Goal: Transaction & Acquisition: Purchase product/service

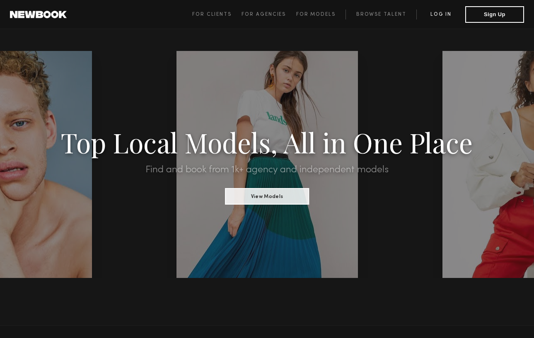
click at [442, 13] on link "Log in" at bounding box center [440, 15] width 49 height 10
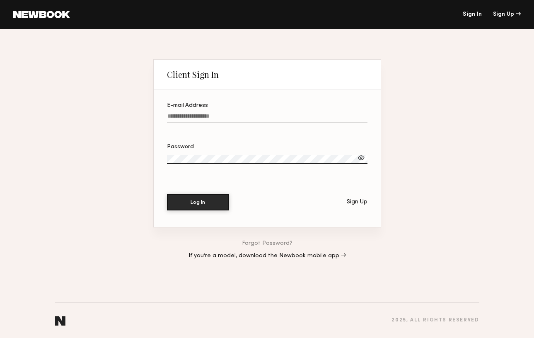
click at [244, 119] on input "E-mail Address" at bounding box center [267, 118] width 200 height 10
type input "**********"
click at [210, 200] on button "Log In" at bounding box center [198, 201] width 62 height 17
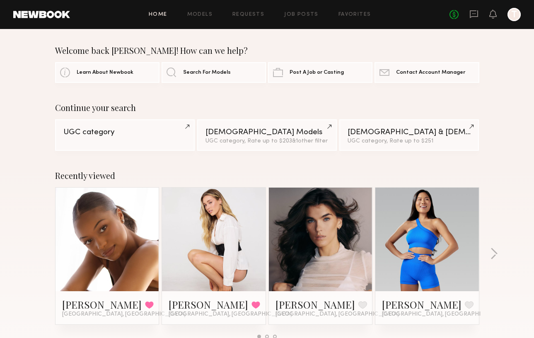
click at [271, 14] on div "Home Models Requests Job Posts Favorites Sign Out" at bounding box center [259, 14] width 379 height 5
click at [298, 14] on link "Job Posts" at bounding box center [301, 14] width 34 height 5
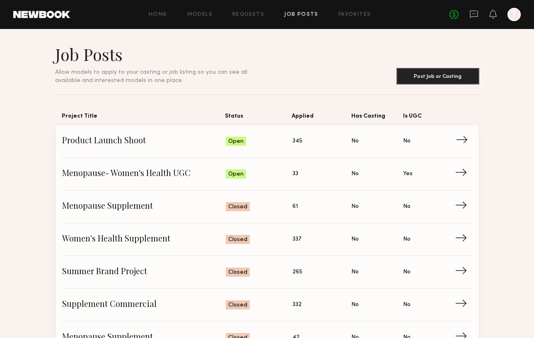
click at [116, 140] on span "Product Launch Shoot" at bounding box center [144, 141] width 164 height 12
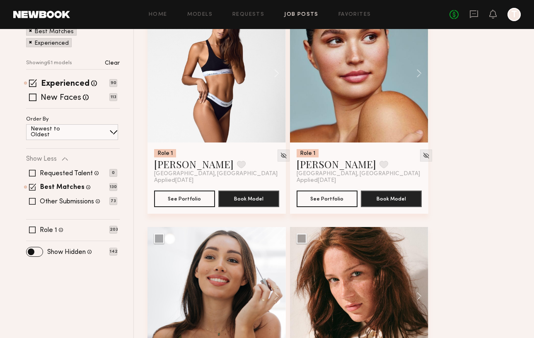
scroll to position [128, 0]
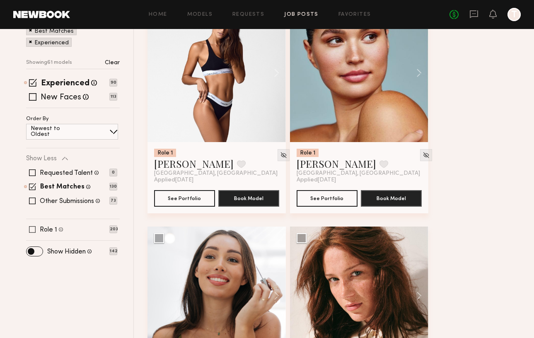
click at [34, 229] on span at bounding box center [32, 229] width 7 height 7
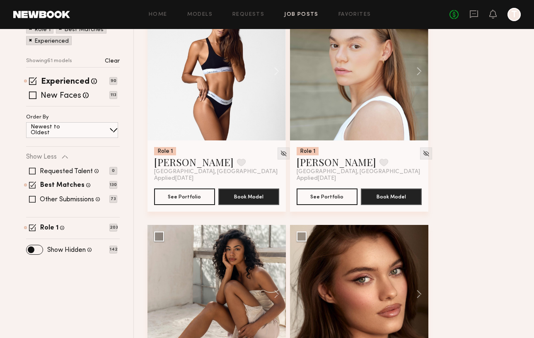
scroll to position [0, 0]
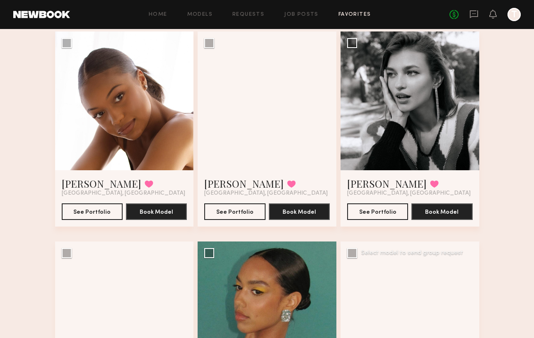
scroll to position [68, 0]
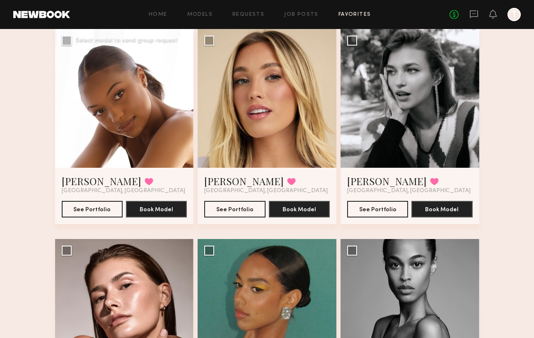
click at [122, 99] on div at bounding box center [124, 98] width 139 height 139
click at [125, 104] on div at bounding box center [124, 98] width 139 height 139
click at [103, 205] on button "See Portfolio" at bounding box center [92, 208] width 61 height 17
click at [245, 214] on button "See Portfolio" at bounding box center [234, 208] width 61 height 17
click at [396, 201] on button "See Portfolio" at bounding box center [377, 208] width 61 height 17
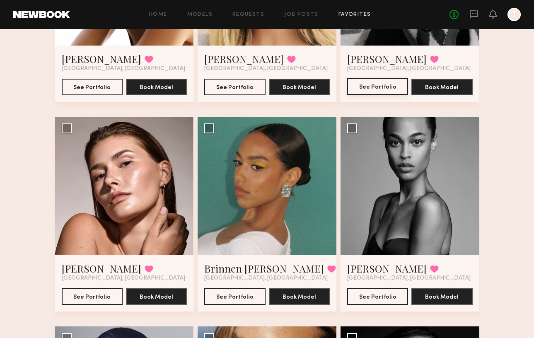
scroll to position [192, 0]
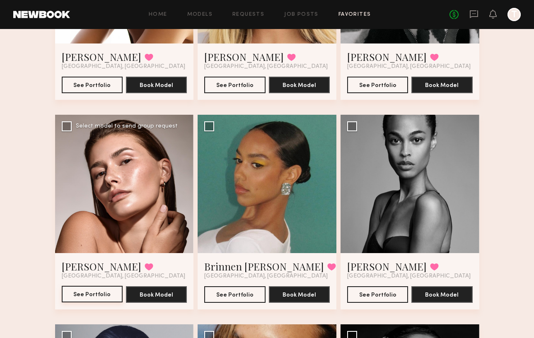
click at [83, 295] on button "See Portfolio" at bounding box center [92, 294] width 61 height 17
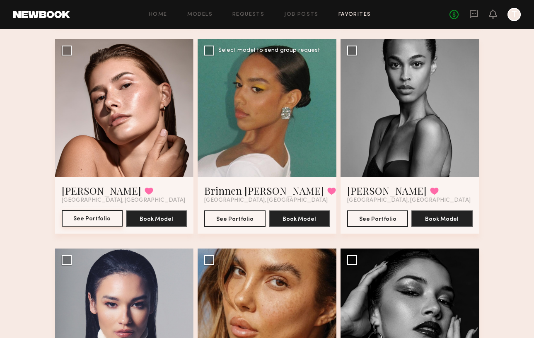
scroll to position [270, 0]
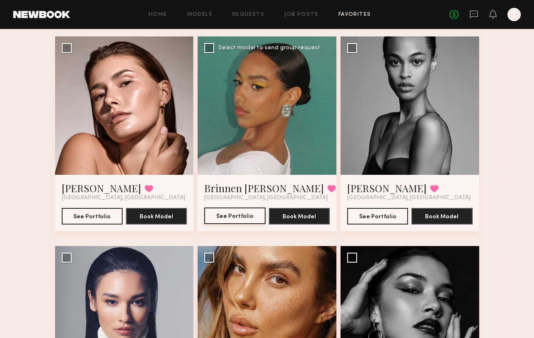
click at [239, 211] on button "See Portfolio" at bounding box center [234, 216] width 61 height 17
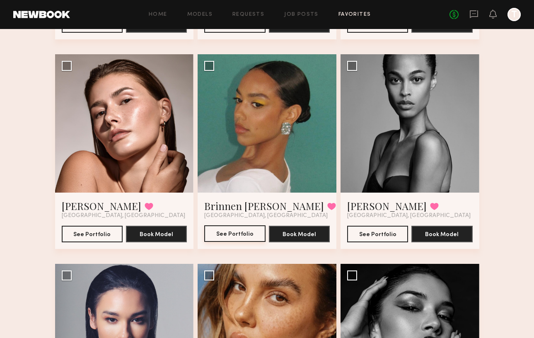
scroll to position [254, 0]
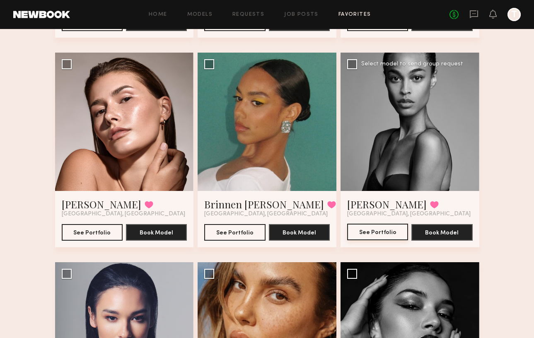
click at [391, 229] on button "See Portfolio" at bounding box center [377, 232] width 61 height 17
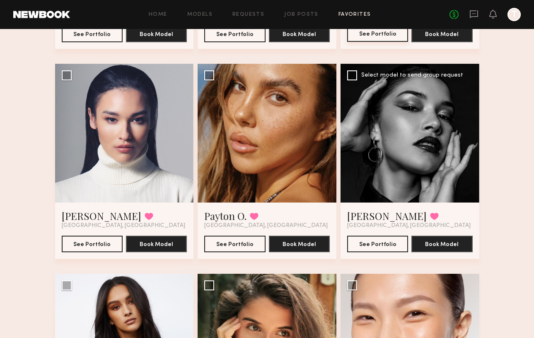
scroll to position [453, 0]
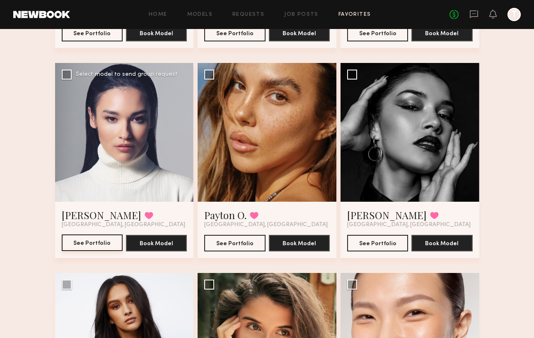
click at [98, 246] on button "See Portfolio" at bounding box center [92, 242] width 61 height 17
click at [240, 239] on button "See Portfolio" at bounding box center [234, 242] width 61 height 17
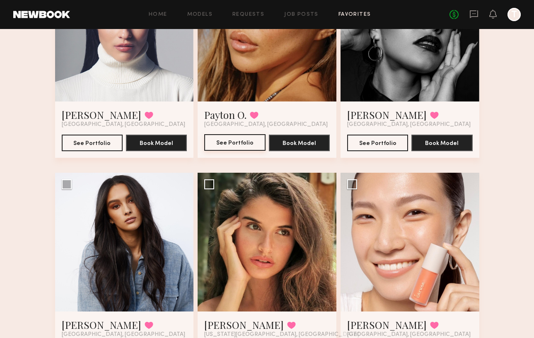
scroll to position [555, 0]
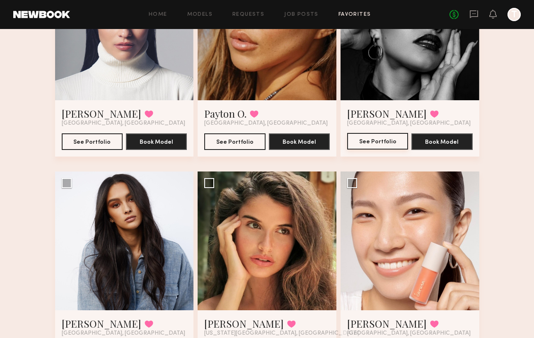
click at [366, 143] on button "See Portfolio" at bounding box center [377, 141] width 61 height 17
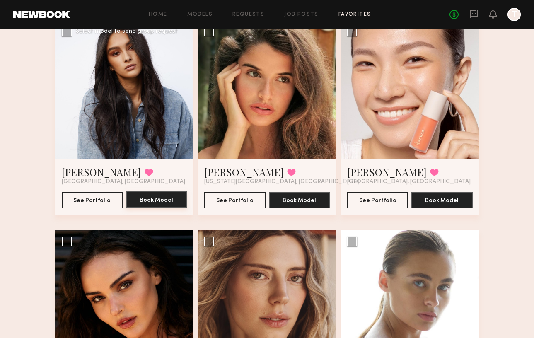
scroll to position [707, 0]
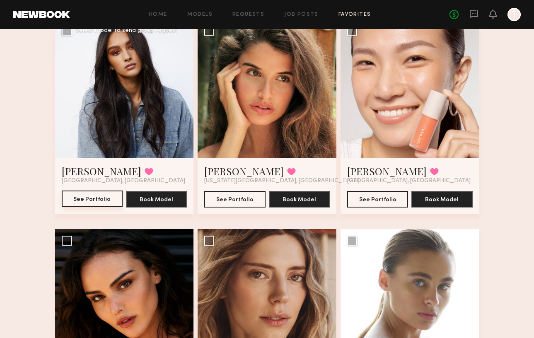
click at [97, 201] on button "See Portfolio" at bounding box center [92, 199] width 61 height 17
click at [240, 200] on button "See Portfolio" at bounding box center [234, 199] width 61 height 17
click at [396, 197] on button "See Portfolio" at bounding box center [377, 199] width 61 height 17
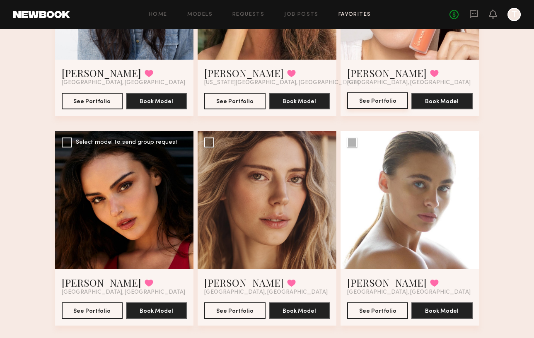
scroll to position [900, 0]
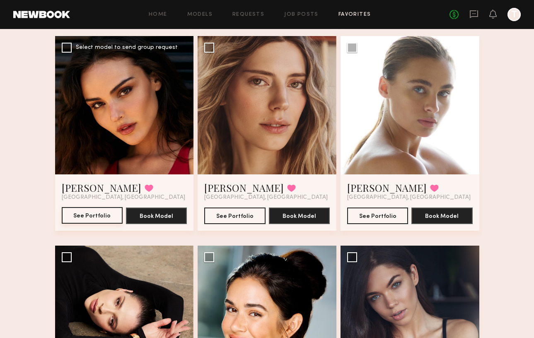
click at [106, 220] on button "See Portfolio" at bounding box center [92, 215] width 61 height 17
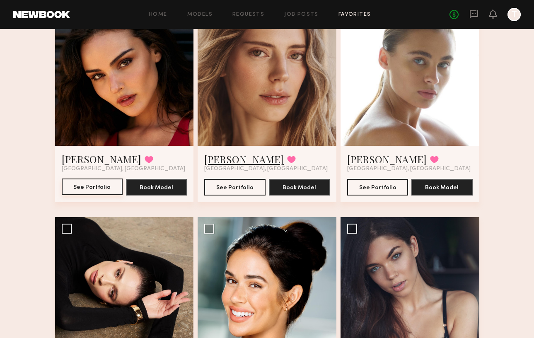
scroll to position [928, 0]
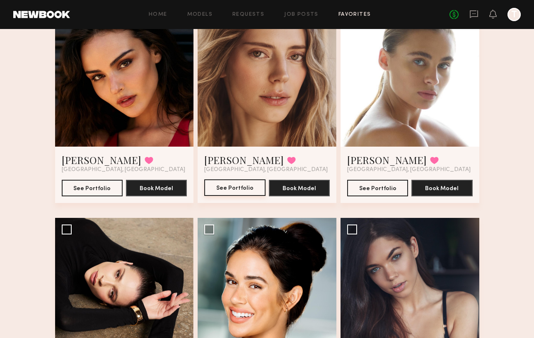
click at [237, 189] on button "See Portfolio" at bounding box center [234, 187] width 61 height 17
click at [374, 188] on button "See Portfolio" at bounding box center [377, 187] width 61 height 17
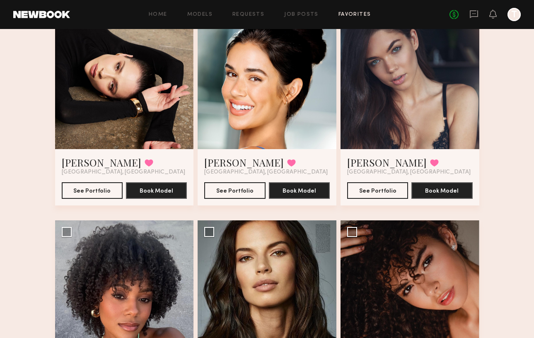
scroll to position [1137, 0]
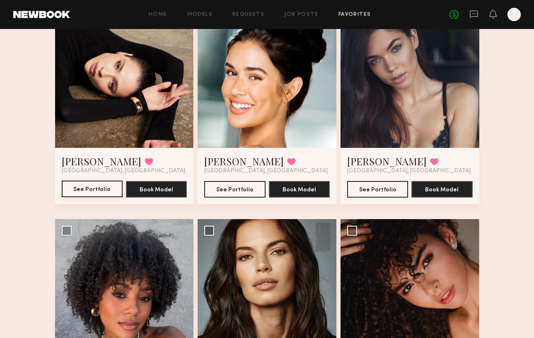
click at [98, 187] on button "See Portfolio" at bounding box center [92, 189] width 61 height 17
click at [239, 184] on button "See Portfolio" at bounding box center [234, 189] width 61 height 17
click at [381, 187] on button "See Portfolio" at bounding box center [377, 189] width 61 height 17
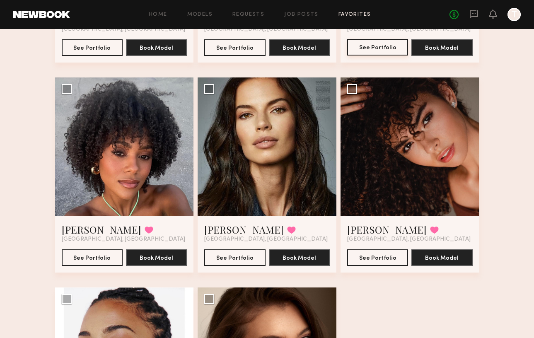
scroll to position [1279, 0]
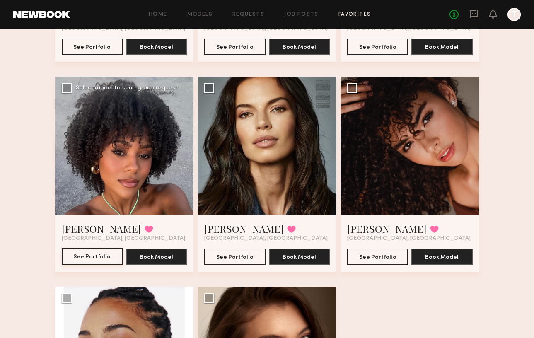
click at [94, 255] on button "See Portfolio" at bounding box center [92, 256] width 61 height 17
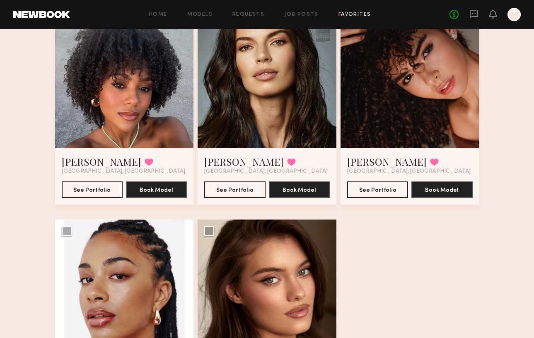
scroll to position [1347, 0]
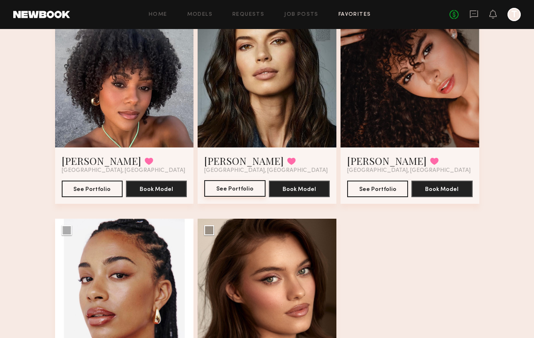
click at [244, 188] on button "See Portfolio" at bounding box center [234, 188] width 61 height 17
click at [369, 191] on button "See Portfolio" at bounding box center [377, 188] width 61 height 17
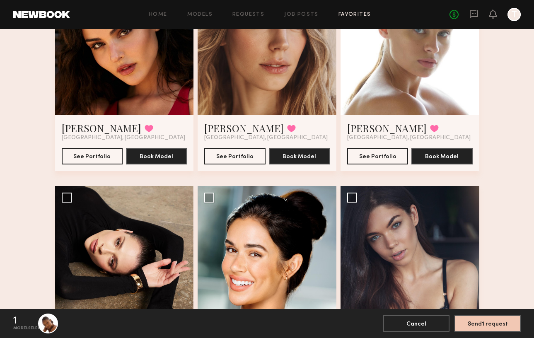
scroll to position [1479, 0]
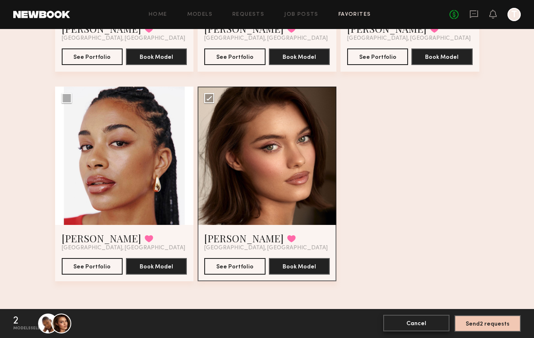
click at [404, 320] on button "Cancel" at bounding box center [416, 323] width 66 height 17
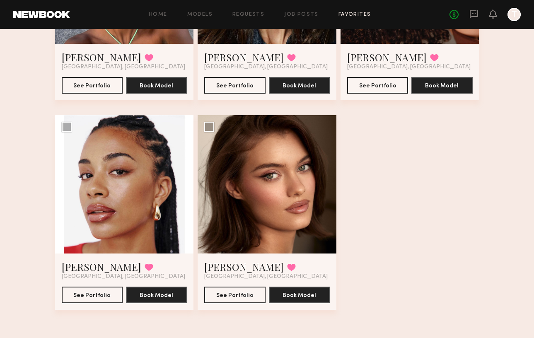
scroll to position [1450, 0]
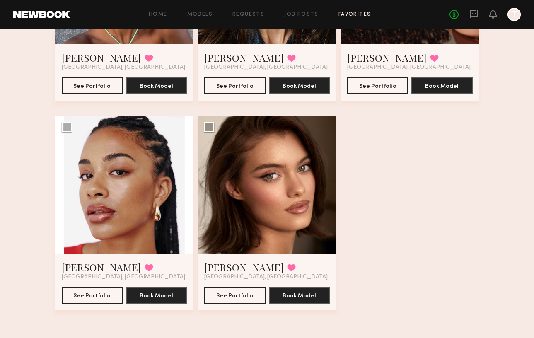
click at [104, 295] on button "See Portfolio" at bounding box center [92, 295] width 61 height 17
click at [240, 294] on button "See Portfolio" at bounding box center [234, 295] width 61 height 17
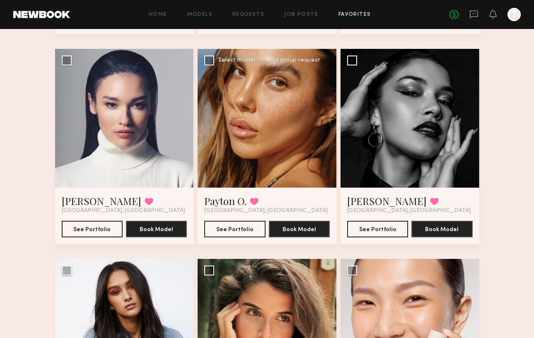
scroll to position [468, 0]
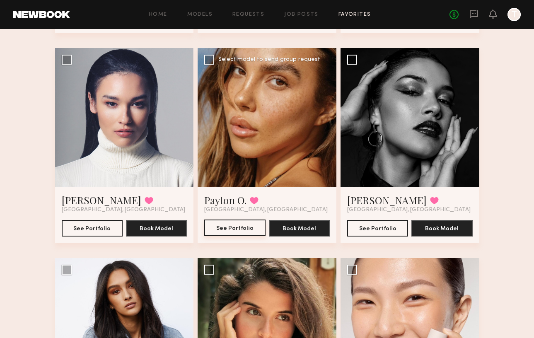
click at [246, 229] on button "See Portfolio" at bounding box center [234, 228] width 61 height 17
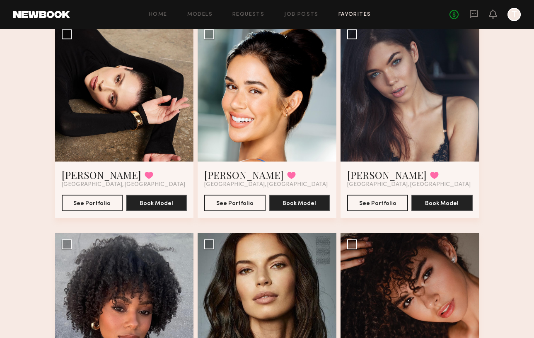
scroll to position [1121, 0]
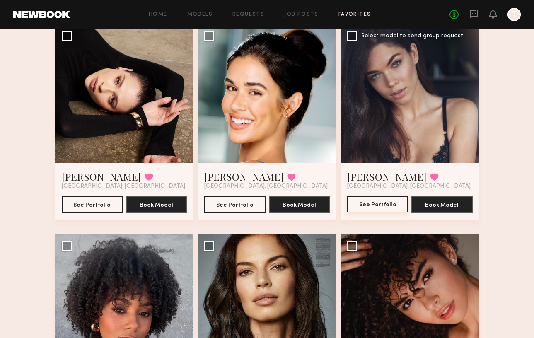
click at [384, 202] on button "See Portfolio" at bounding box center [377, 204] width 61 height 17
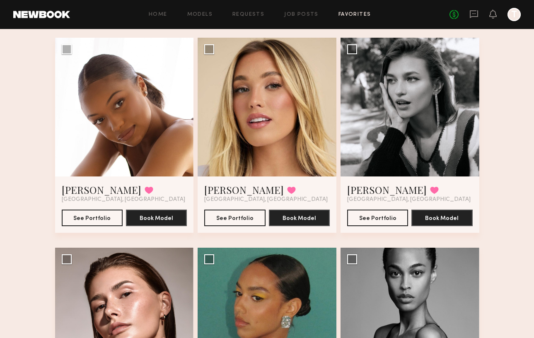
scroll to position [0, 0]
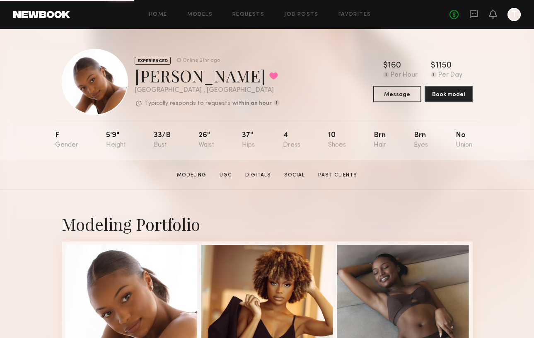
click at [188, 71] on div "Ashley W. Favorited" at bounding box center [207, 76] width 145 height 22
drag, startPoint x: 208, startPoint y: 76, endPoint x: 170, endPoint y: 75, distance: 38.5
click at [170, 75] on div "Ashley W. Favorited" at bounding box center [207, 76] width 145 height 22
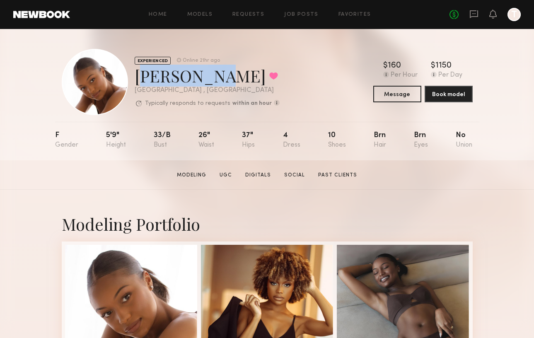
drag, startPoint x: 135, startPoint y: 77, endPoint x: 205, endPoint y: 78, distance: 70.8
click at [205, 78] on div "Ashley W. Favorited" at bounding box center [207, 76] width 145 height 22
copy div "[PERSON_NAME]"
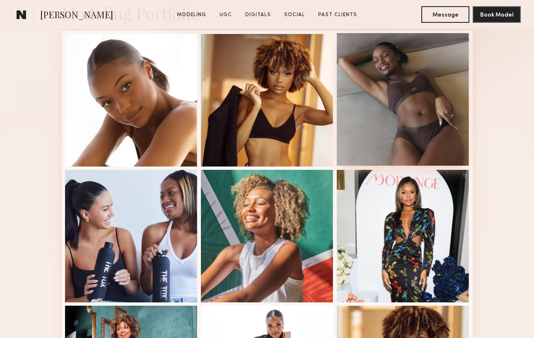
scroll to position [209, 0]
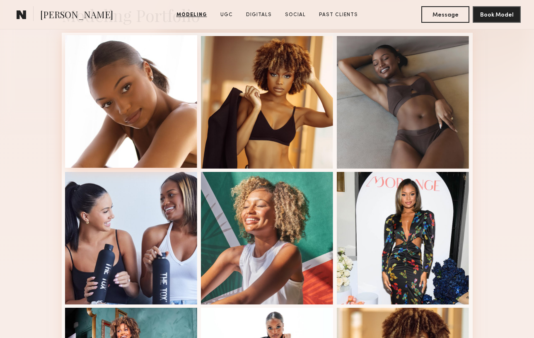
click at [136, 111] on div at bounding box center [131, 101] width 133 height 133
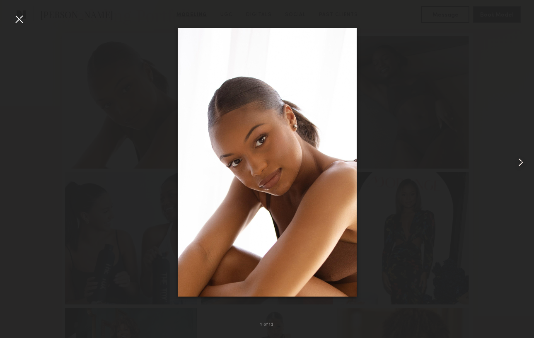
click at [517, 160] on common-icon at bounding box center [520, 162] width 13 height 13
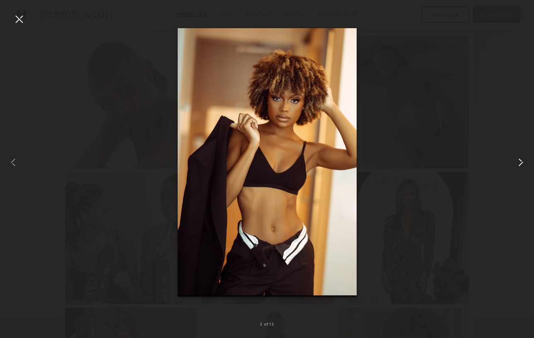
click at [515, 161] on common-icon at bounding box center [520, 162] width 13 height 13
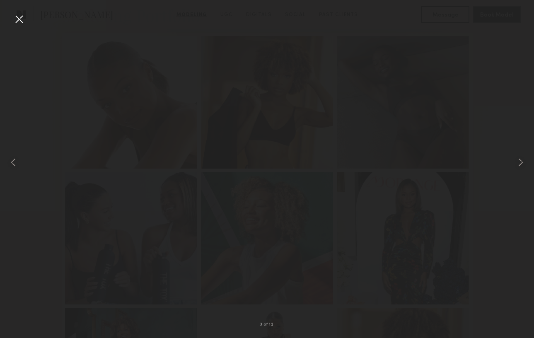
click at [503, 179] on div at bounding box center [267, 162] width 534 height 298
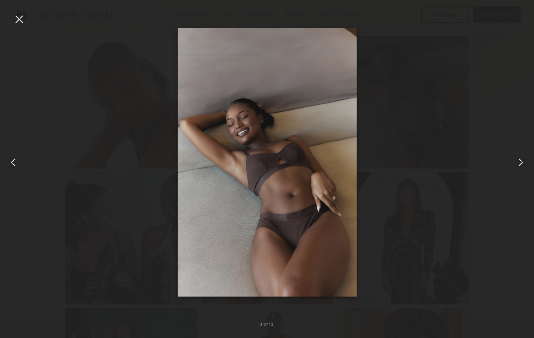
click at [14, 14] on div at bounding box center [18, 18] width 13 height 13
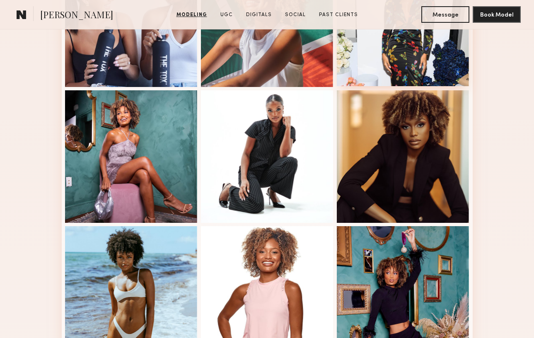
scroll to position [428, 0]
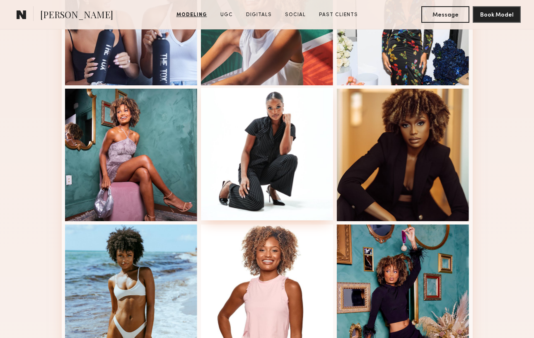
drag, startPoint x: 405, startPoint y: 171, endPoint x: 331, endPoint y: 176, distance: 74.3
click at [331, 176] on nb-model-profile-images-feed at bounding box center [267, 87] width 411 height 547
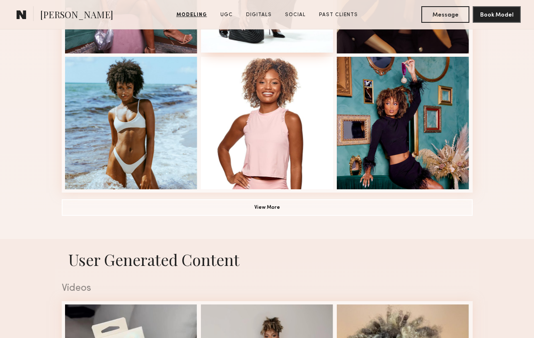
scroll to position [596, 0]
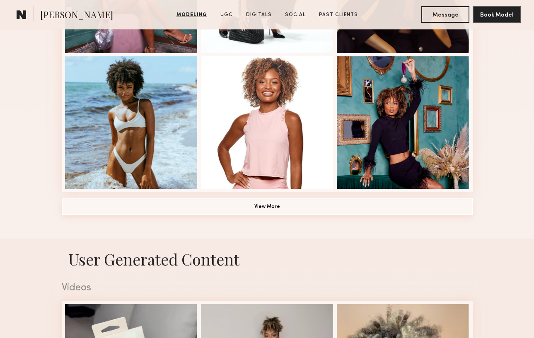
click at [258, 207] on button "View More" at bounding box center [267, 206] width 411 height 17
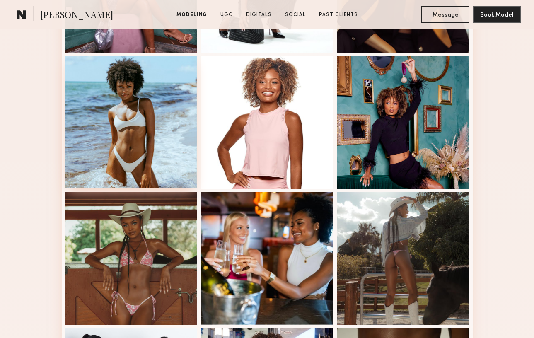
drag, startPoint x: 152, startPoint y: 131, endPoint x: 75, endPoint y: 149, distance: 79.9
click at [74, 149] on div at bounding box center [131, 122] width 133 height 133
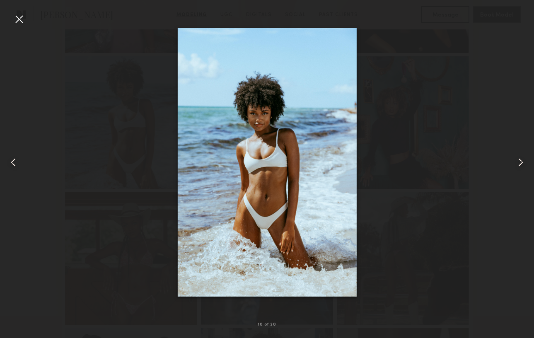
click at [516, 163] on common-icon at bounding box center [520, 162] width 13 height 13
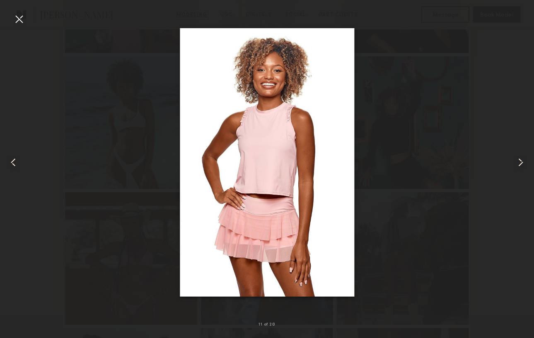
click at [517, 163] on common-icon at bounding box center [520, 162] width 13 height 13
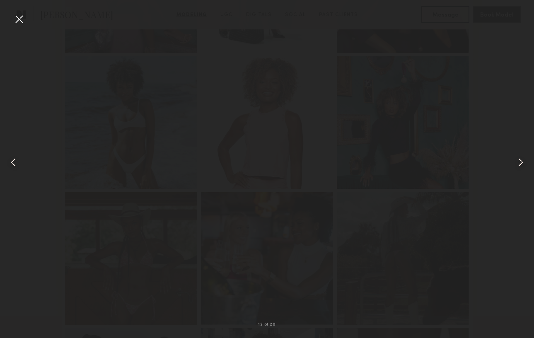
click at [517, 163] on common-icon at bounding box center [520, 162] width 13 height 13
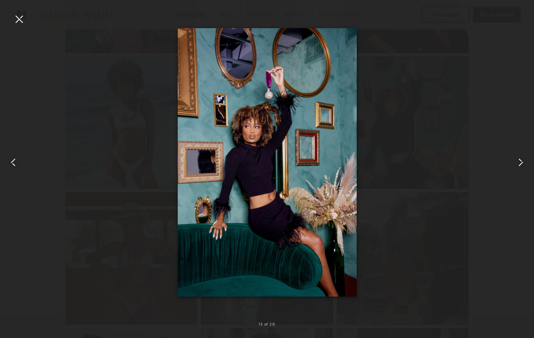
click at [517, 163] on common-icon at bounding box center [520, 162] width 13 height 13
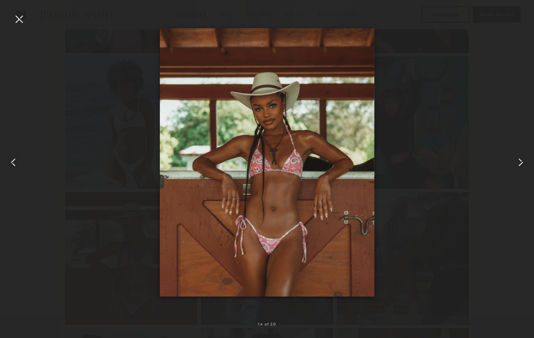
click at [517, 163] on common-icon at bounding box center [520, 162] width 13 height 13
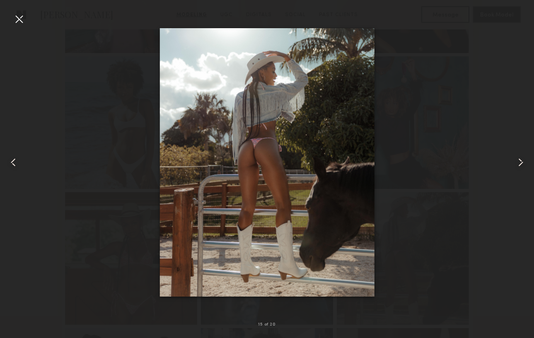
click at [517, 163] on common-icon at bounding box center [520, 162] width 13 height 13
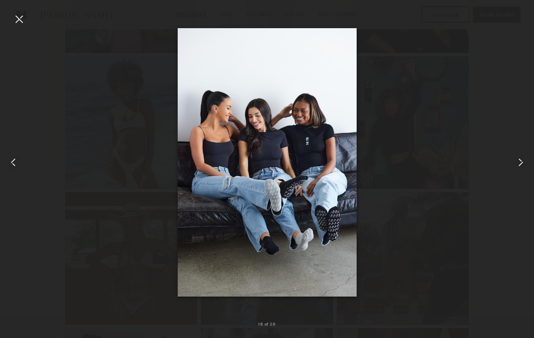
click at [517, 163] on common-icon at bounding box center [520, 162] width 13 height 13
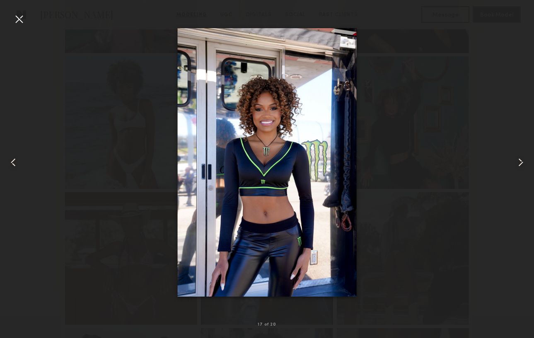
click at [517, 163] on common-icon at bounding box center [520, 162] width 13 height 13
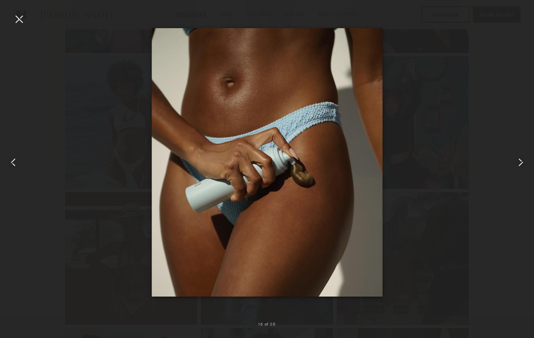
click at [517, 163] on common-icon at bounding box center [520, 162] width 13 height 13
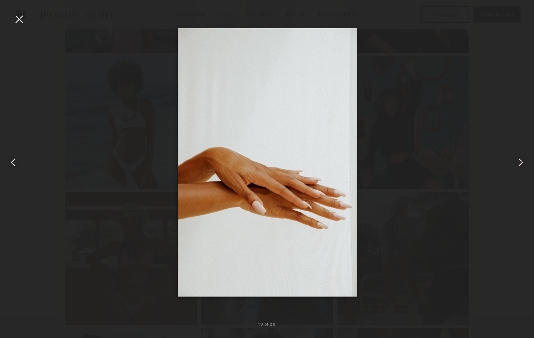
click at [517, 163] on common-icon at bounding box center [520, 162] width 13 height 13
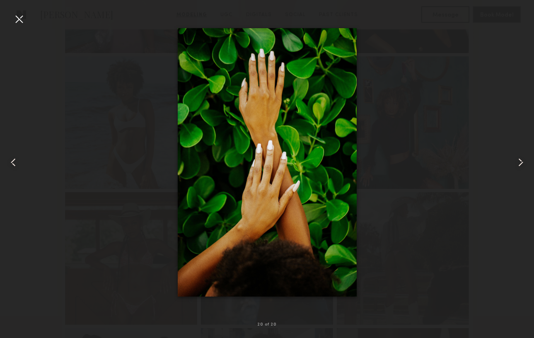
click at [517, 163] on common-icon at bounding box center [520, 162] width 13 height 13
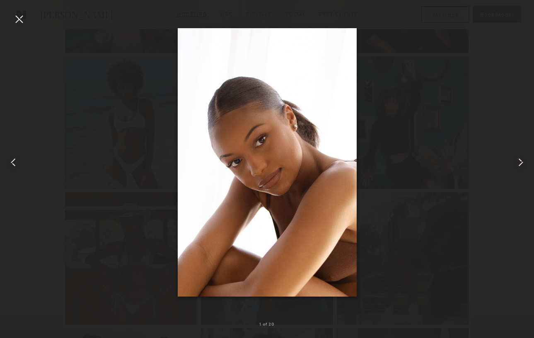
click at [517, 163] on common-icon at bounding box center [520, 162] width 13 height 13
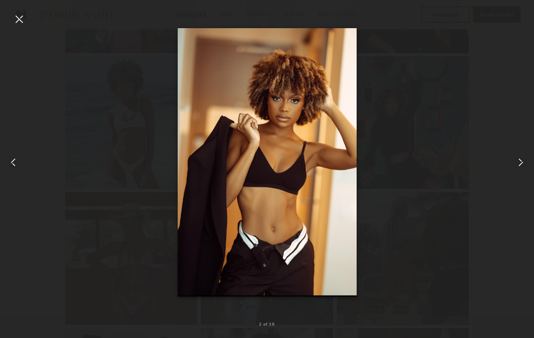
click at [518, 160] on common-icon at bounding box center [520, 162] width 13 height 13
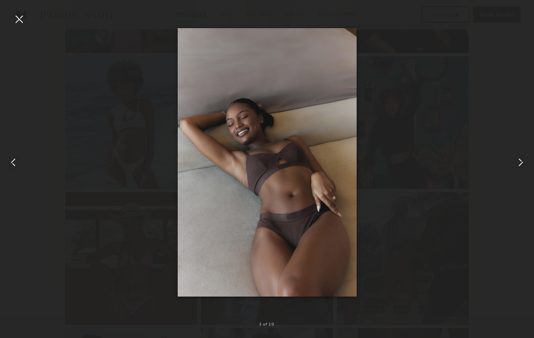
click at [518, 160] on common-icon at bounding box center [520, 162] width 13 height 13
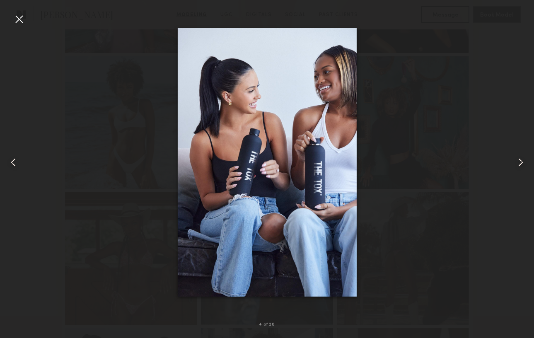
click at [518, 160] on common-icon at bounding box center [520, 162] width 13 height 13
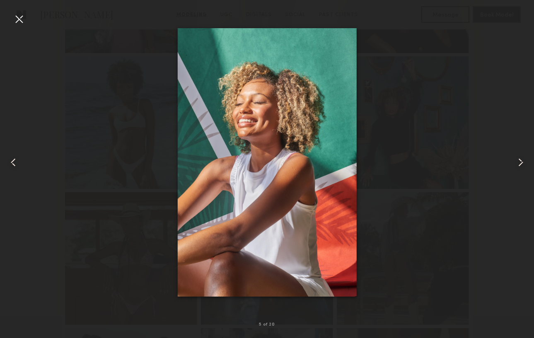
click at [518, 160] on common-icon at bounding box center [520, 162] width 13 height 13
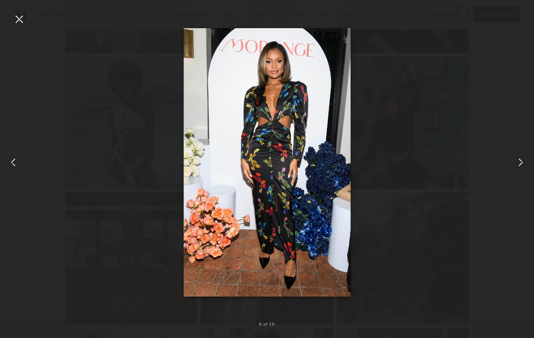
click at [518, 160] on common-icon at bounding box center [520, 162] width 13 height 13
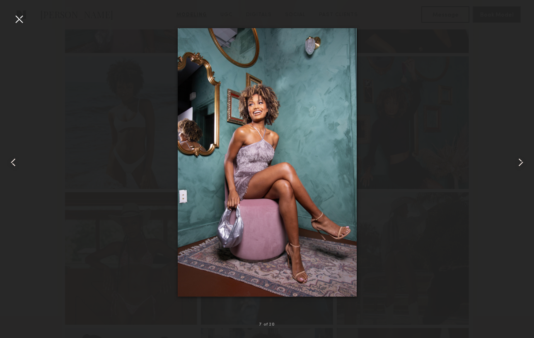
click at [518, 160] on common-icon at bounding box center [520, 162] width 13 height 13
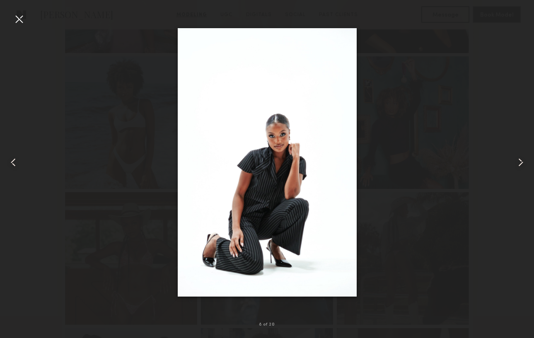
click at [518, 160] on common-icon at bounding box center [520, 162] width 13 height 13
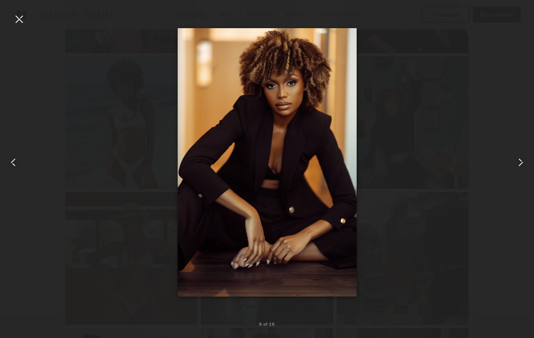
click at [518, 160] on common-icon at bounding box center [520, 162] width 13 height 13
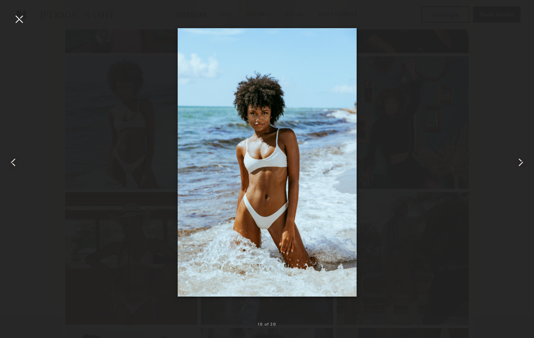
click at [518, 160] on common-icon at bounding box center [520, 162] width 13 height 13
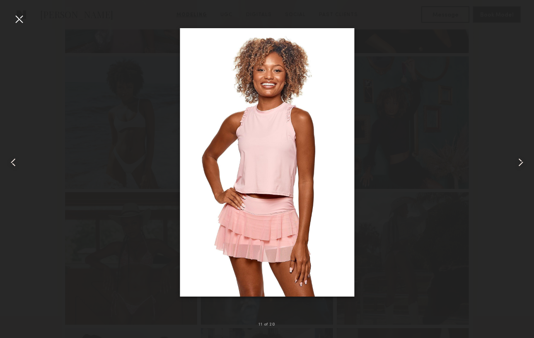
click at [518, 160] on common-icon at bounding box center [520, 162] width 13 height 13
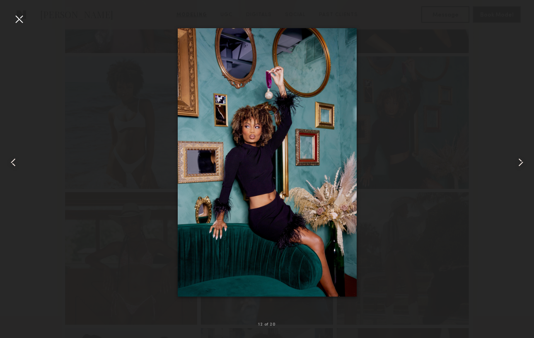
click at [518, 160] on common-icon at bounding box center [520, 162] width 13 height 13
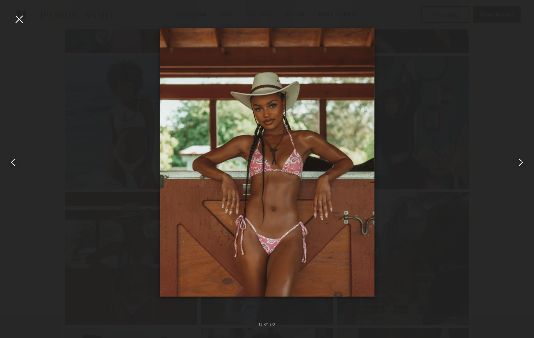
click at [522, 162] on common-icon at bounding box center [520, 162] width 13 height 13
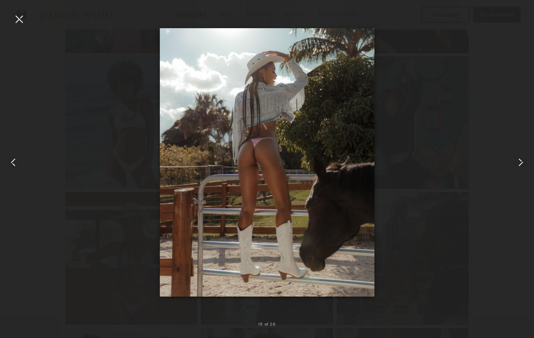
click at [522, 162] on common-icon at bounding box center [520, 162] width 13 height 13
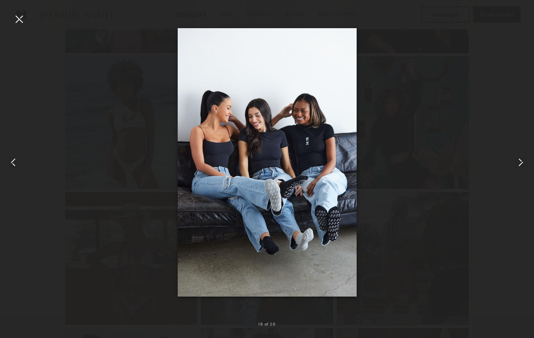
click at [522, 162] on common-icon at bounding box center [520, 162] width 13 height 13
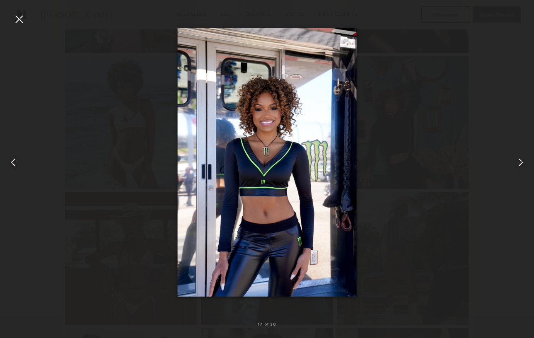
click at [467, 172] on div at bounding box center [267, 162] width 534 height 298
click at [21, 20] on div at bounding box center [18, 18] width 13 height 13
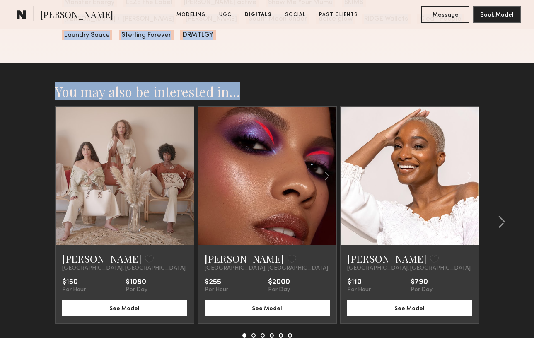
scroll to position [2148, 0]
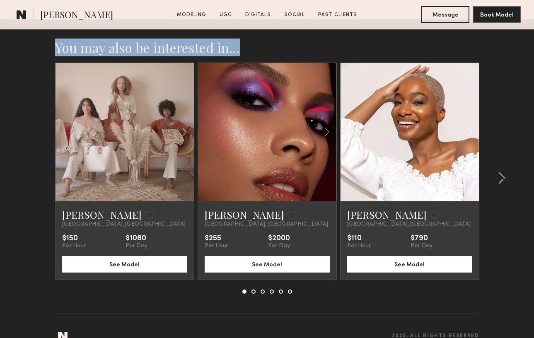
drag, startPoint x: 148, startPoint y: 96, endPoint x: 414, endPoint y: 200, distance: 286.2
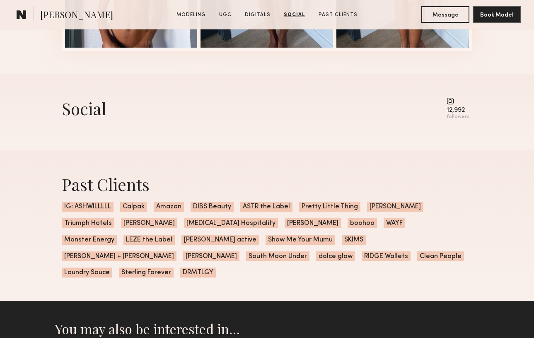
click at [354, 152] on div "Past Clients IG: ASHWILLLLL Calpak Amazon DIBS Beauty ASTR the Label Pretty Lit…" at bounding box center [267, 225] width 424 height 151
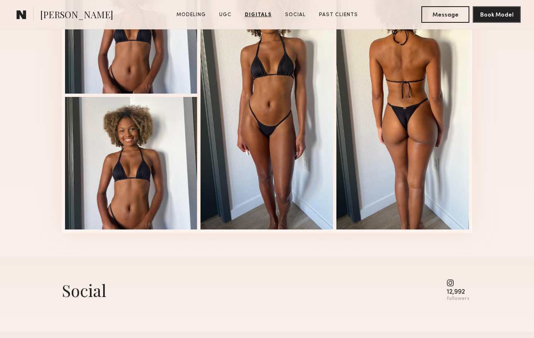
scroll to position [1654, 0]
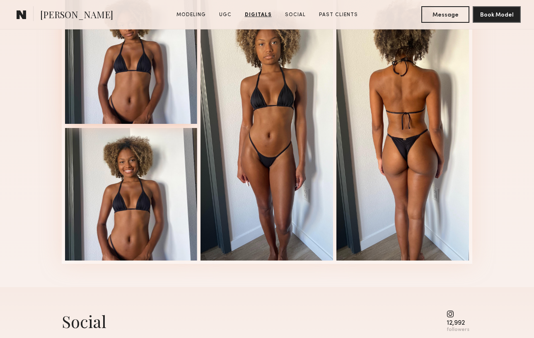
click at [130, 46] on div at bounding box center [131, 57] width 133 height 133
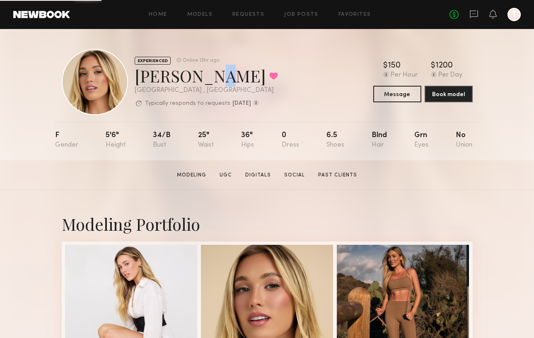
drag, startPoint x: 204, startPoint y: 79, endPoint x: 200, endPoint y: 79, distance: 4.6
click at [200, 79] on div "[PERSON_NAME] Favorited" at bounding box center [206, 76] width 143 height 22
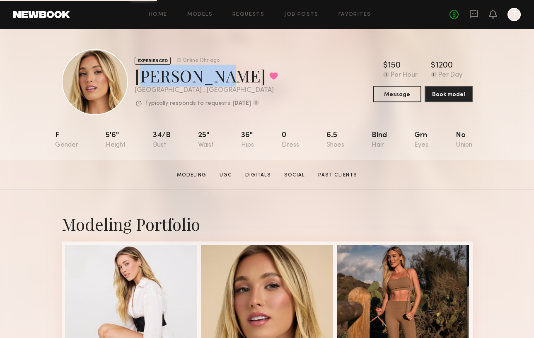
click at [135, 78] on div "[PERSON_NAME] Favorited" at bounding box center [206, 76] width 143 height 22
copy div "[PERSON_NAME]"
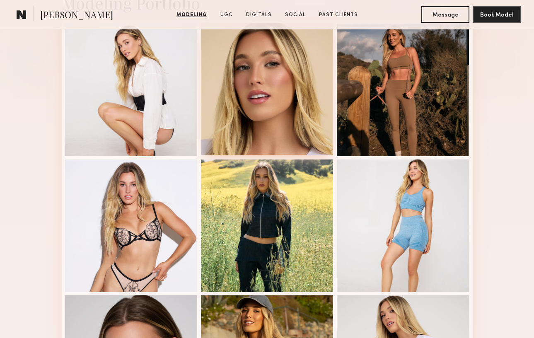
scroll to position [223, 0]
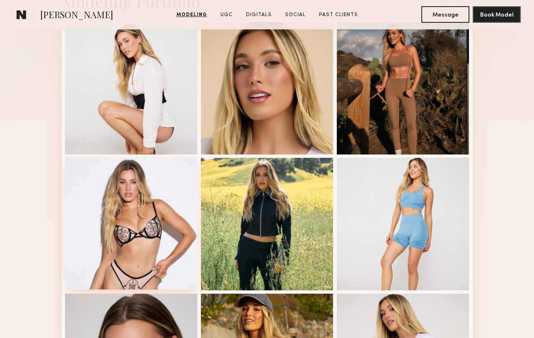
click at [154, 212] on div at bounding box center [131, 223] width 133 height 133
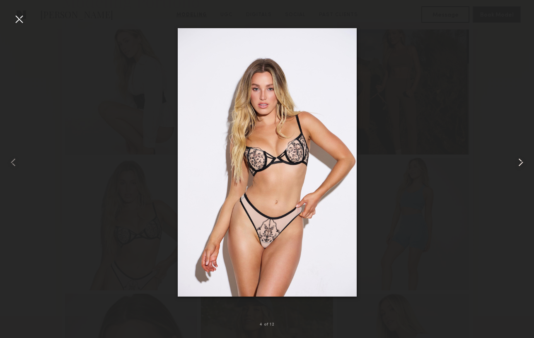
click at [520, 164] on common-icon at bounding box center [520, 162] width 13 height 13
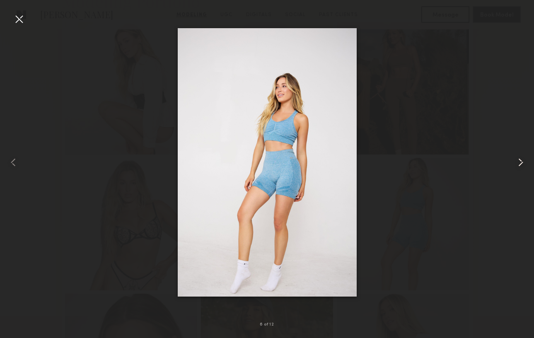
click at [520, 164] on common-icon at bounding box center [520, 162] width 13 height 13
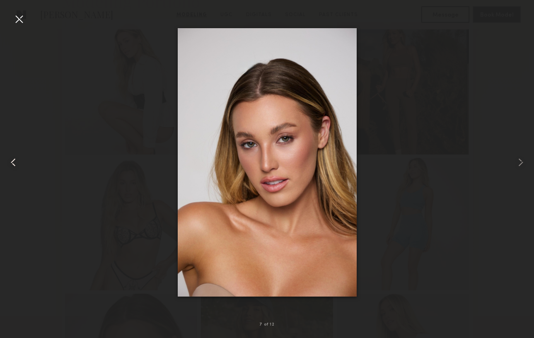
click at [7, 163] on common-icon at bounding box center [13, 162] width 13 height 13
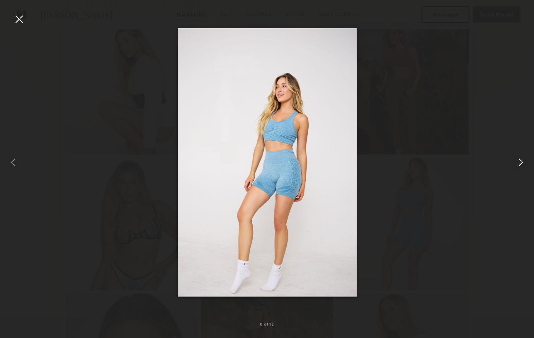
click at [521, 162] on common-icon at bounding box center [520, 162] width 13 height 13
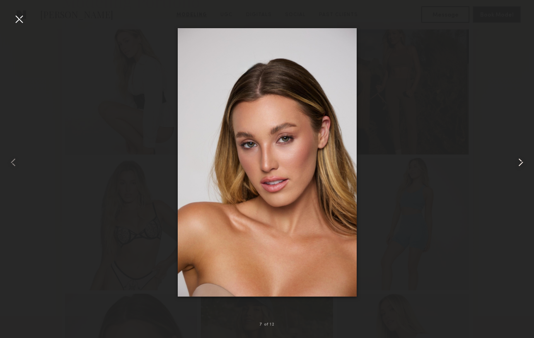
click at [521, 162] on common-icon at bounding box center [520, 162] width 13 height 13
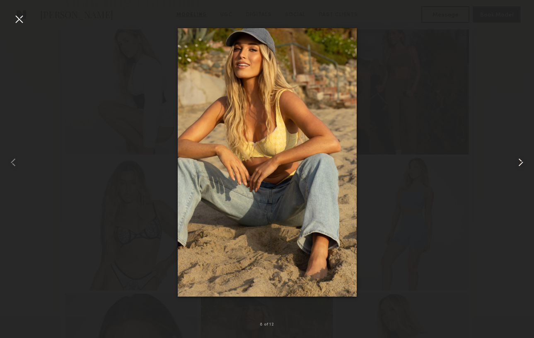
click at [521, 162] on common-icon at bounding box center [520, 162] width 13 height 13
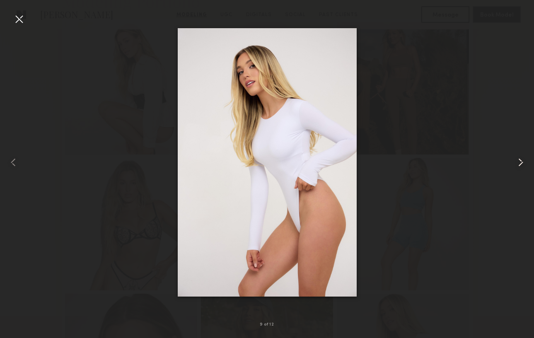
click at [521, 162] on common-icon at bounding box center [520, 162] width 13 height 13
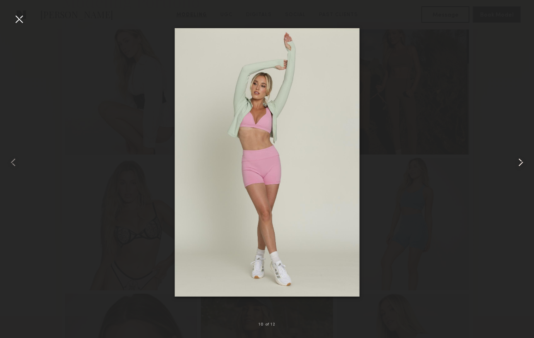
click at [521, 162] on common-icon at bounding box center [520, 162] width 13 height 13
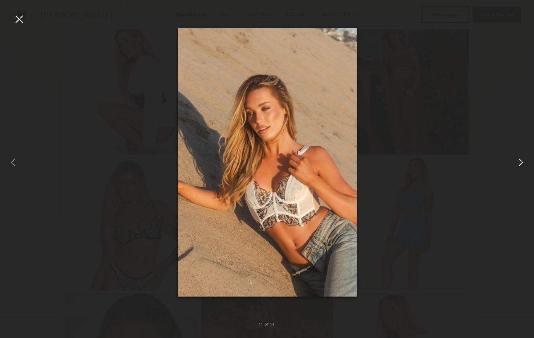
click at [521, 162] on common-icon at bounding box center [520, 162] width 13 height 13
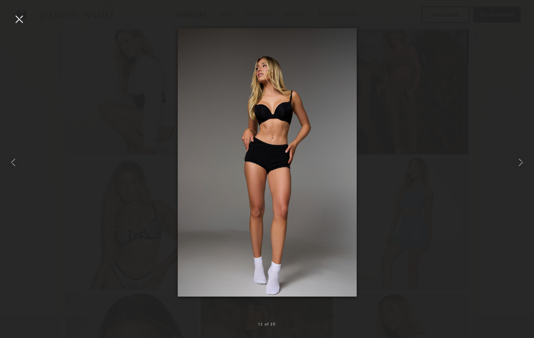
drag, startPoint x: 521, startPoint y: 162, endPoint x: 405, endPoint y: 73, distance: 146.2
click at [405, 73] on div at bounding box center [267, 162] width 534 height 298
click at [526, 159] on common-icon at bounding box center [520, 162] width 13 height 13
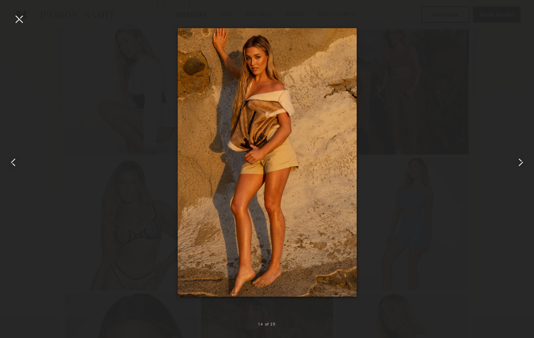
click at [526, 159] on common-icon at bounding box center [520, 162] width 13 height 13
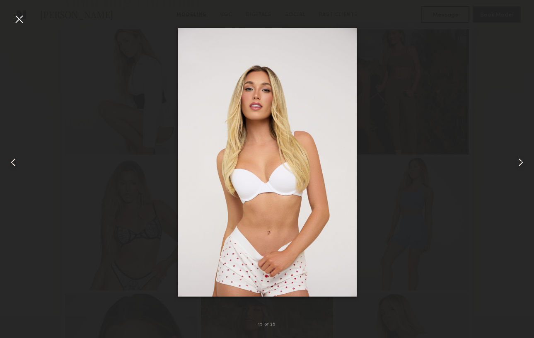
click at [526, 159] on common-icon at bounding box center [520, 162] width 13 height 13
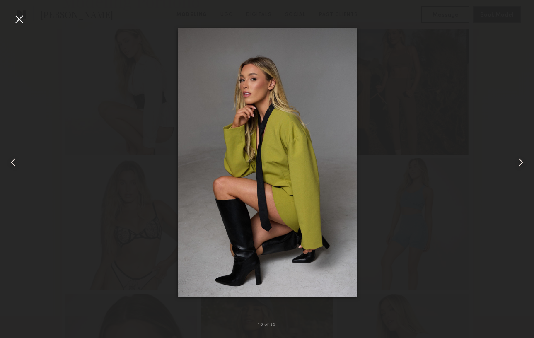
click at [526, 159] on common-icon at bounding box center [520, 162] width 13 height 13
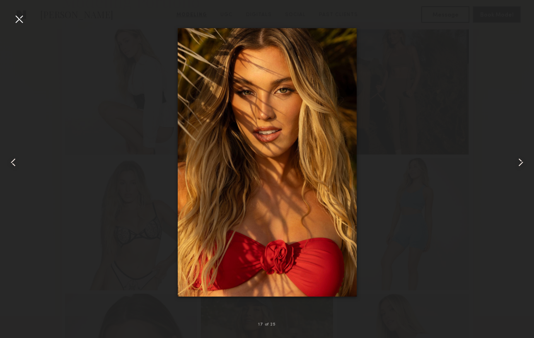
click at [526, 159] on common-icon at bounding box center [520, 162] width 13 height 13
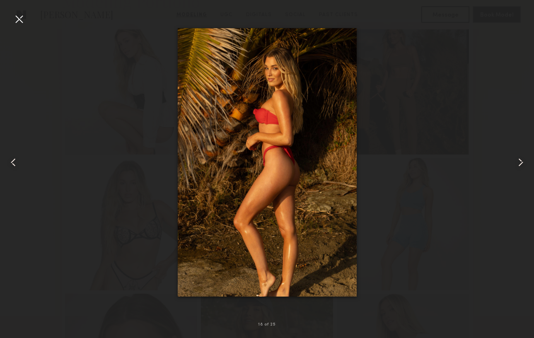
click at [526, 159] on common-icon at bounding box center [520, 162] width 13 height 13
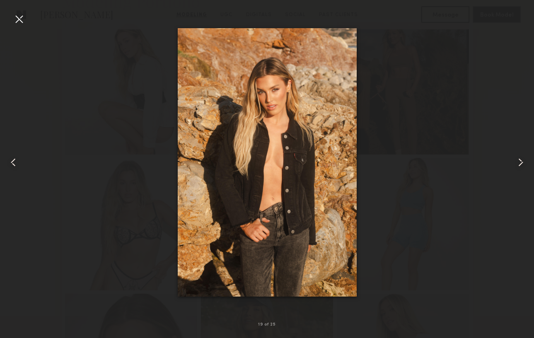
click at [526, 159] on common-icon at bounding box center [520, 162] width 13 height 13
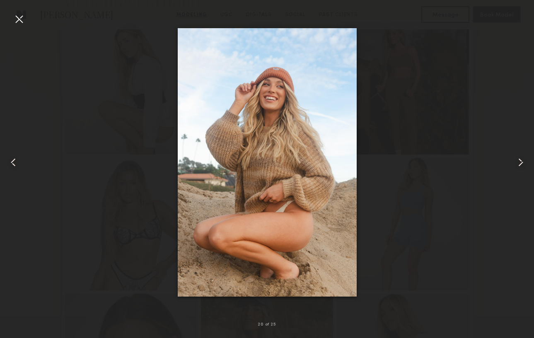
click at [10, 162] on common-icon at bounding box center [13, 162] width 13 height 13
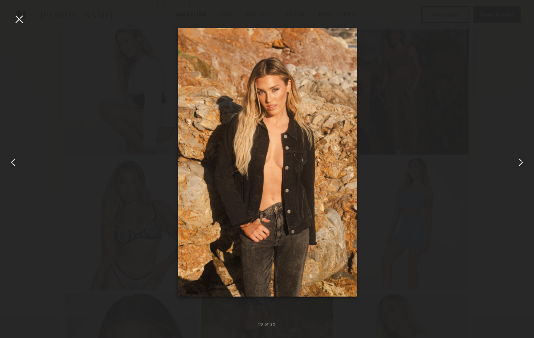
click at [217, 109] on img at bounding box center [267, 162] width 179 height 268
click at [19, 14] on div at bounding box center [18, 18] width 13 height 13
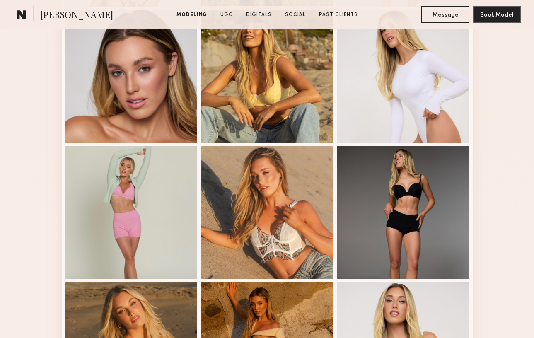
scroll to position [510, 0]
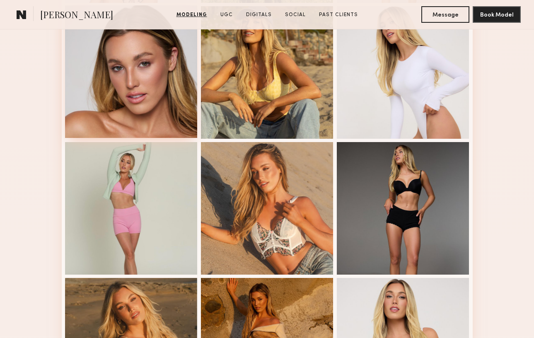
click at [156, 80] on div at bounding box center [131, 71] width 133 height 133
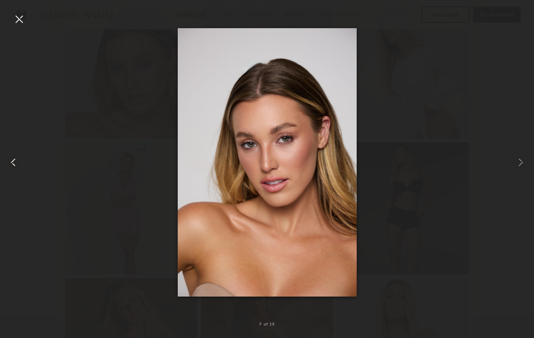
click at [10, 16] on div at bounding box center [11, 162] width 22 height 298
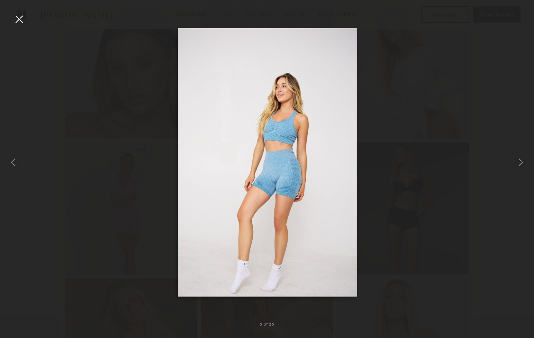
click at [19, 19] on div at bounding box center [18, 18] width 13 height 13
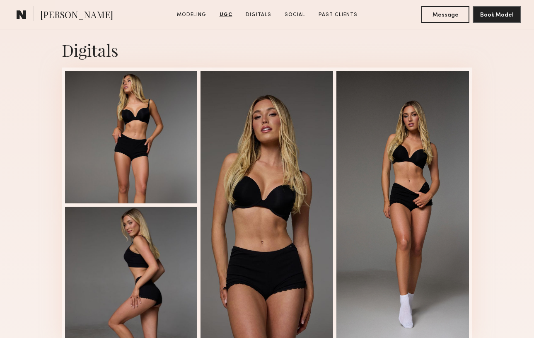
scroll to position [1742, 0]
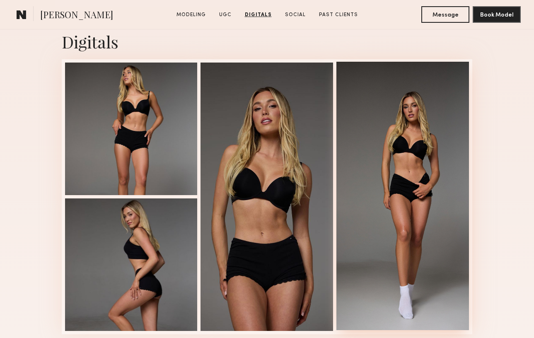
click at [425, 142] on div at bounding box center [402, 196] width 133 height 268
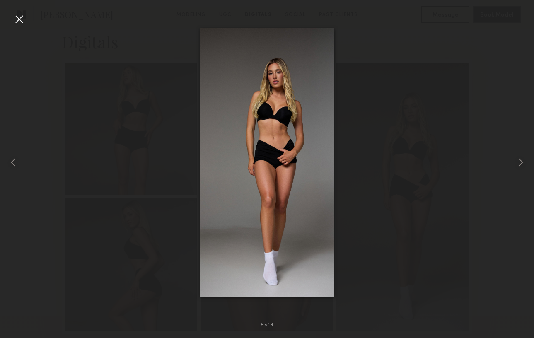
click at [20, 18] on div at bounding box center [18, 18] width 13 height 13
click at [20, 18] on div "4 of 4" at bounding box center [267, 169] width 534 height 338
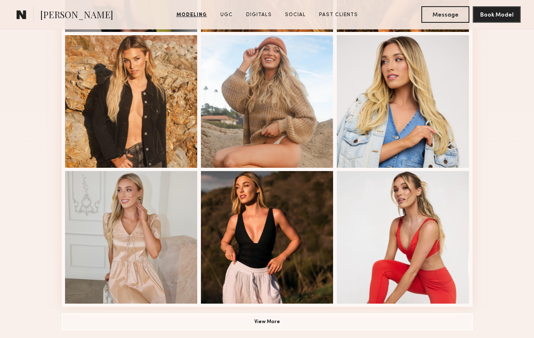
scroll to position [1026, 0]
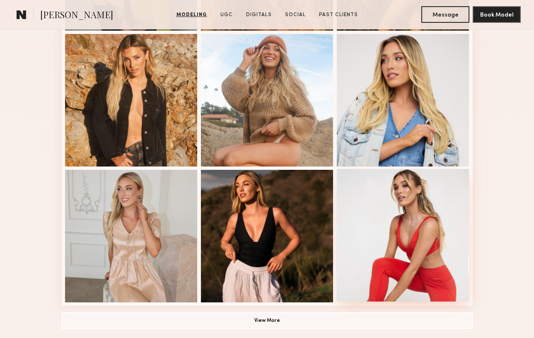
click at [421, 239] on div at bounding box center [403, 235] width 133 height 133
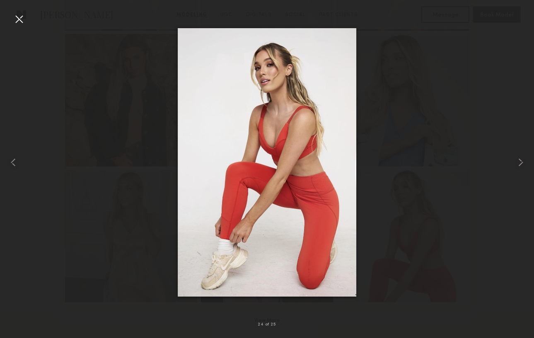
click at [17, 17] on div at bounding box center [18, 18] width 13 height 13
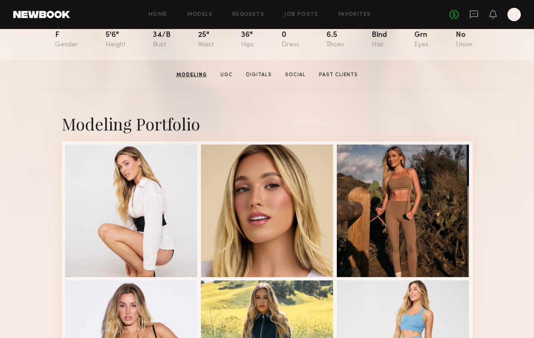
scroll to position [0, 0]
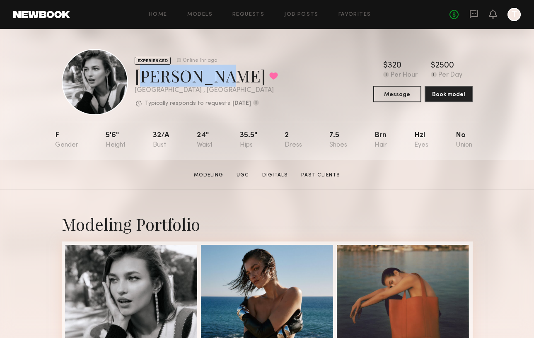
drag, startPoint x: 134, startPoint y: 77, endPoint x: 203, endPoint y: 73, distance: 69.7
click at [203, 73] on div "EXPERIENCED Online 1hr ago Helena L. Favorited Los Angeles , CA Typically respo…" at bounding box center [170, 82] width 216 height 66
copy div "Helena L."
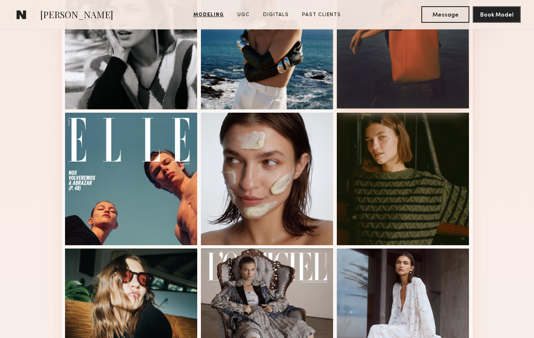
scroll to position [287, 0]
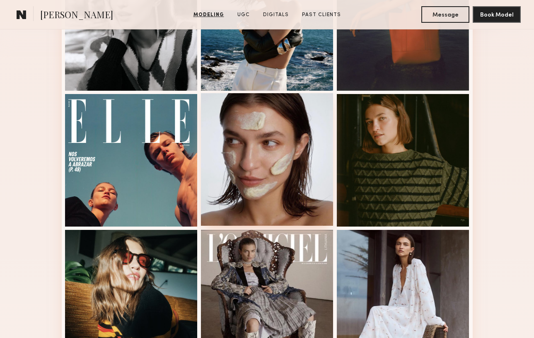
click at [262, 151] on div at bounding box center [267, 159] width 133 height 133
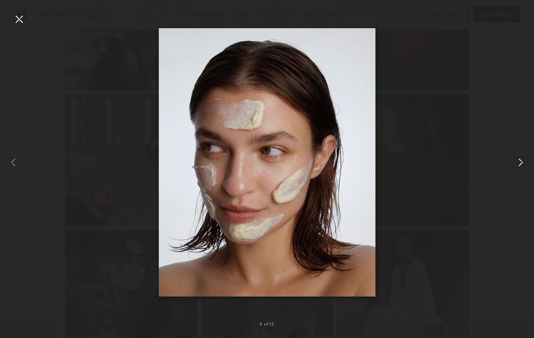
click at [519, 162] on common-icon at bounding box center [520, 162] width 13 height 13
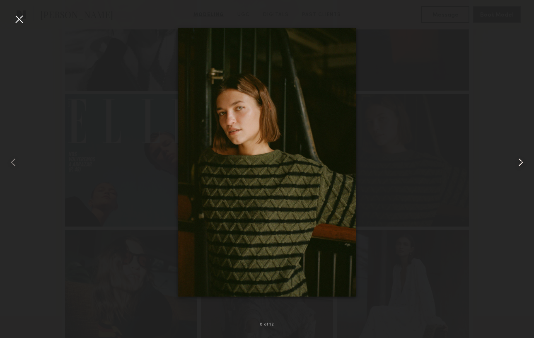
click at [519, 162] on common-icon at bounding box center [520, 162] width 13 height 13
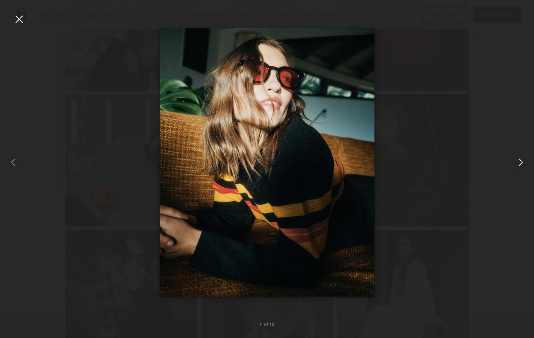
click at [519, 162] on common-icon at bounding box center [520, 162] width 13 height 13
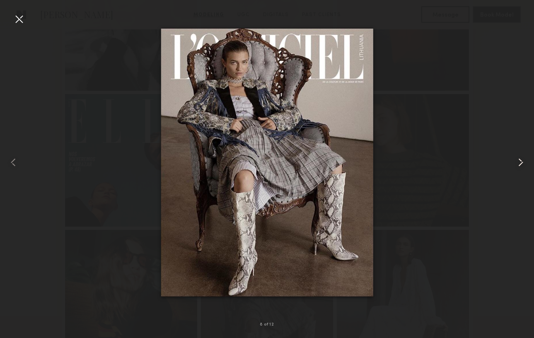
click at [519, 162] on common-icon at bounding box center [520, 162] width 13 height 13
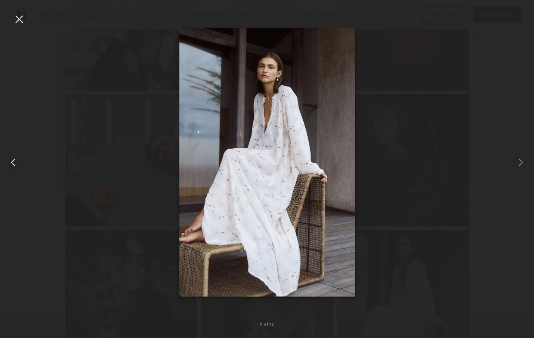
click at [13, 162] on common-icon at bounding box center [13, 162] width 13 height 13
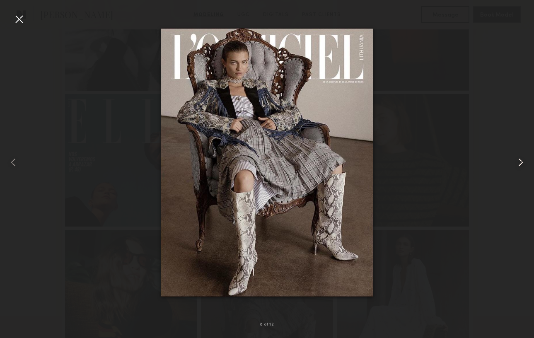
click at [520, 161] on common-icon at bounding box center [520, 162] width 13 height 13
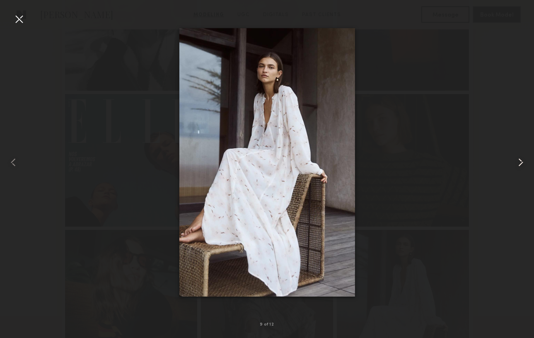
click at [520, 161] on common-icon at bounding box center [520, 162] width 13 height 13
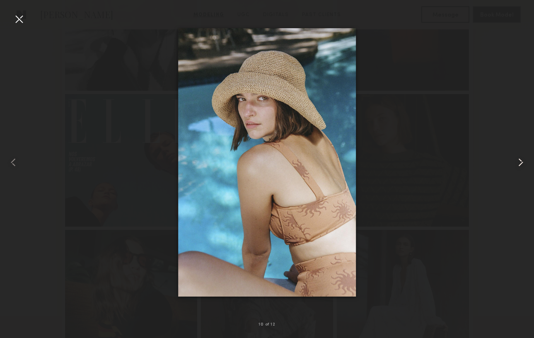
click at [520, 161] on common-icon at bounding box center [520, 162] width 13 height 13
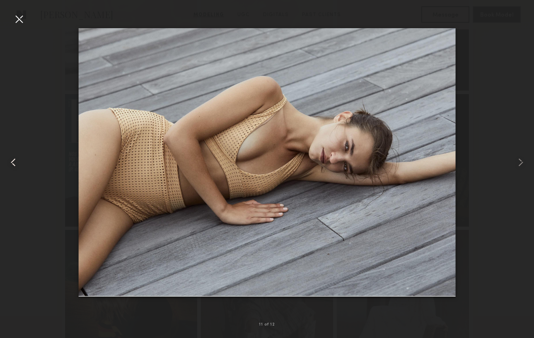
click at [15, 161] on common-icon at bounding box center [13, 162] width 13 height 13
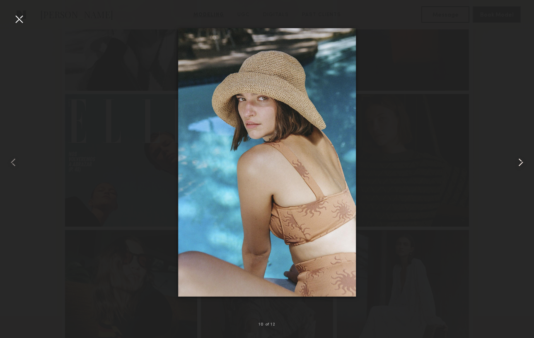
click at [519, 162] on common-icon at bounding box center [520, 162] width 13 height 13
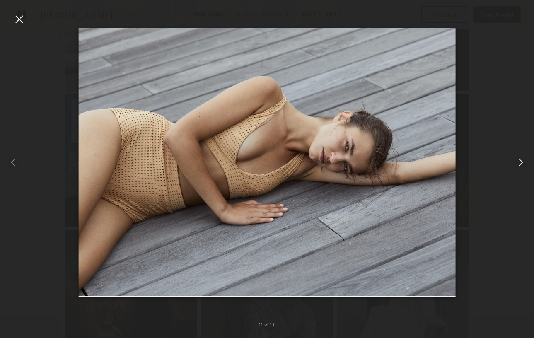
click at [519, 162] on common-icon at bounding box center [520, 162] width 13 height 13
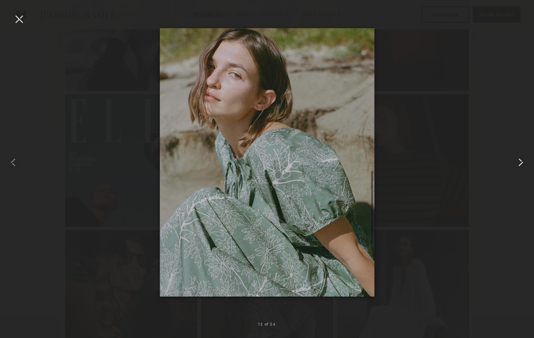
click at [519, 162] on common-icon at bounding box center [520, 162] width 13 height 13
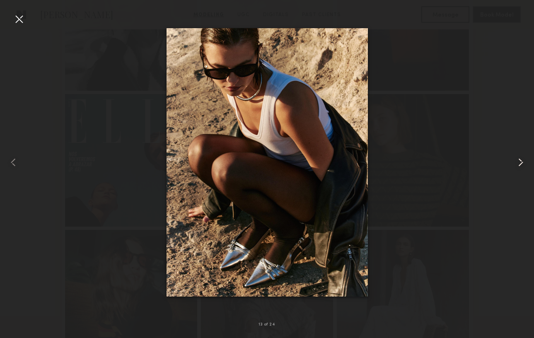
click at [519, 162] on common-icon at bounding box center [520, 162] width 13 height 13
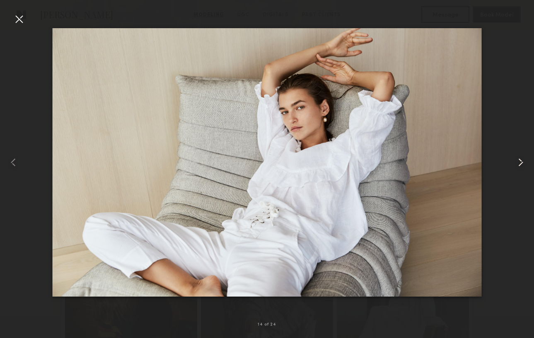
click at [519, 162] on common-icon at bounding box center [520, 162] width 13 height 13
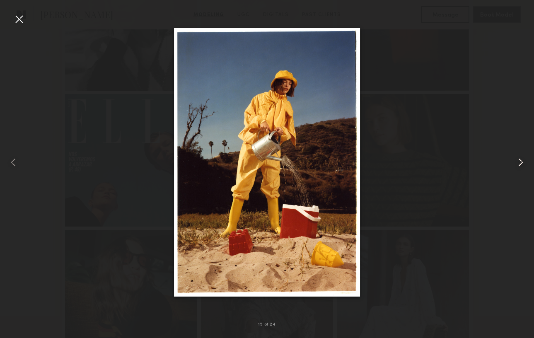
click at [519, 162] on common-icon at bounding box center [520, 162] width 13 height 13
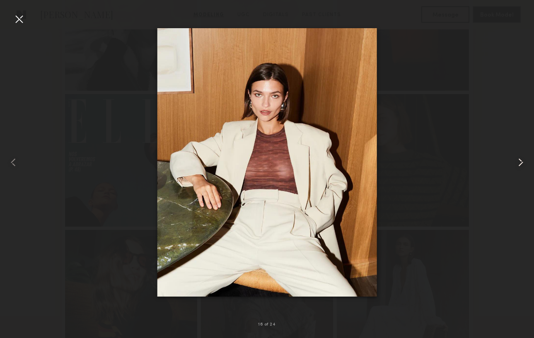
click at [518, 160] on common-icon at bounding box center [520, 162] width 13 height 13
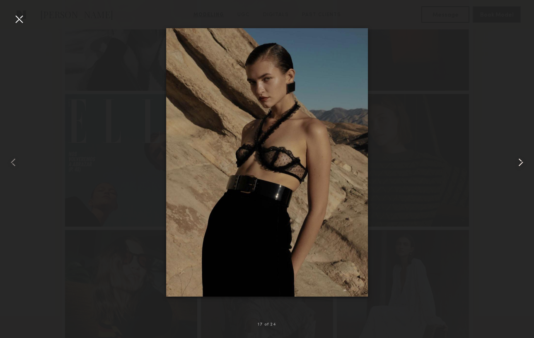
click at [518, 160] on common-icon at bounding box center [520, 162] width 13 height 13
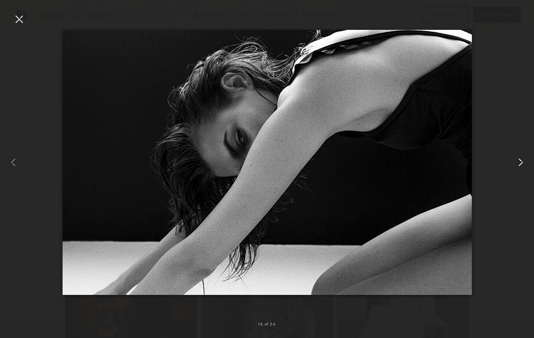
click at [518, 160] on common-icon at bounding box center [520, 162] width 13 height 13
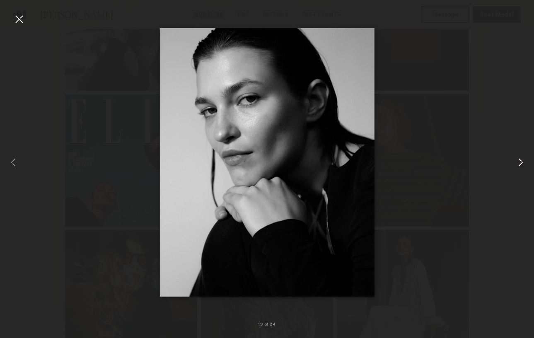
click at [518, 160] on common-icon at bounding box center [520, 162] width 13 height 13
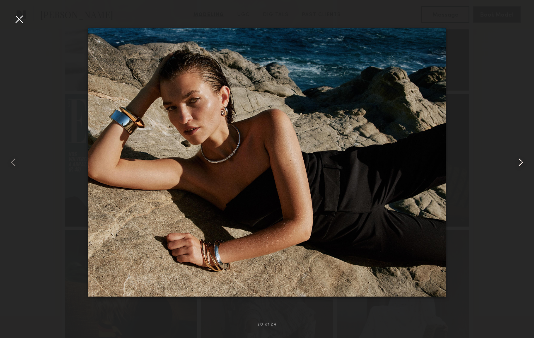
click at [518, 160] on common-icon at bounding box center [520, 162] width 13 height 13
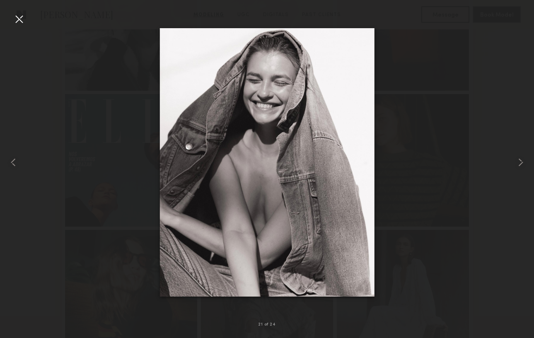
drag, startPoint x: 518, startPoint y: 160, endPoint x: 399, endPoint y: 79, distance: 143.7
click at [399, 80] on div at bounding box center [267, 162] width 534 height 298
click at [520, 162] on common-icon at bounding box center [520, 162] width 13 height 13
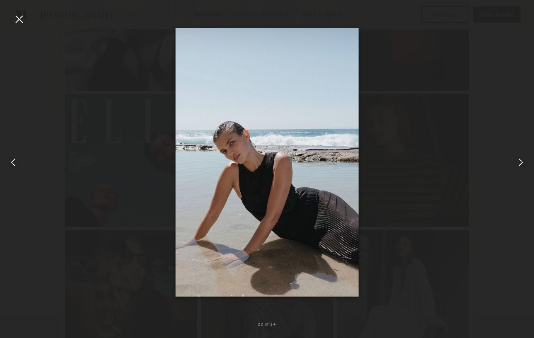
click at [520, 162] on common-icon at bounding box center [520, 162] width 13 height 13
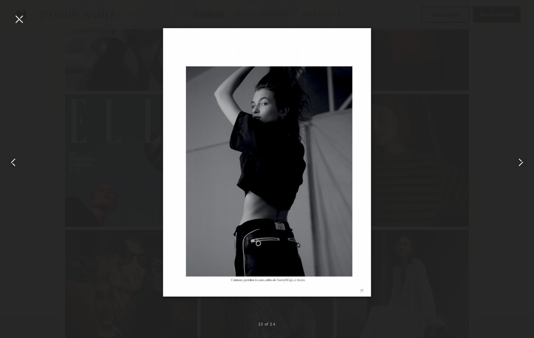
click at [520, 162] on common-icon at bounding box center [520, 162] width 13 height 13
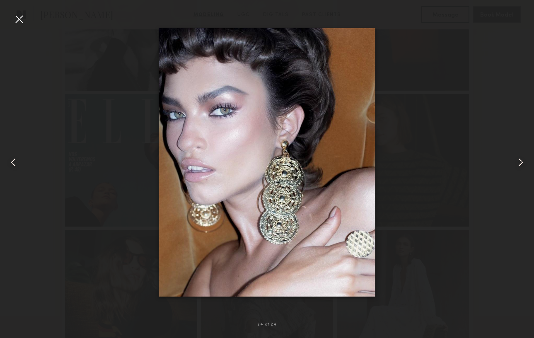
click at [520, 162] on common-icon at bounding box center [520, 162] width 13 height 13
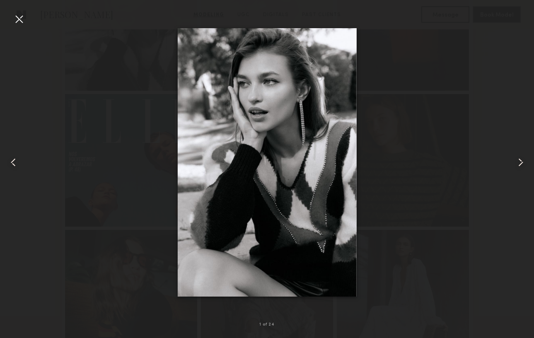
click at [519, 162] on common-icon at bounding box center [520, 162] width 13 height 13
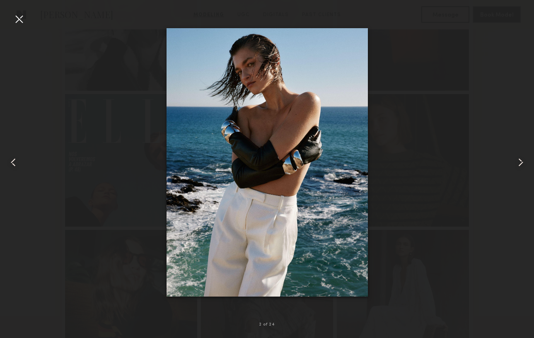
click at [519, 162] on common-icon at bounding box center [520, 162] width 13 height 13
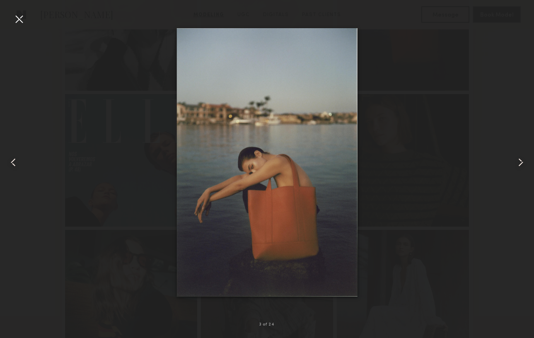
click at [519, 162] on common-icon at bounding box center [520, 162] width 13 height 13
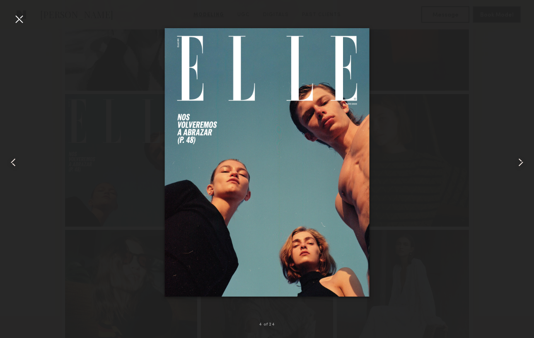
click at [519, 162] on common-icon at bounding box center [520, 162] width 13 height 13
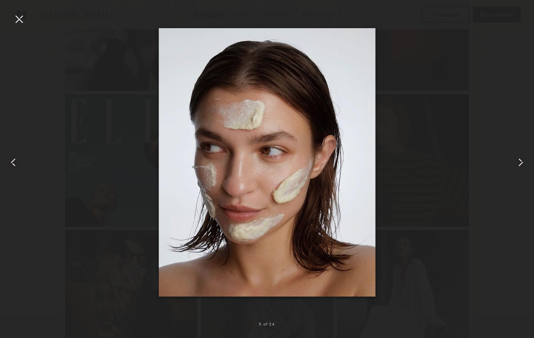
click at [519, 162] on common-icon at bounding box center [520, 162] width 13 height 13
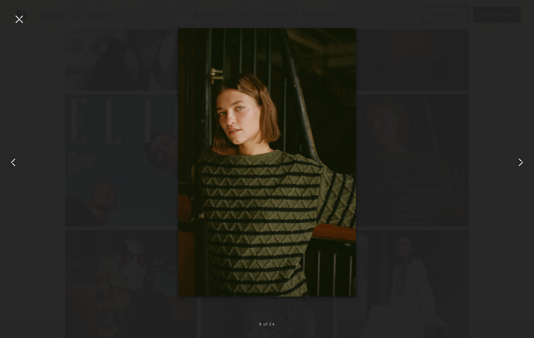
click at [17, 19] on div at bounding box center [18, 18] width 13 height 13
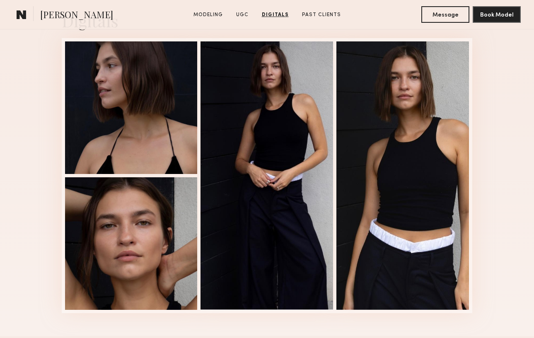
scroll to position [2178, 0]
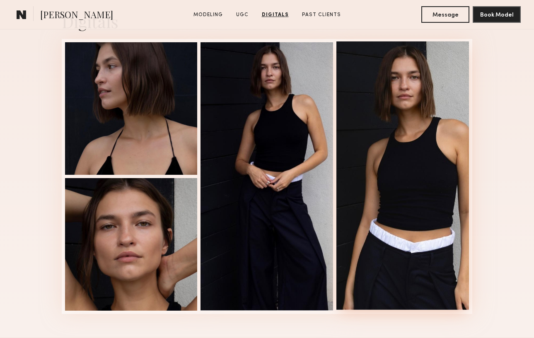
click at [416, 164] on div at bounding box center [402, 175] width 133 height 268
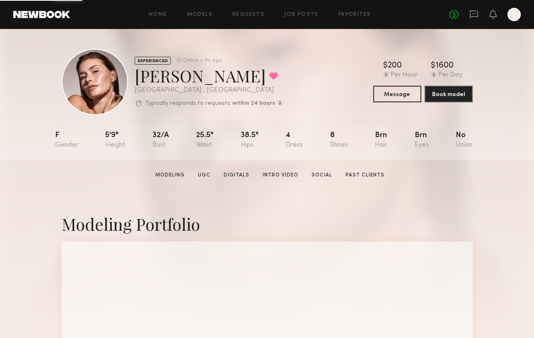
click at [213, 80] on div "[PERSON_NAME] Favorited" at bounding box center [209, 76] width 148 height 22
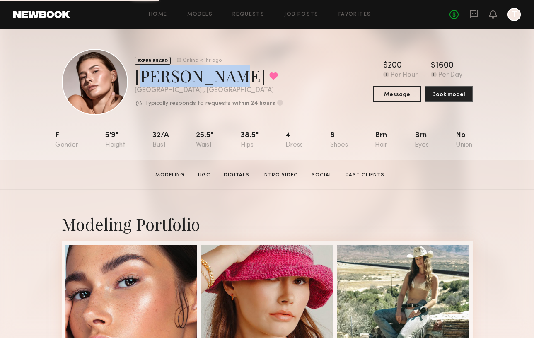
drag, startPoint x: 214, startPoint y: 80, endPoint x: 138, endPoint y: 77, distance: 76.3
click at [138, 77] on div "[PERSON_NAME] Favorited" at bounding box center [209, 76] width 148 height 22
copy div "[PERSON_NAME]"
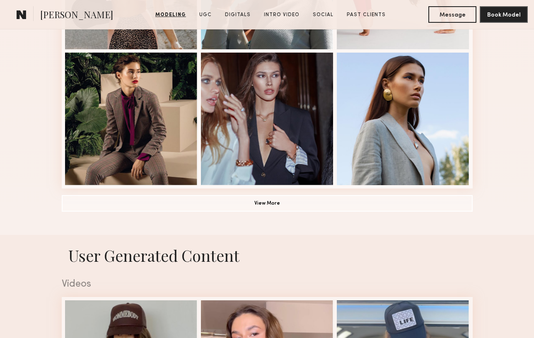
scroll to position [613, 0]
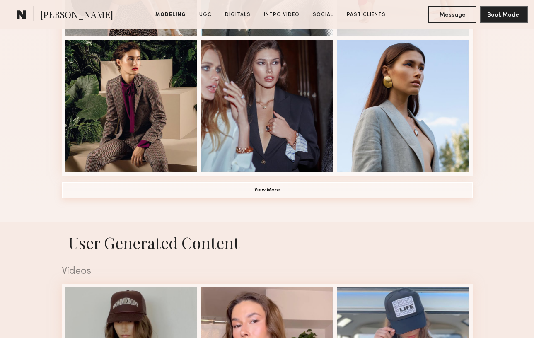
click at [247, 192] on button "View More" at bounding box center [267, 190] width 411 height 17
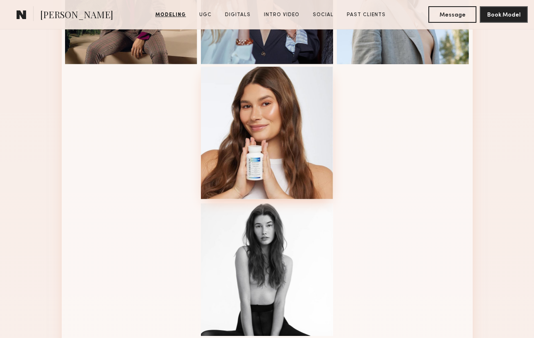
scroll to position [721, 0]
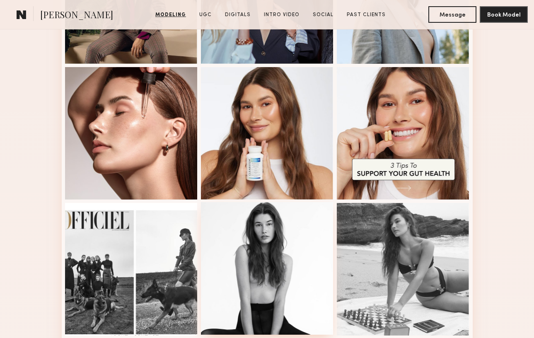
click at [280, 229] on div at bounding box center [267, 268] width 133 height 133
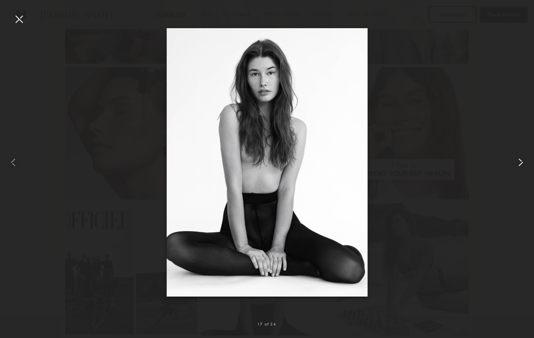
click at [520, 162] on common-icon at bounding box center [520, 162] width 13 height 13
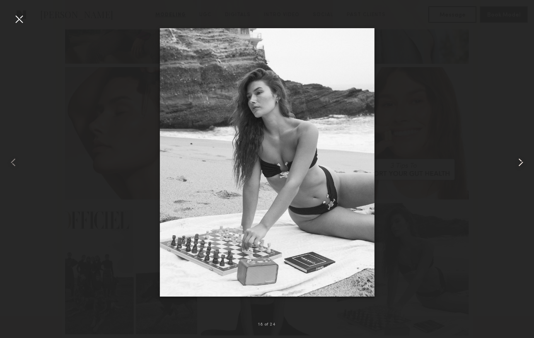
click at [520, 162] on common-icon at bounding box center [520, 162] width 13 height 13
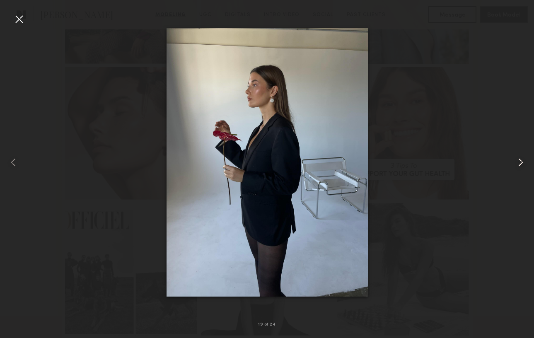
click at [520, 162] on common-icon at bounding box center [520, 162] width 13 height 13
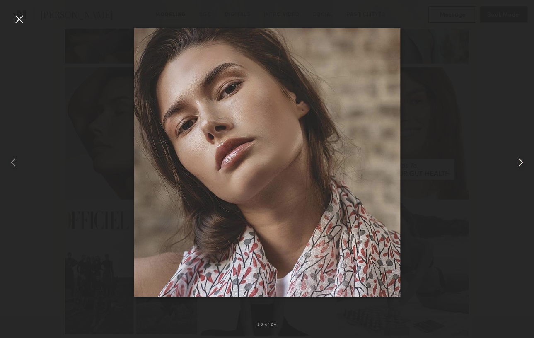
click at [524, 164] on common-icon at bounding box center [520, 162] width 13 height 13
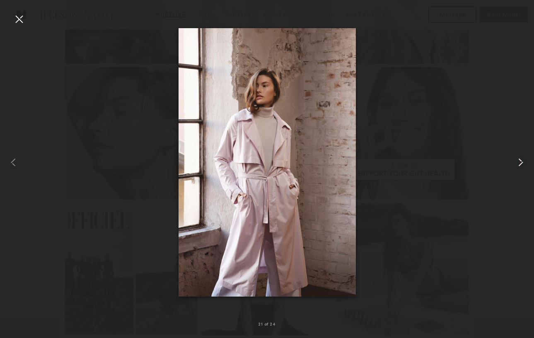
click at [520, 163] on common-icon at bounding box center [520, 162] width 13 height 13
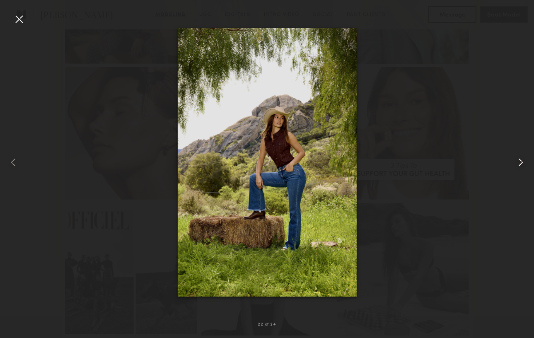
click at [520, 163] on common-icon at bounding box center [520, 162] width 13 height 13
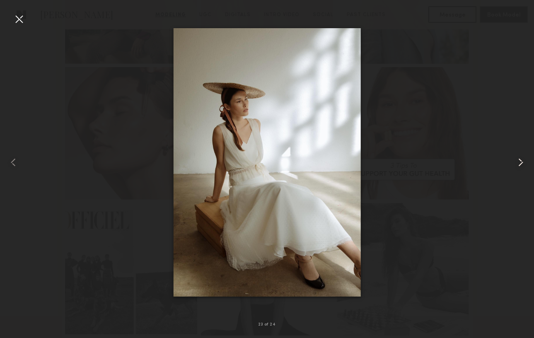
click at [520, 163] on common-icon at bounding box center [520, 162] width 13 height 13
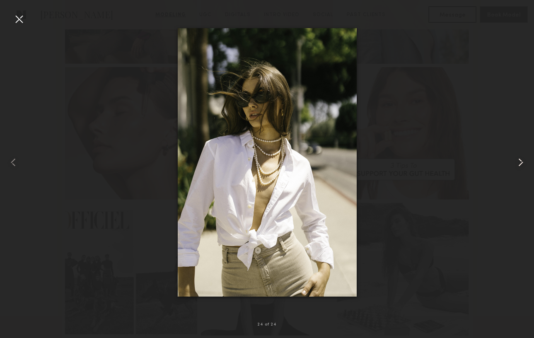
click at [520, 163] on common-icon at bounding box center [520, 162] width 13 height 13
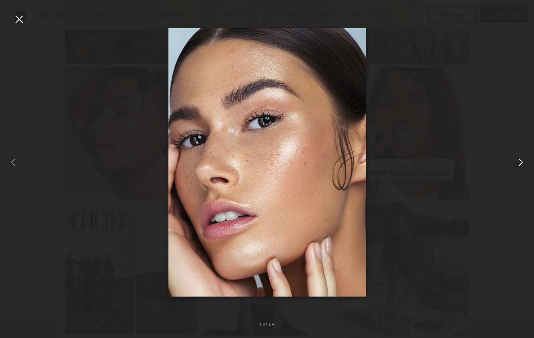
click at [518, 163] on common-icon at bounding box center [520, 162] width 13 height 13
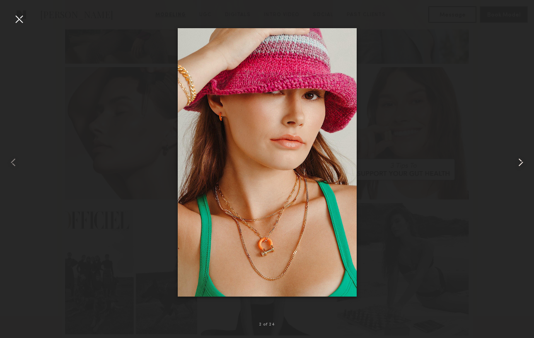
click at [518, 163] on common-icon at bounding box center [520, 162] width 13 height 13
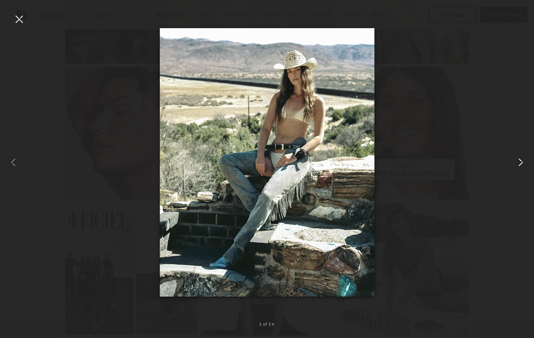
click at [518, 163] on common-icon at bounding box center [520, 162] width 13 height 13
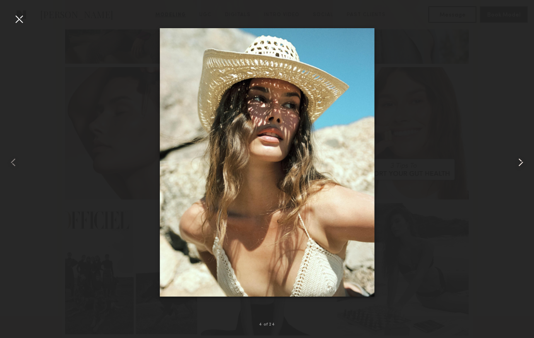
click at [518, 163] on common-icon at bounding box center [520, 162] width 13 height 13
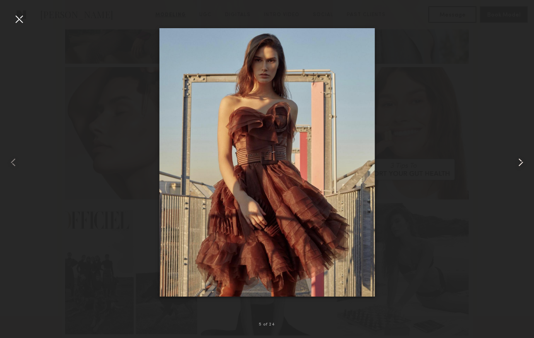
click at [518, 163] on common-icon at bounding box center [520, 162] width 13 height 13
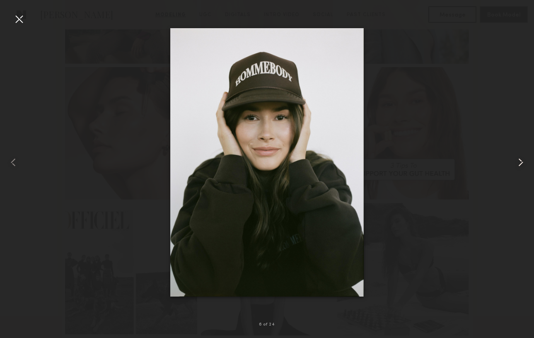
click at [518, 163] on common-icon at bounding box center [520, 162] width 13 height 13
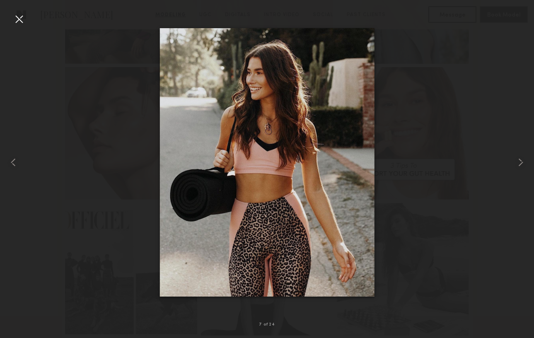
drag, startPoint x: 518, startPoint y: 163, endPoint x: 435, endPoint y: 89, distance: 111.2
click at [435, 89] on div at bounding box center [267, 162] width 534 height 298
click at [521, 164] on common-icon at bounding box center [520, 162] width 13 height 13
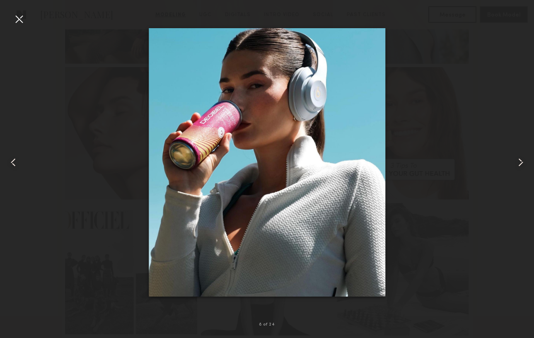
click at [521, 164] on common-icon at bounding box center [520, 162] width 13 height 13
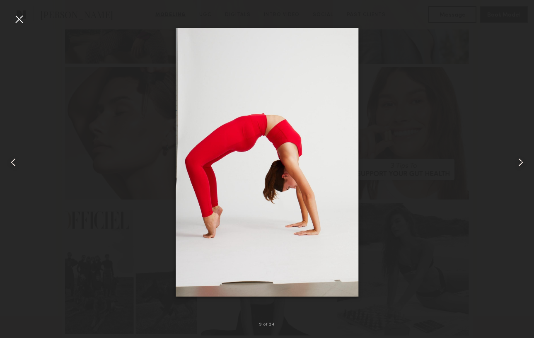
click at [9, 162] on common-icon at bounding box center [13, 162] width 13 height 13
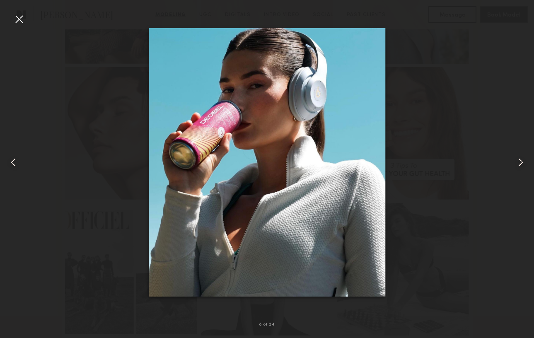
click at [521, 162] on common-icon at bounding box center [520, 162] width 13 height 13
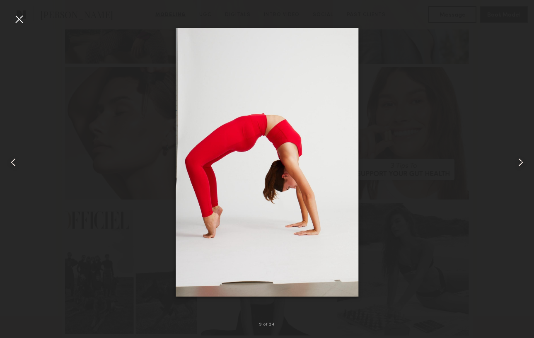
click at [521, 162] on common-icon at bounding box center [520, 162] width 13 height 13
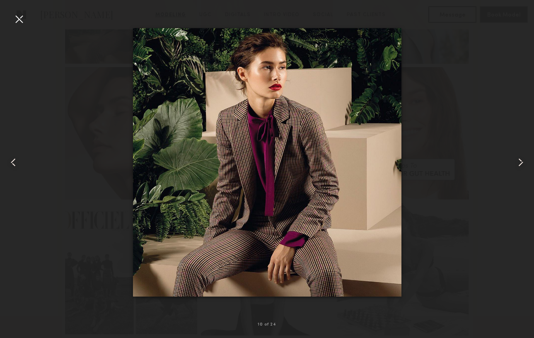
click at [521, 162] on common-icon at bounding box center [520, 162] width 13 height 13
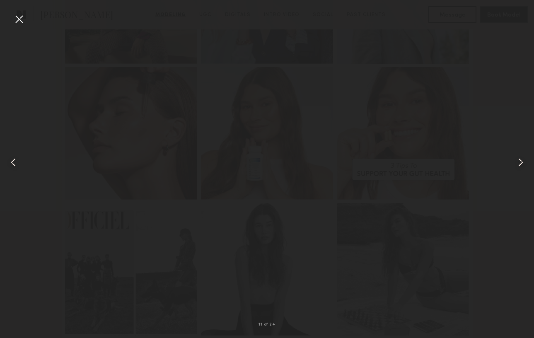
click at [521, 162] on common-icon at bounding box center [520, 162] width 13 height 13
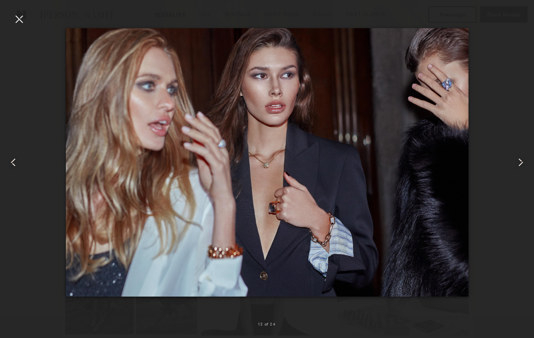
click at [521, 162] on common-icon at bounding box center [520, 162] width 13 height 13
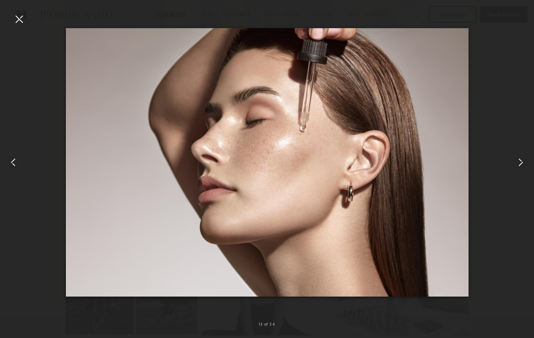
click at [521, 162] on common-icon at bounding box center [520, 162] width 13 height 13
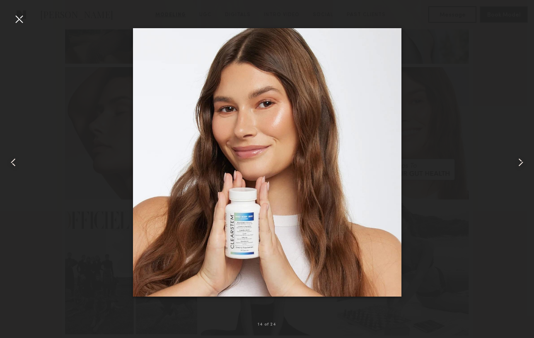
click at [521, 162] on common-icon at bounding box center [520, 162] width 13 height 13
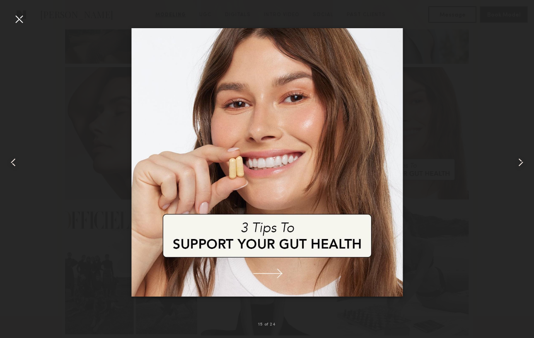
click at [12, 158] on common-icon at bounding box center [13, 162] width 13 height 13
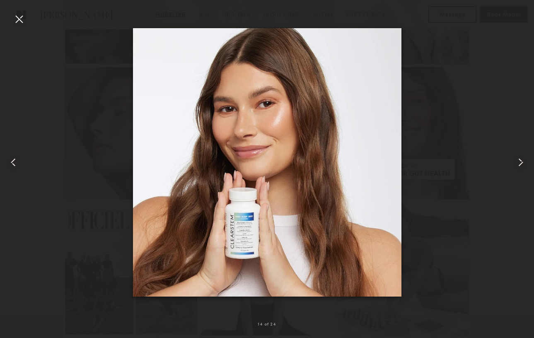
click at [19, 22] on div at bounding box center [18, 18] width 13 height 13
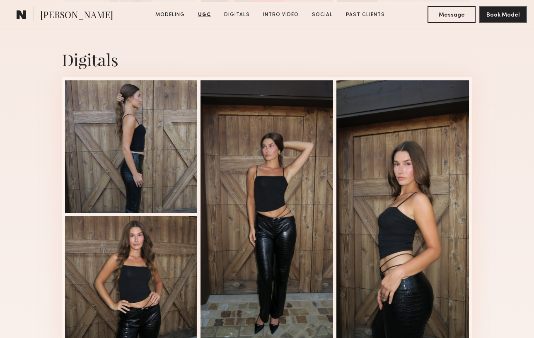
scroll to position [2605, 0]
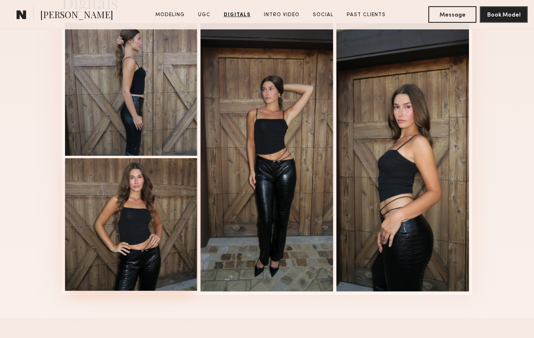
click at [142, 236] on div at bounding box center [131, 224] width 133 height 133
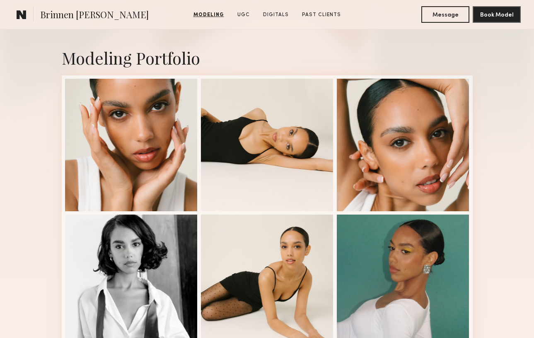
scroll to position [165, 0]
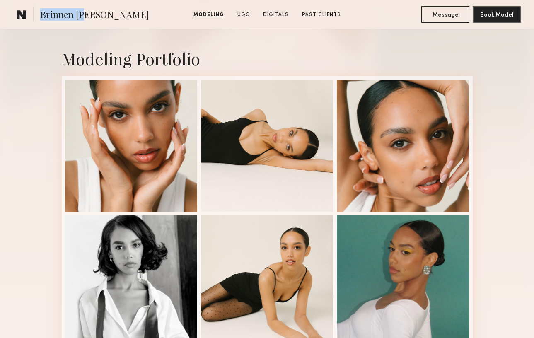
drag, startPoint x: 83, startPoint y: 19, endPoint x: 36, endPoint y: 19, distance: 46.8
click at [36, 19] on section "Brinnen [PERSON_NAME]" at bounding box center [82, 14] width 139 height 17
copy section "Brinnen [PERSON_NAME]"
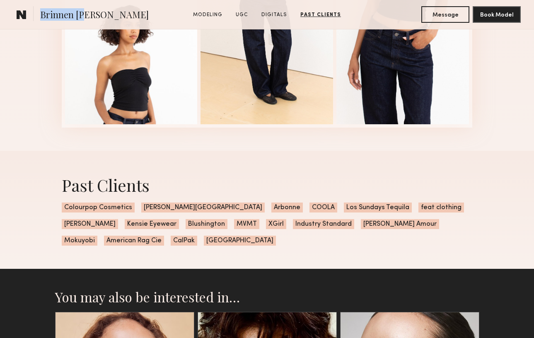
scroll to position [1082, 0]
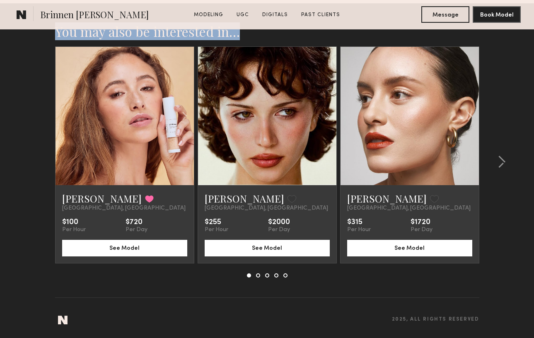
drag, startPoint x: 418, startPoint y: 159, endPoint x: 394, endPoint y: 123, distance: 43.3
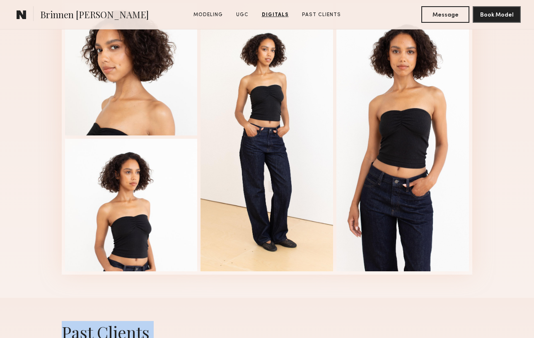
scroll to position [1113, 0]
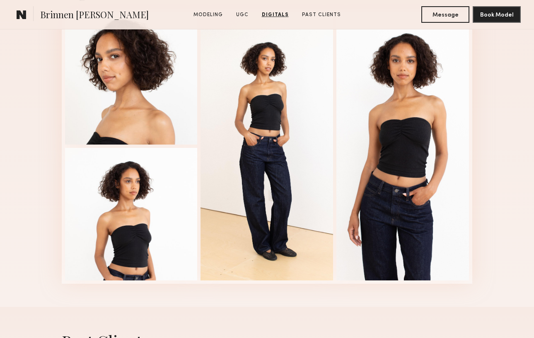
click at [502, 133] on div "Digitals 1 of 4" at bounding box center [267, 132] width 534 height 350
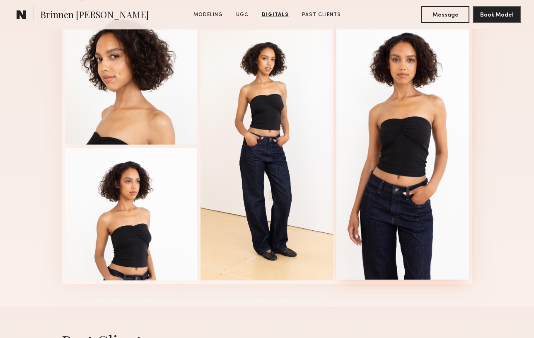
click at [407, 130] on div at bounding box center [402, 145] width 133 height 268
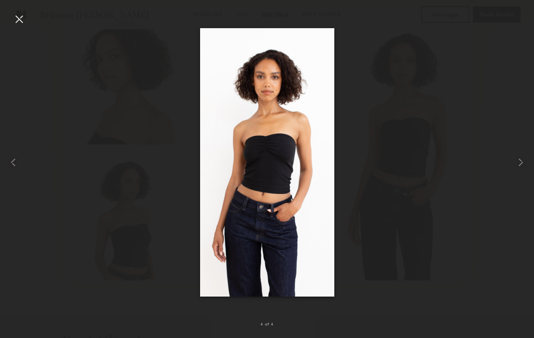
click at [20, 17] on div at bounding box center [18, 18] width 13 height 13
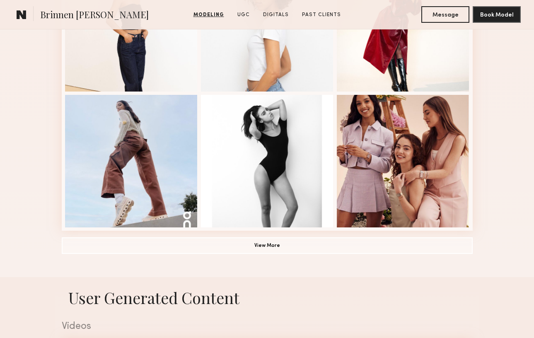
scroll to position [559, 0]
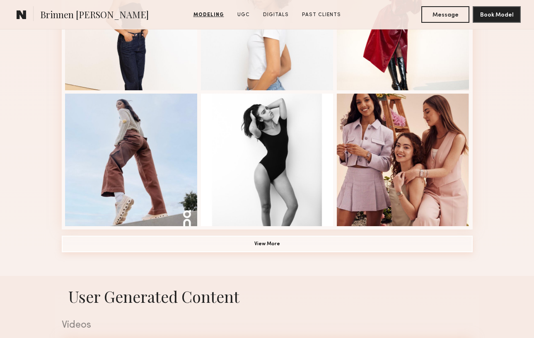
click at [279, 248] on button "View More" at bounding box center [267, 244] width 411 height 17
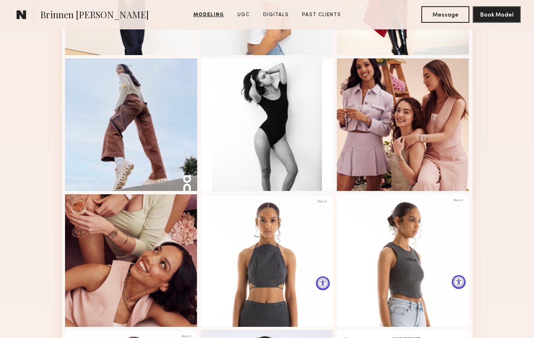
scroll to position [683, 0]
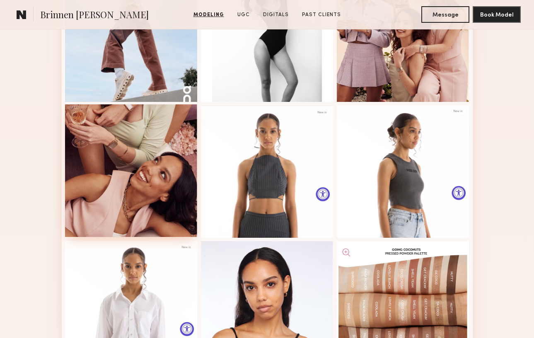
click at [105, 167] on div at bounding box center [131, 170] width 133 height 133
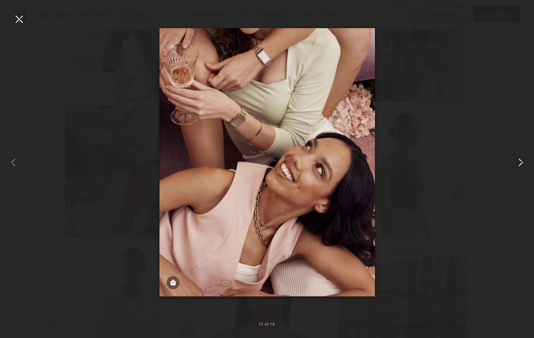
click at [522, 159] on common-icon at bounding box center [520, 162] width 13 height 13
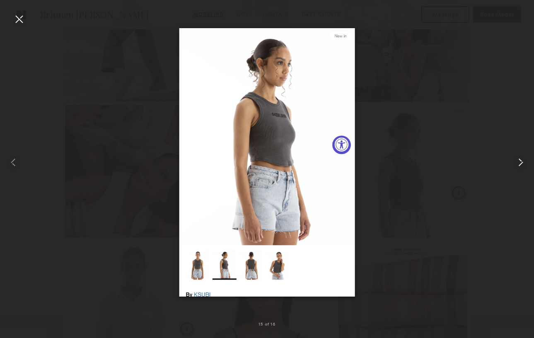
click at [522, 159] on common-icon at bounding box center [520, 162] width 13 height 13
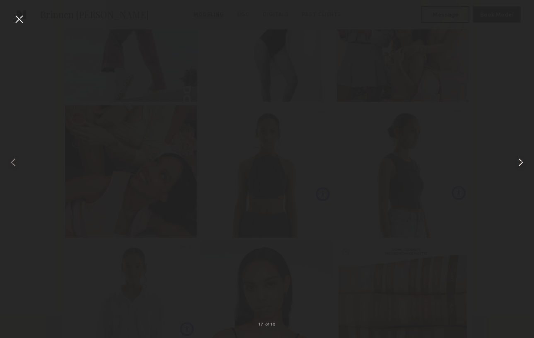
click at [522, 159] on common-icon at bounding box center [520, 162] width 13 height 13
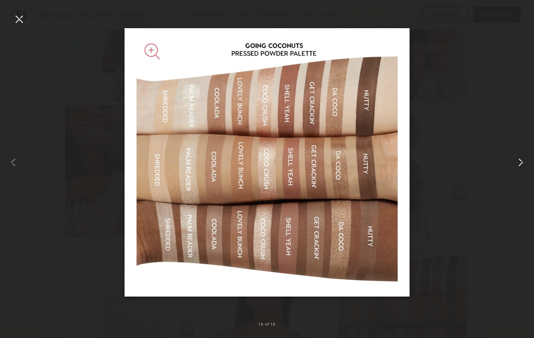
click at [522, 159] on common-icon at bounding box center [520, 162] width 13 height 13
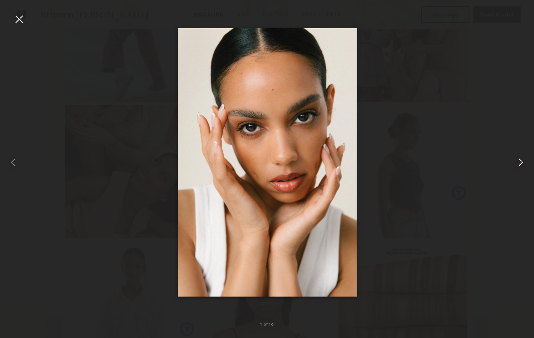
click at [522, 159] on common-icon at bounding box center [520, 162] width 13 height 13
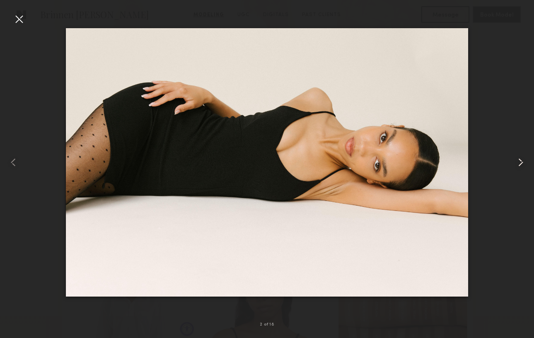
click at [522, 159] on common-icon at bounding box center [520, 162] width 13 height 13
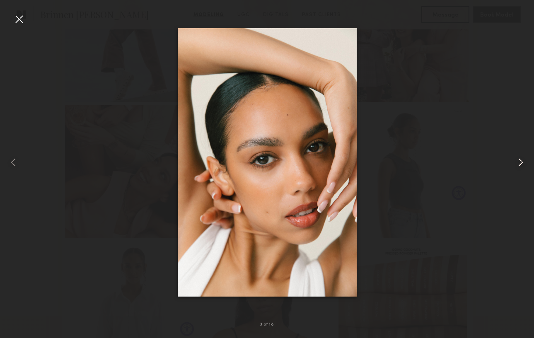
click at [522, 159] on common-icon at bounding box center [520, 162] width 13 height 13
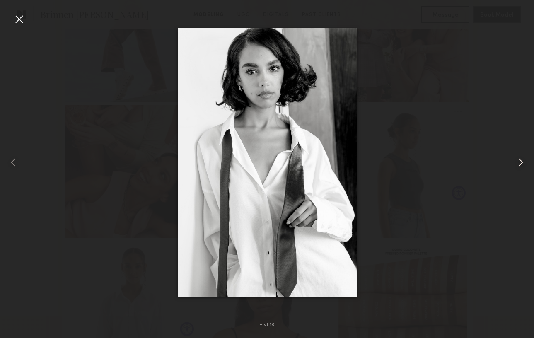
click at [522, 159] on common-icon at bounding box center [520, 162] width 13 height 13
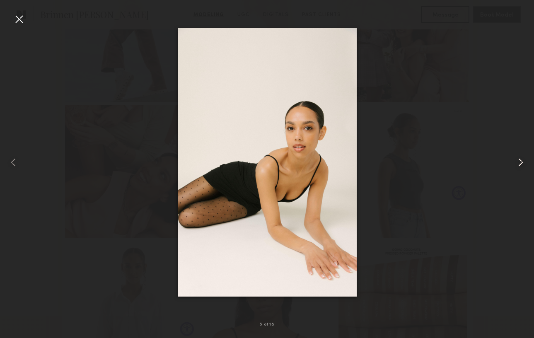
click at [522, 159] on common-icon at bounding box center [520, 162] width 13 height 13
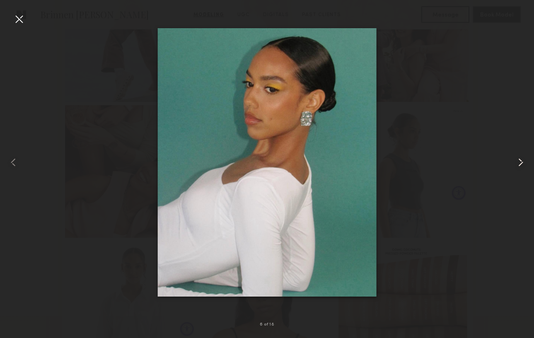
click at [522, 159] on common-icon at bounding box center [520, 162] width 13 height 13
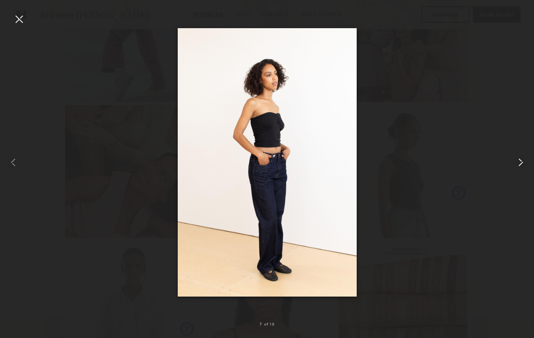
click at [522, 159] on common-icon at bounding box center [520, 162] width 13 height 13
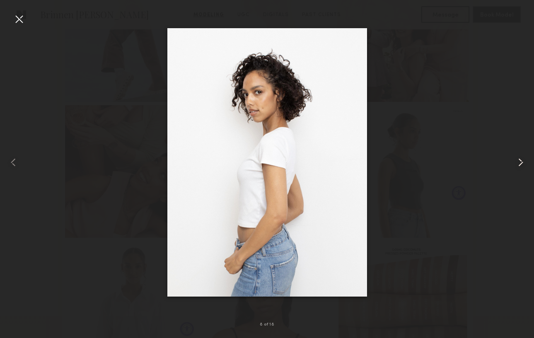
click at [522, 159] on common-icon at bounding box center [520, 162] width 13 height 13
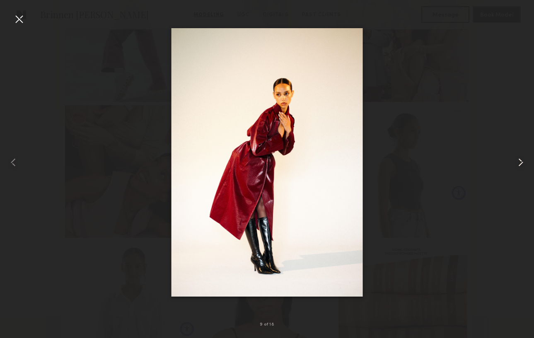
click at [522, 159] on common-icon at bounding box center [520, 162] width 13 height 13
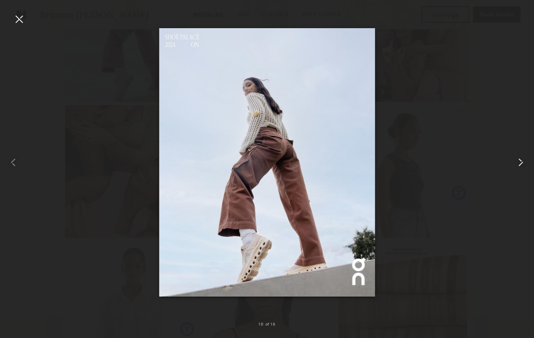
click at [522, 159] on common-icon at bounding box center [520, 162] width 13 height 13
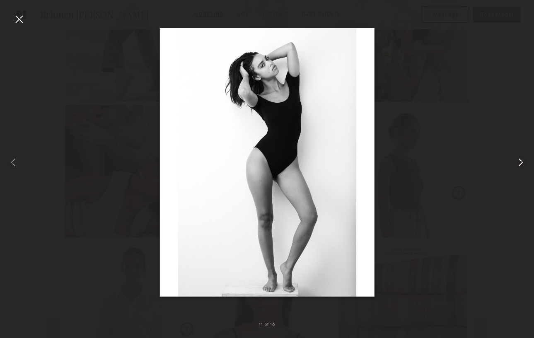
click at [522, 159] on common-icon at bounding box center [520, 162] width 13 height 13
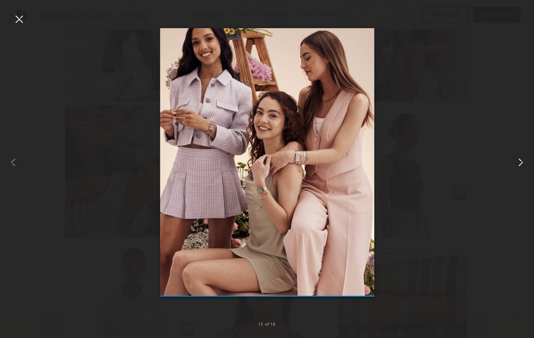
click at [522, 159] on common-icon at bounding box center [520, 162] width 13 height 13
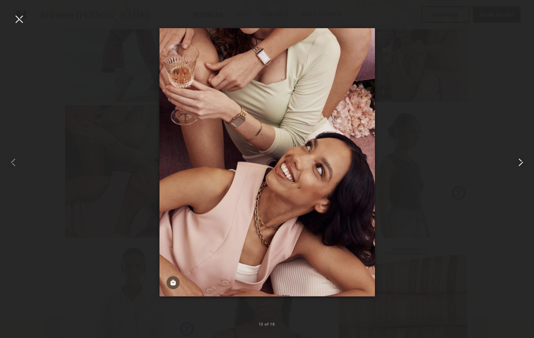
click at [522, 159] on common-icon at bounding box center [520, 162] width 13 height 13
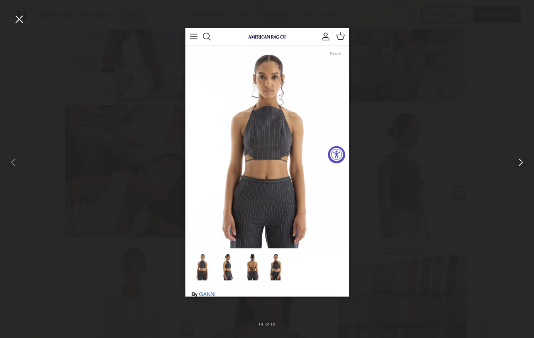
click at [522, 159] on common-icon at bounding box center [520, 162] width 13 height 13
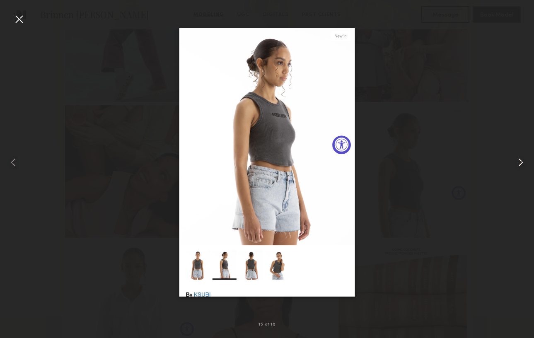
click at [522, 159] on common-icon at bounding box center [520, 162] width 13 height 13
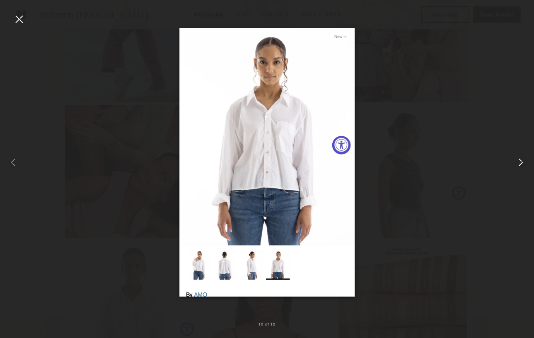
click at [522, 159] on common-icon at bounding box center [520, 162] width 13 height 13
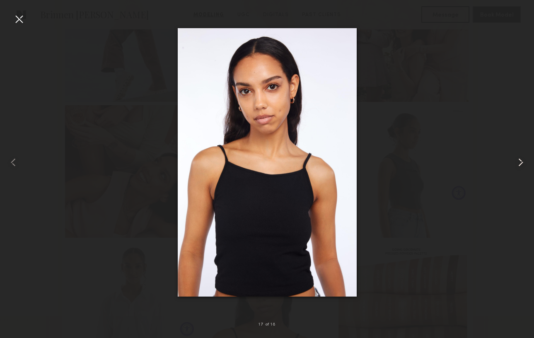
click at [522, 159] on common-icon at bounding box center [520, 162] width 13 height 13
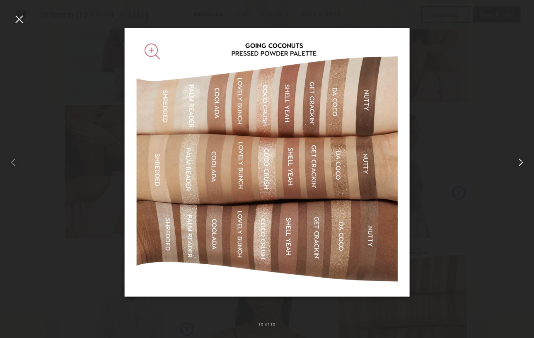
click at [520, 155] on div at bounding box center [523, 162] width 22 height 298
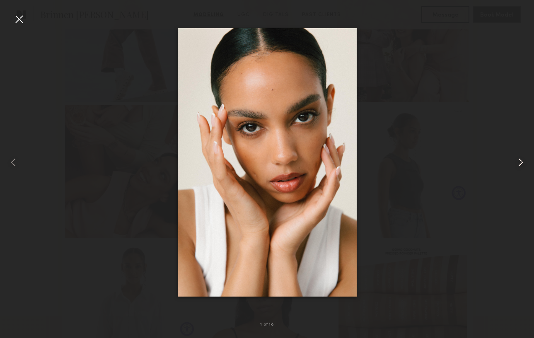
click at [519, 156] on common-icon at bounding box center [520, 162] width 13 height 13
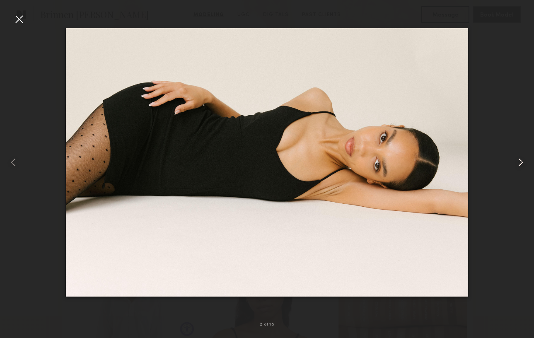
click at [519, 156] on common-icon at bounding box center [520, 162] width 13 height 13
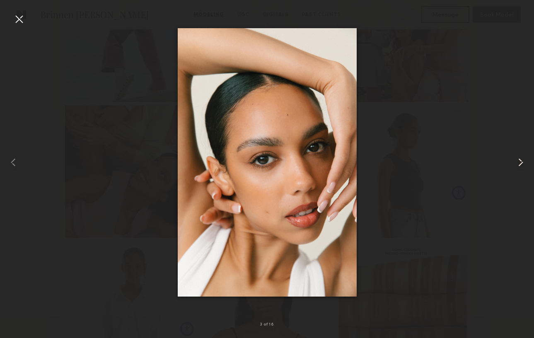
click at [519, 156] on common-icon at bounding box center [520, 162] width 13 height 13
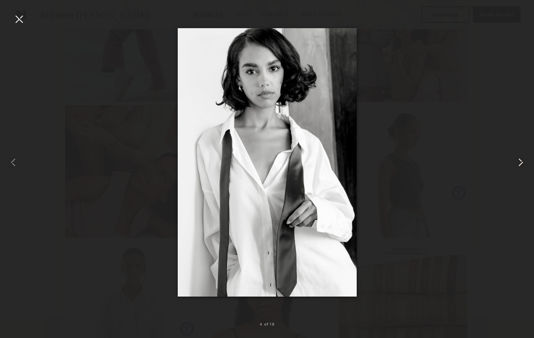
click at [519, 156] on common-icon at bounding box center [520, 162] width 13 height 13
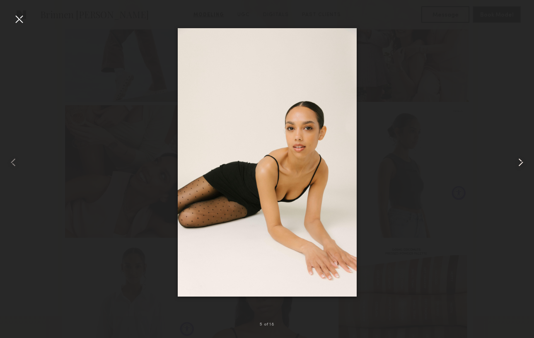
click at [519, 156] on common-icon at bounding box center [520, 162] width 13 height 13
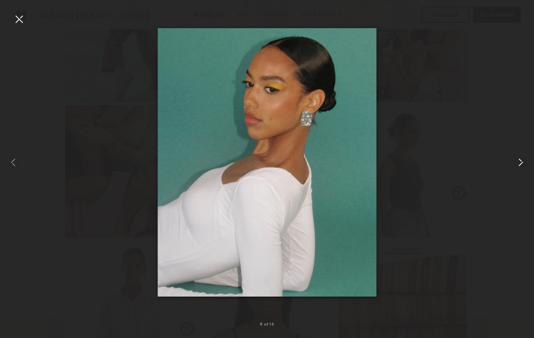
click at [519, 156] on common-icon at bounding box center [520, 162] width 13 height 13
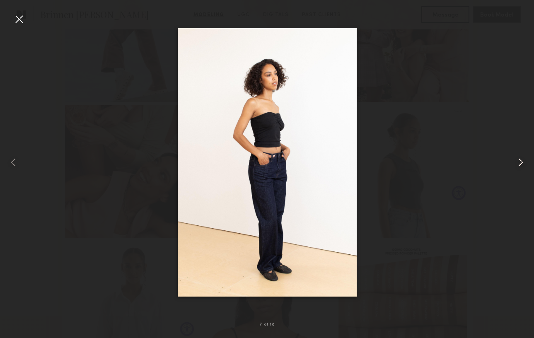
click at [519, 156] on common-icon at bounding box center [520, 162] width 13 height 13
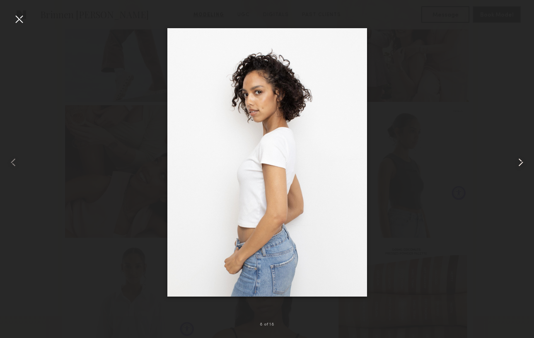
click at [519, 164] on common-icon at bounding box center [520, 162] width 13 height 13
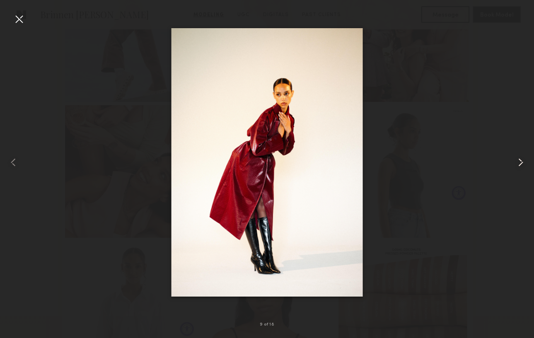
click at [519, 164] on common-icon at bounding box center [520, 162] width 13 height 13
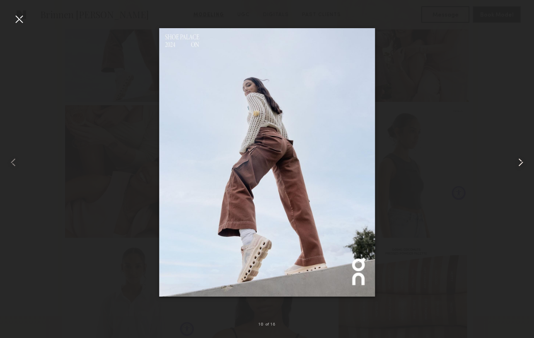
click at [519, 164] on common-icon at bounding box center [520, 162] width 13 height 13
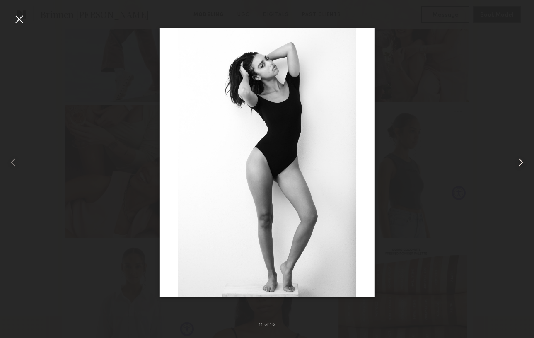
click at [519, 164] on common-icon at bounding box center [520, 162] width 13 height 13
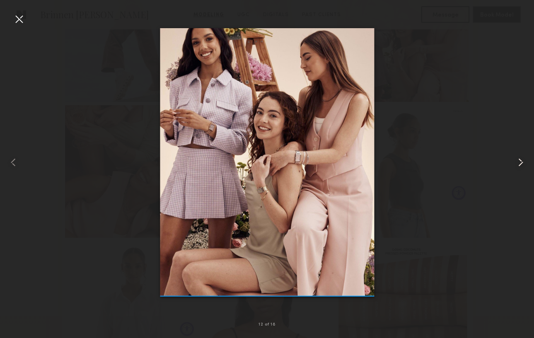
click at [519, 164] on common-icon at bounding box center [520, 162] width 13 height 13
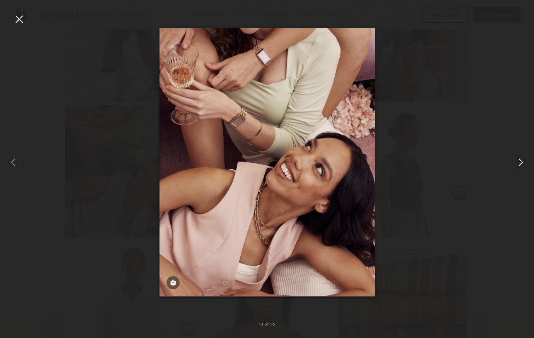
click at [519, 164] on common-icon at bounding box center [520, 162] width 13 height 13
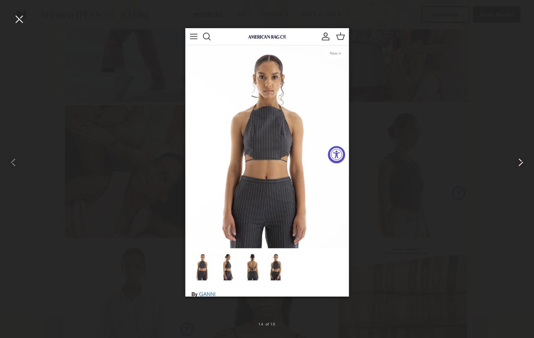
click at [519, 164] on common-icon at bounding box center [520, 162] width 13 height 13
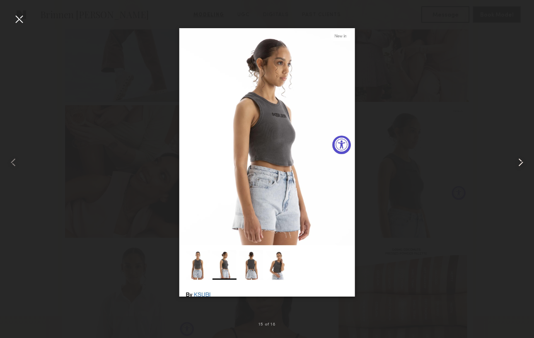
click at [519, 164] on common-icon at bounding box center [520, 162] width 13 height 13
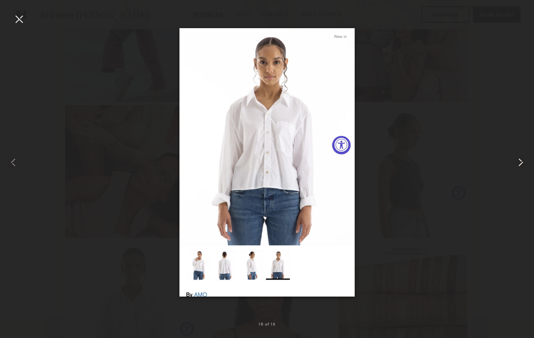
click at [519, 164] on common-icon at bounding box center [520, 162] width 13 height 13
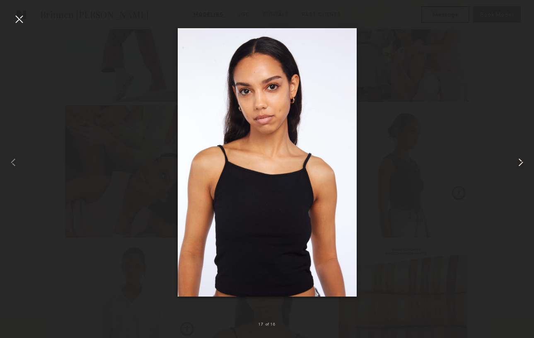
click at [519, 164] on common-icon at bounding box center [520, 162] width 13 height 13
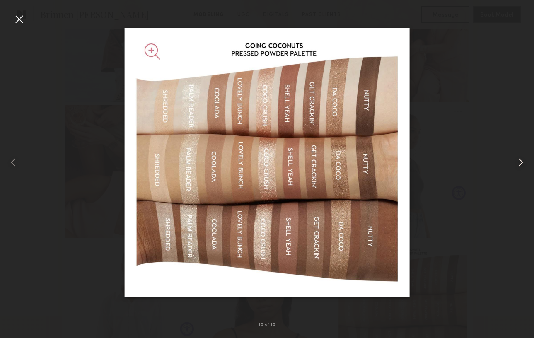
click at [519, 164] on common-icon at bounding box center [520, 162] width 13 height 13
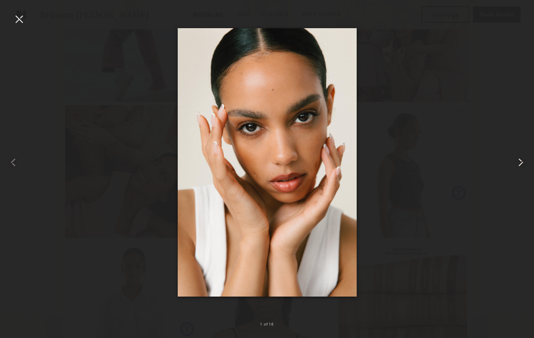
click at [519, 164] on common-icon at bounding box center [520, 162] width 13 height 13
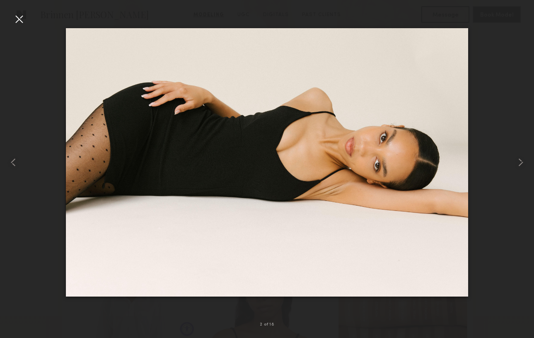
click at [394, 195] on img at bounding box center [267, 162] width 403 height 268
click at [520, 161] on common-icon at bounding box center [520, 162] width 13 height 13
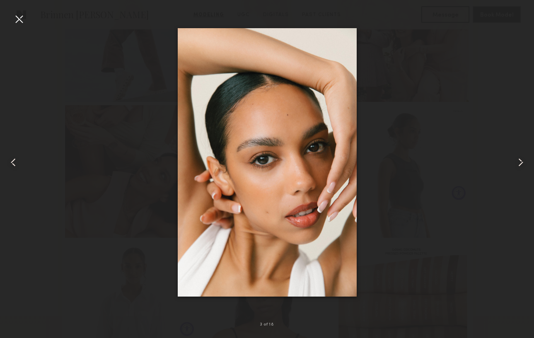
click at [14, 164] on common-icon at bounding box center [13, 162] width 13 height 13
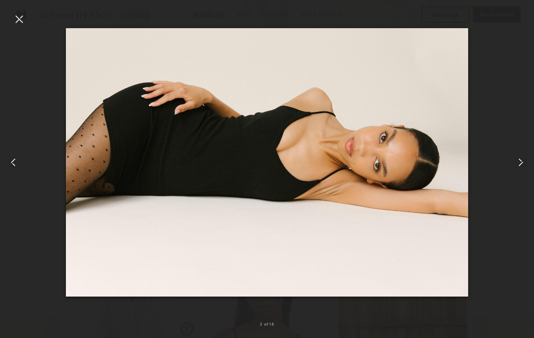
click at [16, 17] on div at bounding box center [18, 18] width 13 height 13
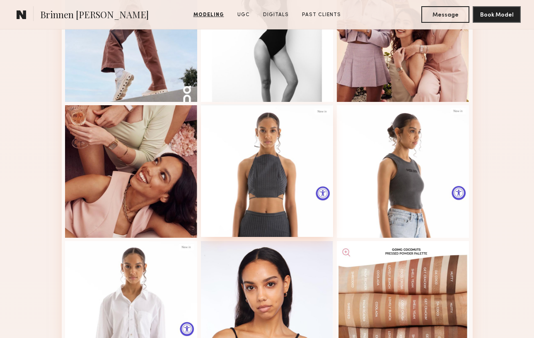
scroll to position [0, 0]
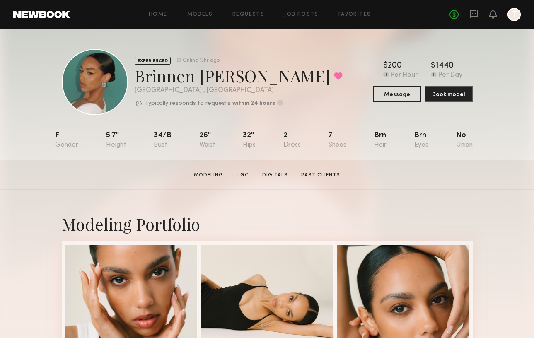
click at [211, 81] on div "Brinnen T. Favorited" at bounding box center [239, 76] width 208 height 22
click at [135, 79] on div "Brinnen T. Favorited" at bounding box center [239, 76] width 208 height 22
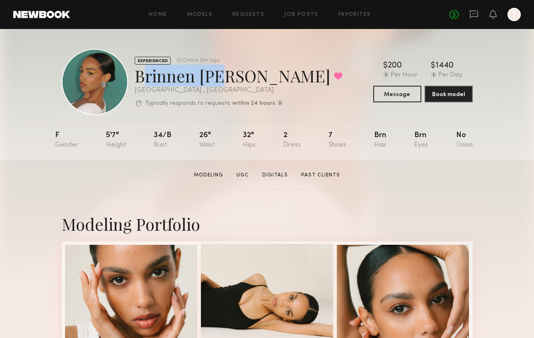
copy div "Brinnen T."
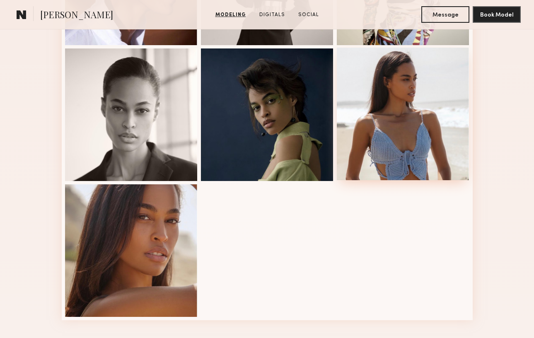
scroll to position [374, 0]
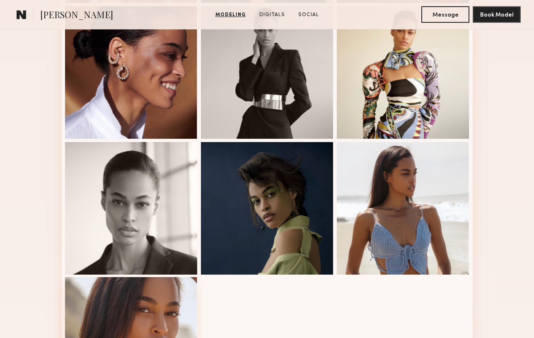
click at [167, 309] on div at bounding box center [131, 343] width 133 height 133
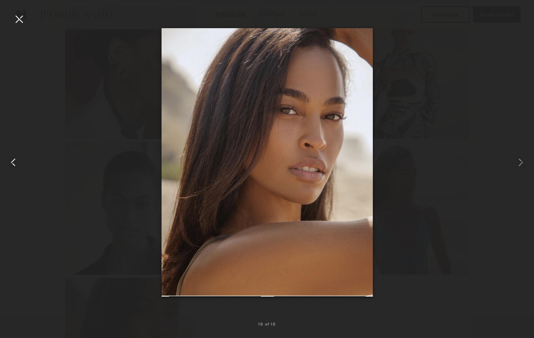
click at [10, 162] on common-icon at bounding box center [13, 162] width 13 height 13
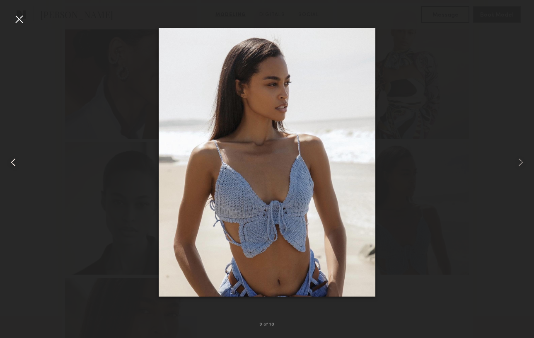
click at [10, 162] on common-icon at bounding box center [13, 162] width 13 height 13
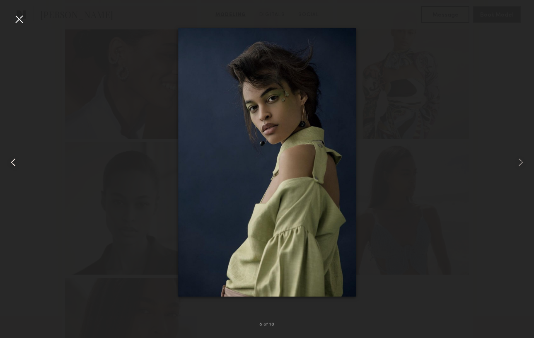
click at [10, 162] on common-icon at bounding box center [13, 162] width 13 height 13
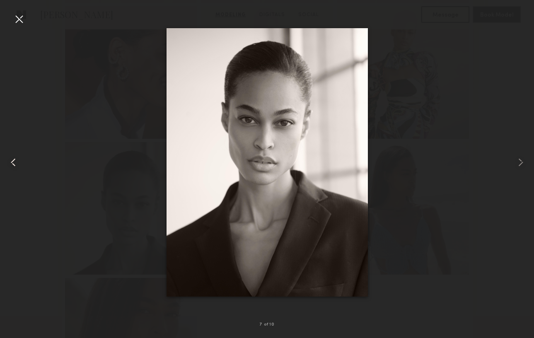
click at [15, 162] on common-icon at bounding box center [13, 162] width 13 height 13
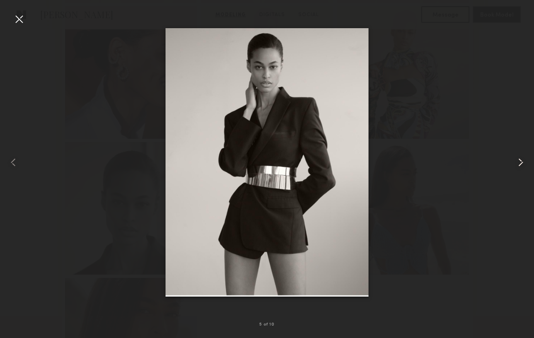
click at [524, 160] on common-icon at bounding box center [520, 162] width 13 height 13
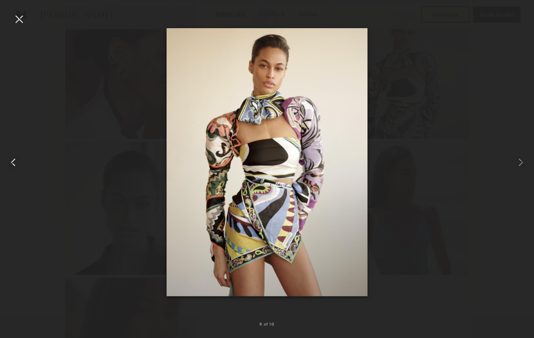
click at [13, 160] on common-icon at bounding box center [13, 162] width 13 height 13
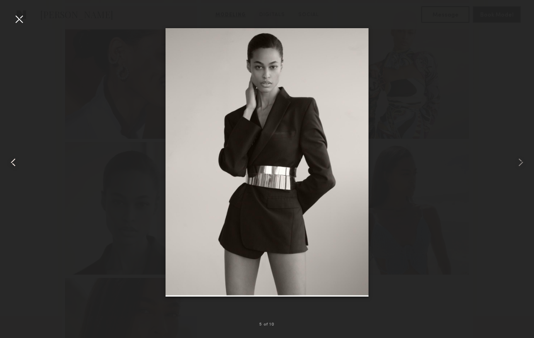
click at [13, 160] on common-icon at bounding box center [13, 162] width 13 height 13
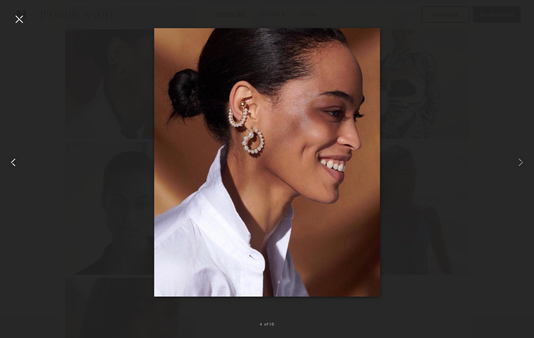
click at [13, 165] on common-icon at bounding box center [13, 162] width 13 height 13
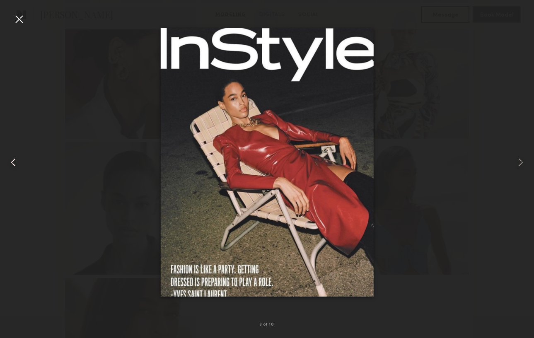
click at [13, 165] on common-icon at bounding box center [13, 162] width 13 height 13
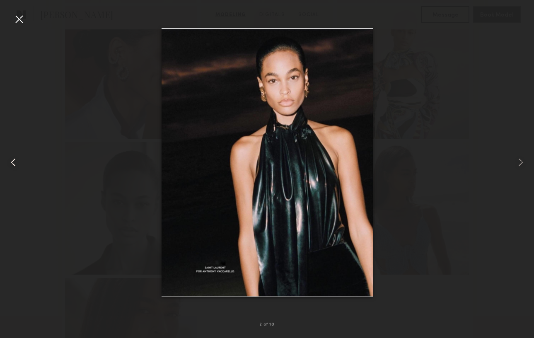
click at [13, 165] on common-icon at bounding box center [13, 162] width 13 height 13
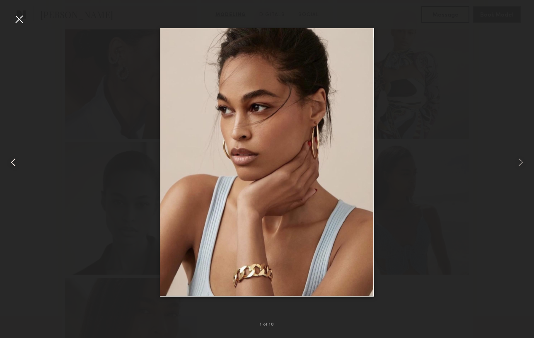
click at [8, 164] on common-icon at bounding box center [13, 162] width 13 height 13
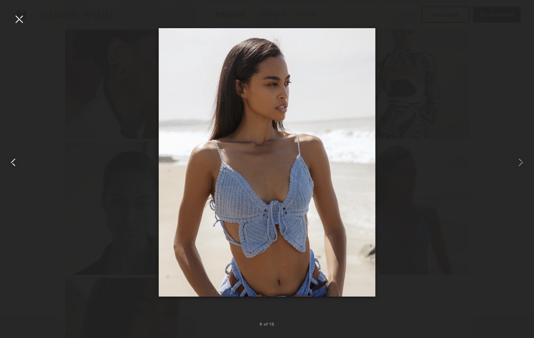
click at [8, 164] on common-icon at bounding box center [13, 162] width 13 height 13
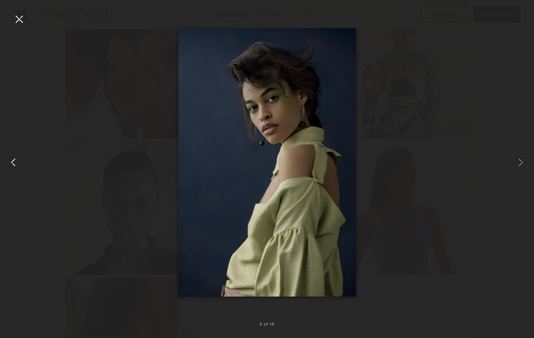
click at [8, 164] on common-icon at bounding box center [13, 162] width 13 height 13
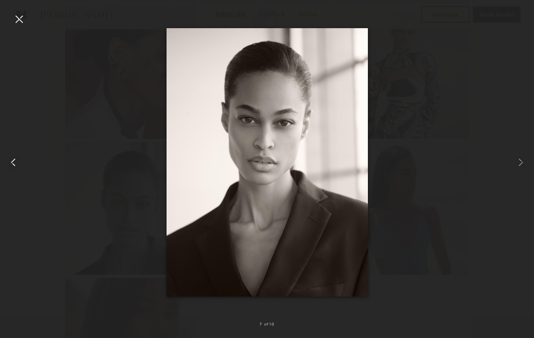
click at [8, 164] on common-icon at bounding box center [13, 162] width 13 height 13
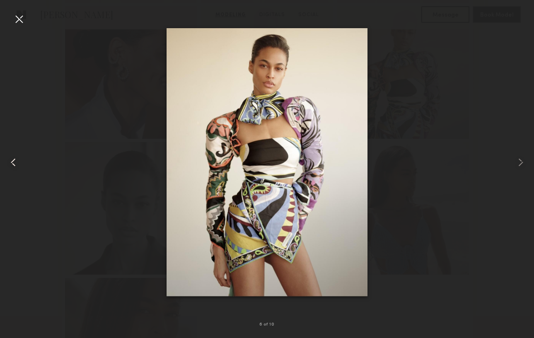
click at [8, 164] on common-icon at bounding box center [13, 162] width 13 height 13
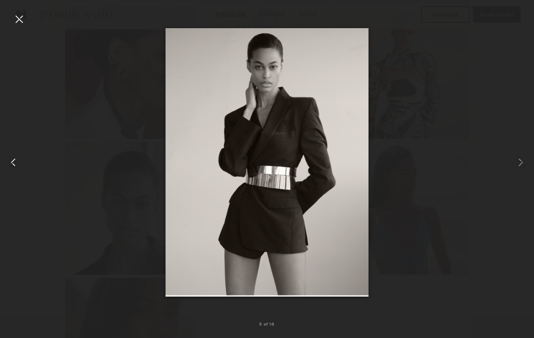
click at [14, 163] on common-icon at bounding box center [13, 162] width 13 height 13
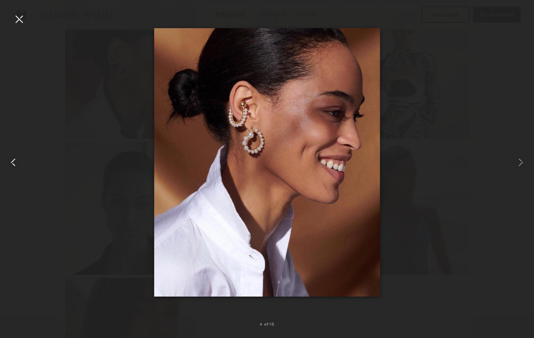
click at [14, 163] on common-icon at bounding box center [13, 162] width 13 height 13
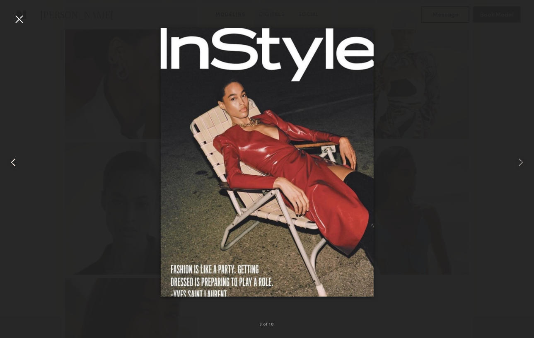
click at [14, 163] on common-icon at bounding box center [13, 162] width 13 height 13
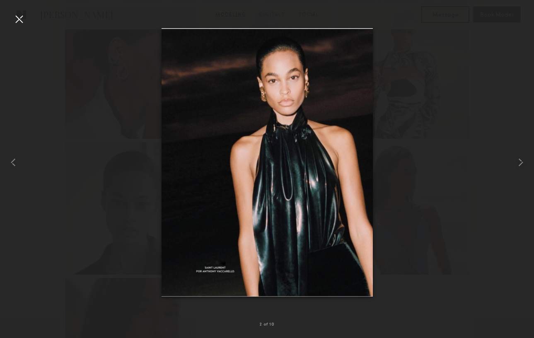
click at [20, 18] on div at bounding box center [18, 18] width 13 height 13
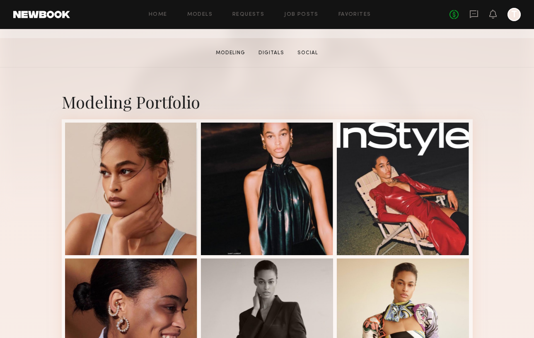
scroll to position [123, 0]
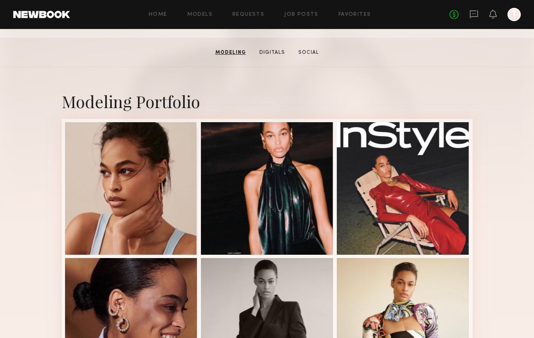
click at [279, 227] on div at bounding box center [267, 188] width 133 height 133
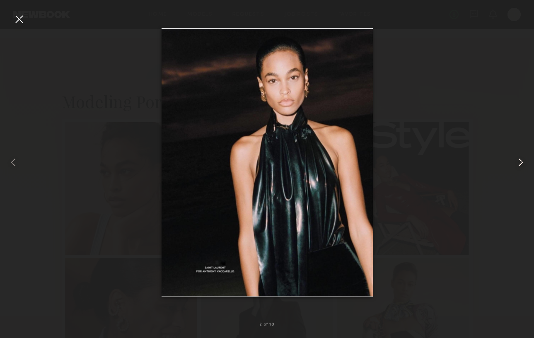
click at [518, 161] on common-icon at bounding box center [520, 162] width 13 height 13
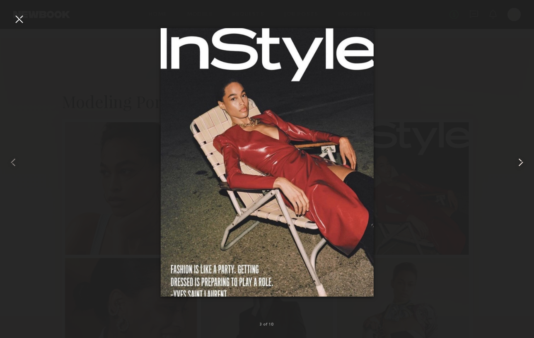
click at [517, 161] on common-icon at bounding box center [520, 162] width 13 height 13
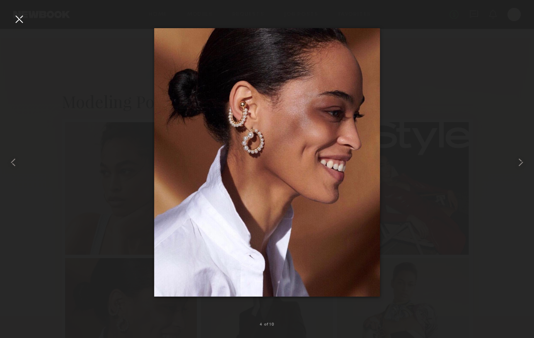
click at [15, 15] on div at bounding box center [18, 18] width 13 height 13
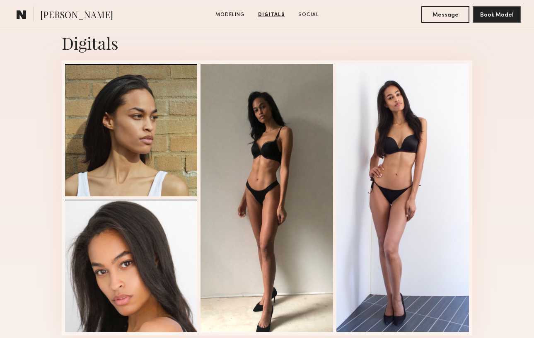
scroll to position [1539, 0]
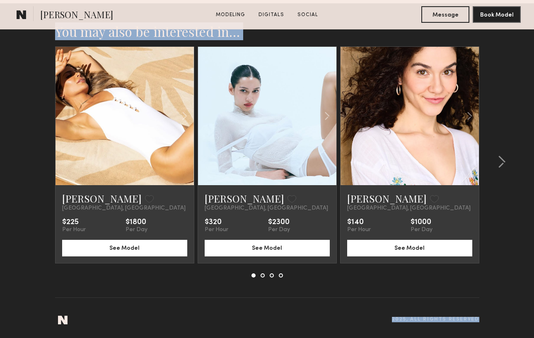
drag, startPoint x: 389, startPoint y: 153, endPoint x: 593, endPoint y: 614, distance: 504.4
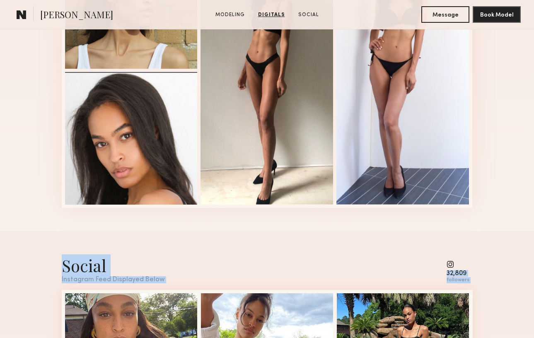
scroll to position [931, 0]
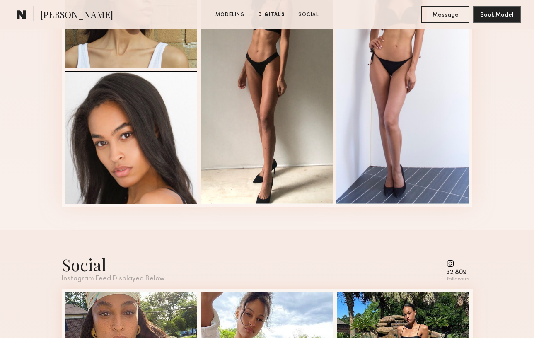
click at [414, 92] on div at bounding box center [402, 69] width 133 height 268
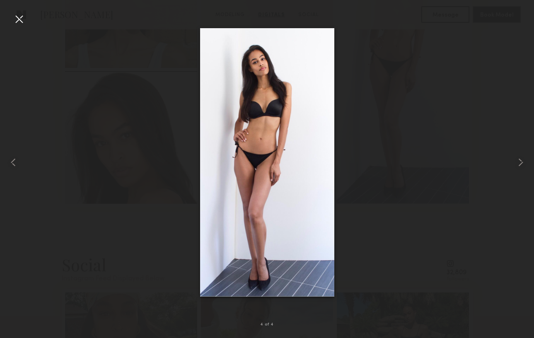
click at [16, 17] on div at bounding box center [18, 18] width 13 height 13
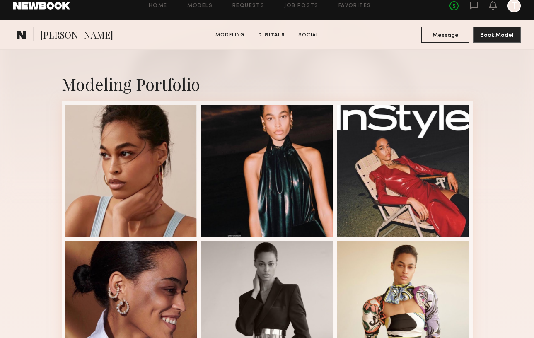
scroll to position [0, 0]
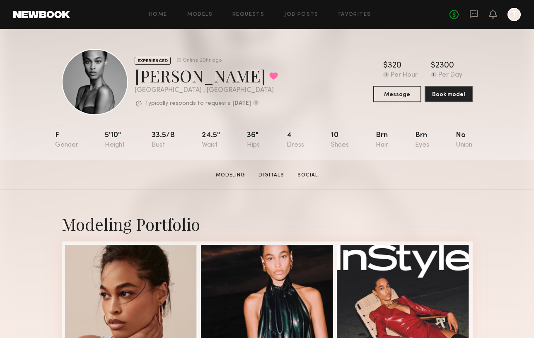
click at [198, 78] on div "Taylor E. Favorited" at bounding box center [206, 76] width 143 height 22
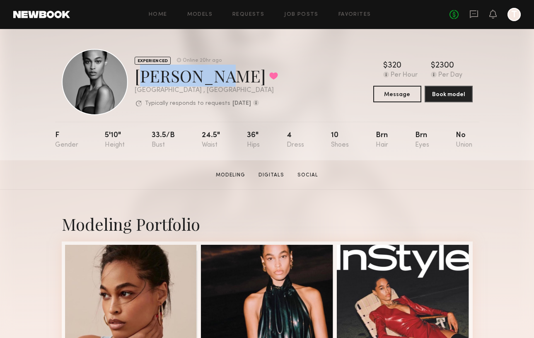
click at [137, 72] on div "Taylor E. Favorited" at bounding box center [206, 76] width 143 height 22
copy div "Taylor E."
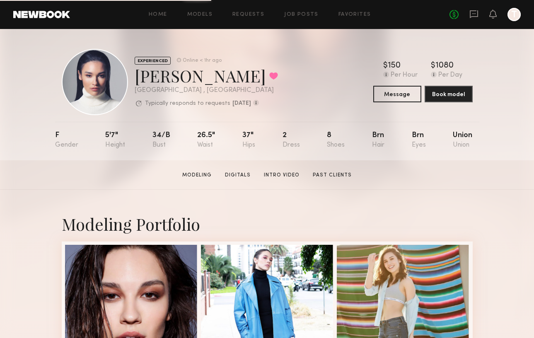
click at [191, 83] on div "[PERSON_NAME] Favorited" at bounding box center [206, 76] width 143 height 22
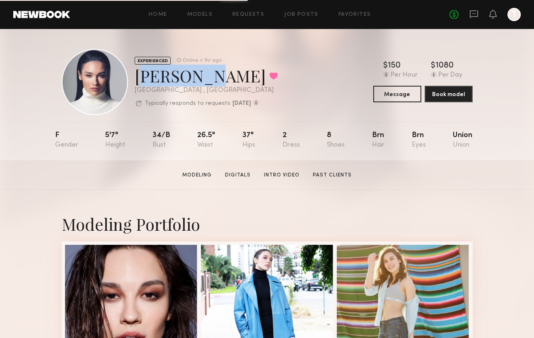
click at [135, 80] on div "[PERSON_NAME] Favorited" at bounding box center [206, 76] width 143 height 22
copy div "[PERSON_NAME]"
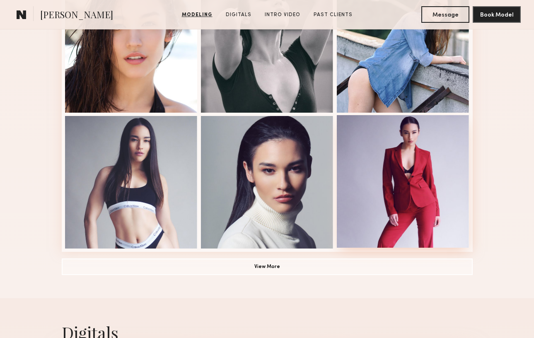
scroll to position [574, 0]
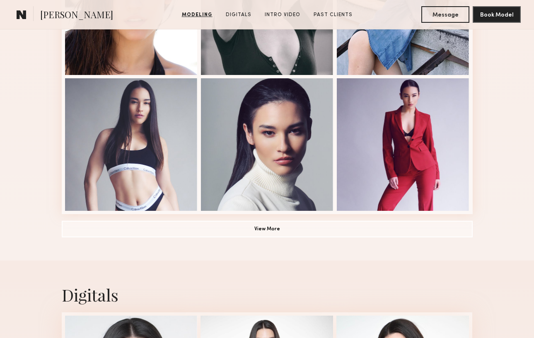
click at [330, 231] on button "View More" at bounding box center [267, 228] width 411 height 17
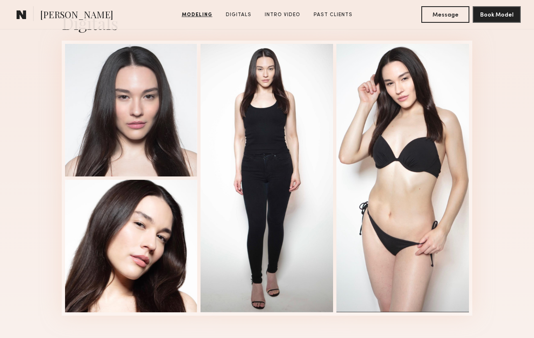
scroll to position [1368, 0]
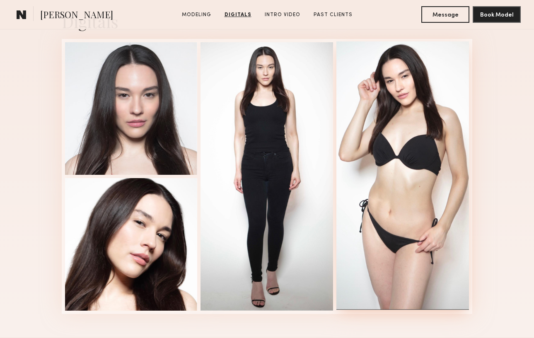
drag, startPoint x: 379, startPoint y: 111, endPoint x: 403, endPoint y: 109, distance: 24.1
click at [403, 109] on div at bounding box center [402, 175] width 133 height 268
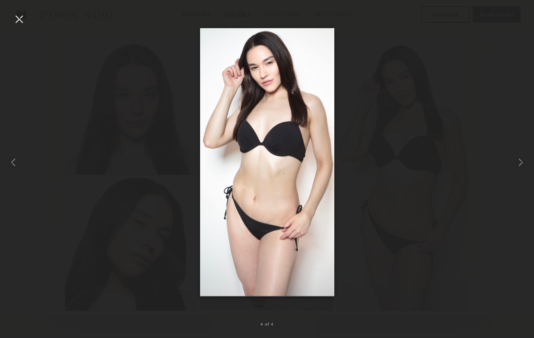
click at [18, 18] on div at bounding box center [18, 18] width 13 height 13
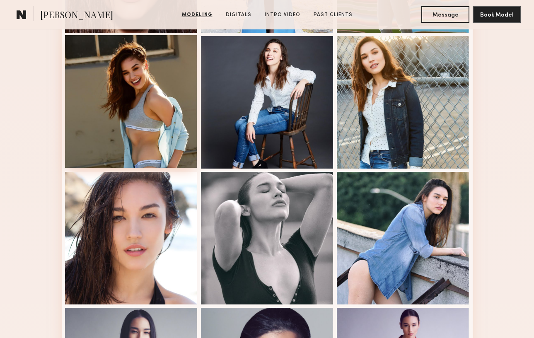
scroll to position [345, 0]
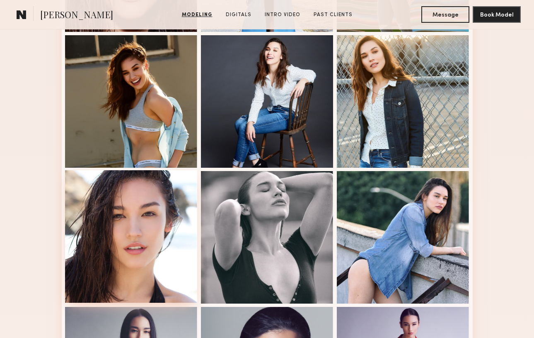
click at [146, 248] on div at bounding box center [131, 236] width 133 height 133
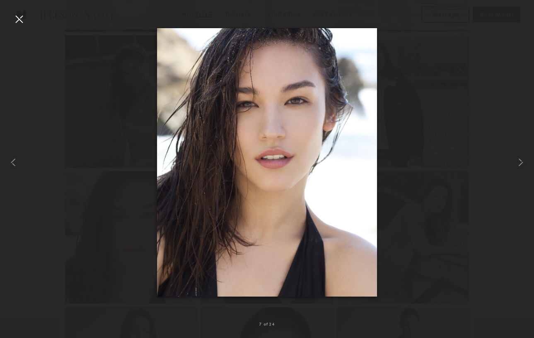
drag, startPoint x: 272, startPoint y: 120, endPoint x: 271, endPoint y: 126, distance: 5.4
click at [11, 162] on common-icon at bounding box center [13, 162] width 13 height 13
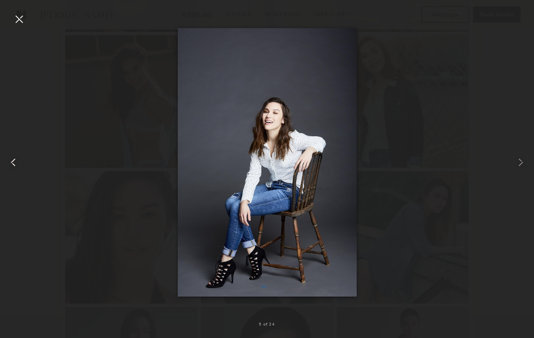
click at [11, 162] on common-icon at bounding box center [13, 162] width 13 height 13
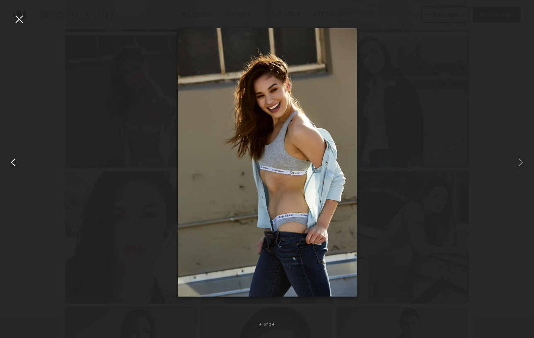
click at [11, 162] on common-icon at bounding box center [13, 162] width 13 height 13
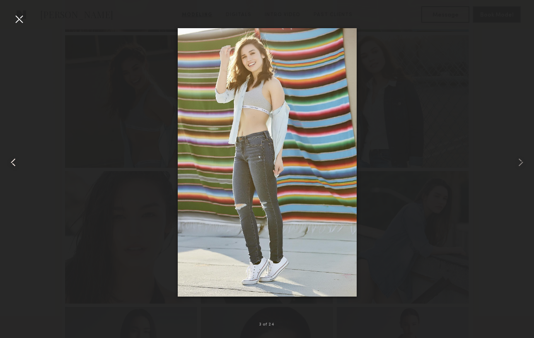
click at [11, 162] on common-icon at bounding box center [13, 162] width 13 height 13
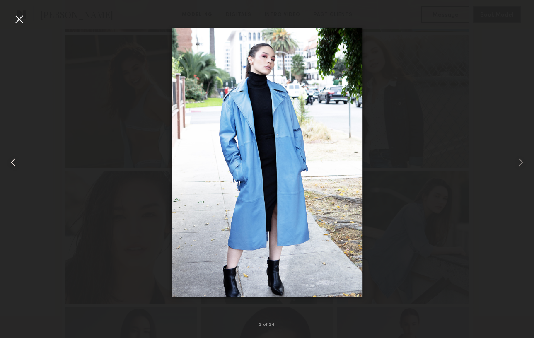
click at [11, 162] on common-icon at bounding box center [13, 162] width 13 height 13
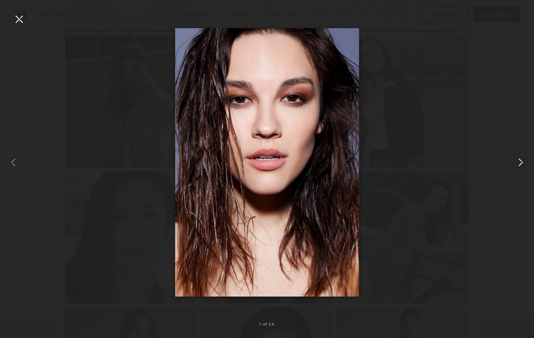
click at [519, 159] on common-icon at bounding box center [520, 162] width 13 height 13
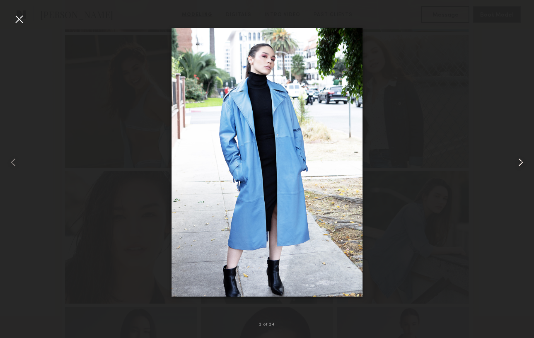
click at [521, 155] on div at bounding box center [523, 162] width 22 height 298
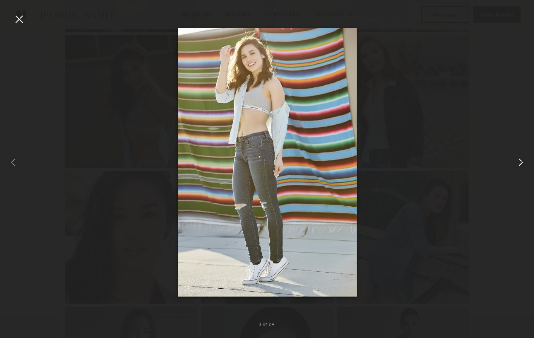
click at [523, 162] on common-icon at bounding box center [520, 162] width 13 height 13
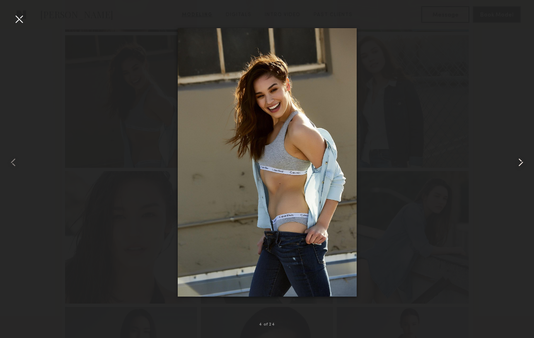
click at [523, 162] on common-icon at bounding box center [520, 162] width 13 height 13
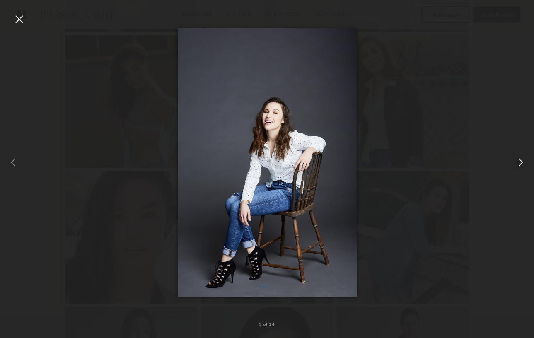
click at [523, 162] on common-icon at bounding box center [520, 162] width 13 height 13
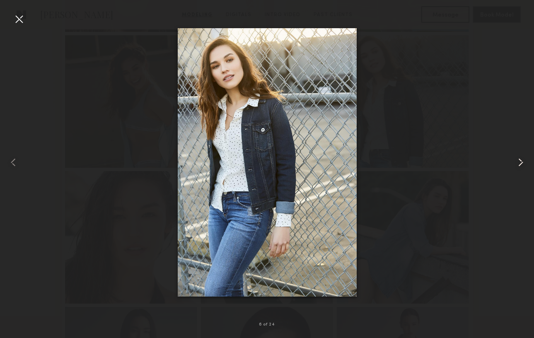
click at [523, 162] on common-icon at bounding box center [520, 162] width 13 height 13
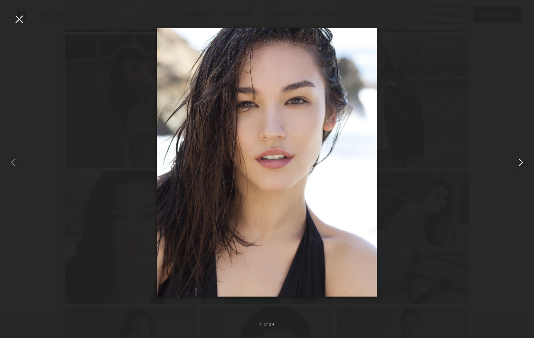
click at [523, 162] on common-icon at bounding box center [520, 162] width 13 height 13
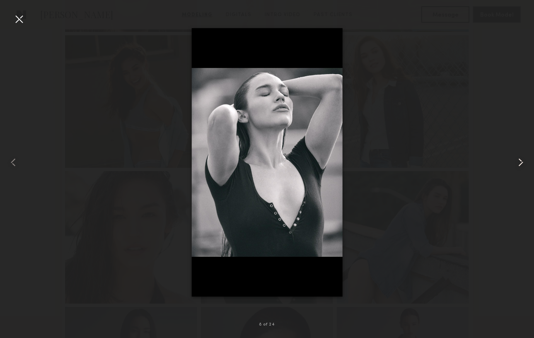
click at [523, 162] on common-icon at bounding box center [520, 162] width 13 height 13
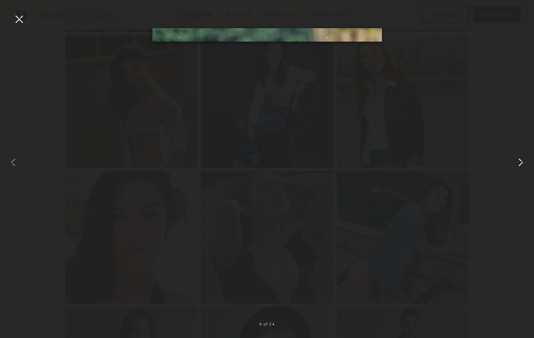
click at [523, 162] on common-icon at bounding box center [520, 162] width 13 height 13
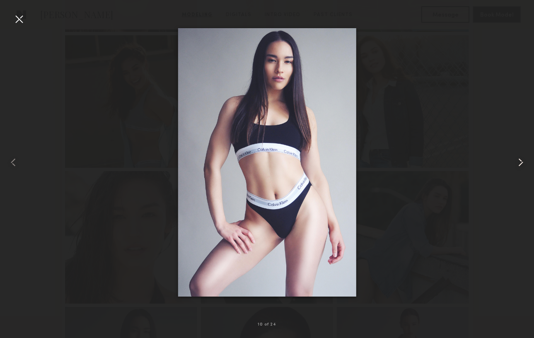
click at [521, 162] on common-icon at bounding box center [520, 162] width 13 height 13
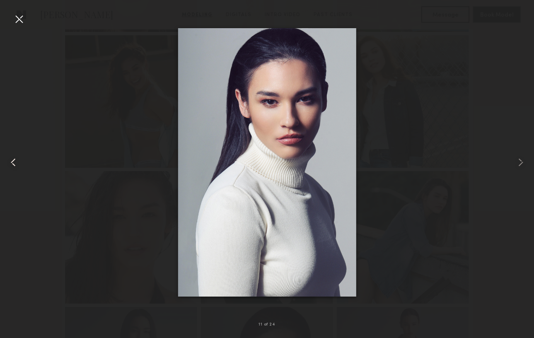
click at [12, 164] on common-icon at bounding box center [13, 162] width 13 height 13
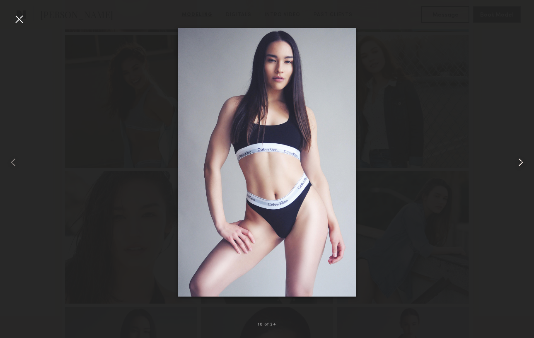
click at [518, 163] on common-icon at bounding box center [520, 162] width 13 height 13
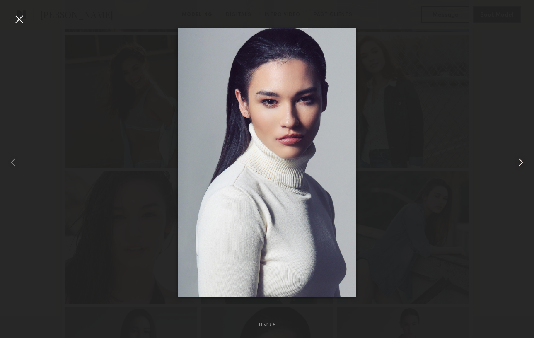
click at [518, 163] on common-icon at bounding box center [520, 162] width 13 height 13
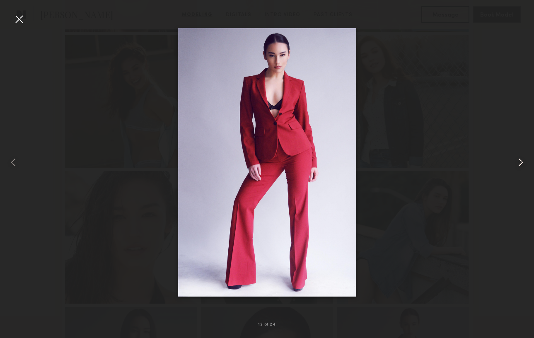
click at [518, 163] on common-icon at bounding box center [520, 162] width 13 height 13
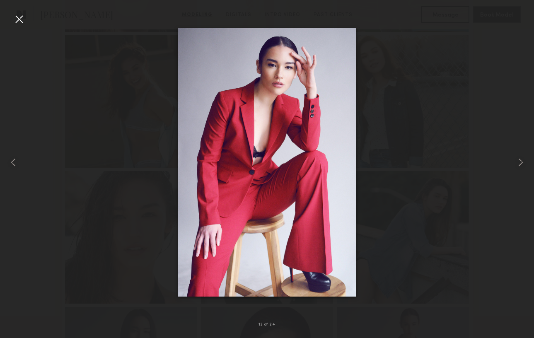
drag, startPoint x: 277, startPoint y: 132, endPoint x: 524, endPoint y: 620, distance: 547.2
click at [521, 159] on common-icon at bounding box center [520, 162] width 13 height 13
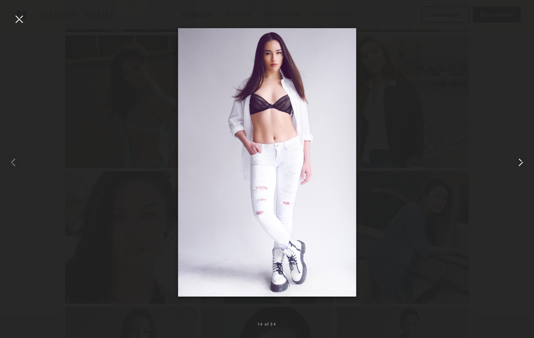
click at [521, 159] on common-icon at bounding box center [520, 162] width 13 height 13
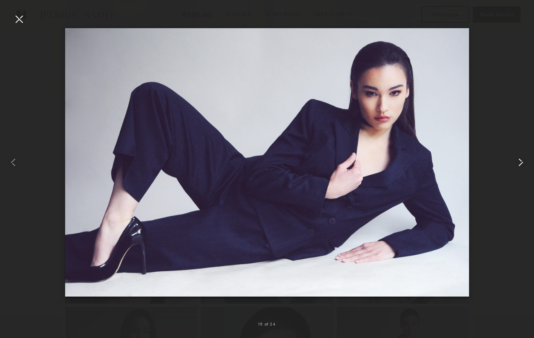
click at [521, 159] on common-icon at bounding box center [520, 162] width 13 height 13
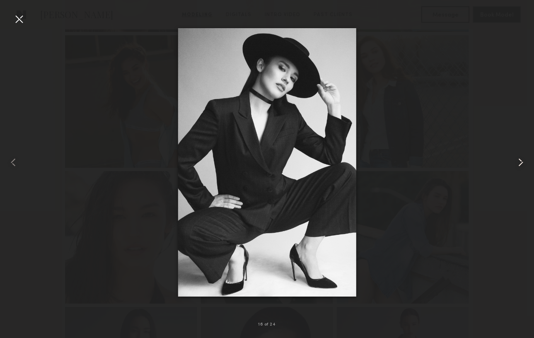
click at [521, 159] on common-icon at bounding box center [520, 162] width 13 height 13
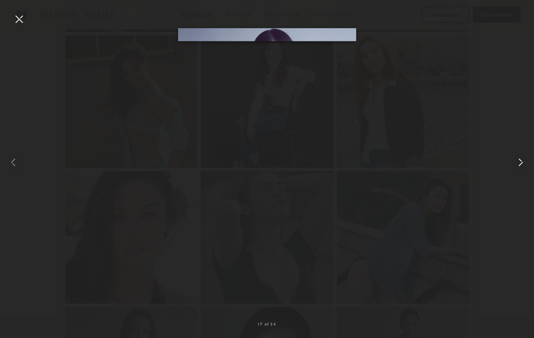
click at [521, 159] on common-icon at bounding box center [520, 162] width 13 height 13
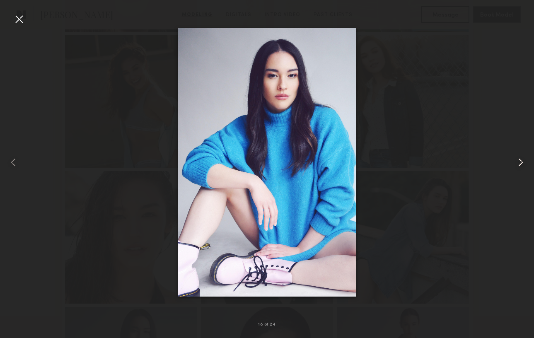
click at [521, 159] on common-icon at bounding box center [520, 162] width 13 height 13
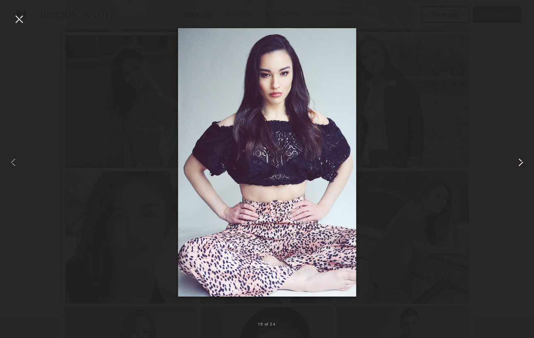
click at [521, 159] on common-icon at bounding box center [520, 162] width 13 height 13
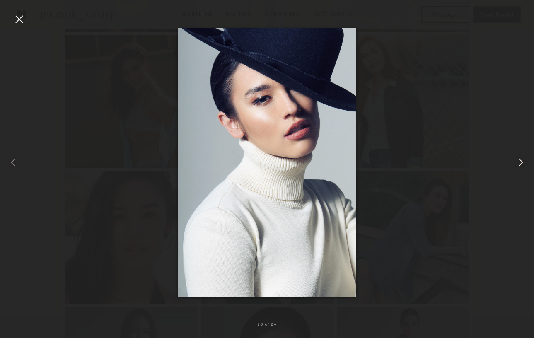
click at [521, 159] on common-icon at bounding box center [520, 162] width 13 height 13
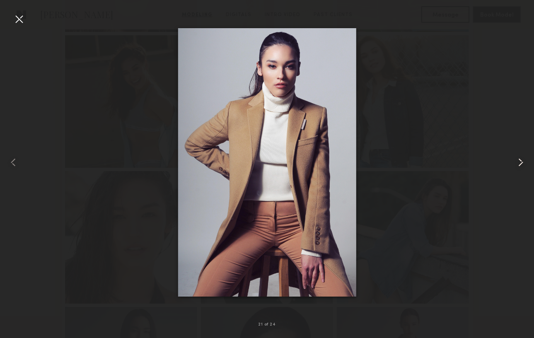
click at [521, 159] on common-icon at bounding box center [520, 162] width 13 height 13
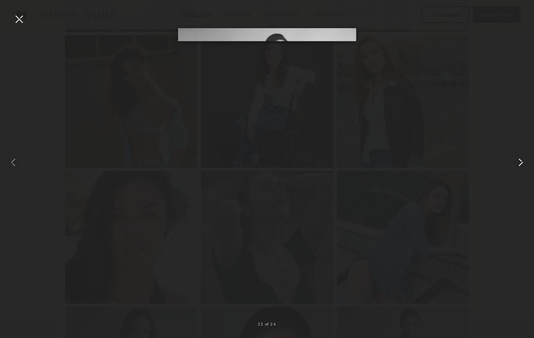
click at [521, 159] on common-icon at bounding box center [520, 162] width 13 height 13
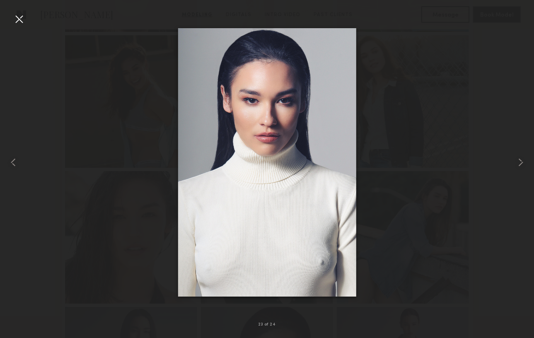
drag, startPoint x: 272, startPoint y: 94, endPoint x: 272, endPoint y: 101, distance: 7.0
click at [521, 162] on common-icon at bounding box center [520, 162] width 13 height 13
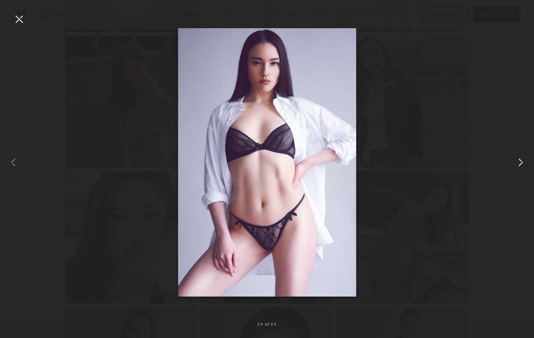
click at [521, 162] on common-icon at bounding box center [520, 162] width 13 height 13
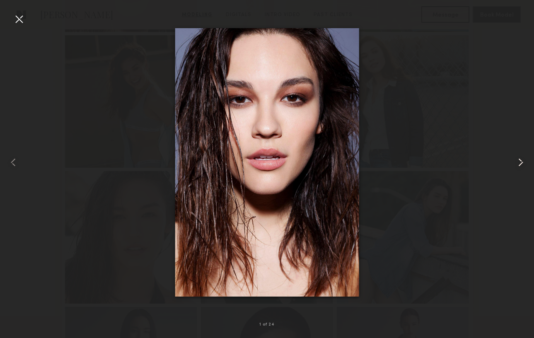
click at [521, 162] on common-icon at bounding box center [520, 162] width 13 height 13
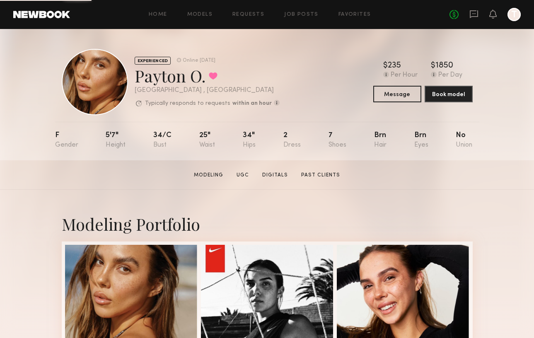
click at [205, 80] on div "Payton O. Favorited" at bounding box center [207, 76] width 145 height 22
click at [134, 78] on div "EXPERIENCED Online 2d ago Payton O. Favorited Los Angeles , CA Typically respon…" at bounding box center [171, 82] width 218 height 66
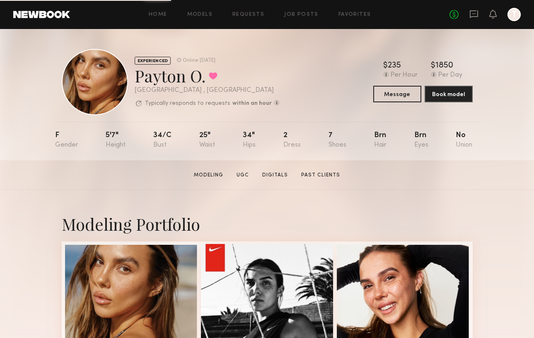
copy div "Payton O."
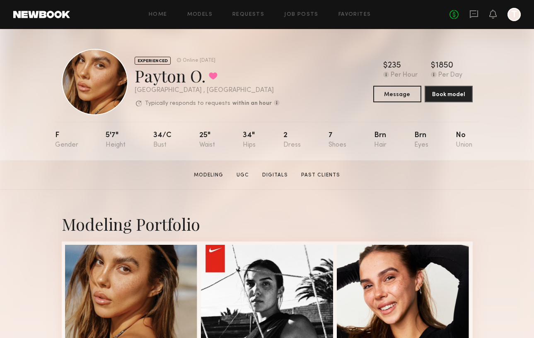
copy div "Payton O."
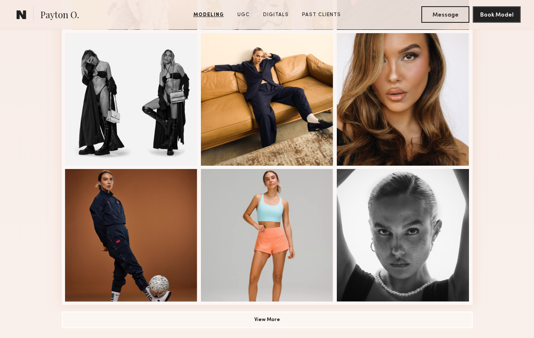
scroll to position [485, 0]
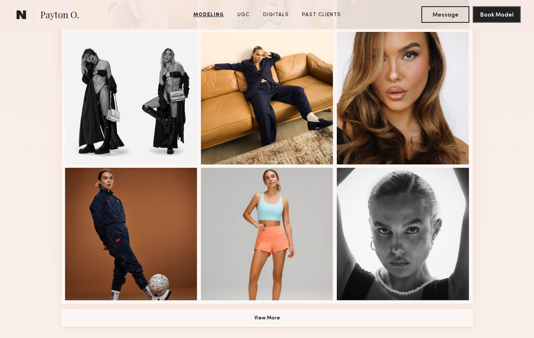
click at [265, 315] on button "View More" at bounding box center [267, 318] width 411 height 17
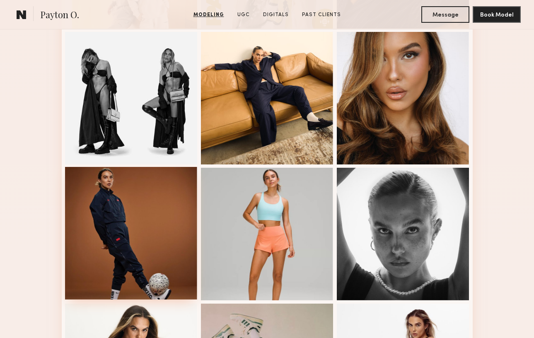
click at [141, 217] on div at bounding box center [131, 233] width 133 height 133
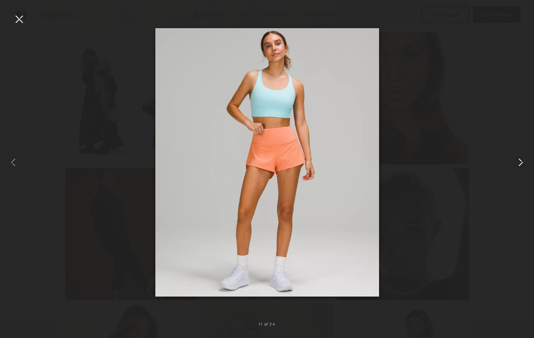
click at [522, 163] on common-icon at bounding box center [520, 162] width 13 height 13
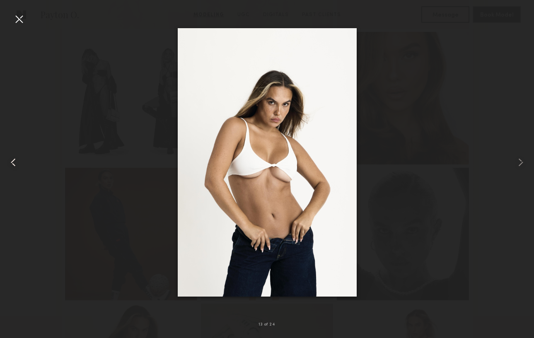
click at [15, 161] on common-icon at bounding box center [13, 162] width 13 height 13
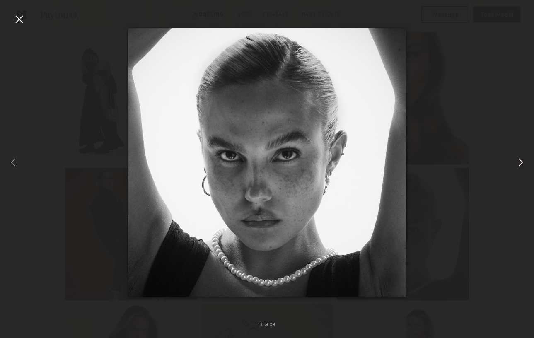
click at [523, 162] on common-icon at bounding box center [520, 162] width 13 height 13
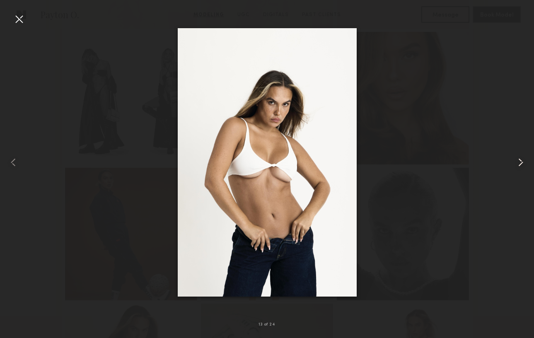
click at [523, 162] on common-icon at bounding box center [520, 162] width 13 height 13
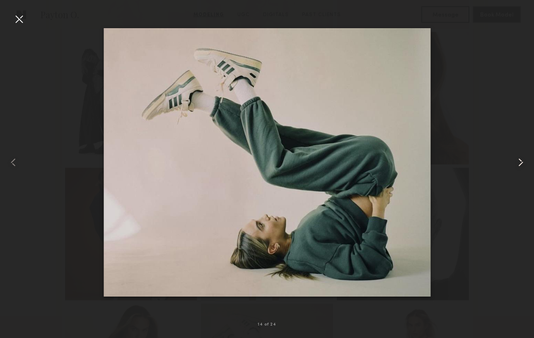
click at [522, 162] on common-icon at bounding box center [520, 162] width 13 height 13
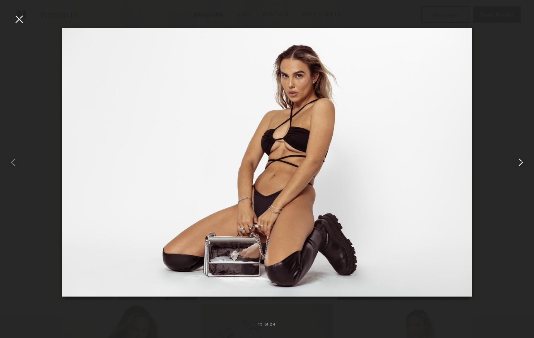
click at [522, 159] on common-icon at bounding box center [520, 162] width 13 height 13
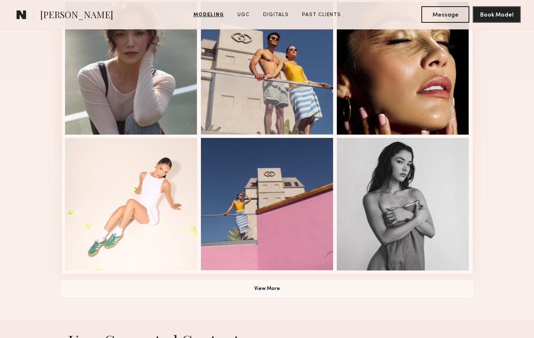
scroll to position [517, 0]
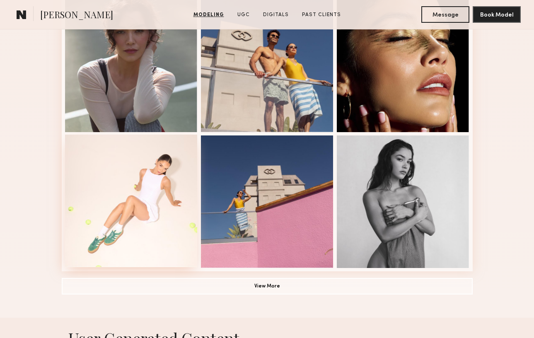
click at [138, 209] on div at bounding box center [131, 201] width 133 height 133
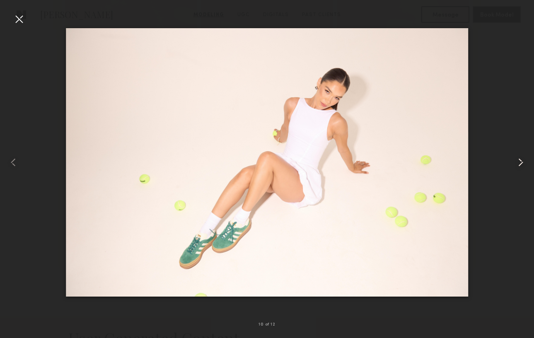
click at [520, 161] on common-icon at bounding box center [520, 162] width 13 height 13
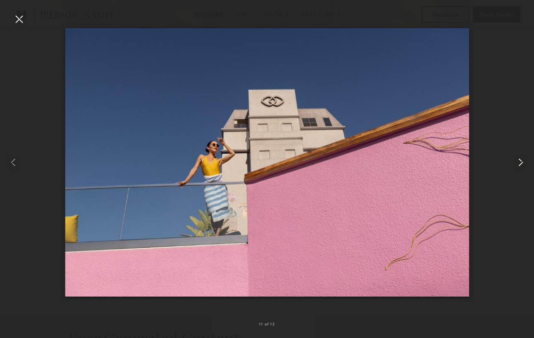
click at [520, 161] on common-icon at bounding box center [520, 162] width 13 height 13
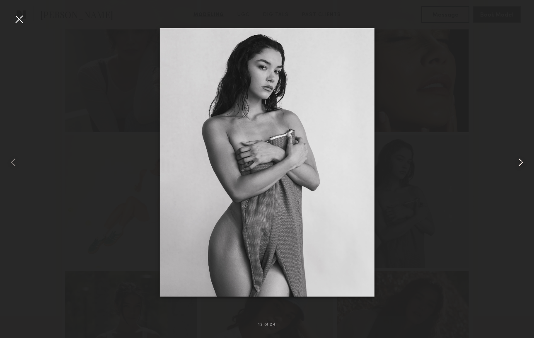
click at [520, 164] on common-icon at bounding box center [520, 162] width 13 height 13
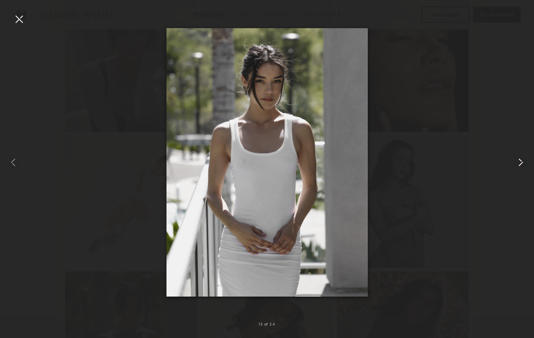
click at [520, 164] on common-icon at bounding box center [520, 162] width 13 height 13
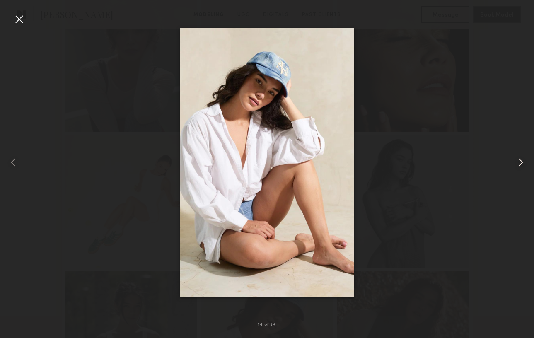
click at [520, 164] on common-icon at bounding box center [520, 162] width 13 height 13
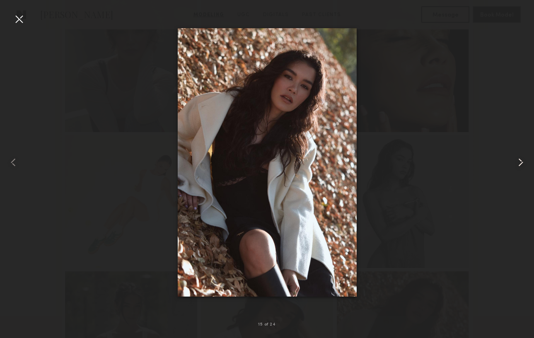
click at [520, 164] on common-icon at bounding box center [520, 162] width 13 height 13
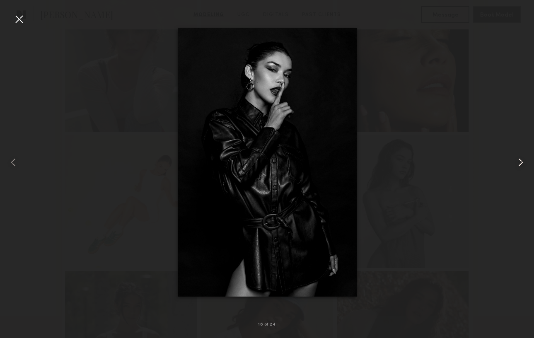
click at [517, 163] on common-icon at bounding box center [520, 162] width 13 height 13
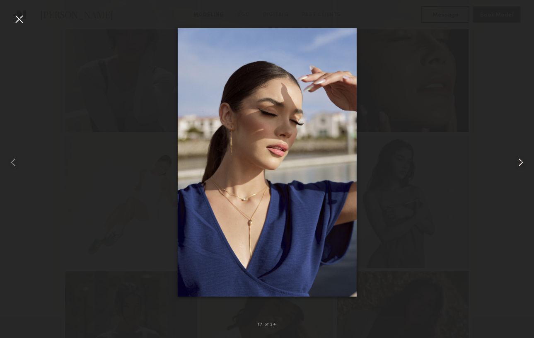
click at [516, 163] on common-icon at bounding box center [520, 162] width 13 height 13
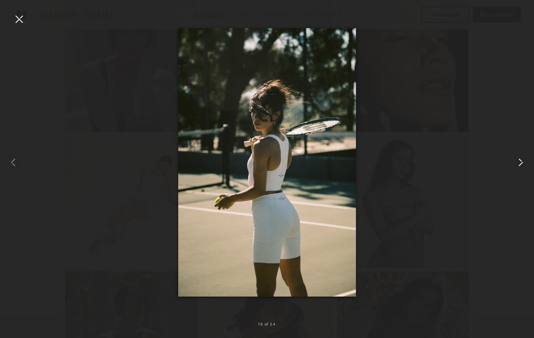
click at [516, 163] on common-icon at bounding box center [520, 162] width 13 height 13
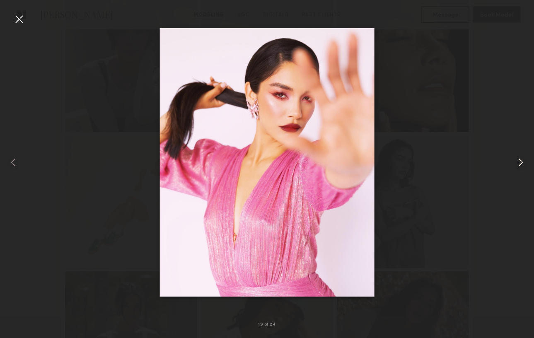
click at [516, 163] on common-icon at bounding box center [520, 162] width 13 height 13
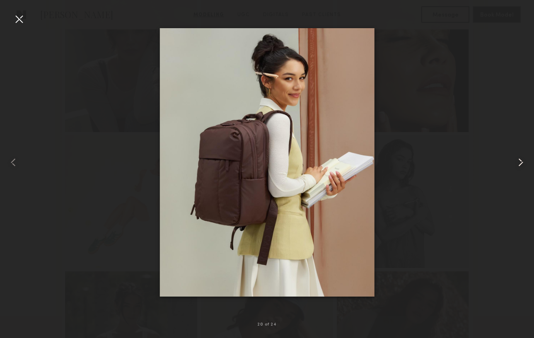
click at [516, 163] on common-icon at bounding box center [520, 162] width 13 height 13
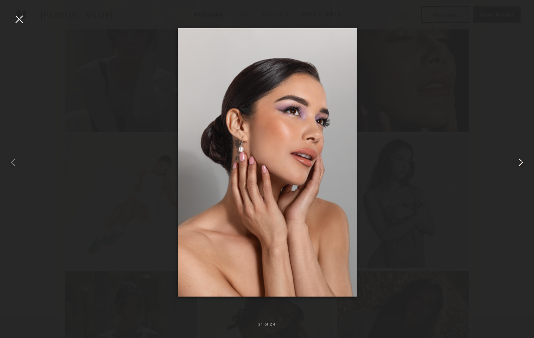
click at [516, 163] on common-icon at bounding box center [520, 162] width 13 height 13
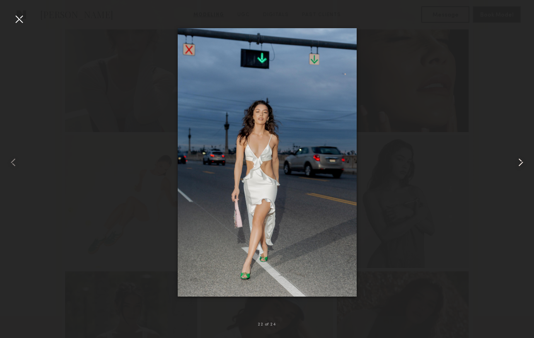
click at [516, 163] on common-icon at bounding box center [520, 162] width 13 height 13
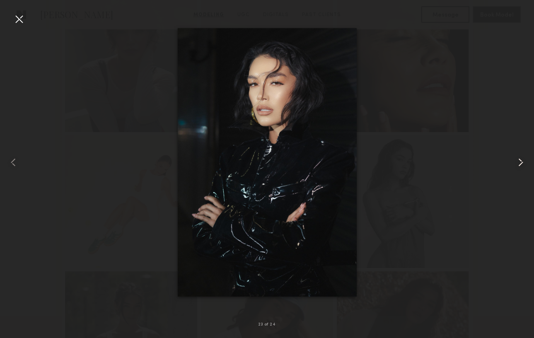
click at [519, 162] on common-icon at bounding box center [520, 162] width 13 height 13
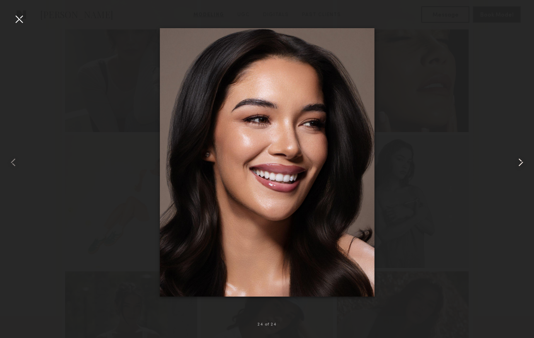
click at [520, 163] on common-icon at bounding box center [520, 162] width 13 height 13
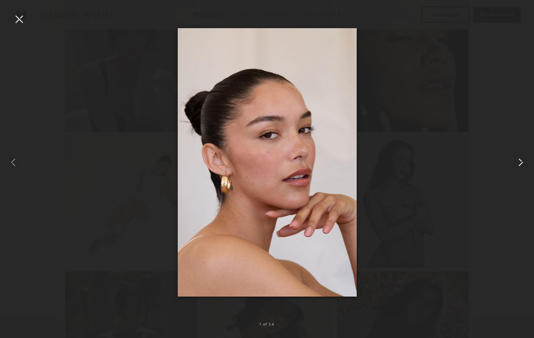
click at [520, 163] on common-icon at bounding box center [520, 162] width 13 height 13
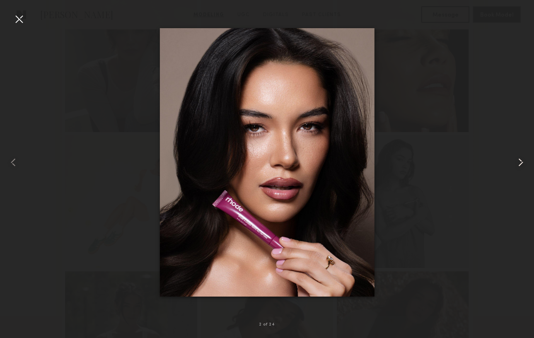
click at [520, 163] on common-icon at bounding box center [520, 162] width 13 height 13
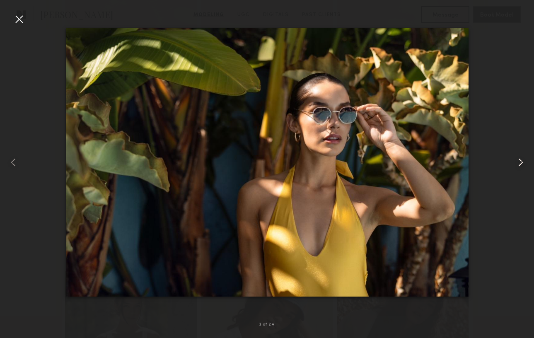
click at [520, 163] on common-icon at bounding box center [520, 162] width 13 height 13
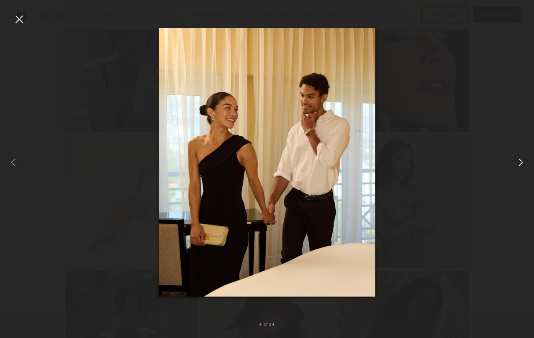
click at [520, 163] on common-icon at bounding box center [520, 162] width 13 height 13
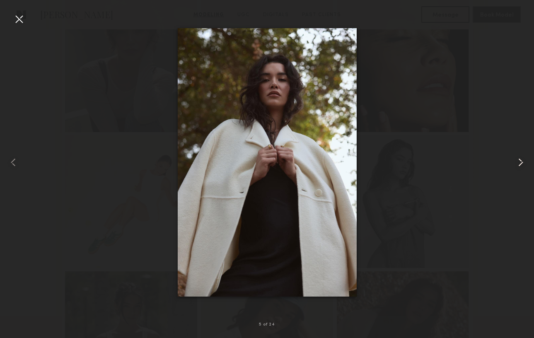
click at [520, 163] on common-icon at bounding box center [520, 162] width 13 height 13
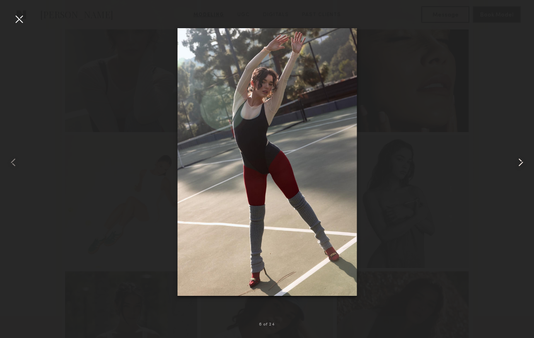
click at [520, 163] on common-icon at bounding box center [520, 162] width 13 height 13
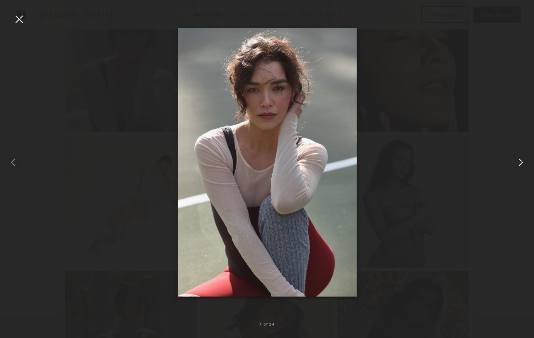
click at [520, 163] on common-icon at bounding box center [520, 162] width 13 height 13
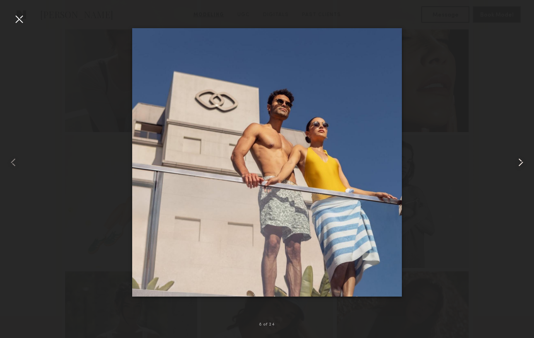
click at [520, 163] on common-icon at bounding box center [520, 162] width 13 height 13
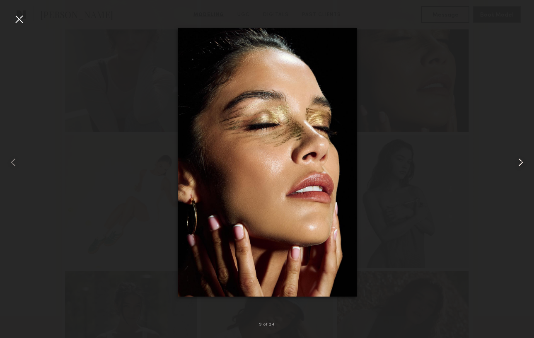
click at [520, 163] on common-icon at bounding box center [520, 162] width 13 height 13
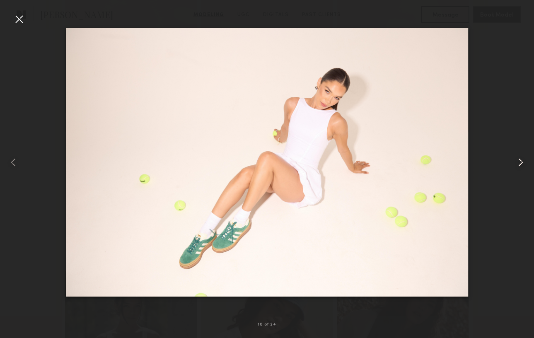
click at [520, 163] on common-icon at bounding box center [520, 162] width 13 height 13
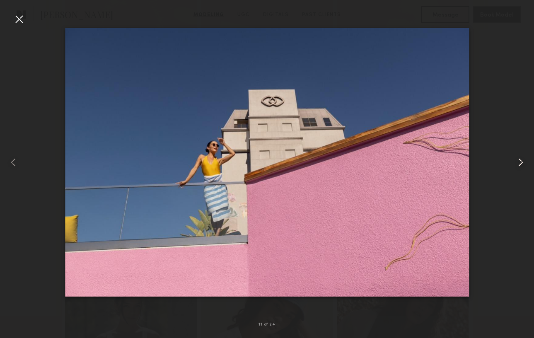
click at [518, 237] on div at bounding box center [523, 162] width 22 height 298
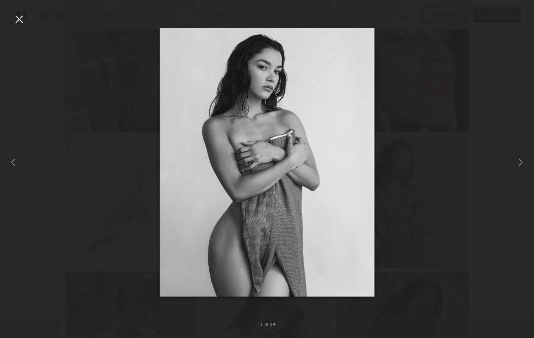
click at [20, 17] on div at bounding box center [18, 18] width 13 height 13
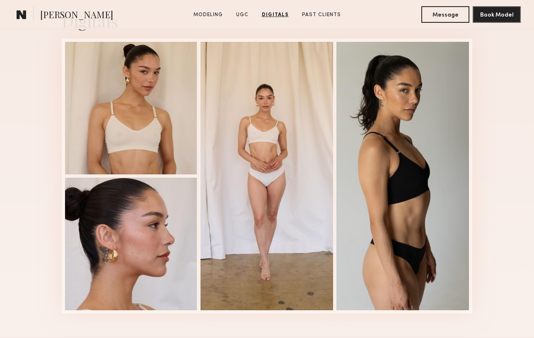
scroll to position [1909, 0]
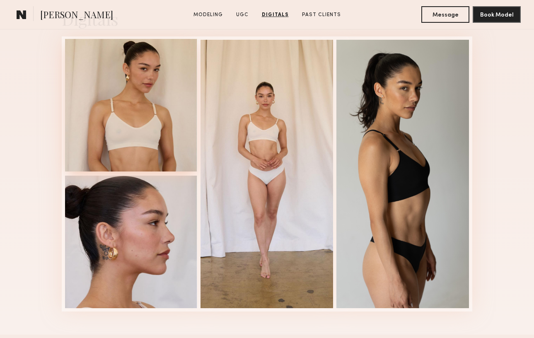
click at [155, 101] on div at bounding box center [131, 105] width 133 height 133
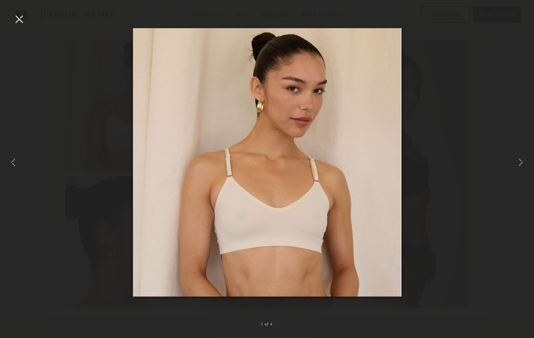
click at [16, 19] on div at bounding box center [18, 18] width 13 height 13
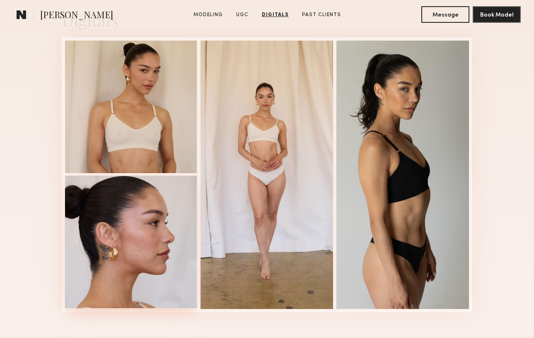
scroll to position [1907, 0]
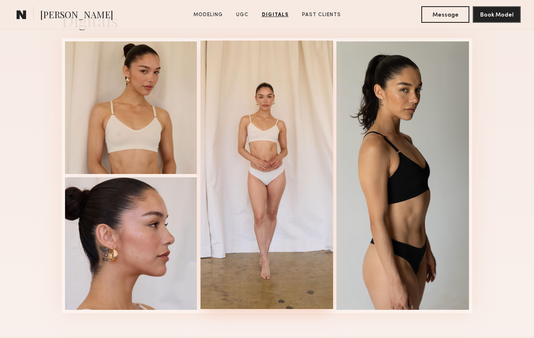
click at [272, 114] on div at bounding box center [266, 175] width 133 height 268
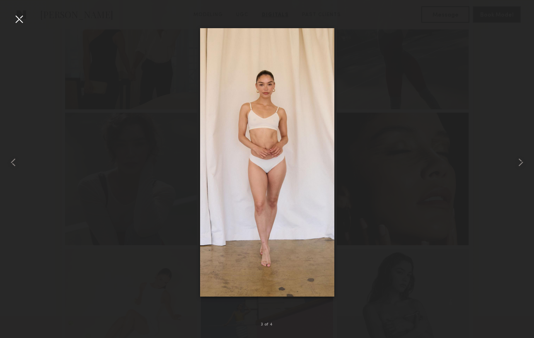
scroll to position [164, 0]
click at [20, 17] on div at bounding box center [18, 18] width 13 height 13
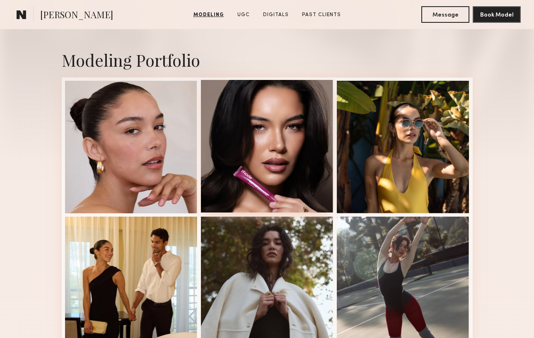
scroll to position [0, 0]
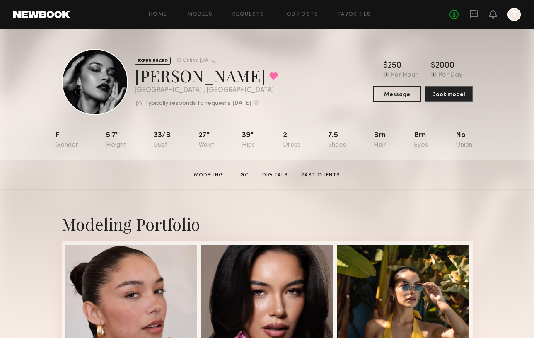
click at [210, 80] on div "Vanessa B. Favorited" at bounding box center [206, 76] width 143 height 22
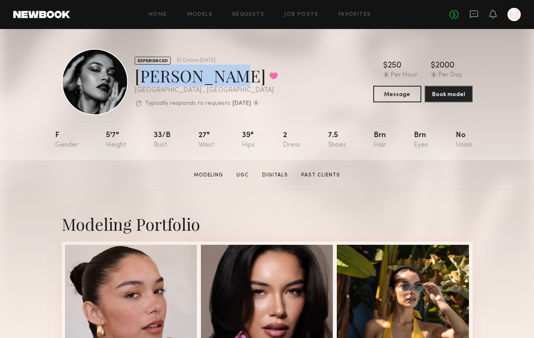
click at [135, 78] on div "Vanessa B. Favorited" at bounding box center [206, 76] width 143 height 22
copy div "Vanessa B."
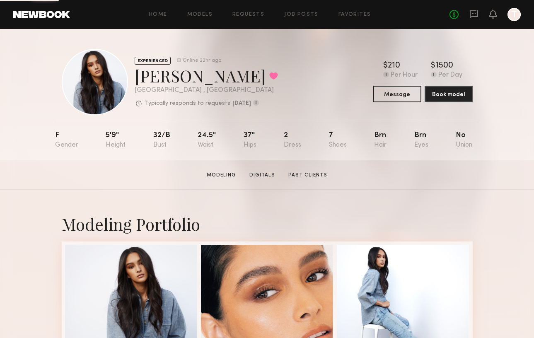
click at [330, 185] on section "[PERSON_NAME] Modeling Digitals Past Clients Message Book Model" at bounding box center [267, 174] width 534 height 29
click at [210, 80] on div "[PERSON_NAME] Favorited" at bounding box center [206, 76] width 143 height 22
click at [213, 80] on div "[PERSON_NAME] Favorited" at bounding box center [206, 76] width 143 height 22
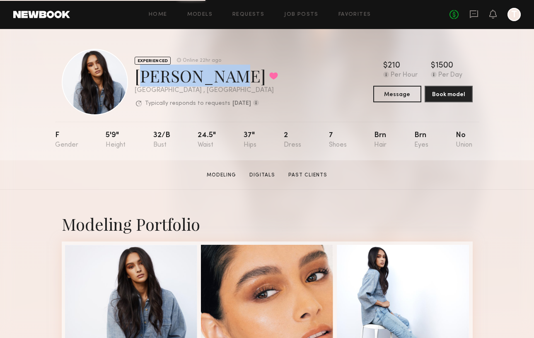
click at [137, 75] on div "[PERSON_NAME] Favorited" at bounding box center [206, 76] width 143 height 22
copy div "[PERSON_NAME]"
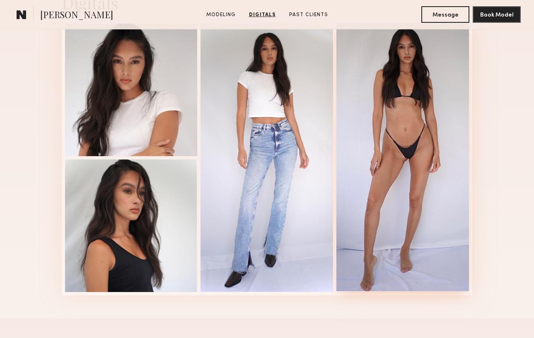
scroll to position [867, 0]
click at [393, 87] on div at bounding box center [402, 156] width 133 height 268
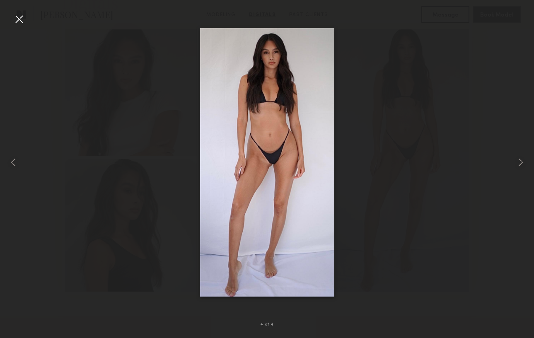
click at [16, 18] on div at bounding box center [18, 18] width 13 height 13
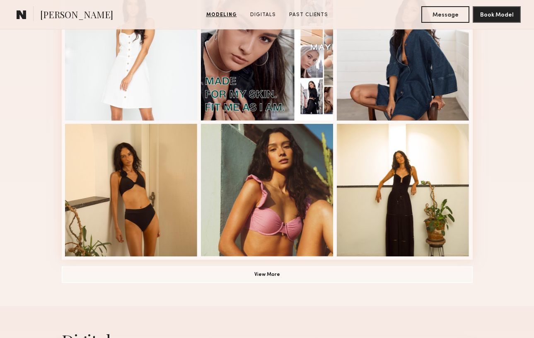
scroll to position [531, 0]
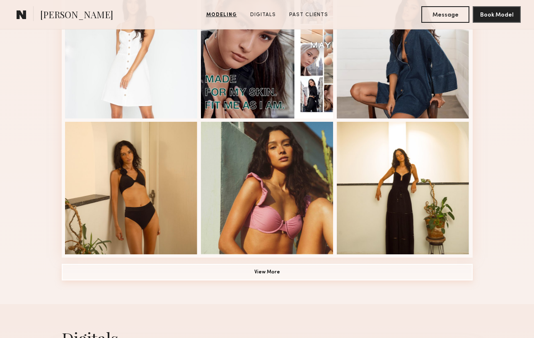
click at [264, 275] on button "View More" at bounding box center [267, 272] width 411 height 17
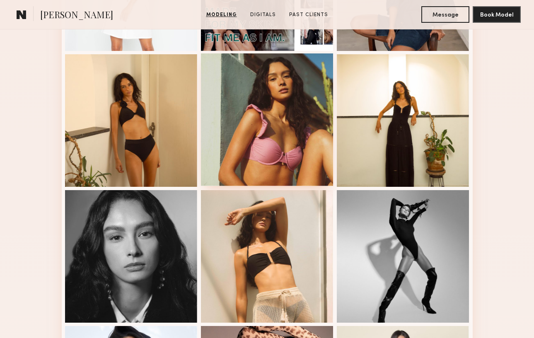
scroll to position [600, 0]
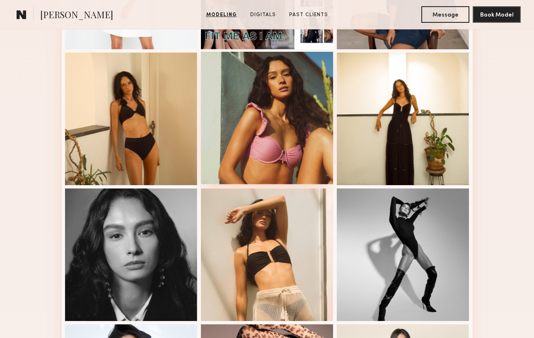
click at [278, 93] on div at bounding box center [267, 118] width 133 height 133
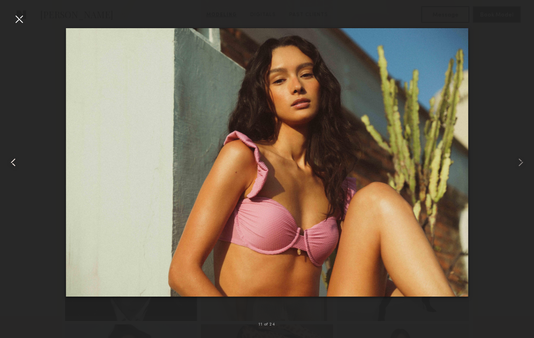
click at [12, 159] on common-icon at bounding box center [13, 162] width 13 height 13
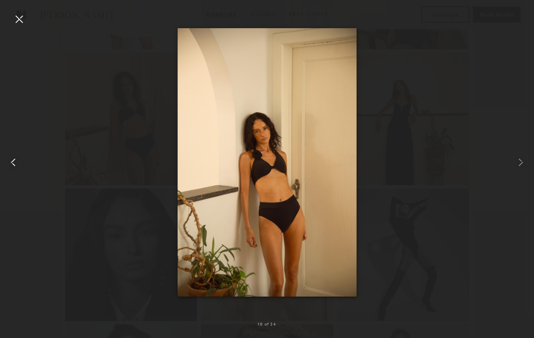
click at [12, 159] on common-icon at bounding box center [13, 162] width 13 height 13
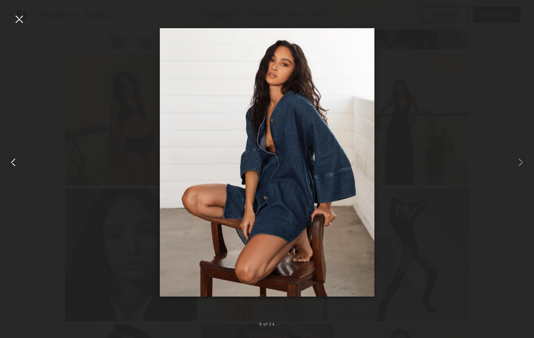
click at [14, 164] on common-icon at bounding box center [13, 162] width 13 height 13
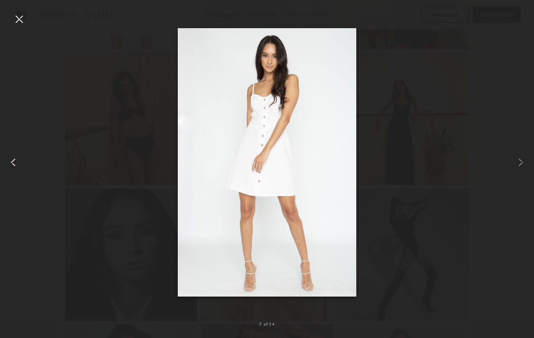
click at [14, 164] on common-icon at bounding box center [13, 162] width 13 height 13
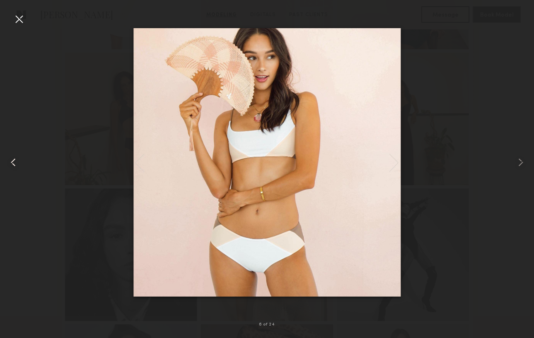
click at [13, 164] on common-icon at bounding box center [13, 162] width 13 height 13
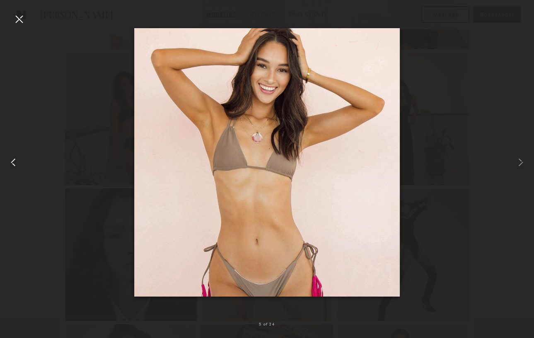
click at [13, 164] on common-icon at bounding box center [13, 162] width 13 height 13
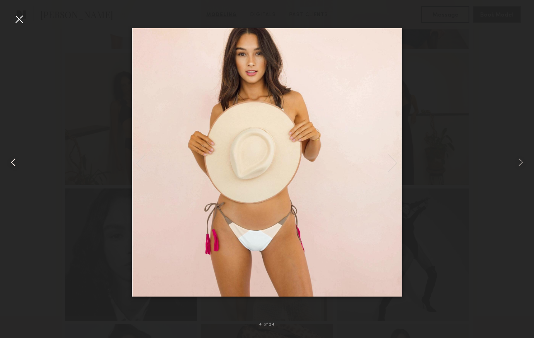
click at [13, 164] on common-icon at bounding box center [13, 162] width 13 height 13
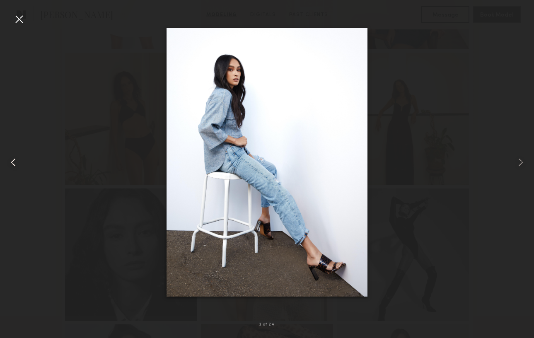
click at [13, 164] on common-icon at bounding box center [13, 162] width 13 height 13
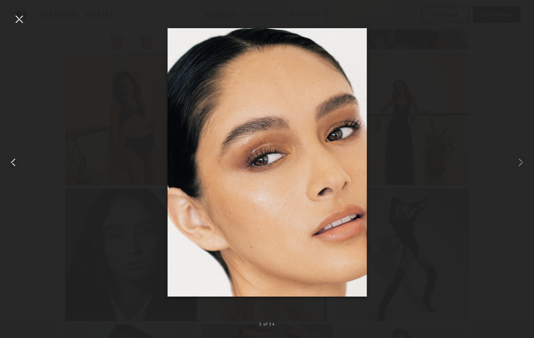
click at [13, 164] on common-icon at bounding box center [13, 162] width 13 height 13
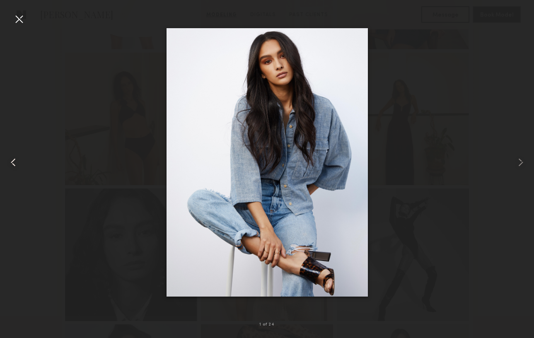
click at [13, 164] on common-icon at bounding box center [13, 162] width 13 height 13
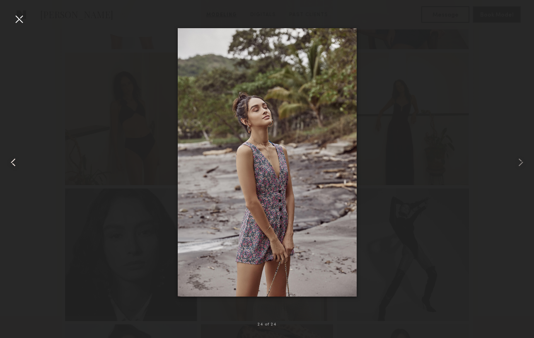
click at [13, 164] on common-icon at bounding box center [13, 162] width 13 height 13
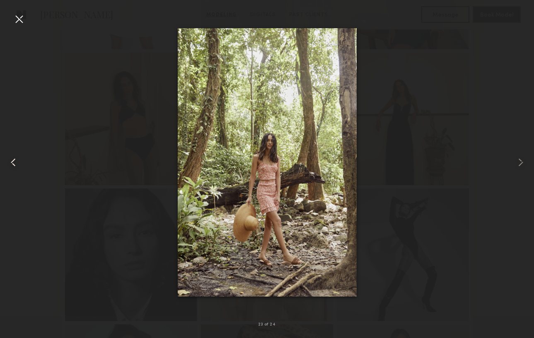
click at [13, 164] on common-icon at bounding box center [13, 162] width 13 height 13
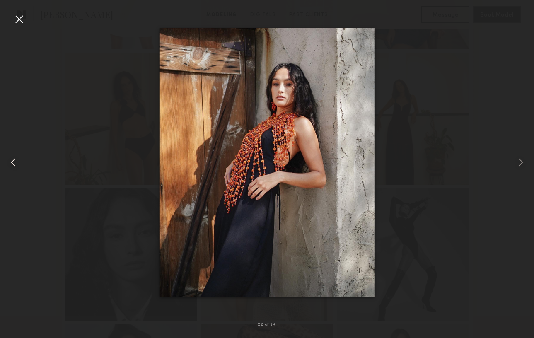
click at [13, 164] on common-icon at bounding box center [13, 162] width 13 height 13
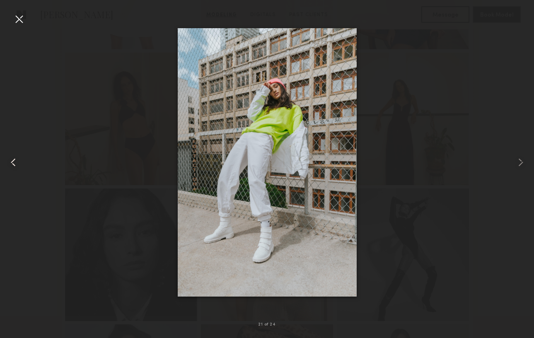
click at [13, 164] on common-icon at bounding box center [13, 162] width 13 height 13
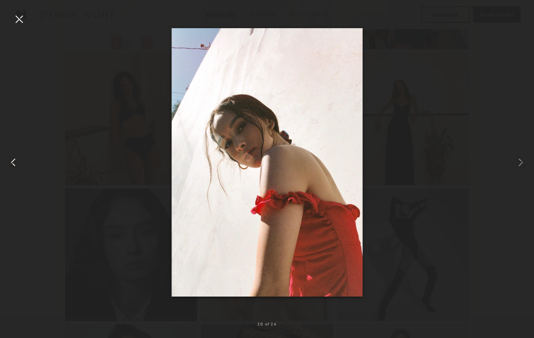
click at [13, 164] on common-icon at bounding box center [13, 162] width 13 height 13
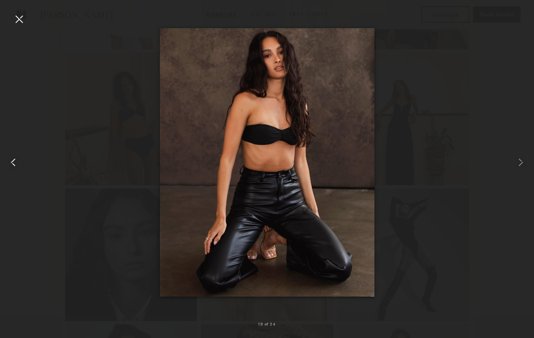
click at [9, 161] on common-icon at bounding box center [13, 162] width 13 height 13
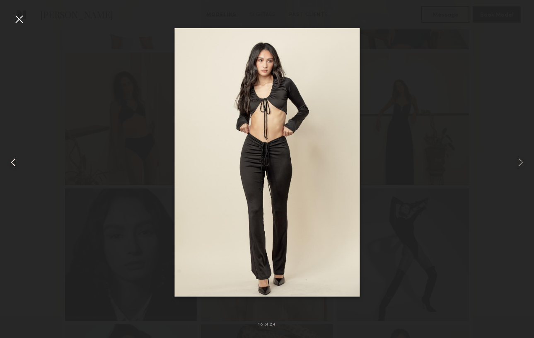
click at [9, 161] on common-icon at bounding box center [13, 162] width 13 height 13
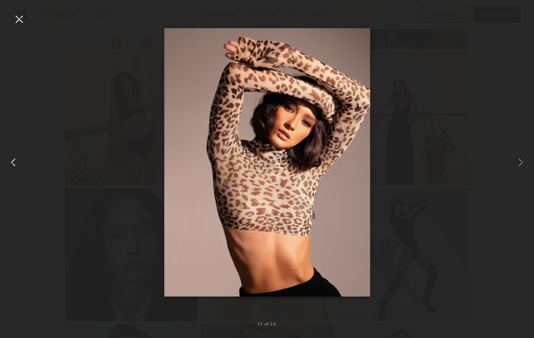
click at [9, 161] on common-icon at bounding box center [13, 162] width 13 height 13
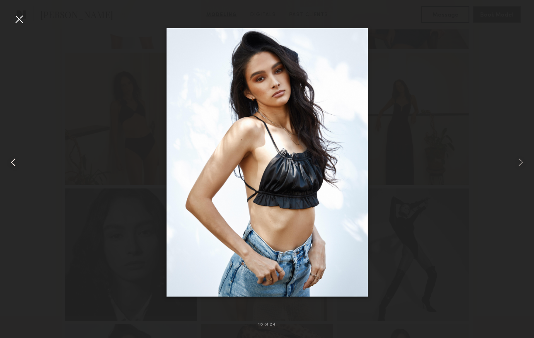
click at [12, 154] on div at bounding box center [11, 162] width 22 height 298
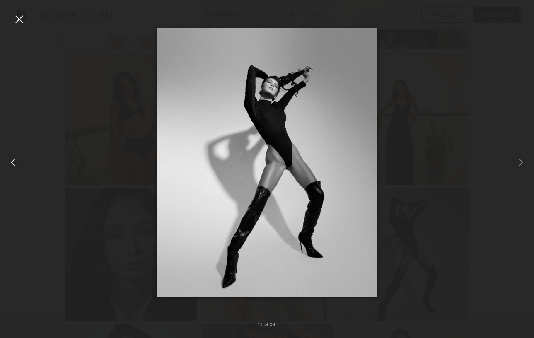
click at [12, 154] on div at bounding box center [11, 162] width 22 height 298
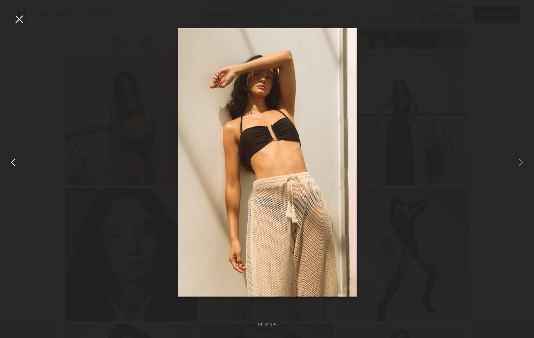
click at [12, 154] on div at bounding box center [11, 162] width 22 height 298
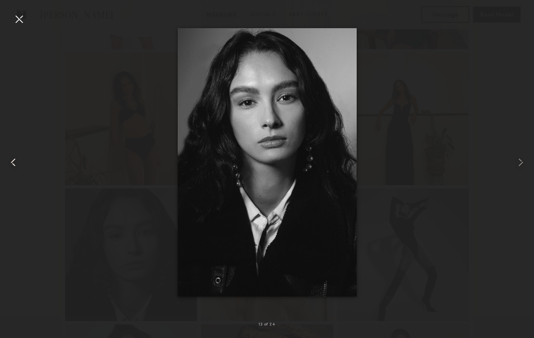
click at [12, 154] on div at bounding box center [11, 162] width 22 height 298
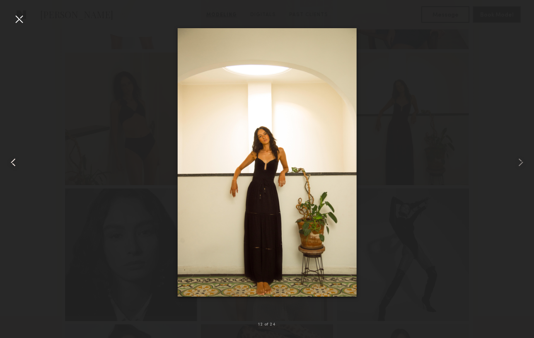
click at [12, 154] on div at bounding box center [11, 162] width 22 height 298
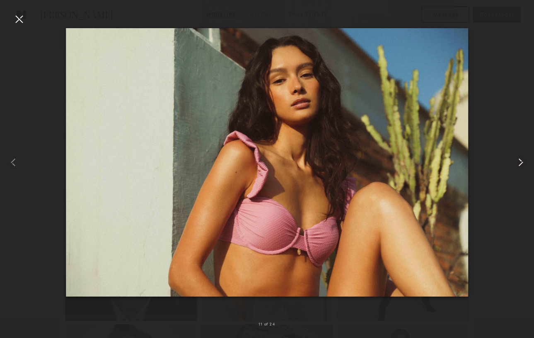
click at [521, 158] on common-icon at bounding box center [520, 162] width 13 height 13
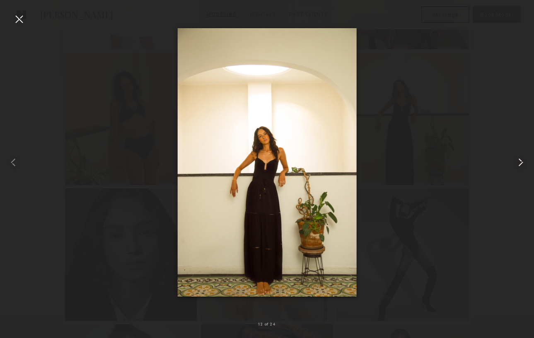
click at [521, 158] on common-icon at bounding box center [520, 162] width 13 height 13
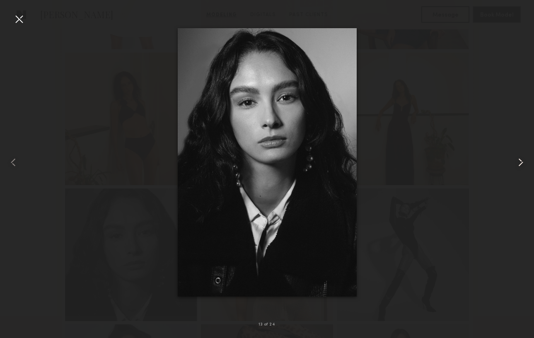
click at [521, 158] on common-icon at bounding box center [520, 162] width 13 height 13
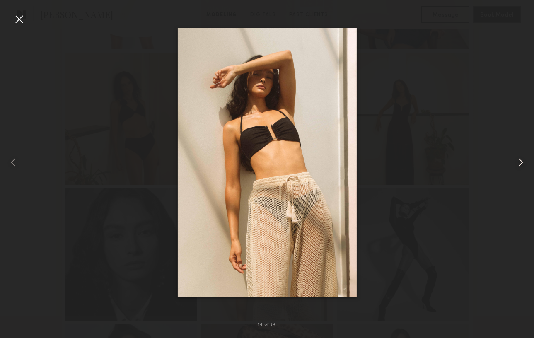
click at [521, 158] on common-icon at bounding box center [520, 162] width 13 height 13
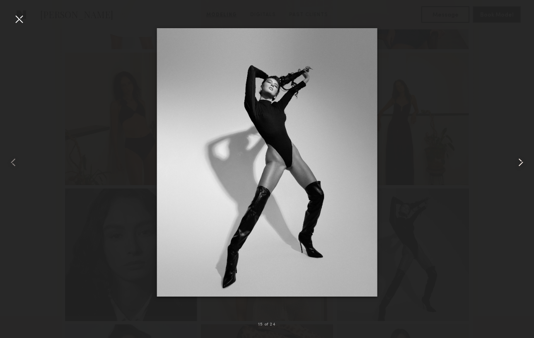
click at [521, 158] on common-icon at bounding box center [520, 162] width 13 height 13
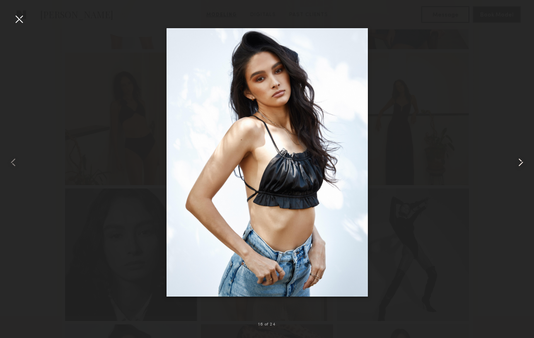
click at [521, 158] on common-icon at bounding box center [520, 162] width 13 height 13
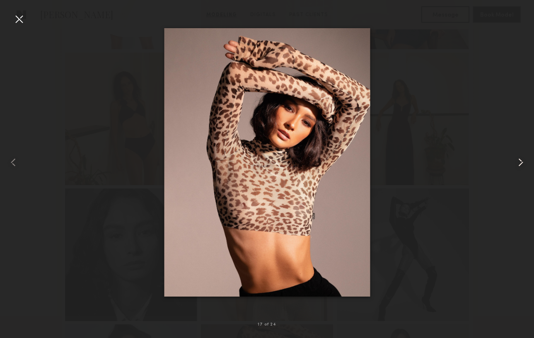
click at [521, 158] on common-icon at bounding box center [520, 162] width 13 height 13
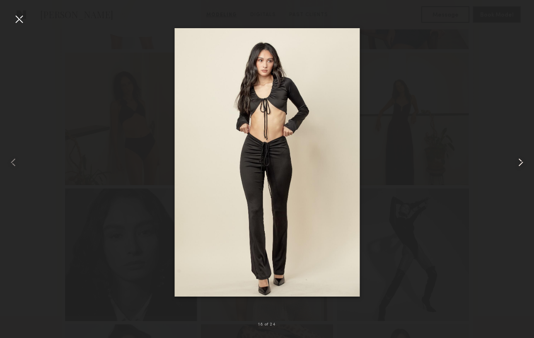
click at [521, 158] on common-icon at bounding box center [520, 162] width 13 height 13
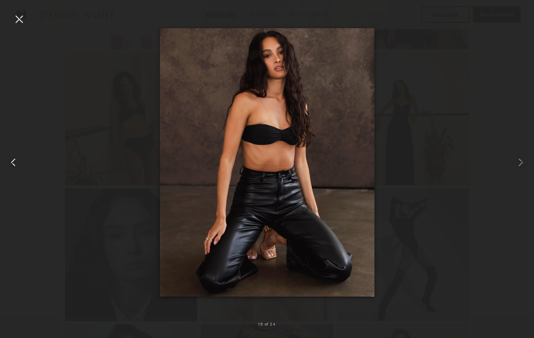
click at [12, 162] on common-icon at bounding box center [13, 162] width 13 height 13
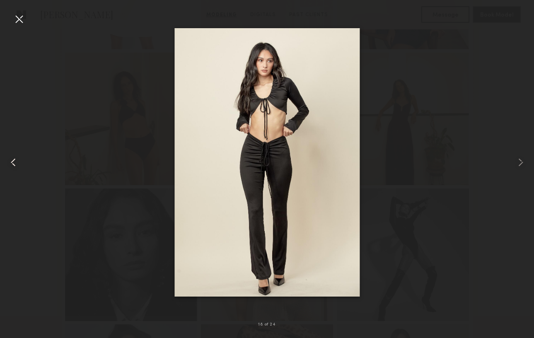
click at [12, 162] on common-icon at bounding box center [13, 162] width 13 height 13
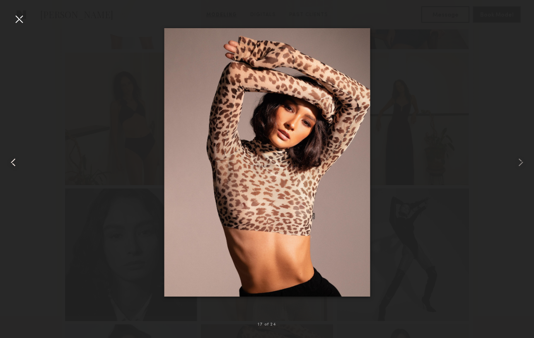
click at [12, 162] on common-icon at bounding box center [13, 162] width 13 height 13
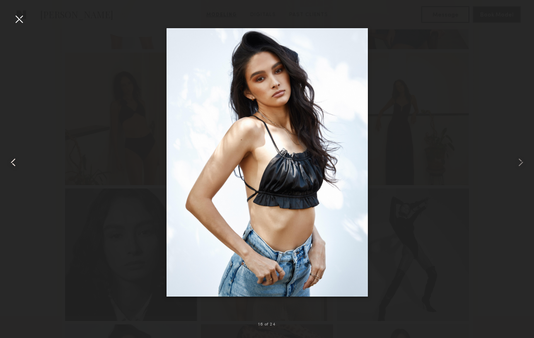
click at [12, 163] on common-icon at bounding box center [13, 162] width 13 height 13
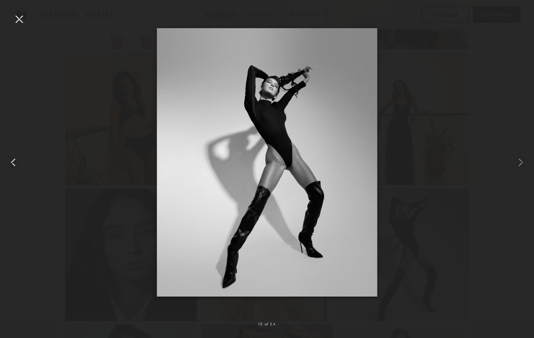
click at [12, 163] on common-icon at bounding box center [13, 162] width 13 height 13
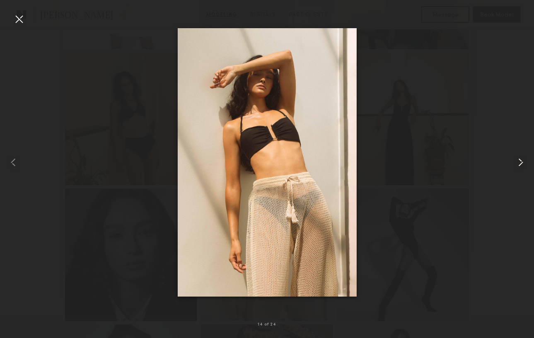
click at [521, 160] on common-icon at bounding box center [520, 162] width 13 height 13
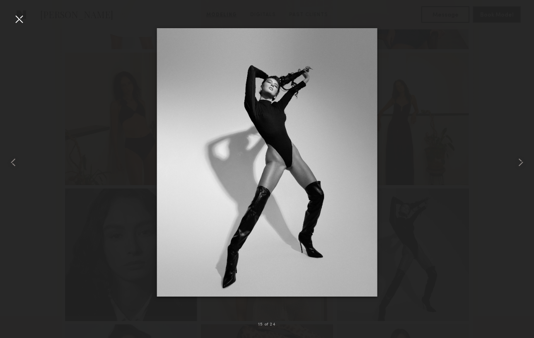
click at [17, 17] on div at bounding box center [18, 18] width 13 height 13
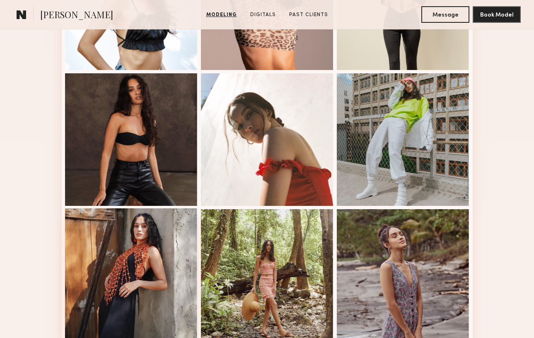
scroll to position [990, 0]
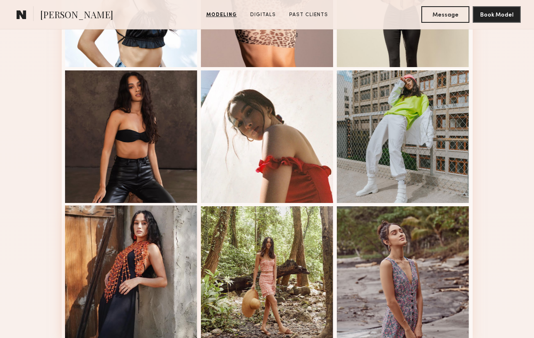
click at [166, 264] on div at bounding box center [131, 271] width 133 height 133
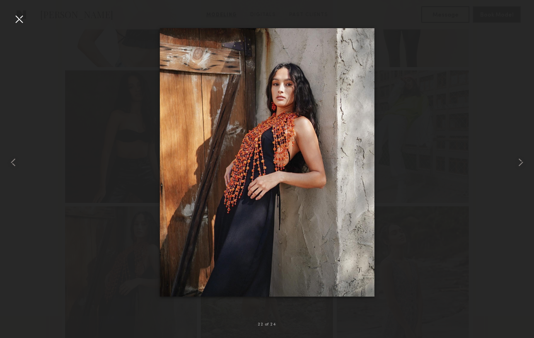
click at [160, 258] on img at bounding box center [266, 162] width 215 height 268
click at [19, 19] on div at bounding box center [18, 18] width 13 height 13
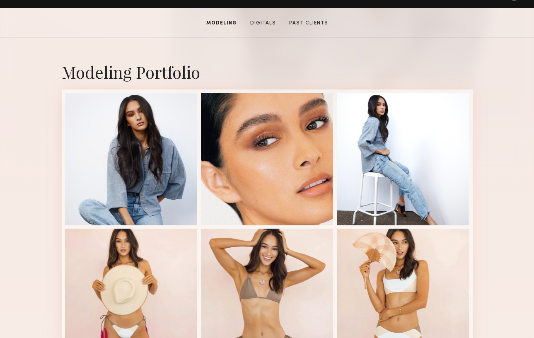
scroll to position [0, 0]
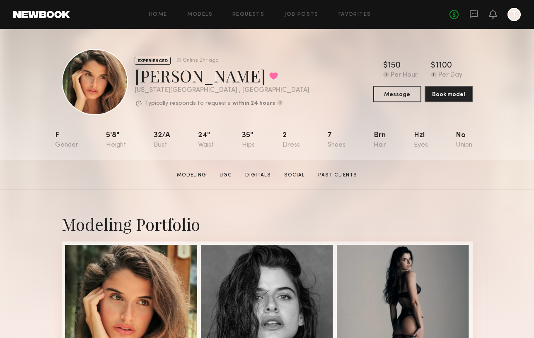
click at [135, 78] on div "[PERSON_NAME] Favorited" at bounding box center [222, 76] width 175 height 22
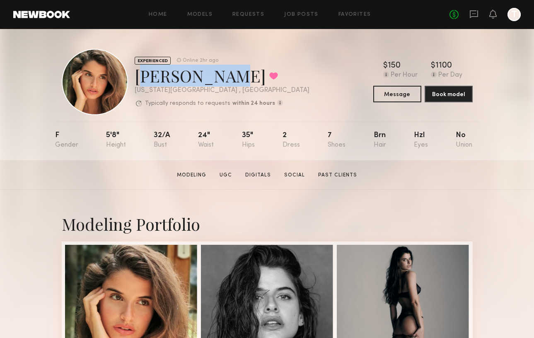
click at [217, 80] on div "[PERSON_NAME] Favorited" at bounding box center [222, 76] width 175 height 22
copy div "[PERSON_NAME]"
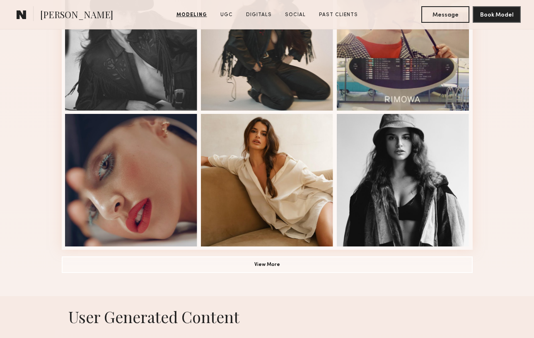
scroll to position [540, 0]
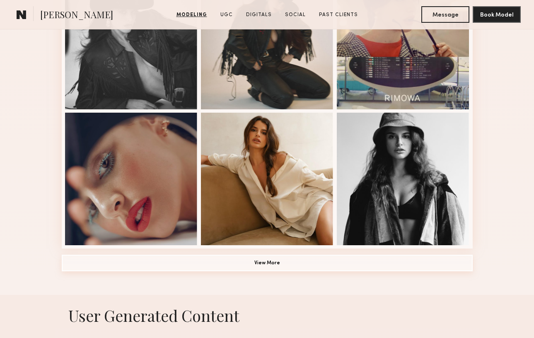
click at [217, 263] on button "View More" at bounding box center [267, 263] width 411 height 17
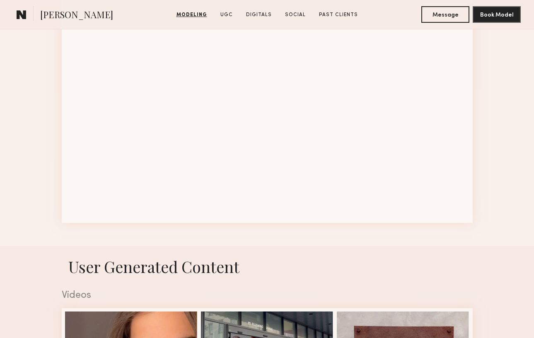
scroll to position [1109, 0]
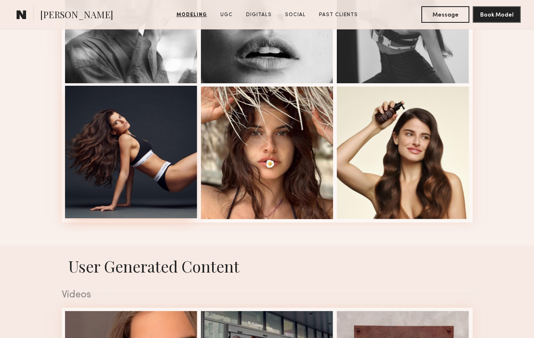
click at [132, 148] on div at bounding box center [131, 152] width 133 height 133
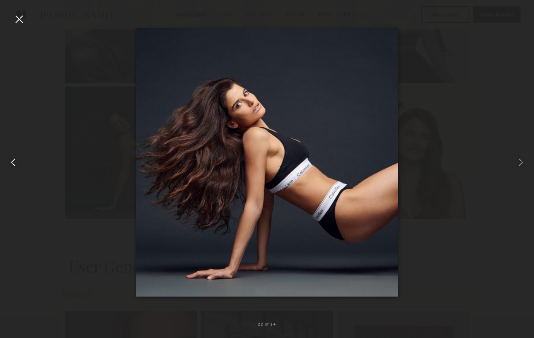
click at [13, 164] on common-icon at bounding box center [13, 162] width 13 height 13
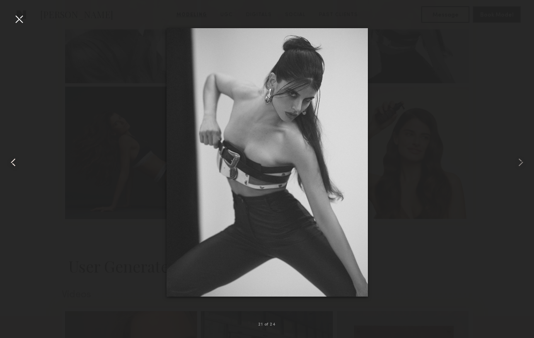
click at [13, 164] on common-icon at bounding box center [13, 162] width 13 height 13
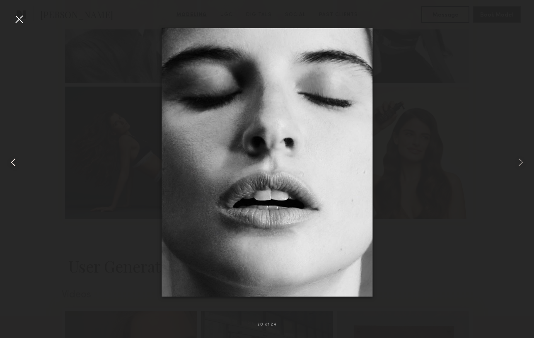
click at [13, 164] on common-icon at bounding box center [13, 162] width 13 height 13
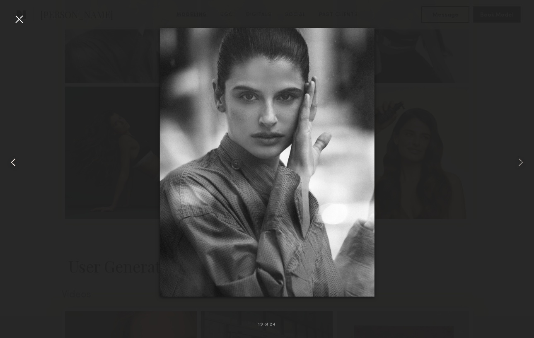
click at [13, 164] on common-icon at bounding box center [13, 162] width 13 height 13
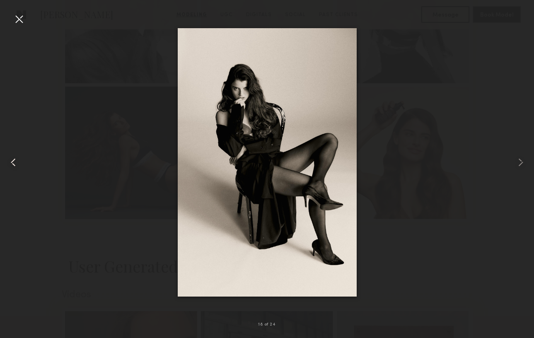
click at [13, 164] on common-icon at bounding box center [13, 162] width 13 height 13
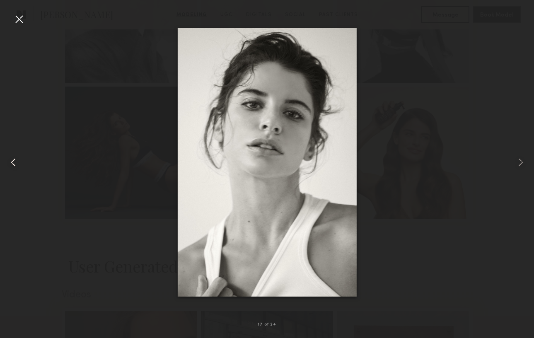
click at [13, 164] on common-icon at bounding box center [13, 162] width 13 height 13
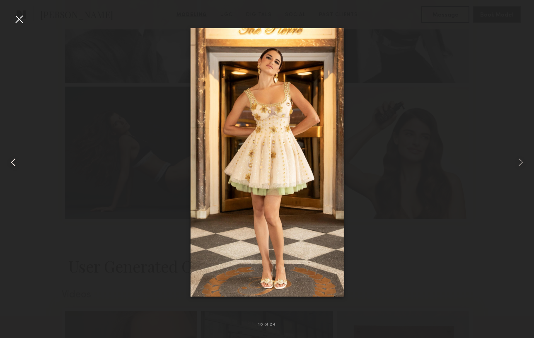
click at [13, 164] on common-icon at bounding box center [13, 162] width 13 height 13
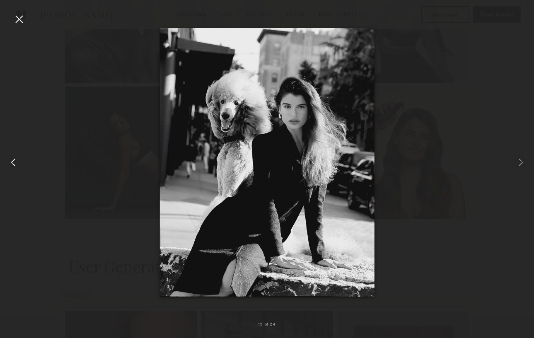
click at [13, 164] on common-icon at bounding box center [13, 162] width 13 height 13
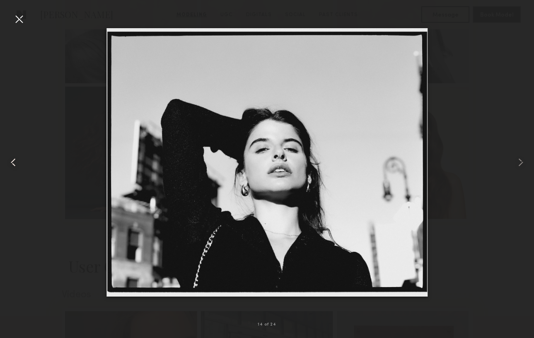
click at [13, 164] on common-icon at bounding box center [13, 162] width 13 height 13
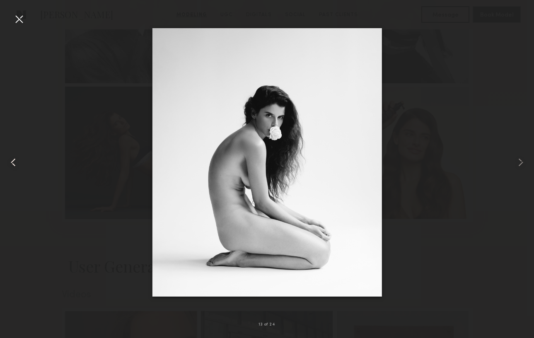
click at [13, 164] on common-icon at bounding box center [13, 162] width 13 height 13
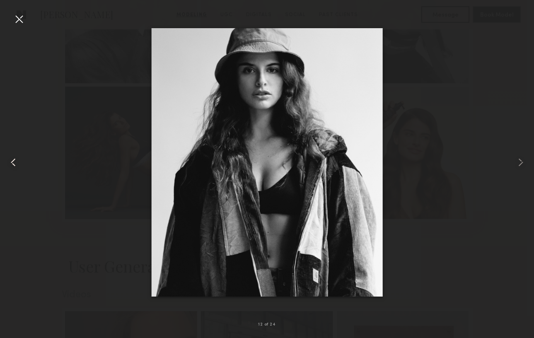
click at [13, 164] on common-icon at bounding box center [13, 162] width 13 height 13
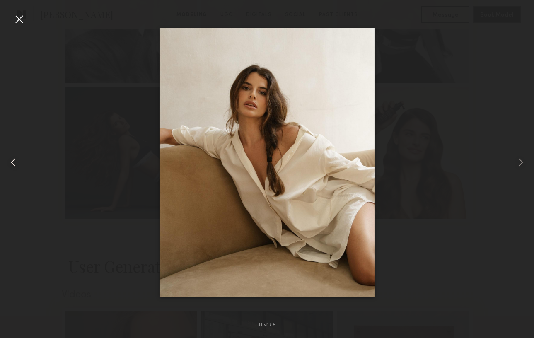
click at [15, 160] on common-icon at bounding box center [13, 162] width 13 height 13
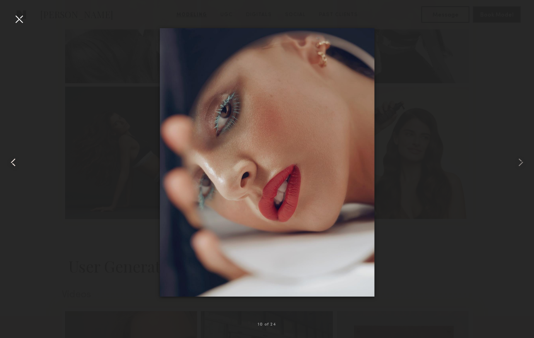
click at [15, 160] on common-icon at bounding box center [13, 162] width 13 height 13
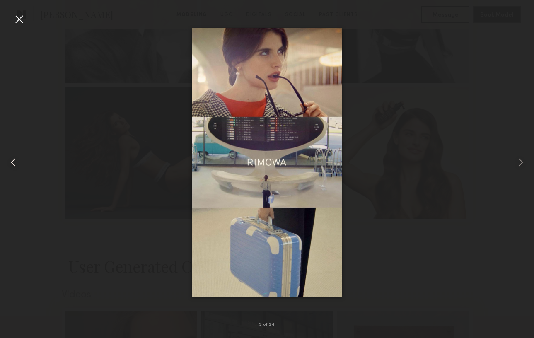
click at [14, 160] on common-icon at bounding box center [13, 162] width 13 height 13
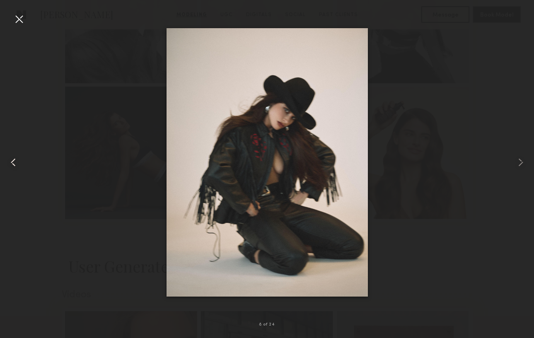
click at [14, 160] on common-icon at bounding box center [13, 162] width 13 height 13
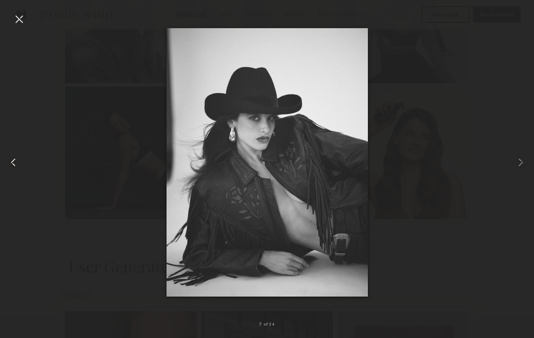
click at [14, 160] on common-icon at bounding box center [13, 162] width 13 height 13
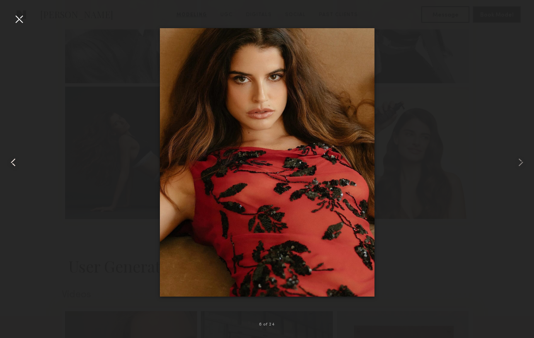
click at [12, 161] on common-icon at bounding box center [13, 162] width 13 height 13
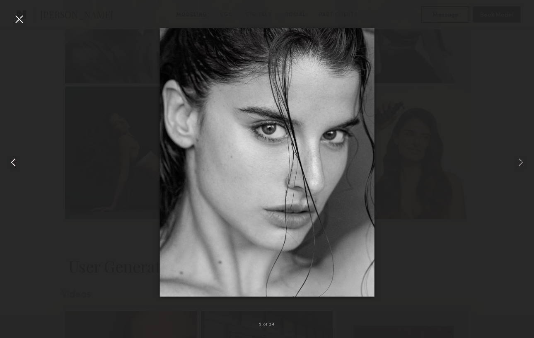
click at [12, 161] on common-icon at bounding box center [13, 162] width 13 height 13
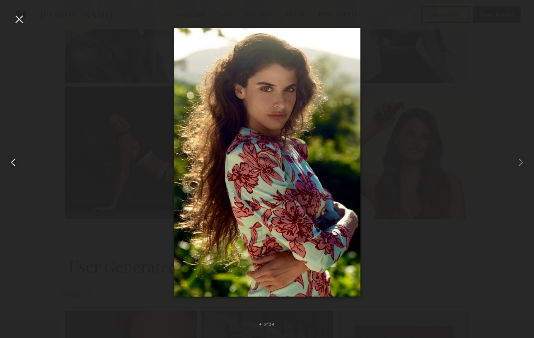
click at [12, 161] on common-icon at bounding box center [13, 162] width 13 height 13
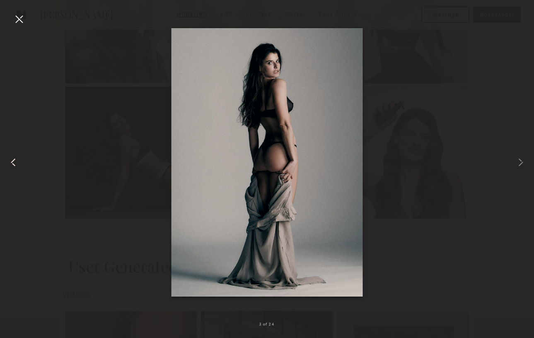
click at [12, 161] on common-icon at bounding box center [13, 162] width 13 height 13
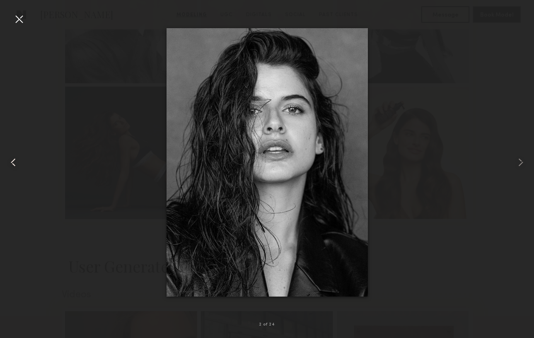
click at [12, 161] on common-icon at bounding box center [13, 162] width 13 height 13
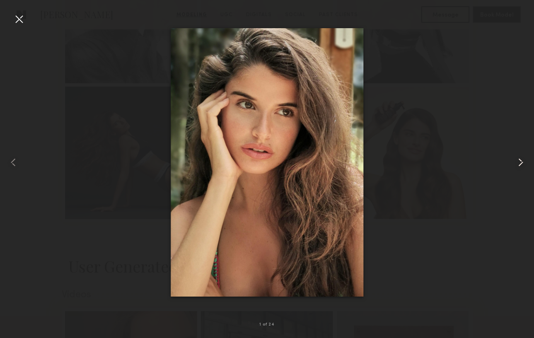
click at [520, 163] on common-icon at bounding box center [520, 162] width 13 height 13
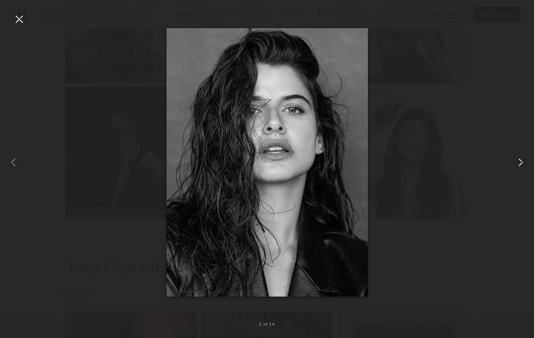
click at [520, 163] on common-icon at bounding box center [520, 162] width 13 height 13
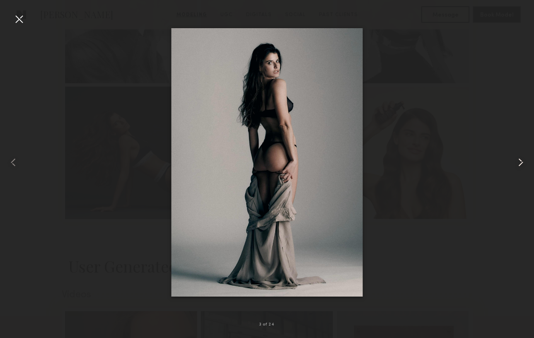
click at [520, 163] on common-icon at bounding box center [520, 162] width 13 height 13
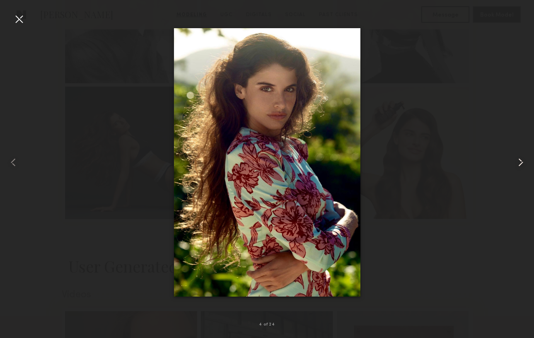
click at [520, 163] on common-icon at bounding box center [520, 162] width 13 height 13
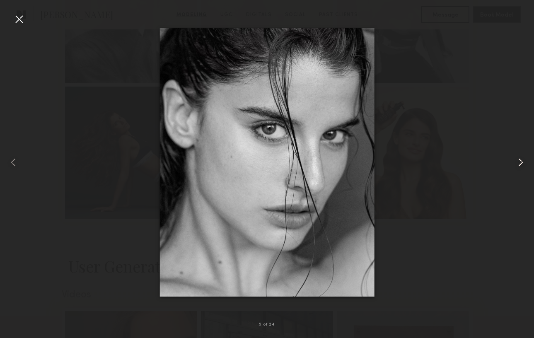
click at [520, 163] on common-icon at bounding box center [520, 162] width 13 height 13
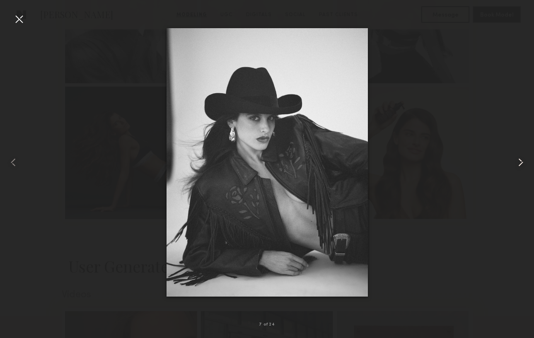
click at [520, 163] on common-icon at bounding box center [520, 162] width 13 height 13
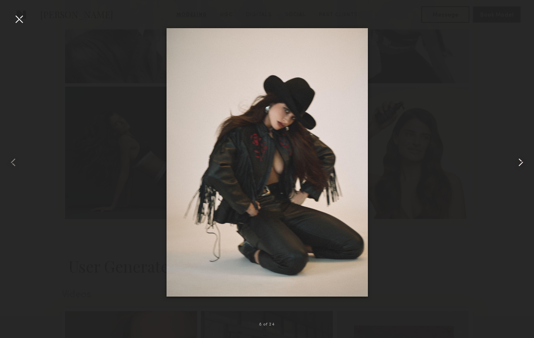
click at [520, 163] on common-icon at bounding box center [520, 162] width 13 height 13
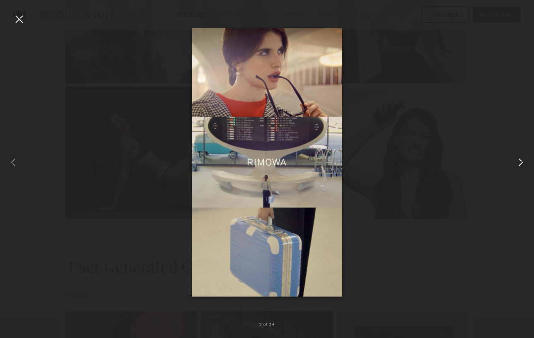
click at [520, 163] on common-icon at bounding box center [520, 162] width 13 height 13
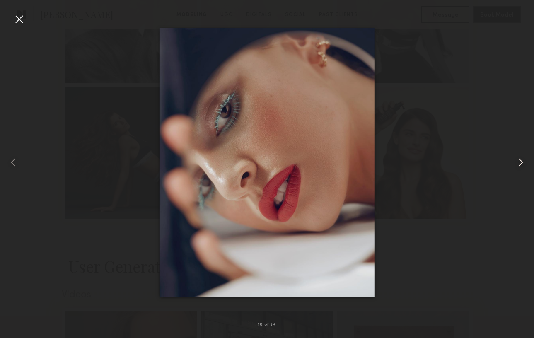
click at [520, 163] on common-icon at bounding box center [520, 162] width 13 height 13
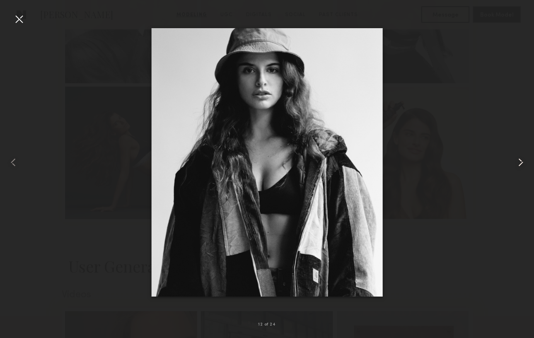
click at [520, 163] on common-icon at bounding box center [520, 162] width 13 height 13
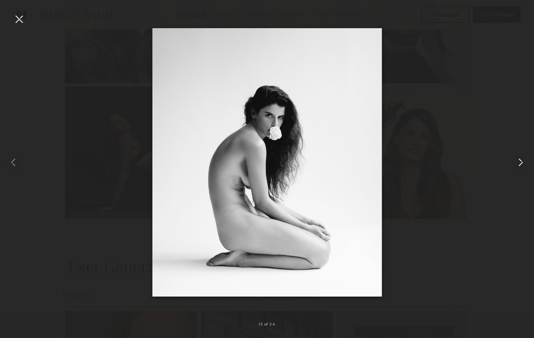
click at [520, 163] on common-icon at bounding box center [520, 162] width 13 height 13
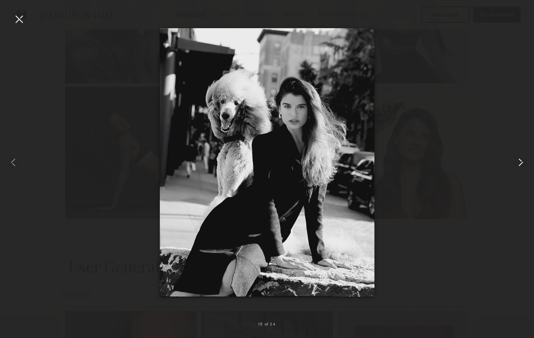
click at [520, 163] on common-icon at bounding box center [520, 162] width 13 height 13
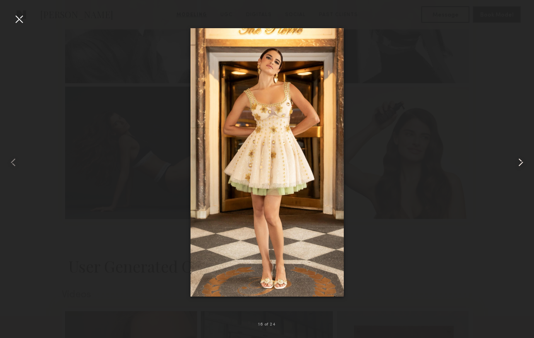
click at [520, 163] on common-icon at bounding box center [520, 162] width 13 height 13
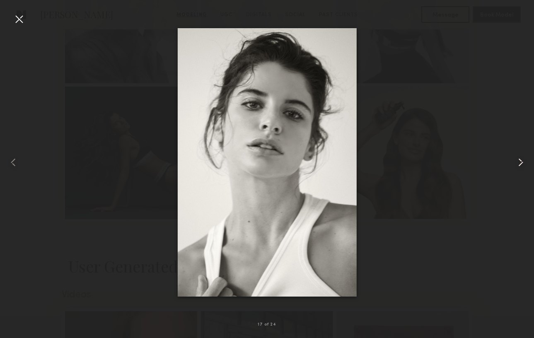
click at [520, 163] on common-icon at bounding box center [520, 162] width 13 height 13
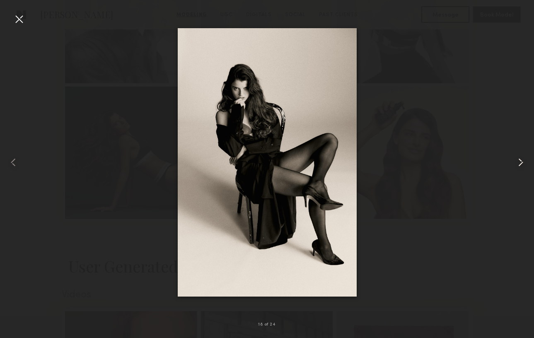
click at [520, 163] on common-icon at bounding box center [520, 162] width 13 height 13
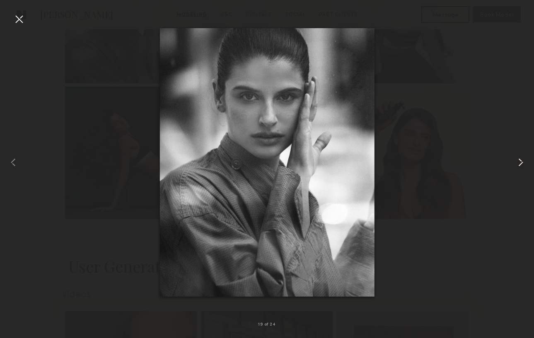
click at [520, 163] on common-icon at bounding box center [520, 162] width 13 height 13
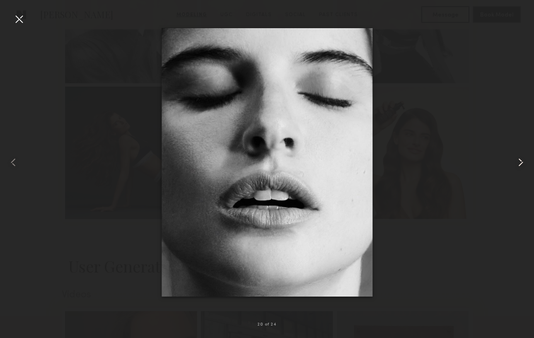
click at [520, 163] on common-icon at bounding box center [520, 162] width 13 height 13
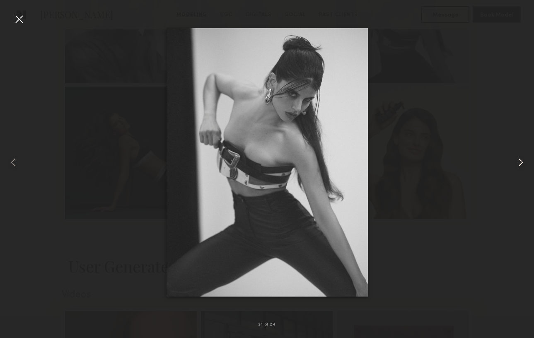
click at [520, 163] on common-icon at bounding box center [520, 162] width 13 height 13
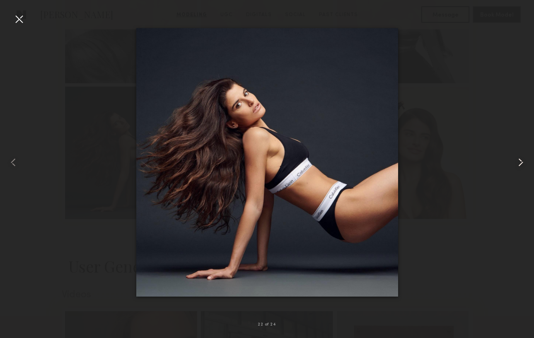
click at [520, 163] on common-icon at bounding box center [520, 162] width 13 height 13
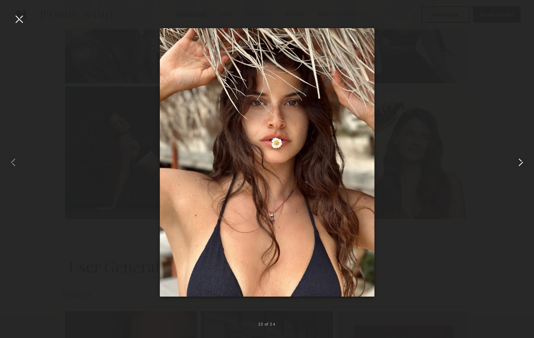
click at [520, 163] on common-icon at bounding box center [520, 162] width 13 height 13
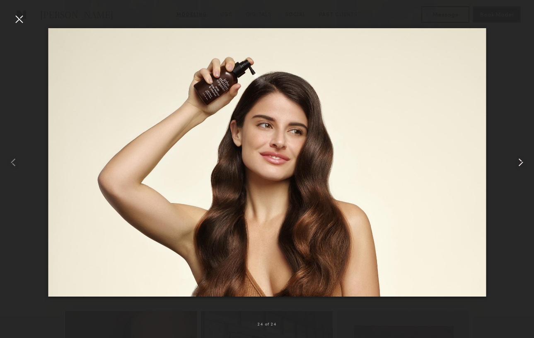
click at [519, 162] on common-icon at bounding box center [520, 162] width 13 height 13
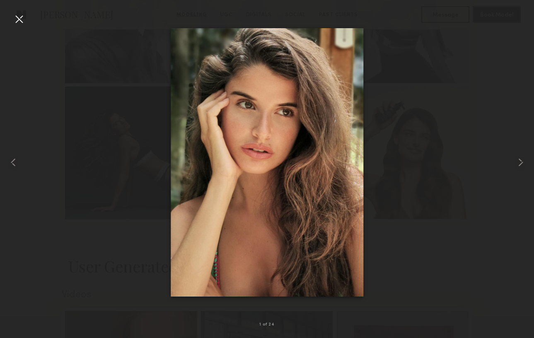
click at [23, 17] on div at bounding box center [18, 18] width 13 height 13
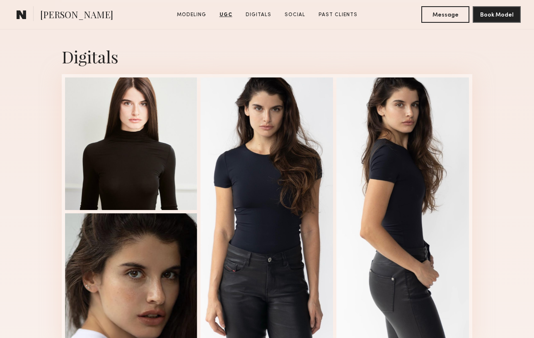
scroll to position [1873, 0]
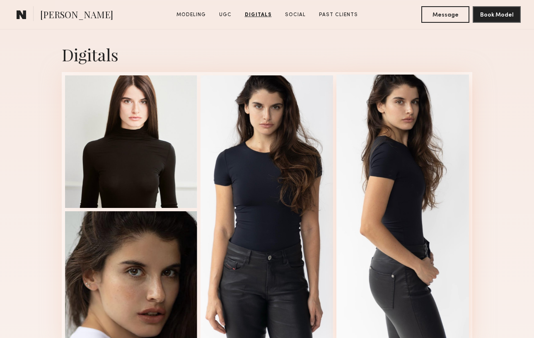
click at [418, 187] on div at bounding box center [402, 209] width 133 height 268
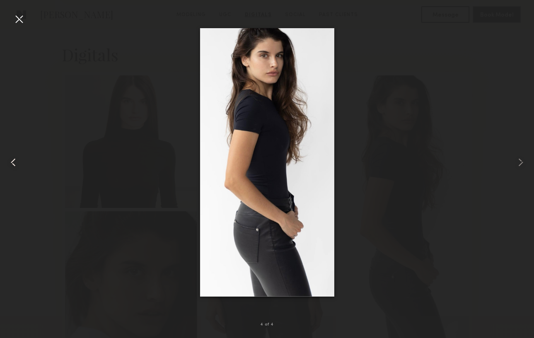
click at [15, 157] on common-icon at bounding box center [13, 162] width 13 height 13
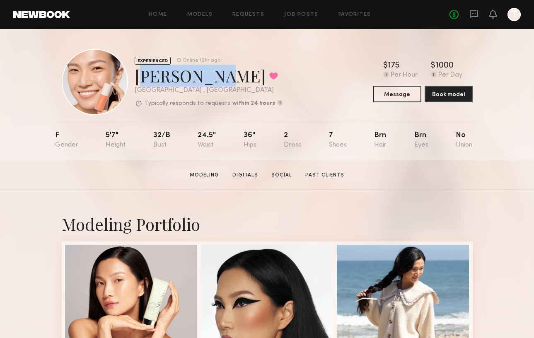
drag, startPoint x: 135, startPoint y: 79, endPoint x: 205, endPoint y: 74, distance: 70.2
click at [205, 74] on div "[PERSON_NAME] Favorited" at bounding box center [209, 76] width 148 height 22
copy div "[PERSON_NAME]"
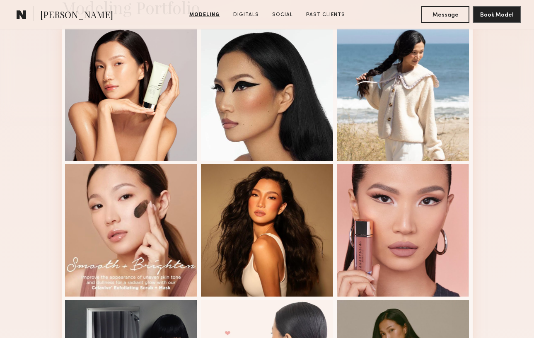
scroll to position [217, 0]
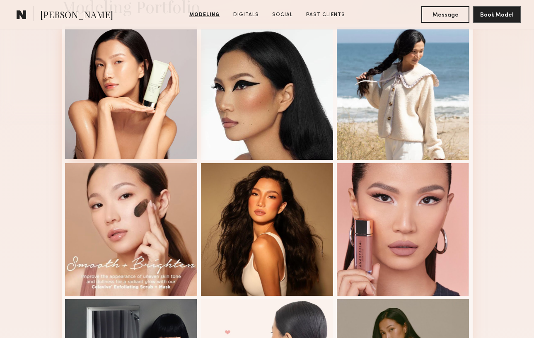
click at [138, 97] on div at bounding box center [131, 93] width 133 height 133
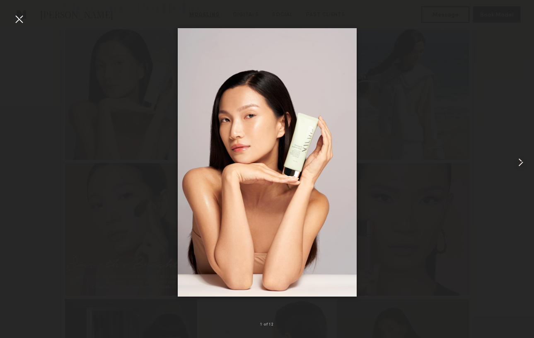
click at [519, 165] on common-icon at bounding box center [520, 162] width 13 height 13
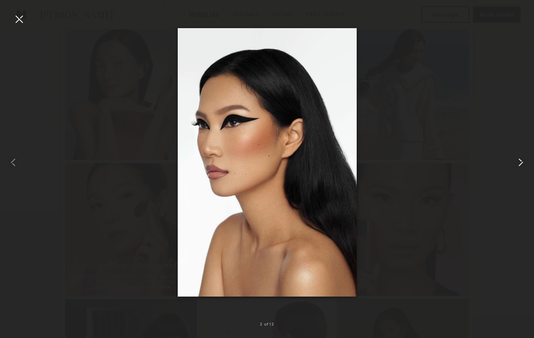
click at [519, 165] on common-icon at bounding box center [520, 162] width 13 height 13
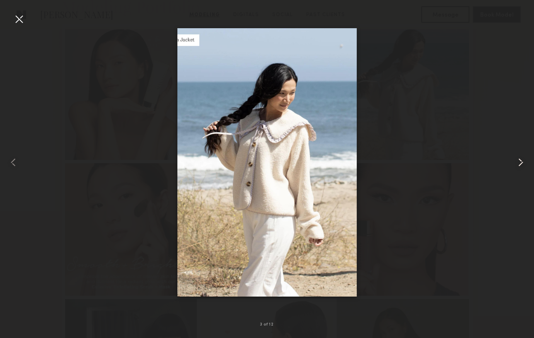
click at [519, 165] on common-icon at bounding box center [520, 162] width 13 height 13
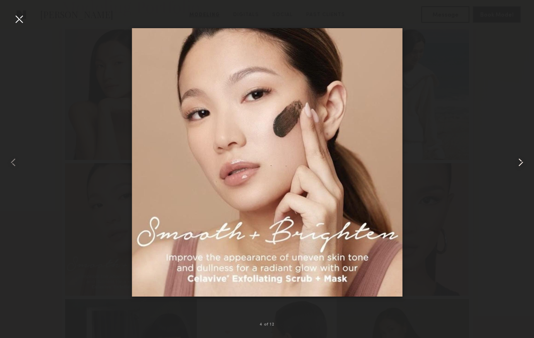
click at [519, 165] on common-icon at bounding box center [520, 162] width 13 height 13
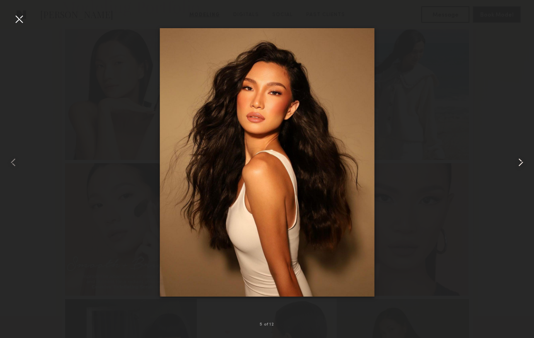
click at [519, 165] on common-icon at bounding box center [520, 162] width 13 height 13
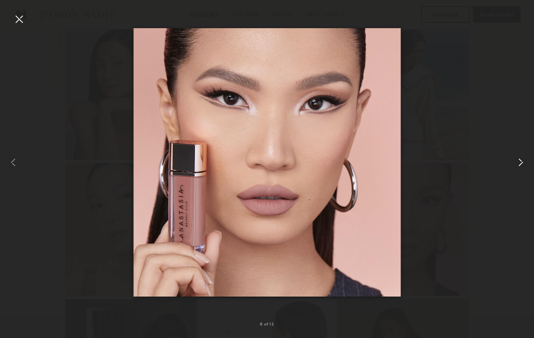
click at [519, 165] on common-icon at bounding box center [520, 162] width 13 height 13
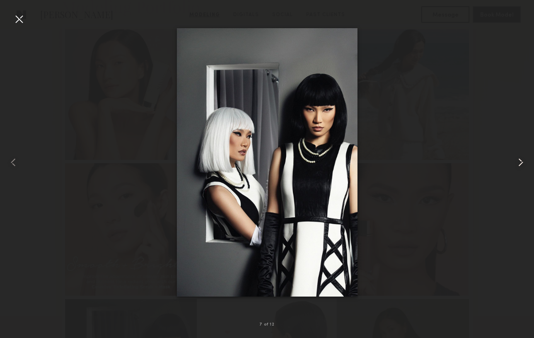
click at [519, 165] on common-icon at bounding box center [520, 162] width 13 height 13
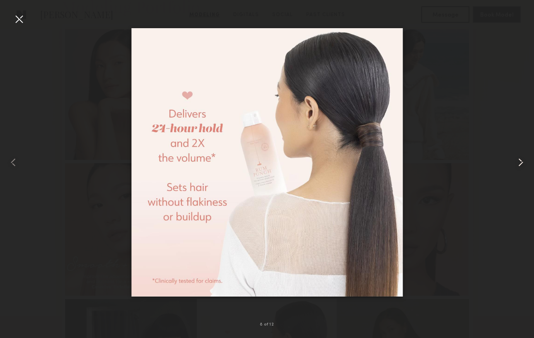
click at [519, 165] on common-icon at bounding box center [520, 162] width 13 height 13
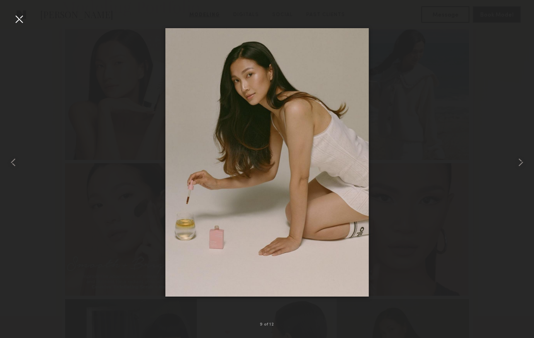
drag, startPoint x: 522, startPoint y: 166, endPoint x: 473, endPoint y: 92, distance: 88.0
click at [473, 92] on div at bounding box center [267, 162] width 534 height 298
click at [519, 161] on common-icon at bounding box center [520, 162] width 13 height 13
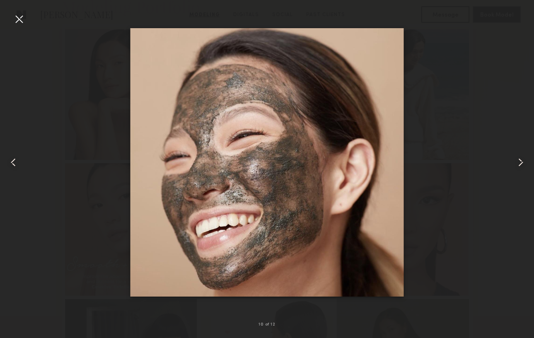
click at [519, 161] on common-icon at bounding box center [520, 162] width 13 height 13
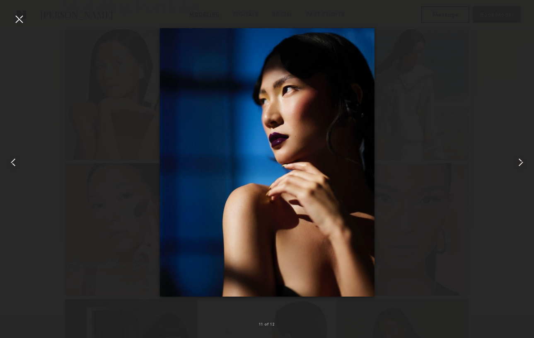
click at [519, 161] on common-icon at bounding box center [520, 162] width 13 height 13
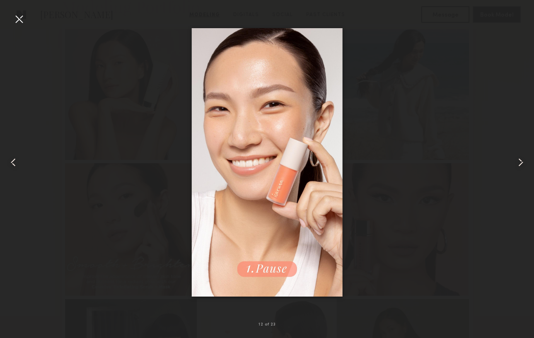
click at [519, 161] on common-icon at bounding box center [520, 162] width 13 height 13
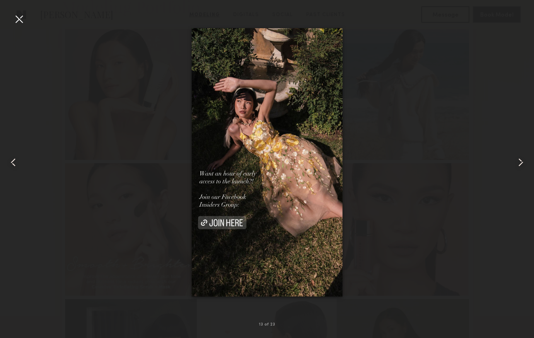
click at [523, 160] on common-icon at bounding box center [520, 162] width 13 height 13
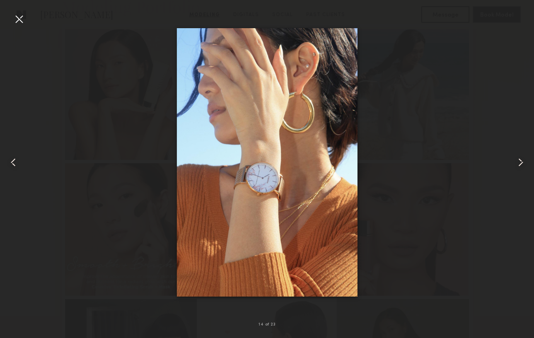
click at [523, 160] on common-icon at bounding box center [520, 162] width 13 height 13
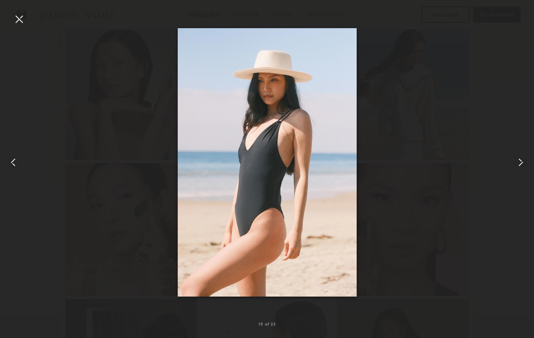
click at [523, 160] on common-icon at bounding box center [520, 162] width 13 height 13
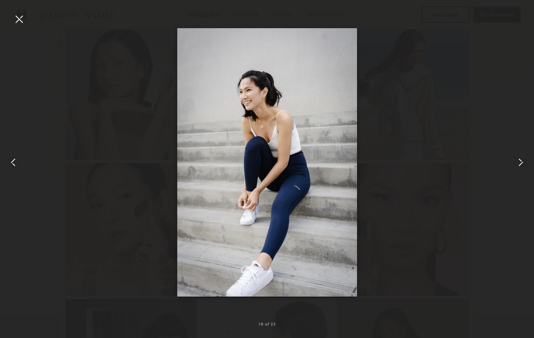
click at [523, 160] on common-icon at bounding box center [520, 162] width 13 height 13
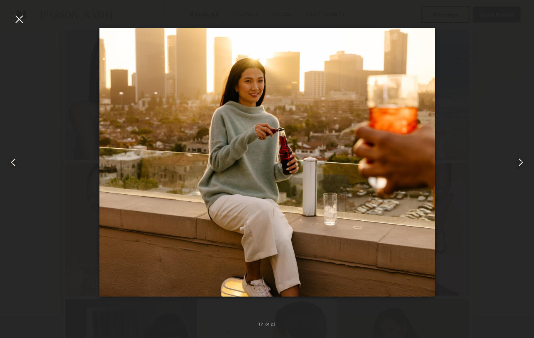
click at [523, 160] on common-icon at bounding box center [520, 162] width 13 height 13
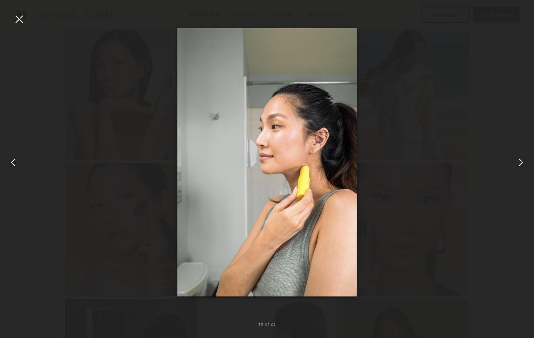
click at [523, 160] on common-icon at bounding box center [520, 162] width 13 height 13
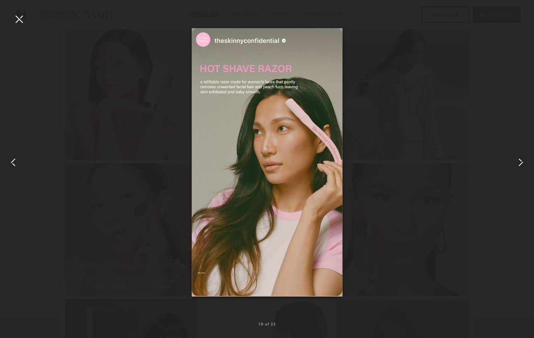
click at [523, 160] on common-icon at bounding box center [520, 162] width 13 height 13
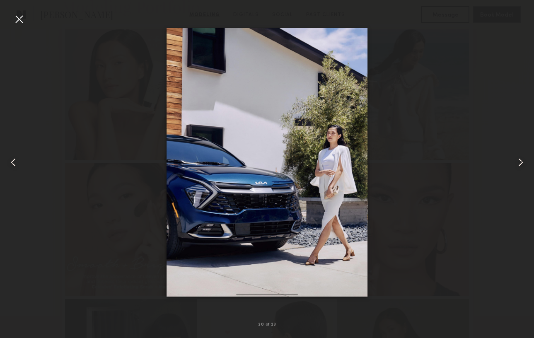
click at [523, 160] on common-icon at bounding box center [520, 162] width 13 height 13
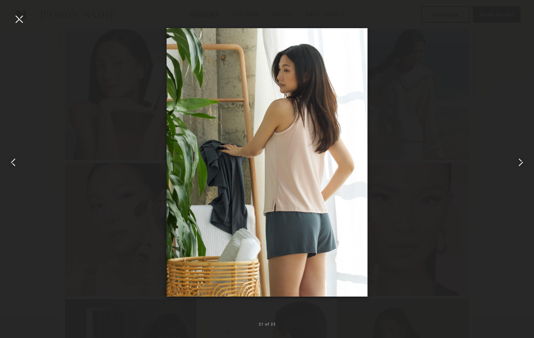
click at [521, 160] on common-icon at bounding box center [520, 162] width 13 height 13
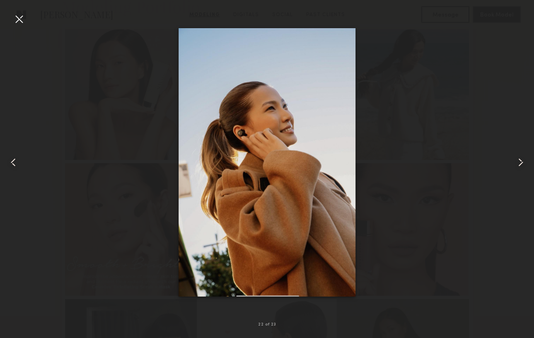
click at [521, 160] on common-icon at bounding box center [520, 162] width 13 height 13
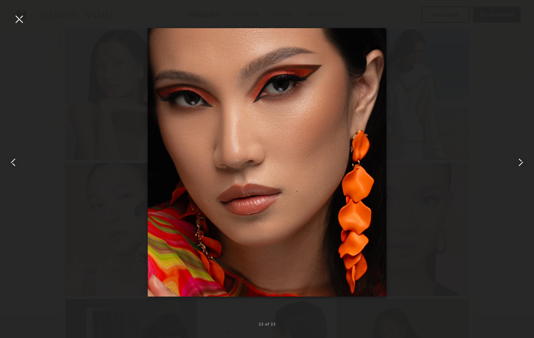
click at [521, 160] on common-icon at bounding box center [520, 162] width 13 height 13
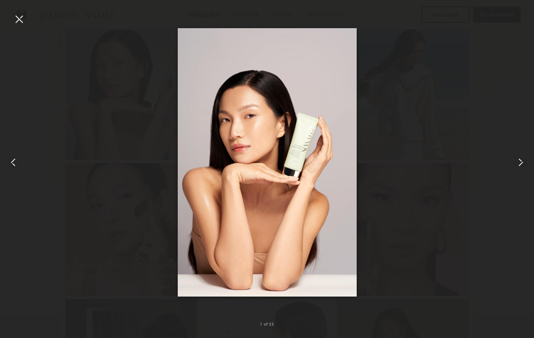
click at [521, 160] on common-icon at bounding box center [520, 162] width 13 height 13
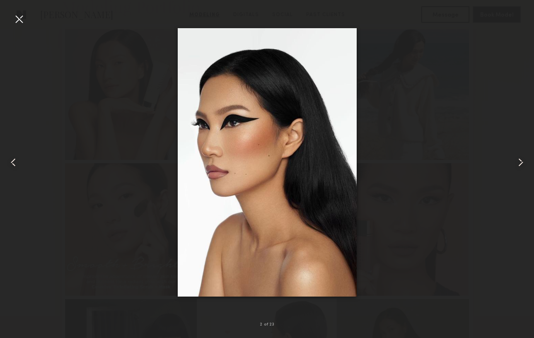
click at [521, 160] on common-icon at bounding box center [520, 162] width 13 height 13
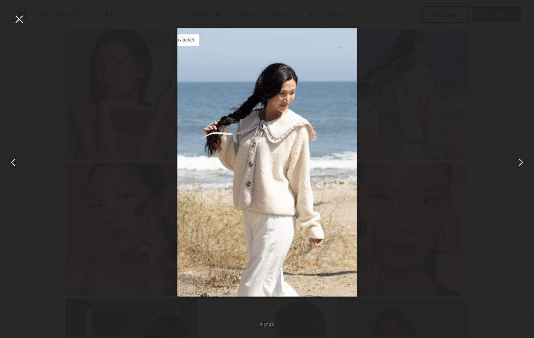
click at [521, 160] on common-icon at bounding box center [520, 162] width 13 height 13
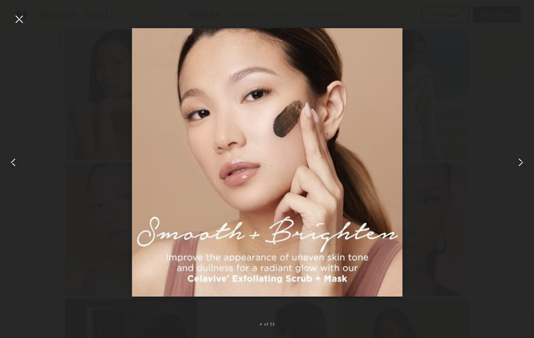
click at [521, 160] on common-icon at bounding box center [520, 162] width 13 height 13
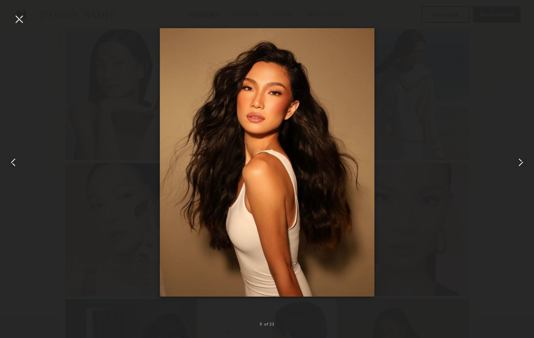
click at [521, 160] on common-icon at bounding box center [520, 162] width 13 height 13
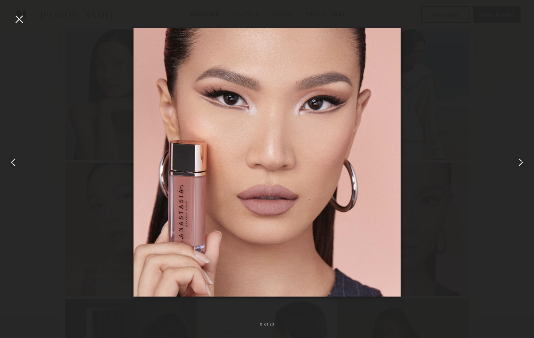
click at [521, 160] on common-icon at bounding box center [520, 162] width 13 height 13
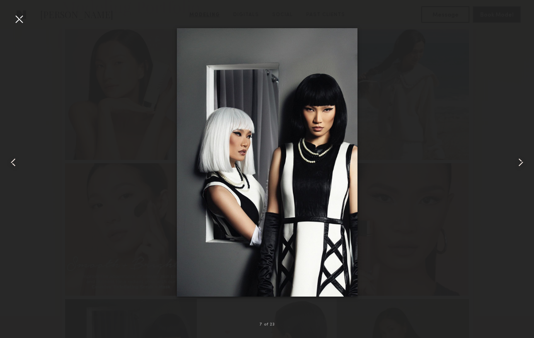
click at [521, 160] on common-icon at bounding box center [520, 162] width 13 height 13
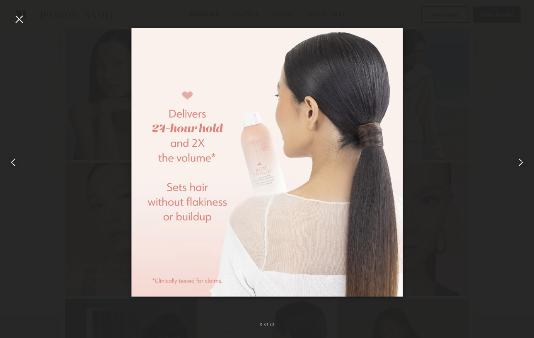
click at [521, 160] on common-icon at bounding box center [520, 162] width 13 height 13
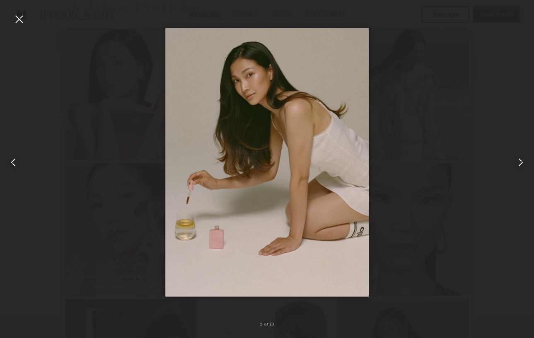
click at [521, 160] on common-icon at bounding box center [520, 162] width 13 height 13
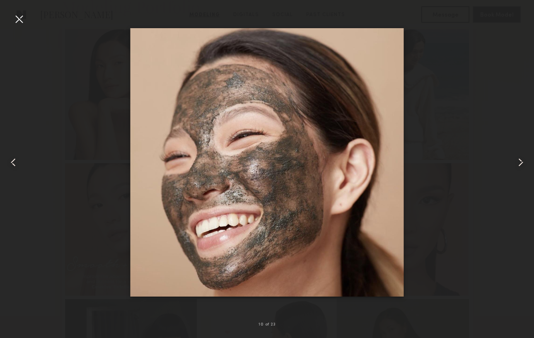
click at [519, 158] on common-icon at bounding box center [520, 162] width 13 height 13
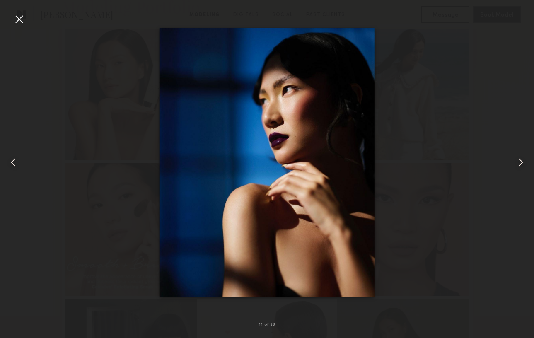
click at [519, 158] on common-icon at bounding box center [520, 162] width 13 height 13
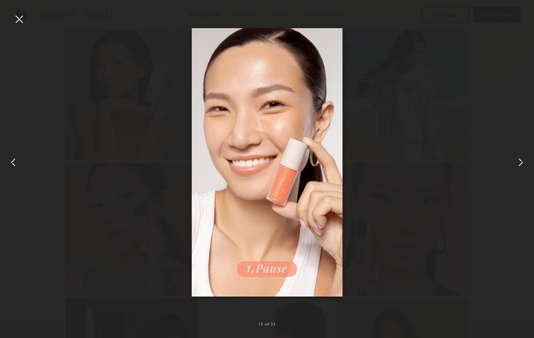
click at [519, 158] on common-icon at bounding box center [520, 162] width 13 height 13
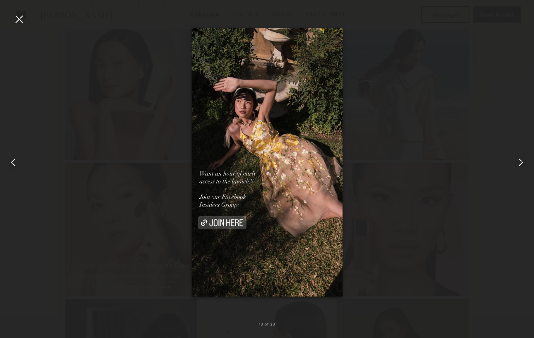
click at [519, 158] on common-icon at bounding box center [520, 162] width 13 height 13
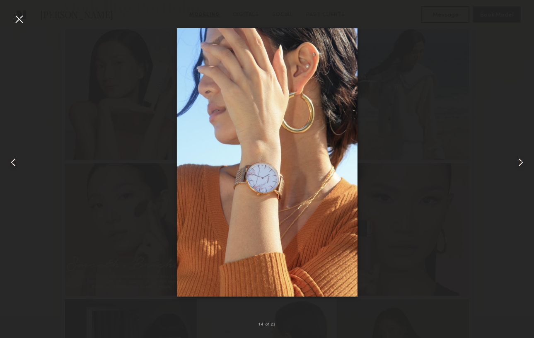
click at [519, 158] on common-icon at bounding box center [520, 162] width 13 height 13
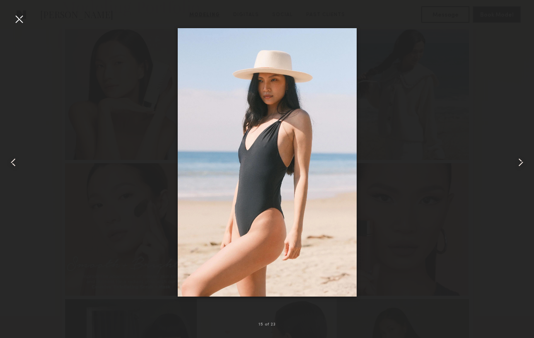
click at [17, 19] on div at bounding box center [18, 18] width 13 height 13
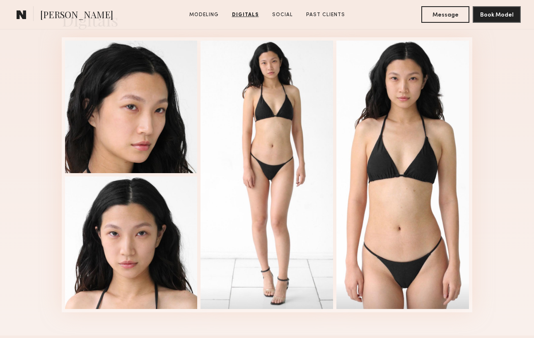
scroll to position [1355, 0]
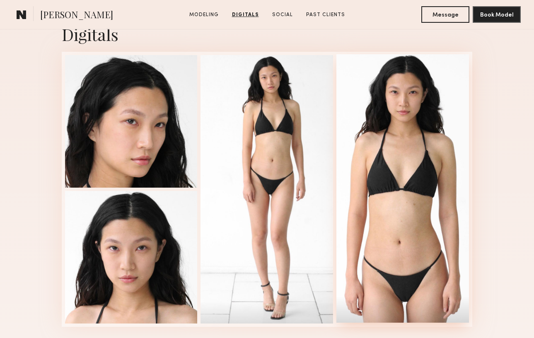
click at [401, 155] on div at bounding box center [402, 188] width 133 height 268
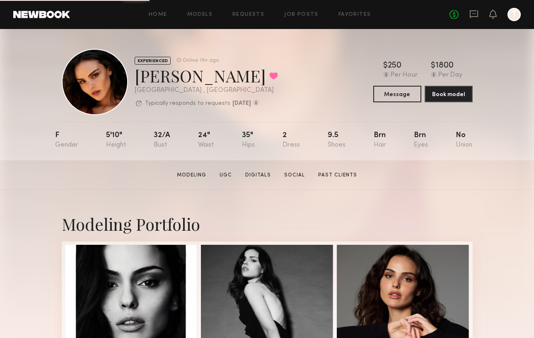
click at [136, 78] on div "[PERSON_NAME] Favorited" at bounding box center [206, 76] width 143 height 22
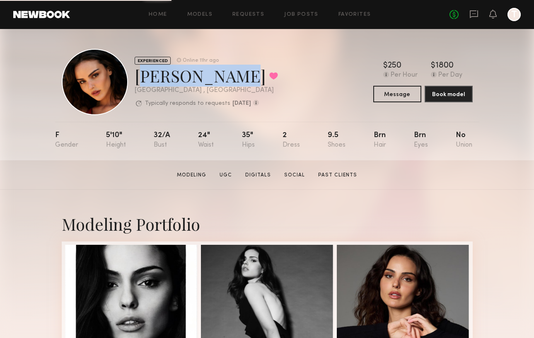
click at [209, 79] on div "[PERSON_NAME] Favorited" at bounding box center [206, 76] width 143 height 22
copy div "[PERSON_NAME]"
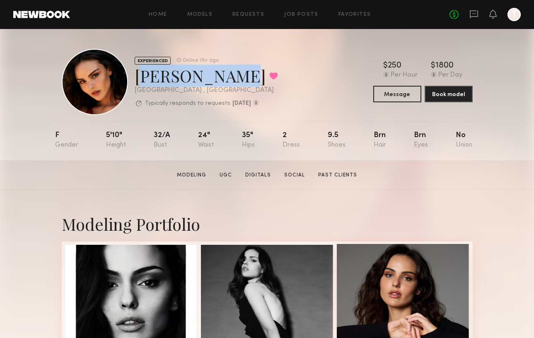
copy div "[PERSON_NAME]"
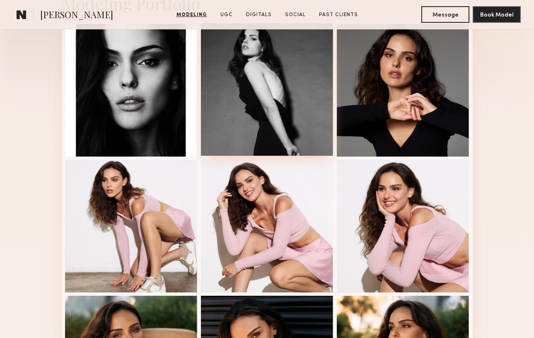
scroll to position [216, 0]
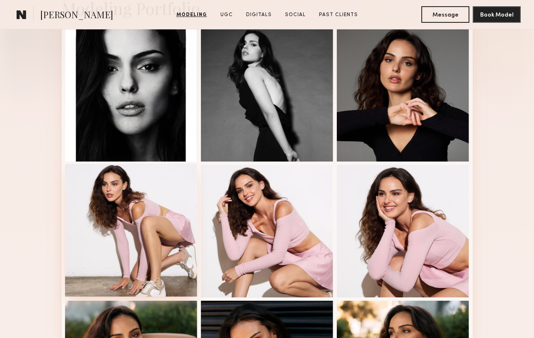
click at [171, 213] on div at bounding box center [131, 230] width 133 height 133
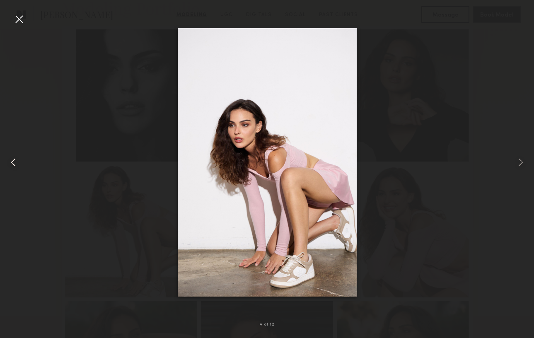
click at [12, 162] on common-icon at bounding box center [13, 162] width 13 height 13
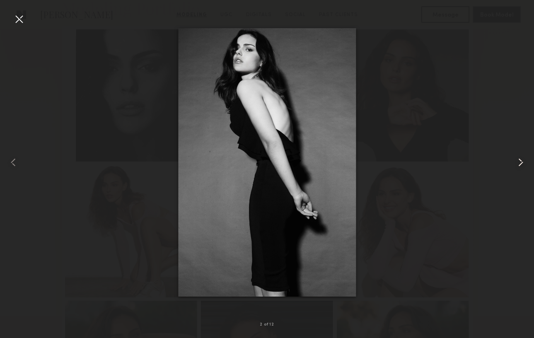
click at [518, 161] on common-icon at bounding box center [520, 162] width 13 height 13
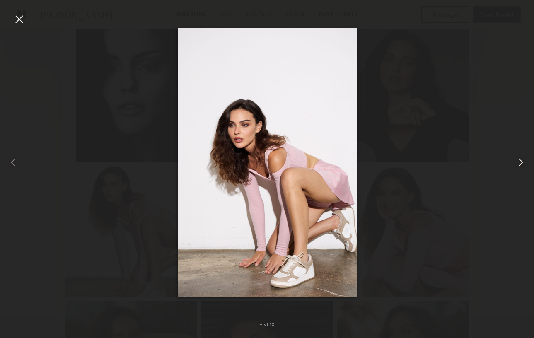
click at [518, 161] on common-icon at bounding box center [520, 162] width 13 height 13
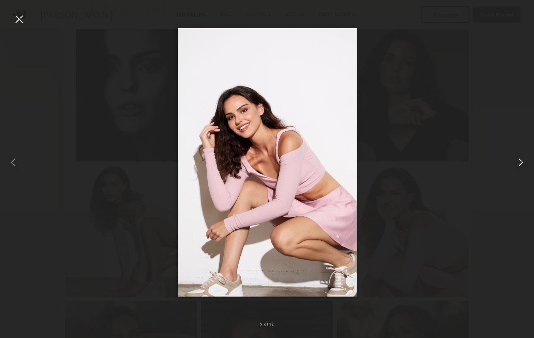
click at [518, 161] on common-icon at bounding box center [520, 162] width 13 height 13
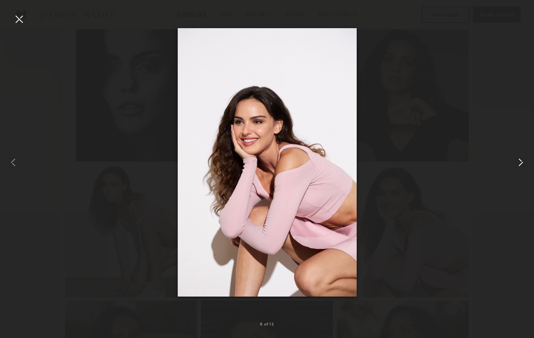
click at [518, 161] on common-icon at bounding box center [520, 162] width 13 height 13
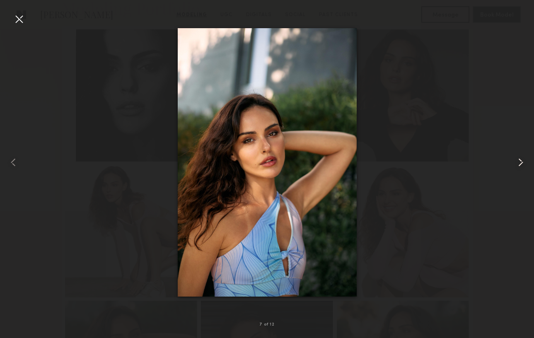
click at [518, 161] on common-icon at bounding box center [520, 162] width 13 height 13
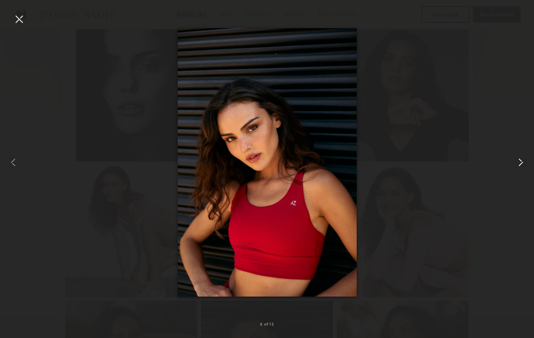
click at [519, 160] on common-icon at bounding box center [520, 162] width 13 height 13
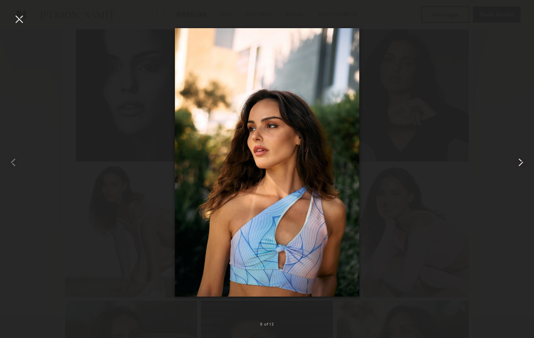
click at [519, 160] on common-icon at bounding box center [520, 162] width 13 height 13
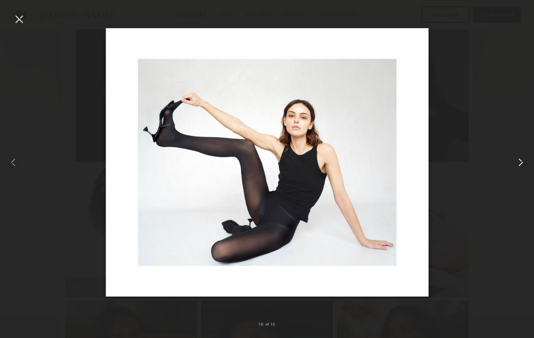
click at [519, 160] on common-icon at bounding box center [520, 162] width 13 height 13
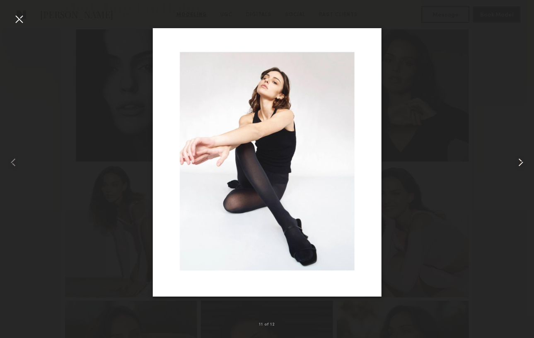
click at [519, 160] on common-icon at bounding box center [520, 162] width 13 height 13
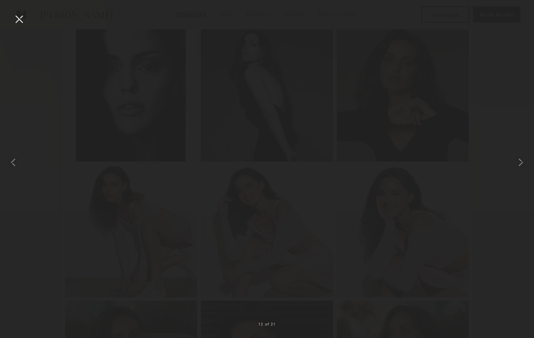
drag, startPoint x: 519, startPoint y: 160, endPoint x: 420, endPoint y: 106, distance: 113.8
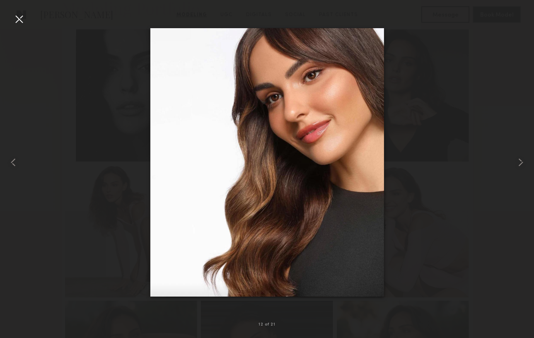
click at [420, 106] on div at bounding box center [267, 162] width 534 height 298
click at [520, 157] on common-icon at bounding box center [520, 162] width 13 height 13
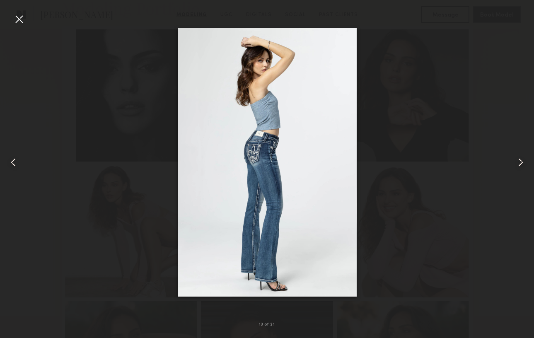
click at [520, 157] on common-icon at bounding box center [520, 162] width 13 height 13
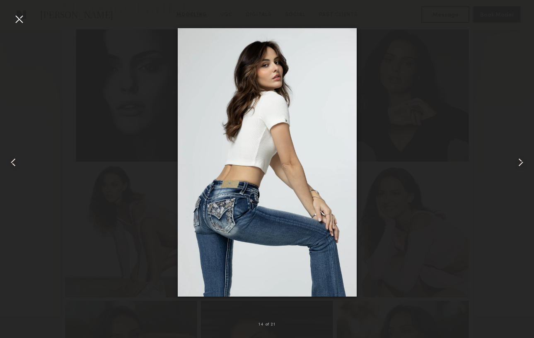
click at [520, 157] on common-icon at bounding box center [520, 162] width 13 height 13
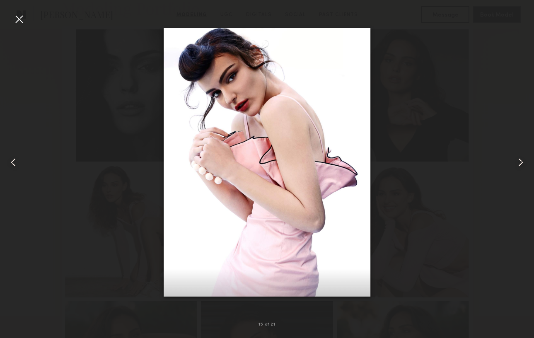
click at [7, 160] on common-icon at bounding box center [13, 162] width 13 height 13
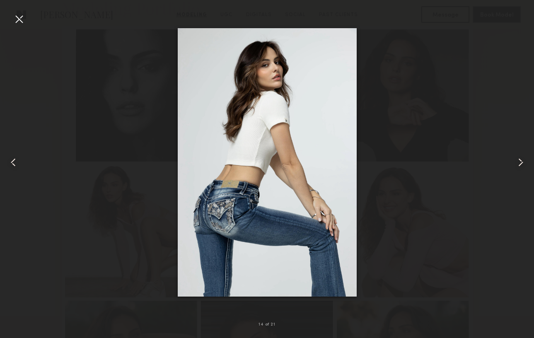
click at [17, 21] on div at bounding box center [18, 18] width 13 height 13
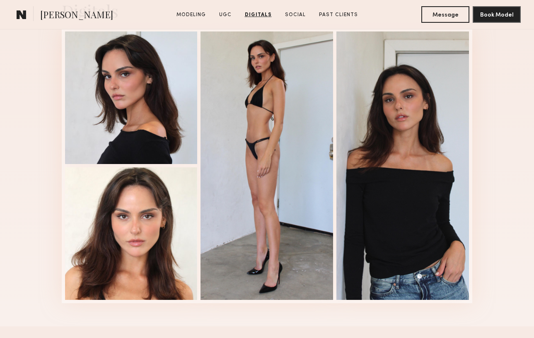
scroll to position [2348, 0]
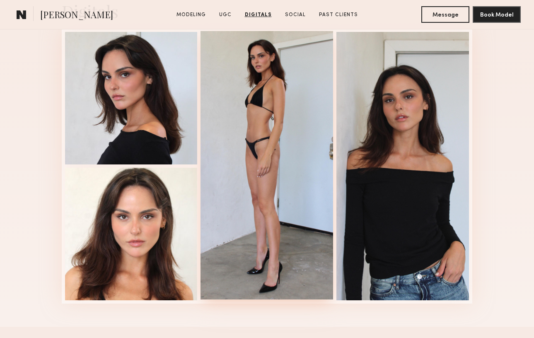
click at [258, 115] on div at bounding box center [266, 165] width 133 height 268
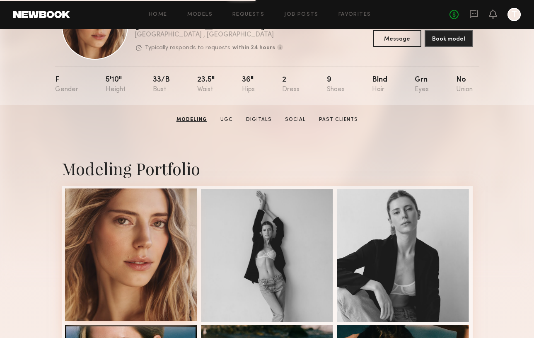
scroll to position [34, 0]
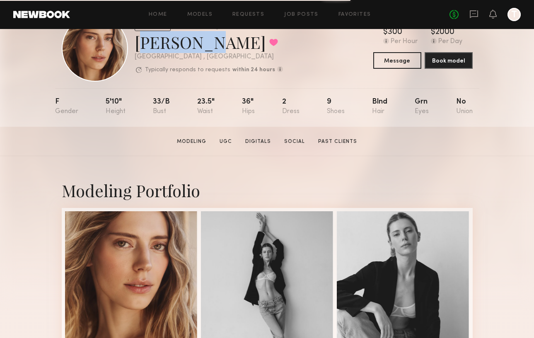
drag, startPoint x: 138, startPoint y: 44, endPoint x: 198, endPoint y: 44, distance: 59.7
click at [198, 44] on div "[PERSON_NAME] Favorited" at bounding box center [209, 42] width 148 height 22
copy div "[PERSON_NAME]"
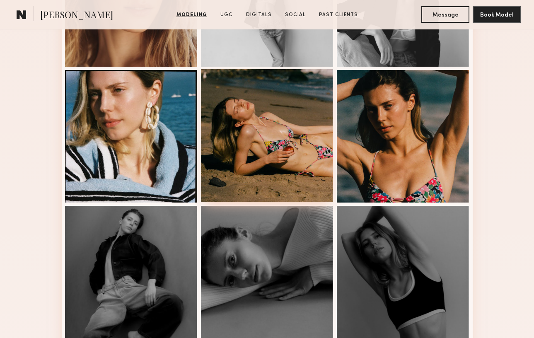
scroll to position [311, 0]
click at [263, 108] on div at bounding box center [267, 135] width 133 height 133
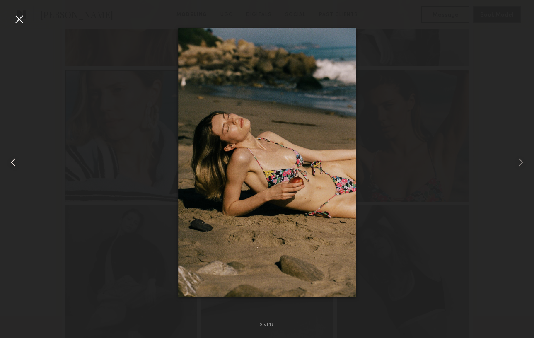
click at [10, 160] on common-icon at bounding box center [13, 162] width 13 height 13
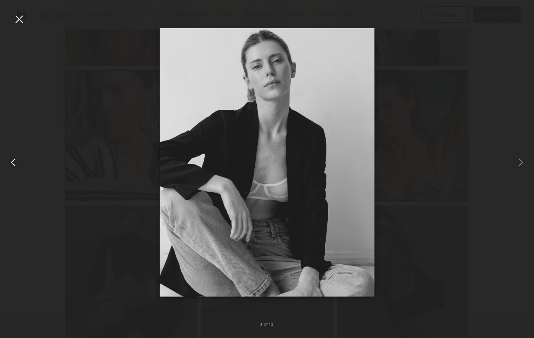
click at [10, 160] on common-icon at bounding box center [13, 162] width 13 height 13
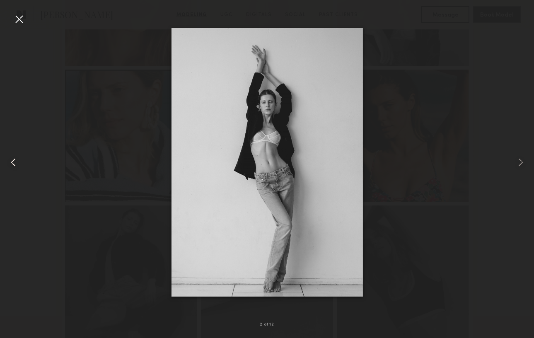
click at [10, 160] on common-icon at bounding box center [13, 162] width 13 height 13
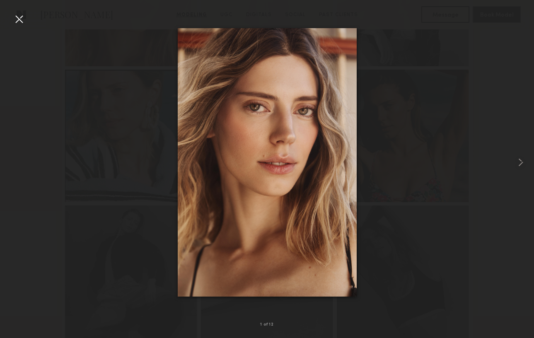
click at [10, 160] on div at bounding box center [267, 162] width 534 height 298
click at [520, 160] on common-icon at bounding box center [520, 162] width 13 height 13
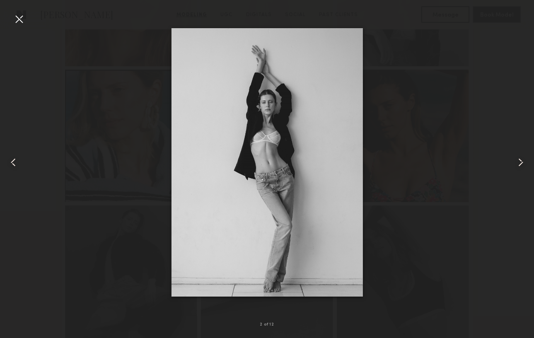
click at [520, 160] on common-icon at bounding box center [520, 162] width 13 height 13
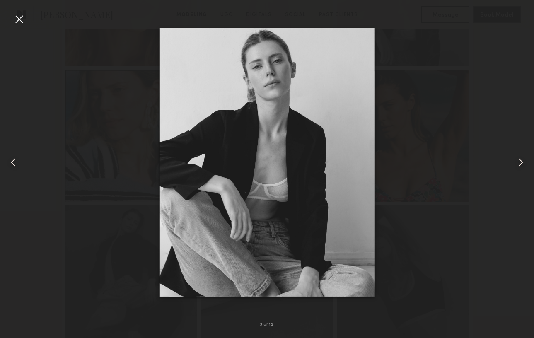
click at [520, 160] on common-icon at bounding box center [520, 162] width 13 height 13
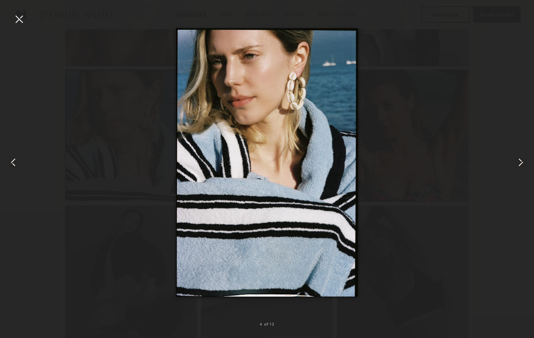
click at [520, 160] on common-icon at bounding box center [520, 162] width 13 height 13
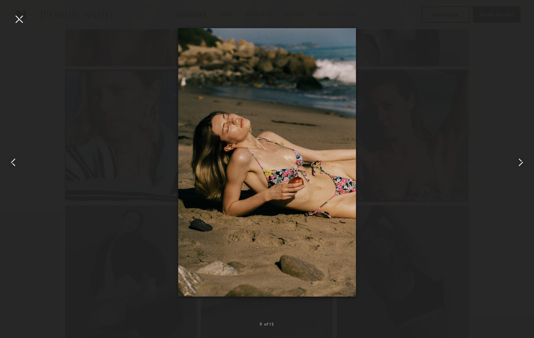
click at [520, 160] on common-icon at bounding box center [520, 162] width 13 height 13
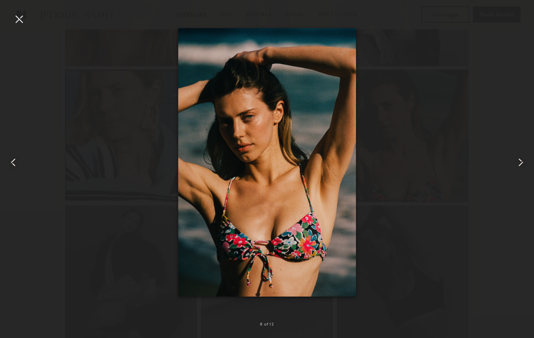
click at [520, 160] on common-icon at bounding box center [520, 162] width 13 height 13
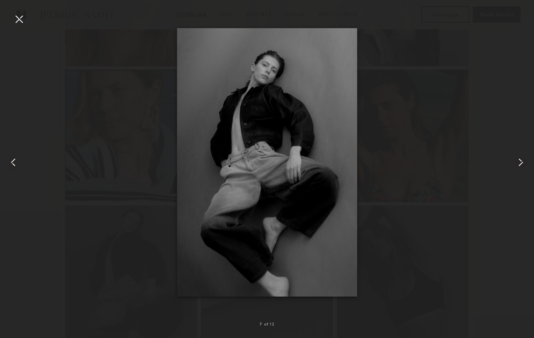
click at [520, 160] on common-icon at bounding box center [520, 162] width 13 height 13
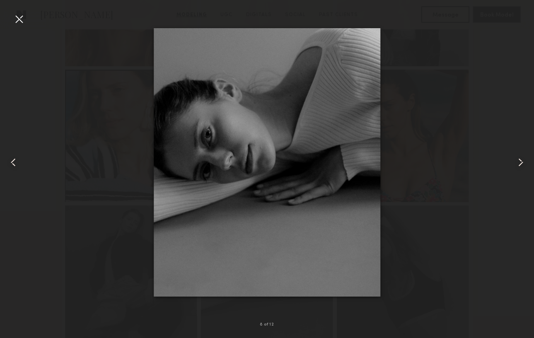
click at [520, 160] on common-icon at bounding box center [520, 162] width 13 height 13
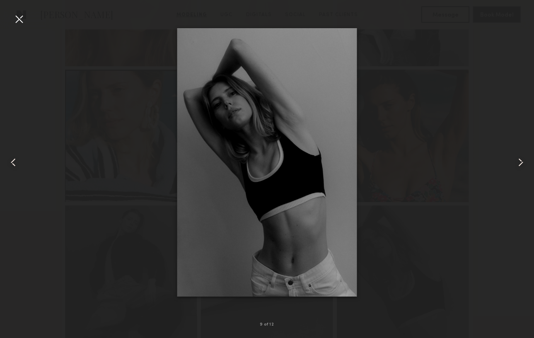
click at [520, 160] on common-icon at bounding box center [520, 162] width 13 height 13
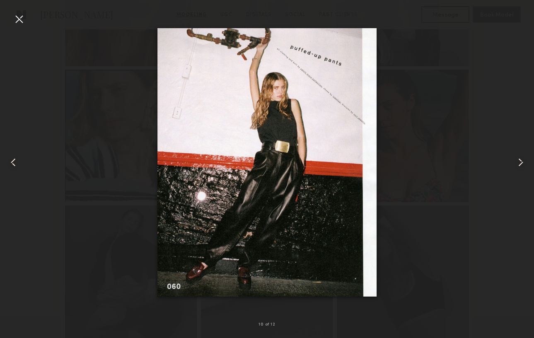
click at [520, 160] on common-icon at bounding box center [520, 162] width 13 height 13
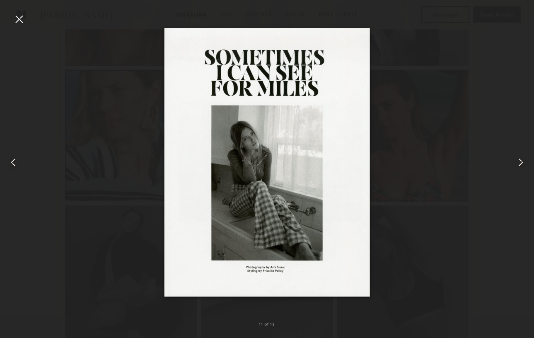
click at [520, 160] on common-icon at bounding box center [520, 162] width 13 height 13
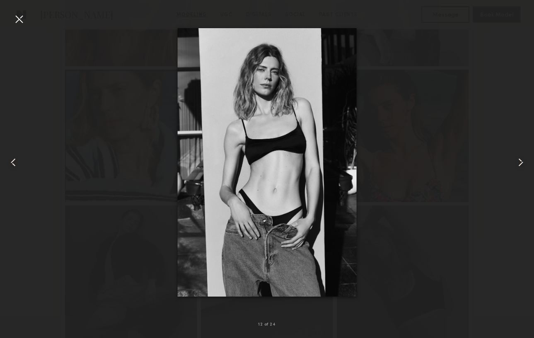
click at [522, 164] on common-icon at bounding box center [520, 162] width 13 height 13
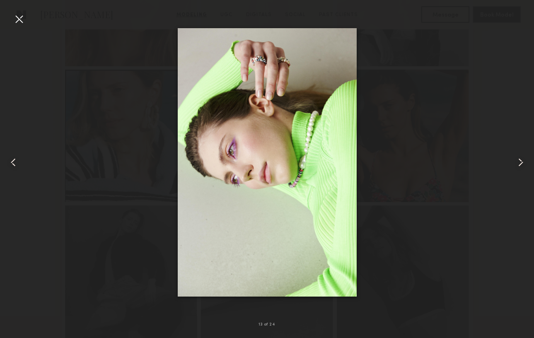
click at [522, 164] on common-icon at bounding box center [520, 162] width 13 height 13
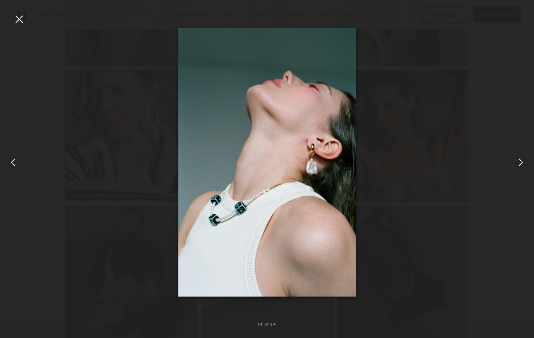
click at [14, 160] on common-icon at bounding box center [13, 162] width 13 height 13
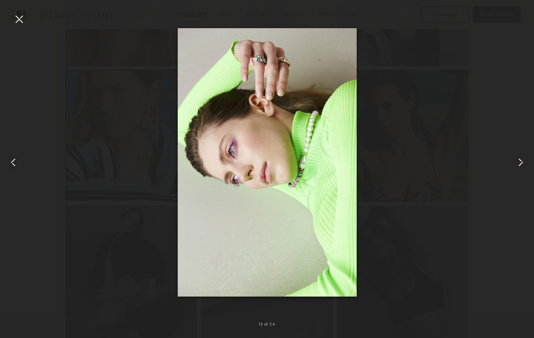
click at [520, 161] on common-icon at bounding box center [520, 162] width 13 height 13
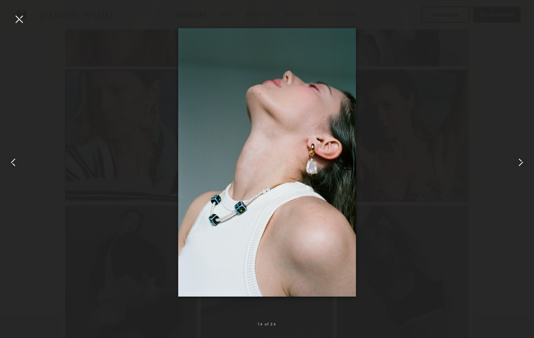
click at [520, 161] on common-icon at bounding box center [520, 162] width 13 height 13
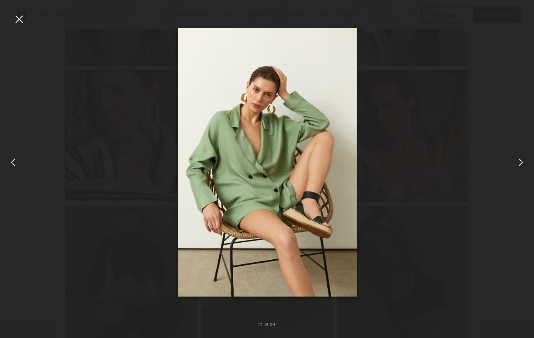
click at [520, 161] on common-icon at bounding box center [520, 162] width 13 height 13
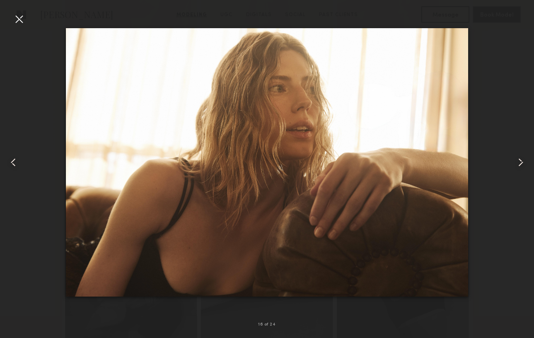
click at [520, 161] on common-icon at bounding box center [520, 162] width 13 height 13
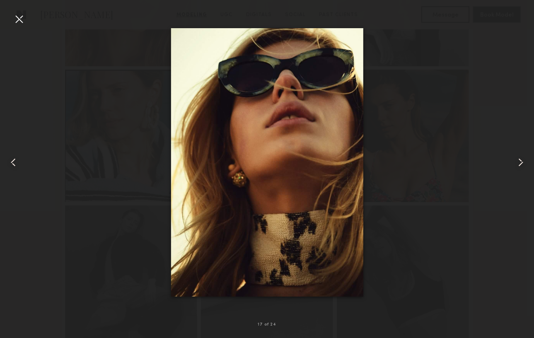
click at [520, 161] on common-icon at bounding box center [520, 162] width 13 height 13
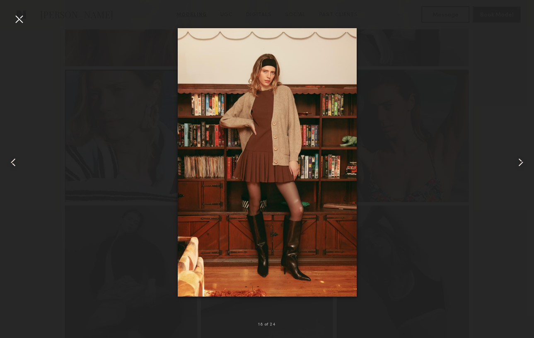
click at [520, 161] on common-icon at bounding box center [520, 162] width 13 height 13
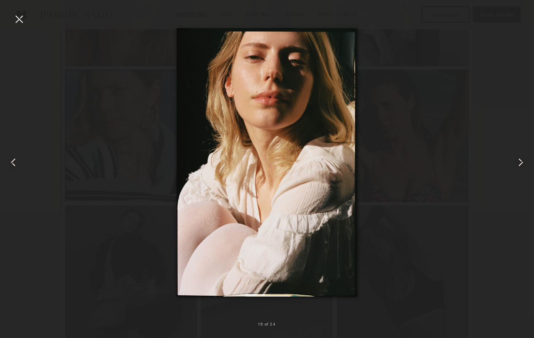
click at [520, 161] on common-icon at bounding box center [520, 162] width 13 height 13
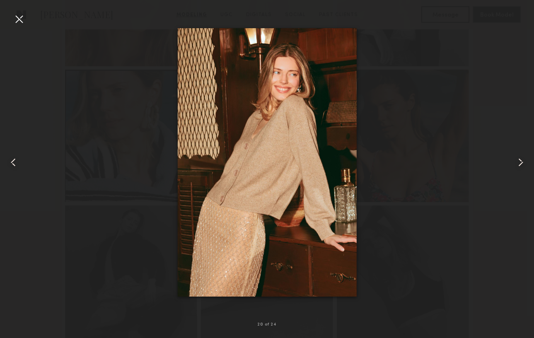
click at [520, 161] on common-icon at bounding box center [520, 162] width 13 height 13
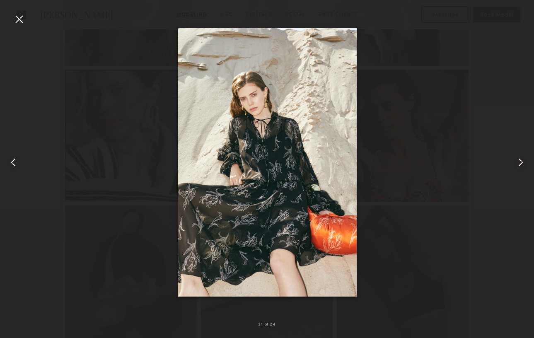
click at [520, 161] on common-icon at bounding box center [520, 162] width 13 height 13
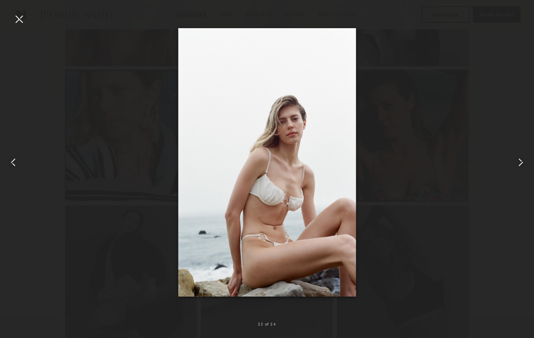
click at [520, 161] on common-icon at bounding box center [520, 162] width 13 height 13
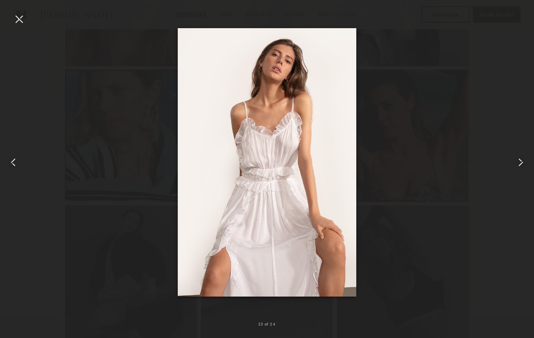
click at [520, 161] on common-icon at bounding box center [520, 162] width 13 height 13
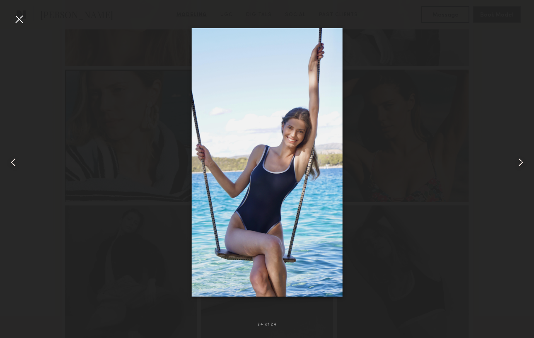
click at [520, 161] on common-icon at bounding box center [520, 162] width 13 height 13
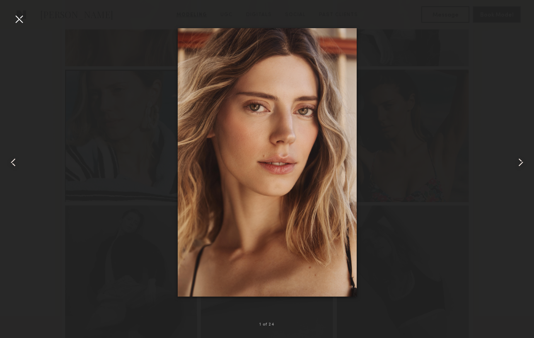
click at [520, 161] on common-icon at bounding box center [520, 162] width 13 height 13
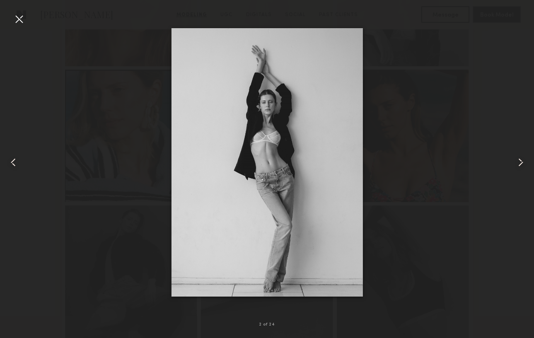
click at [520, 161] on common-icon at bounding box center [520, 162] width 13 height 13
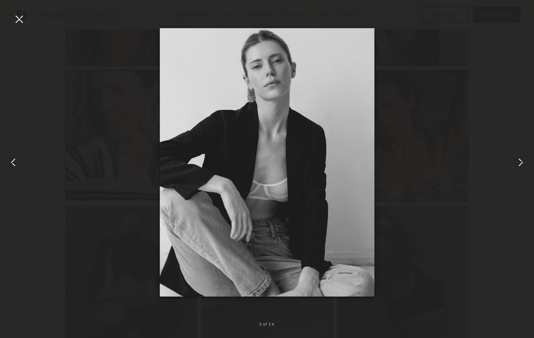
click at [520, 161] on common-icon at bounding box center [520, 162] width 13 height 13
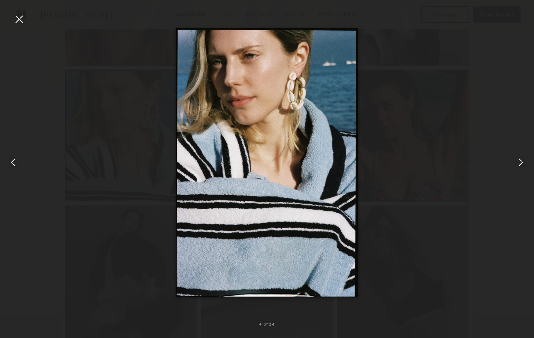
click at [520, 161] on common-icon at bounding box center [520, 162] width 13 height 13
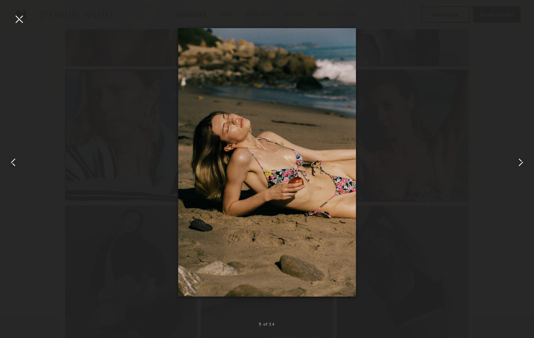
click at [15, 22] on div at bounding box center [18, 18] width 13 height 13
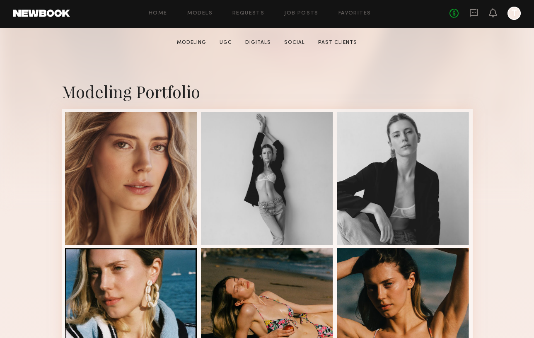
scroll to position [133, 0]
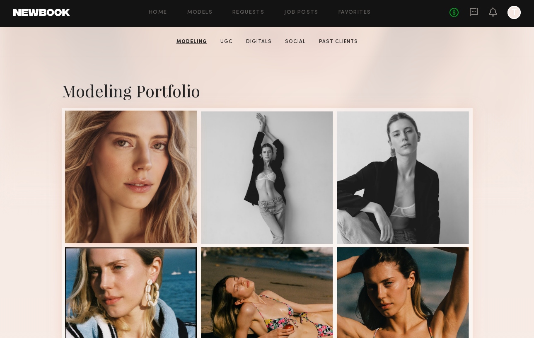
click at [131, 181] on div at bounding box center [131, 177] width 133 height 133
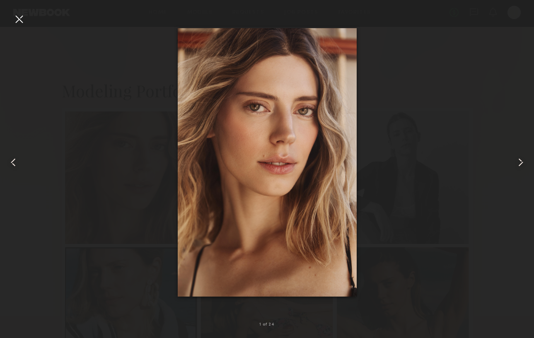
click at [19, 22] on div at bounding box center [18, 18] width 13 height 13
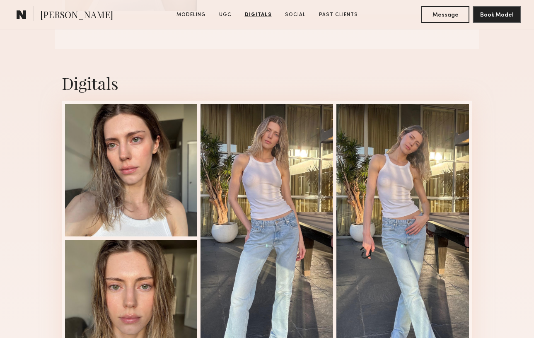
scroll to position [1678, 0]
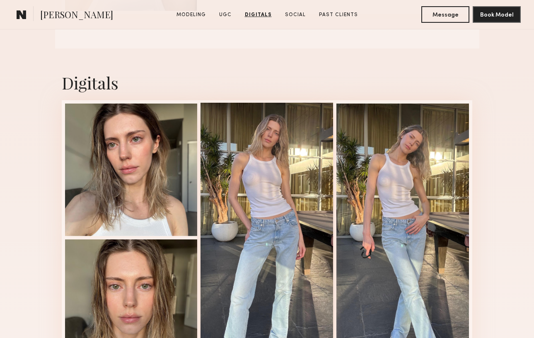
click at [285, 213] on div at bounding box center [266, 237] width 133 height 268
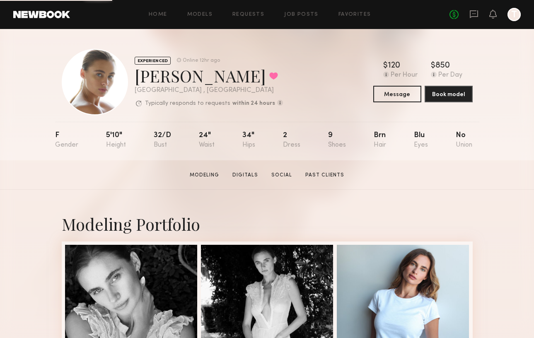
click at [135, 78] on div "[PERSON_NAME] Favorited" at bounding box center [209, 76] width 148 height 22
drag, startPoint x: 135, startPoint y: 78, endPoint x: 179, endPoint y: 78, distance: 43.9
click at [179, 78] on div "[PERSON_NAME] Favorited" at bounding box center [209, 76] width 148 height 22
copy div "[PERSON_NAME]"
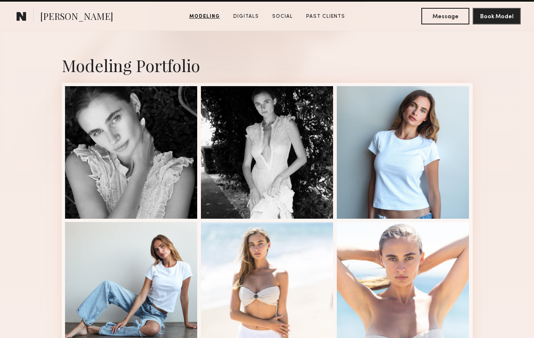
scroll to position [297, 0]
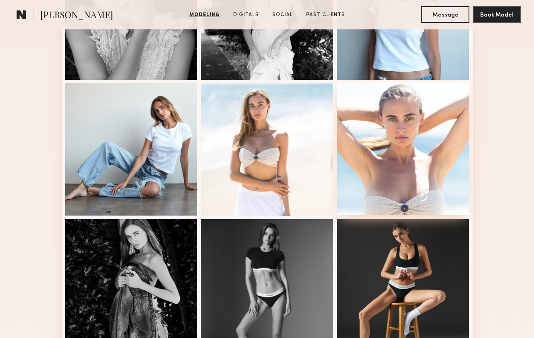
click at [375, 180] on div at bounding box center [403, 148] width 133 height 133
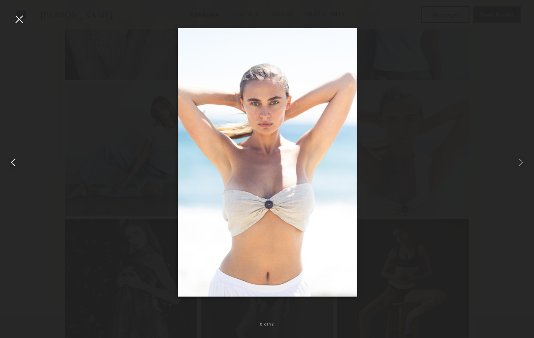
click at [14, 159] on common-icon at bounding box center [13, 162] width 13 height 13
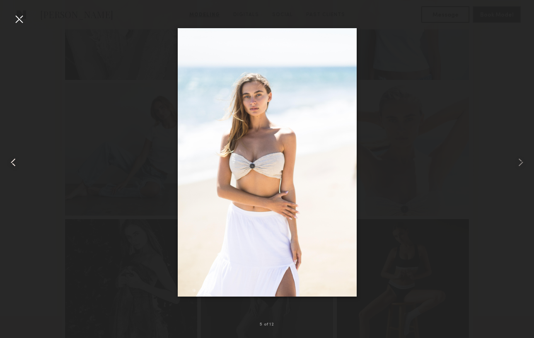
click at [14, 159] on common-icon at bounding box center [13, 162] width 13 height 13
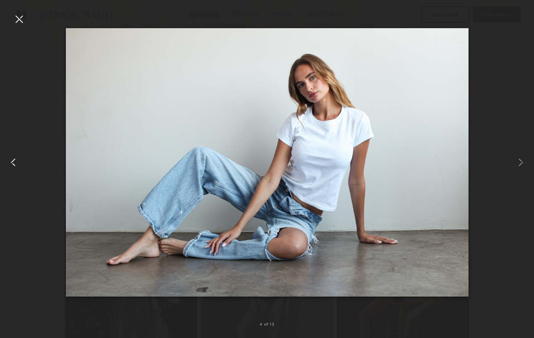
click at [14, 159] on common-icon at bounding box center [13, 162] width 13 height 13
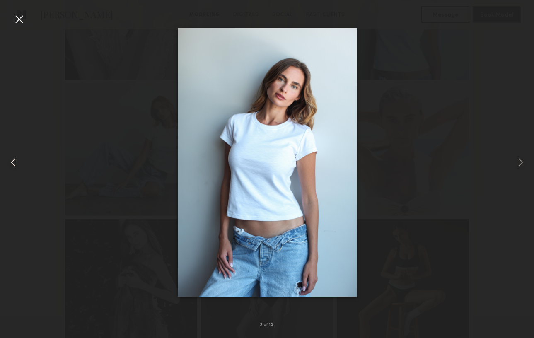
click at [9, 162] on common-icon at bounding box center [13, 162] width 13 height 13
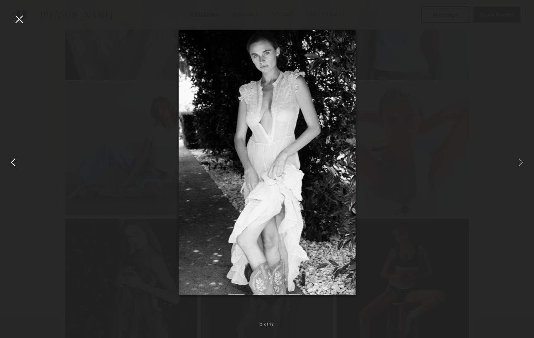
click at [9, 162] on common-icon at bounding box center [13, 162] width 13 height 13
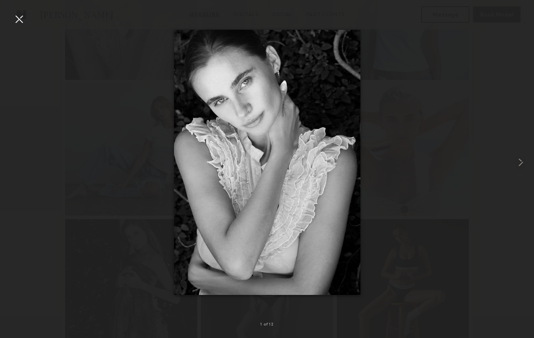
click at [9, 162] on div at bounding box center [267, 162] width 534 height 298
drag, startPoint x: 262, startPoint y: 68, endPoint x: 265, endPoint y: 77, distance: 9.4
click at [523, 161] on common-icon at bounding box center [520, 162] width 13 height 13
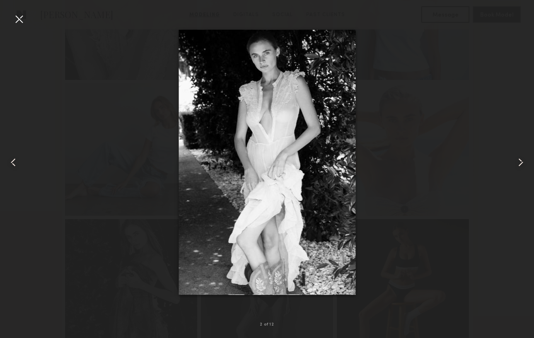
click at [523, 161] on common-icon at bounding box center [520, 162] width 13 height 13
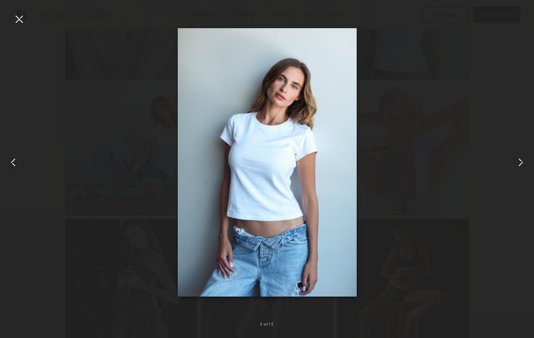
click at [523, 161] on common-icon at bounding box center [520, 162] width 13 height 13
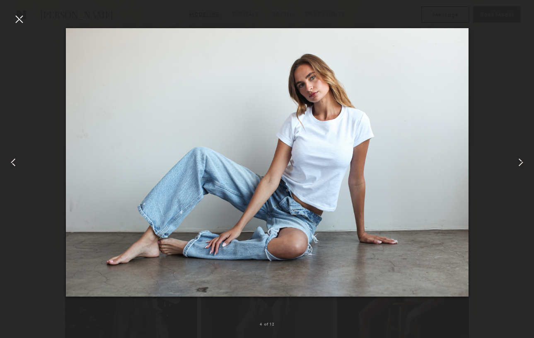
click at [523, 161] on common-icon at bounding box center [520, 162] width 13 height 13
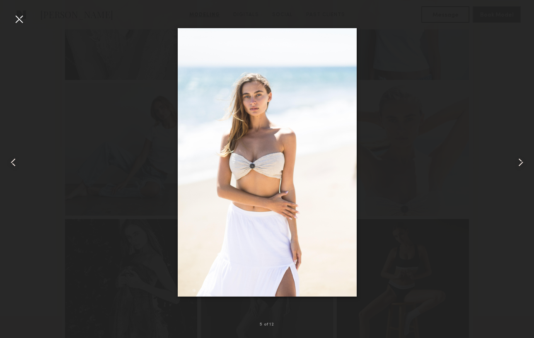
click at [523, 161] on common-icon at bounding box center [520, 162] width 13 height 13
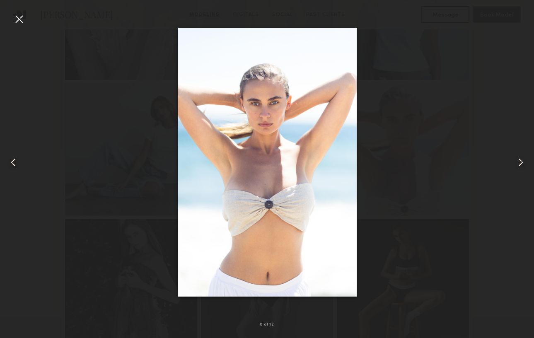
click at [523, 161] on common-icon at bounding box center [520, 162] width 13 height 13
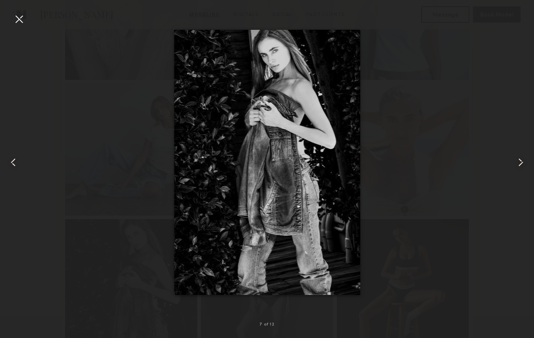
click at [523, 161] on common-icon at bounding box center [520, 162] width 13 height 13
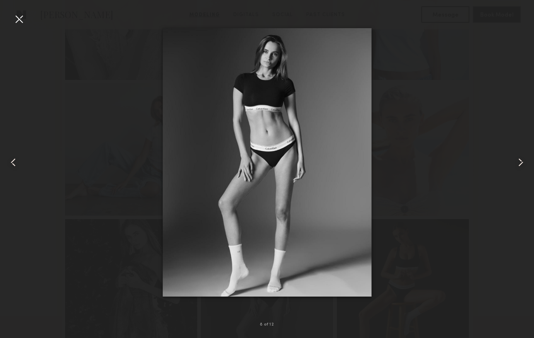
click at [523, 161] on common-icon at bounding box center [520, 162] width 13 height 13
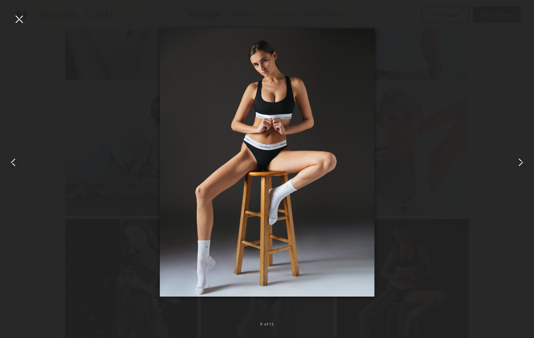
click at [519, 159] on common-icon at bounding box center [520, 162] width 13 height 13
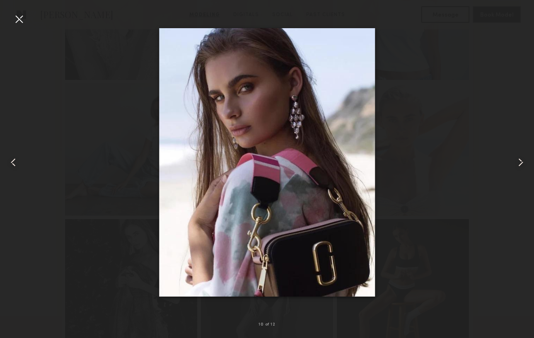
click at [519, 159] on common-icon at bounding box center [520, 162] width 13 height 13
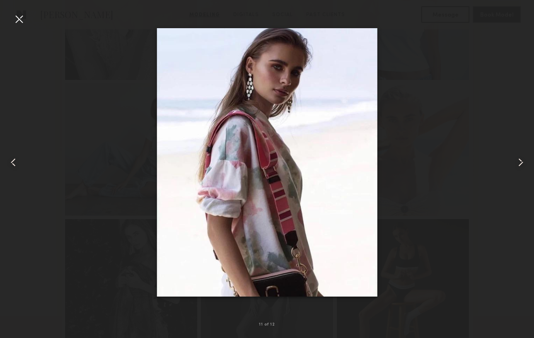
click at [519, 159] on common-icon at bounding box center [520, 162] width 13 height 13
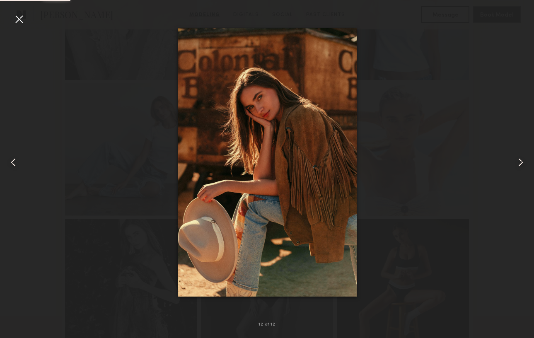
click at [519, 159] on common-icon at bounding box center [520, 162] width 13 height 13
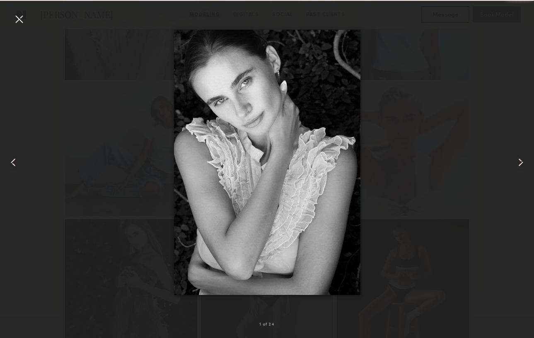
click at [519, 159] on common-icon at bounding box center [520, 162] width 13 height 13
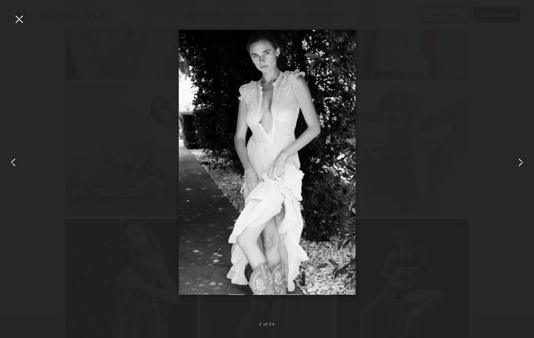
click at [519, 159] on common-icon at bounding box center [520, 162] width 13 height 13
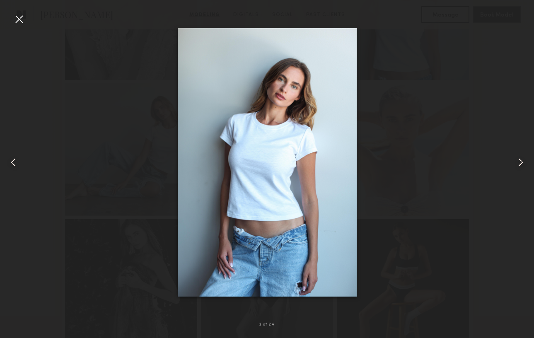
click at [519, 159] on common-icon at bounding box center [520, 162] width 13 height 13
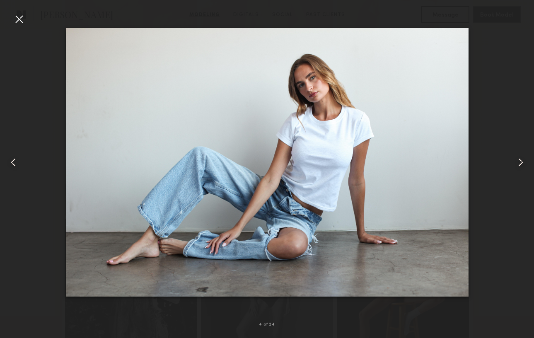
click at [17, 18] on div at bounding box center [18, 18] width 13 height 13
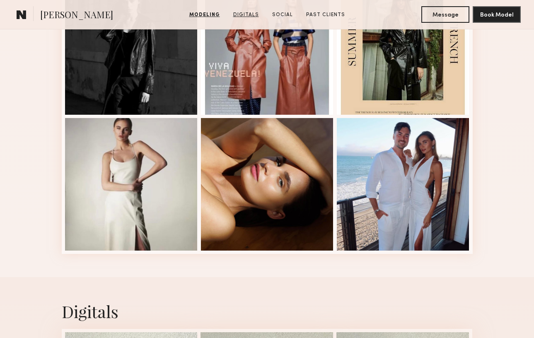
scroll to position [1080, 0]
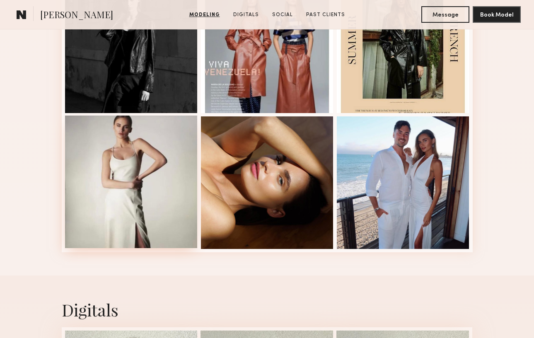
click at [145, 160] on div at bounding box center [131, 182] width 133 height 133
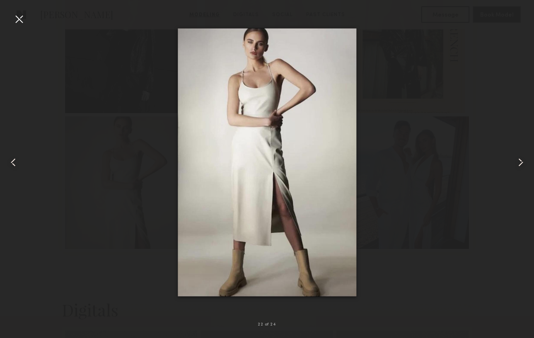
click at [17, 14] on div at bounding box center [18, 18] width 13 height 13
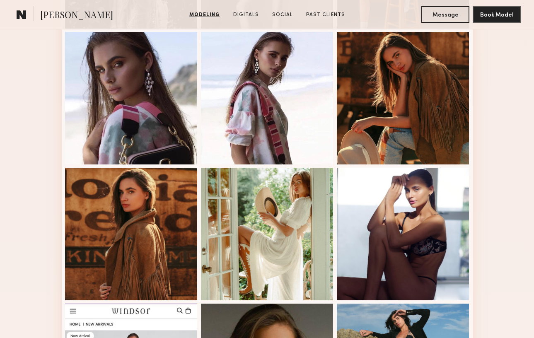
scroll to position [626, 0]
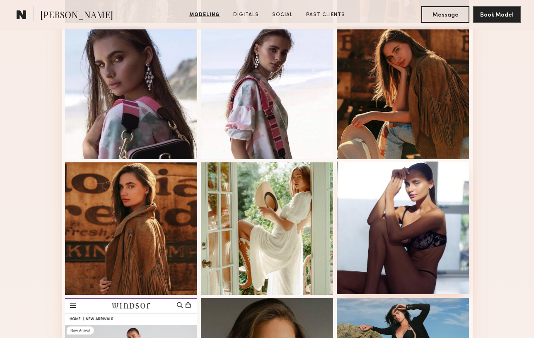
click at [398, 203] on div at bounding box center [403, 228] width 133 height 133
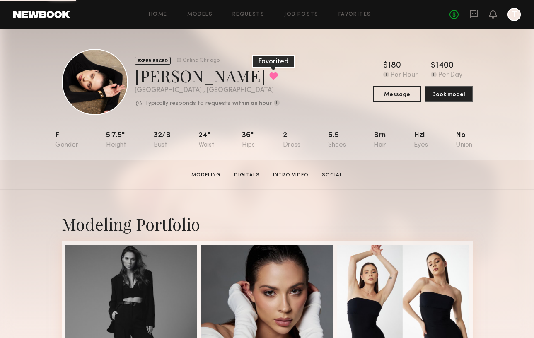
click at [269, 79] on button at bounding box center [273, 75] width 9 height 7
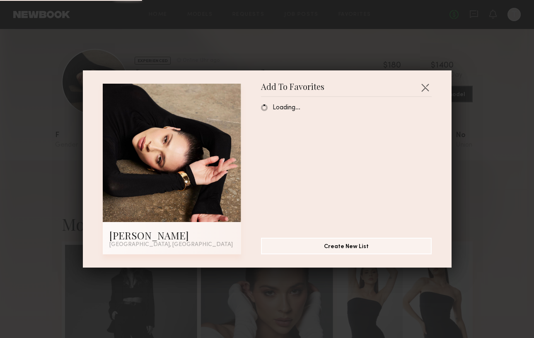
click at [233, 71] on div "Add To Favorites Anastasia M. Los Angeles, CA Add To Favorites Loading… Create …" at bounding box center [267, 168] width 369 height 197
click at [228, 63] on div "Add To Favorites Anastasia M. Los Angeles, CA Add To Favorites Loading… Create …" at bounding box center [267, 169] width 534 height 338
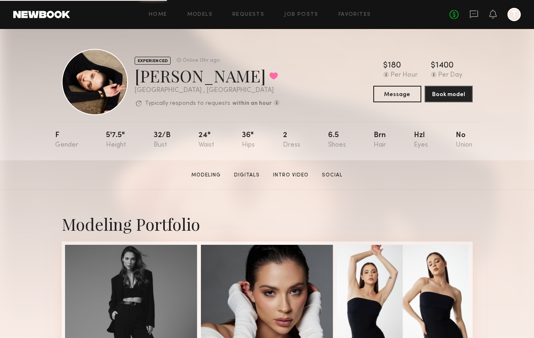
click at [131, 77] on div "EXPERIENCED Online 13hr ago Anastasia M. Favorited Los Angeles , CA Typically r…" at bounding box center [171, 82] width 218 height 66
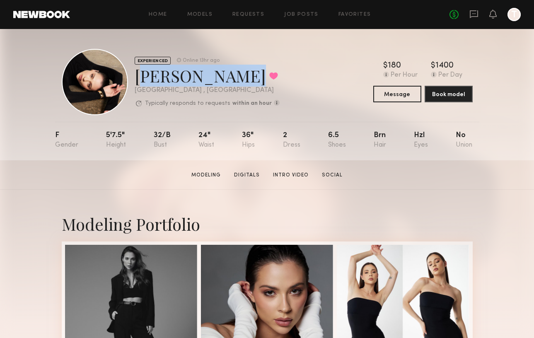
drag, startPoint x: 136, startPoint y: 79, endPoint x: 227, endPoint y: 79, distance: 91.1
click at [227, 79] on div "Anastasia M. Favorited" at bounding box center [207, 76] width 145 height 22
copy div "Anastasia M."
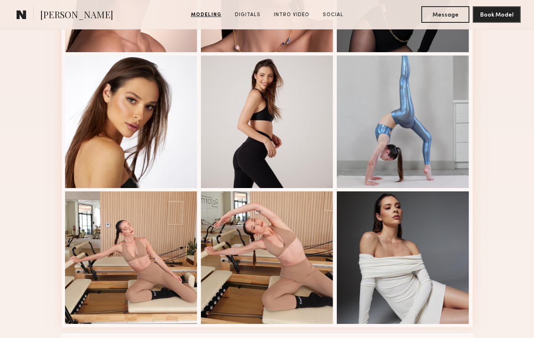
scroll to position [464, 0]
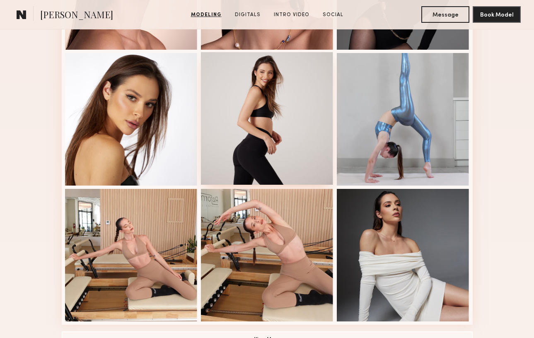
click at [260, 122] on div at bounding box center [267, 118] width 133 height 133
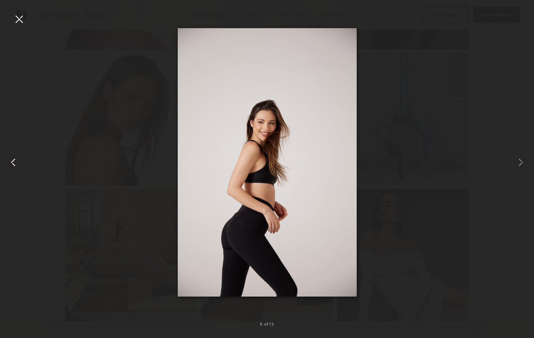
click at [14, 162] on common-icon at bounding box center [13, 162] width 13 height 13
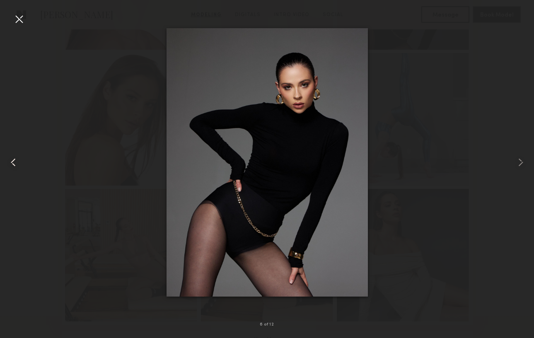
click at [14, 162] on common-icon at bounding box center [13, 162] width 13 height 13
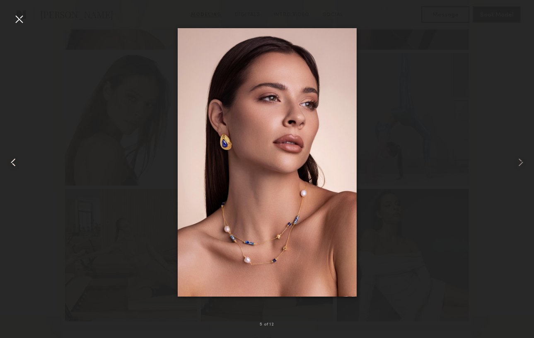
click at [14, 162] on common-icon at bounding box center [13, 162] width 13 height 13
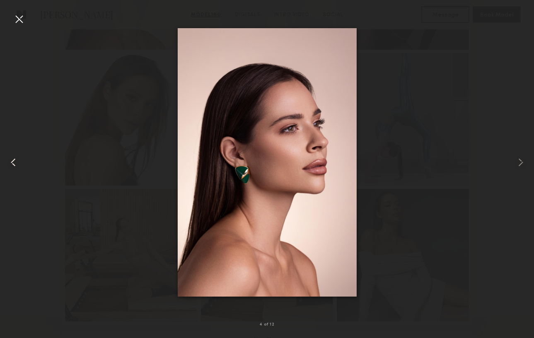
click at [14, 161] on common-icon at bounding box center [13, 162] width 13 height 13
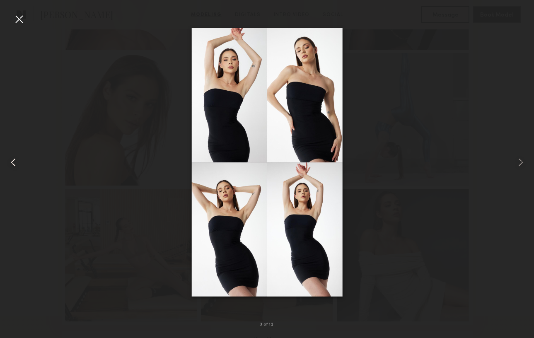
click at [14, 161] on common-icon at bounding box center [13, 162] width 13 height 13
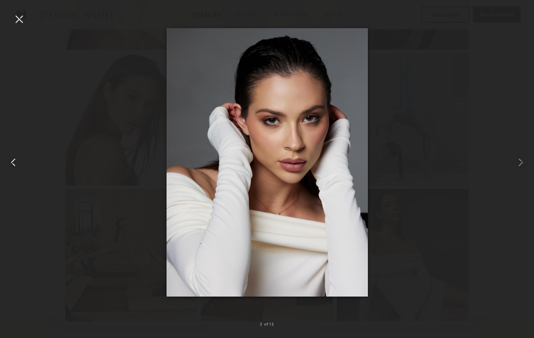
click at [13, 161] on common-icon at bounding box center [13, 162] width 13 height 13
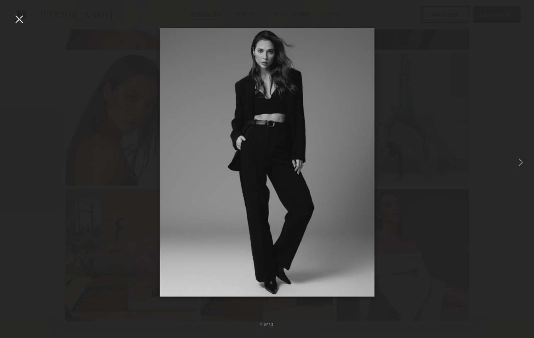
click at [13, 161] on div at bounding box center [267, 162] width 534 height 298
click at [520, 158] on common-icon at bounding box center [520, 162] width 13 height 13
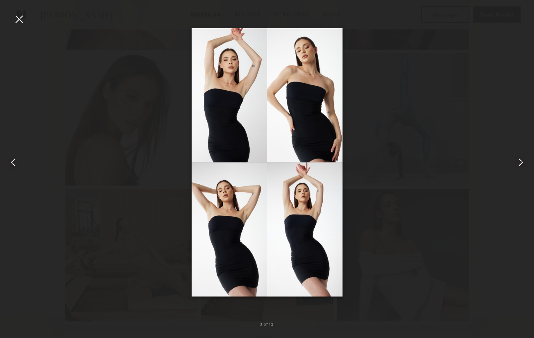
drag, startPoint x: 275, startPoint y: 91, endPoint x: 514, endPoint y: 643, distance: 601.9
click at [524, 164] on common-icon at bounding box center [520, 162] width 13 height 13
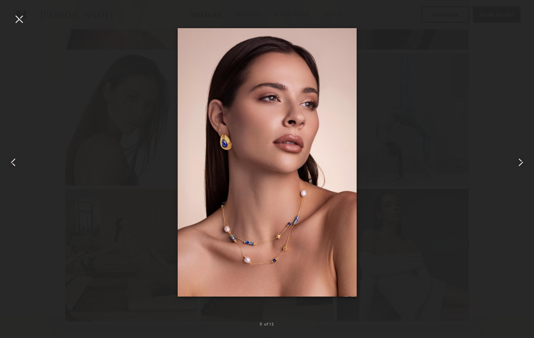
click at [524, 164] on common-icon at bounding box center [520, 162] width 13 height 13
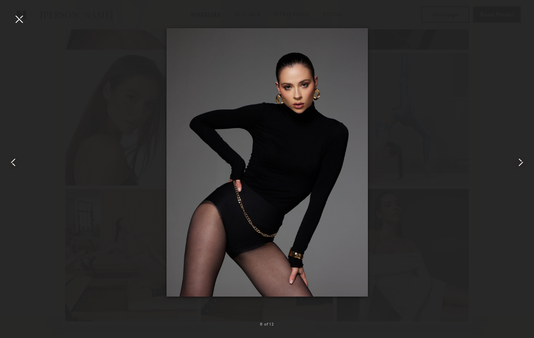
click at [524, 164] on common-icon at bounding box center [520, 162] width 13 height 13
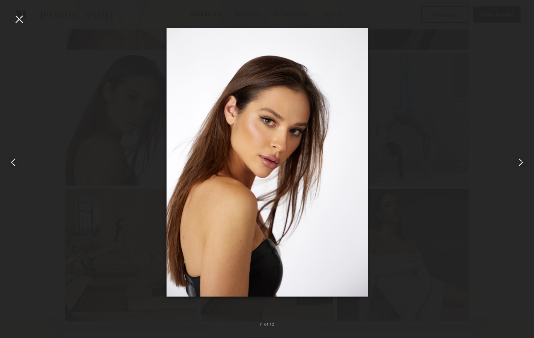
click at [524, 164] on common-icon at bounding box center [520, 162] width 13 height 13
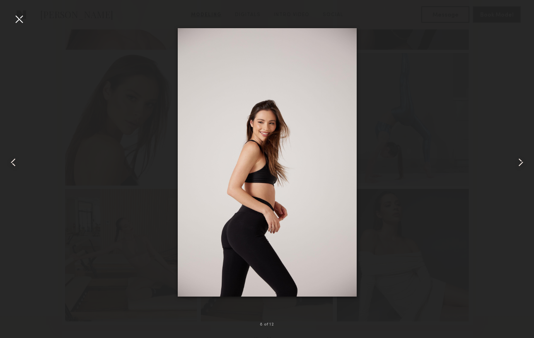
click at [524, 164] on common-icon at bounding box center [520, 162] width 13 height 13
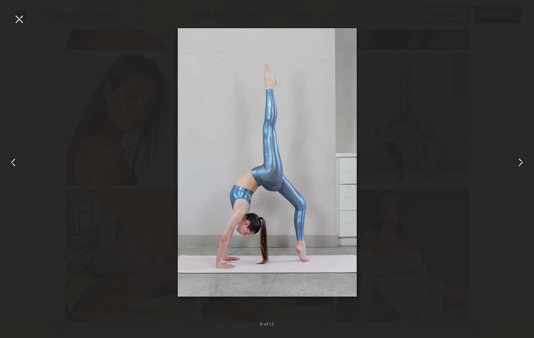
click at [524, 164] on common-icon at bounding box center [520, 162] width 13 height 13
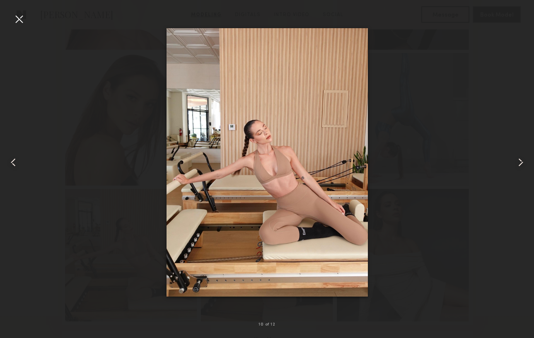
click at [524, 164] on common-icon at bounding box center [520, 162] width 13 height 13
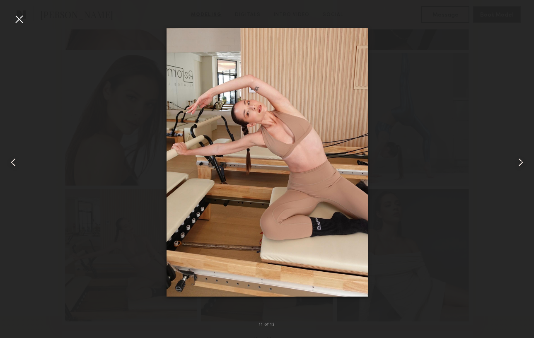
click at [524, 164] on common-icon at bounding box center [520, 162] width 13 height 13
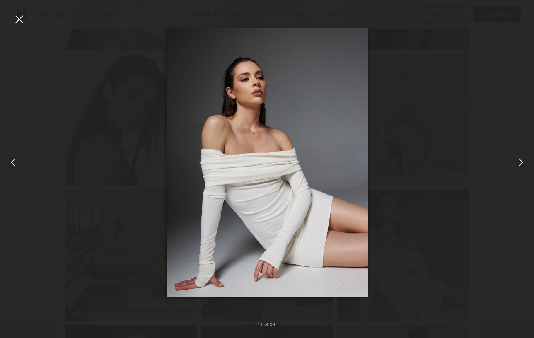
click at [524, 164] on common-icon at bounding box center [520, 162] width 13 height 13
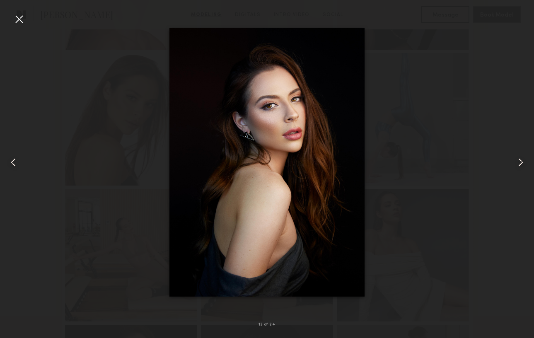
click at [524, 164] on common-icon at bounding box center [520, 162] width 13 height 13
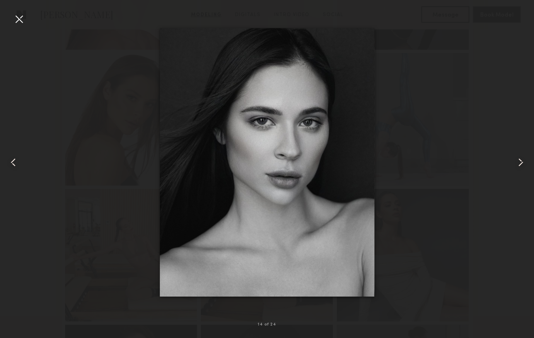
click at [524, 164] on common-icon at bounding box center [520, 162] width 13 height 13
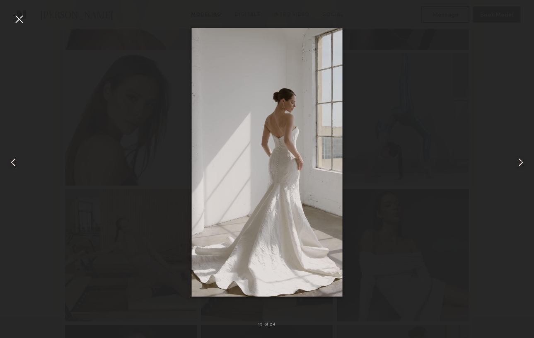
click at [524, 164] on common-icon at bounding box center [520, 162] width 13 height 13
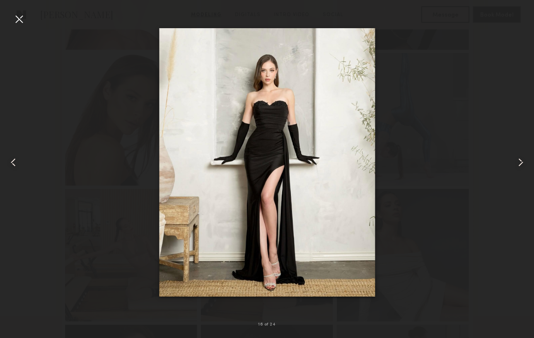
click at [524, 164] on common-icon at bounding box center [520, 162] width 13 height 13
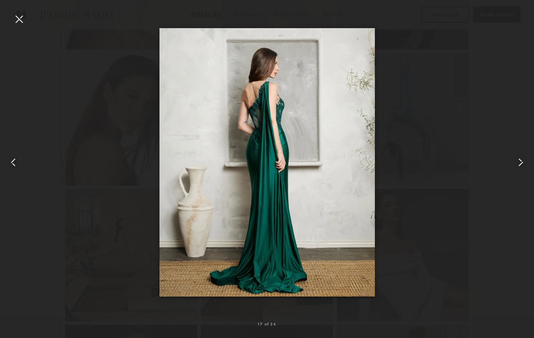
click at [524, 164] on common-icon at bounding box center [520, 162] width 13 height 13
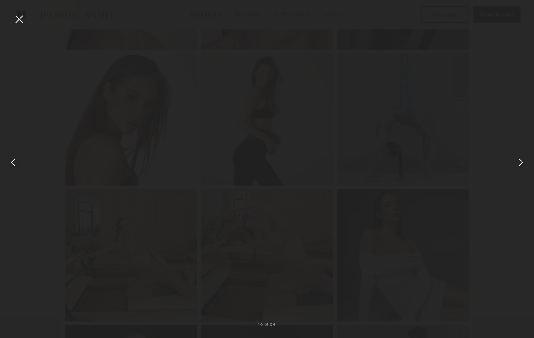
click at [524, 164] on common-icon at bounding box center [520, 162] width 13 height 13
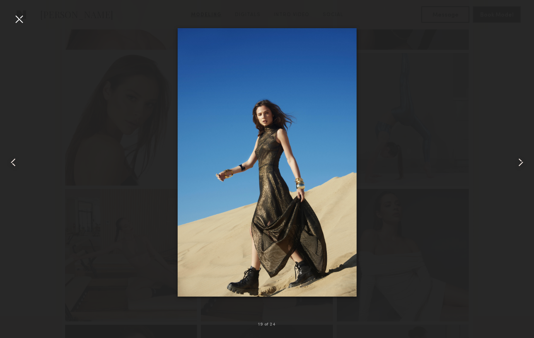
click at [22, 19] on div at bounding box center [18, 18] width 13 height 13
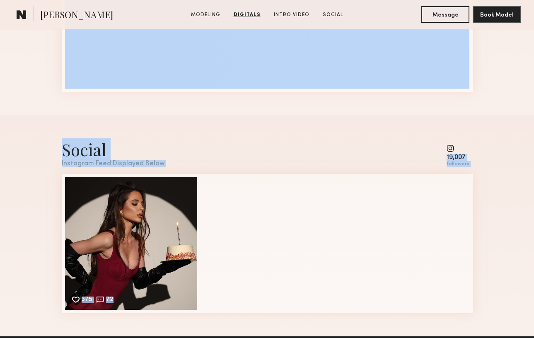
scroll to position [2232, 0]
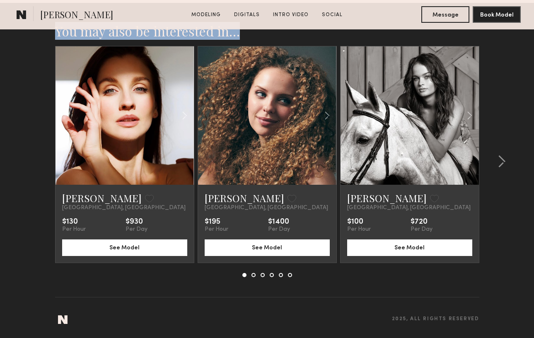
drag, startPoint x: 380, startPoint y: 78, endPoint x: 417, endPoint y: 174, distance: 103.3
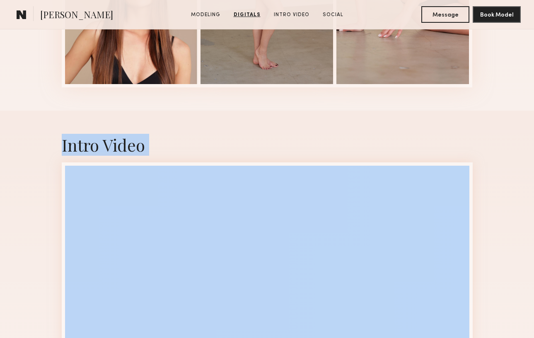
click at [438, 118] on div "Intro Video" at bounding box center [267, 265] width 424 height 309
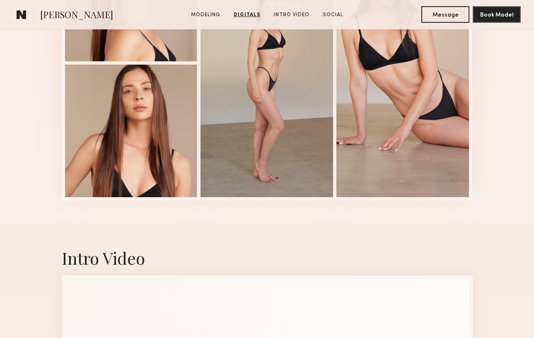
scroll to position [1463, 0]
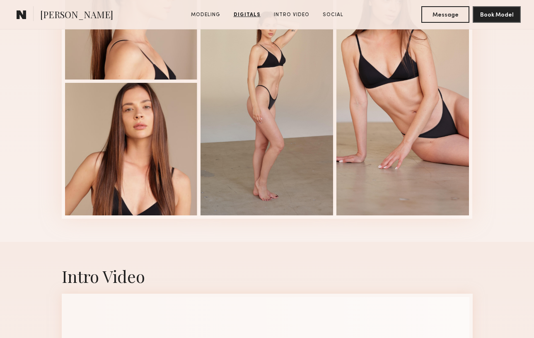
click at [438, 118] on div at bounding box center [402, 81] width 133 height 268
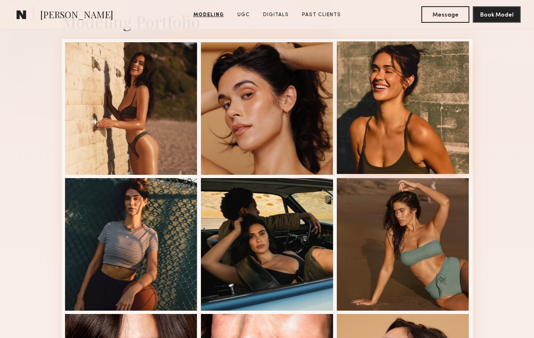
scroll to position [202, 0]
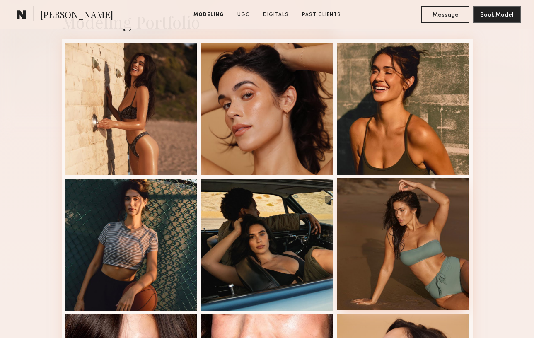
click at [418, 224] on div at bounding box center [403, 244] width 133 height 133
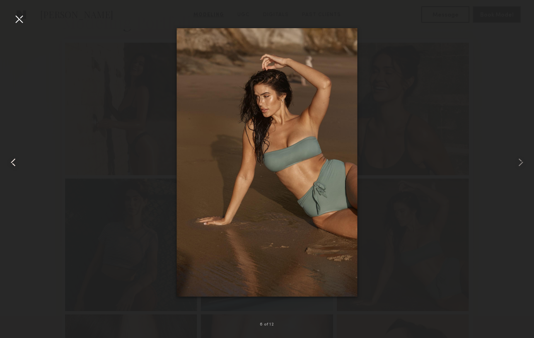
click at [14, 160] on common-icon at bounding box center [13, 162] width 13 height 13
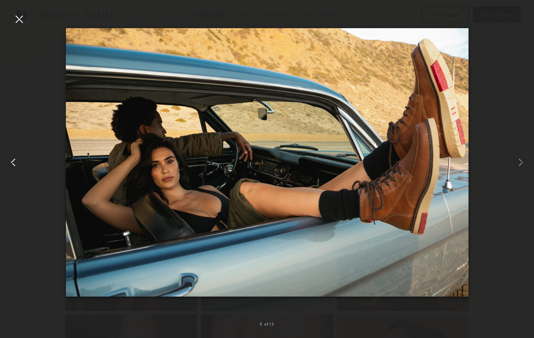
click at [14, 160] on common-icon at bounding box center [13, 162] width 13 height 13
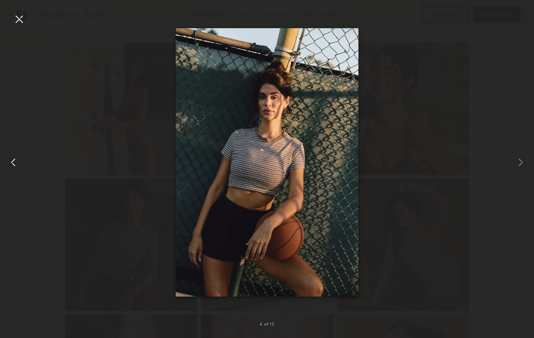
click at [14, 160] on common-icon at bounding box center [13, 162] width 13 height 13
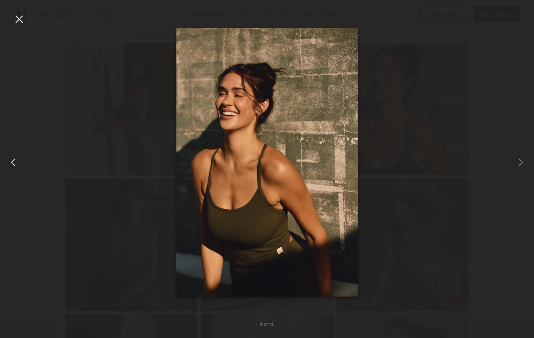
click at [13, 160] on common-icon at bounding box center [13, 162] width 13 height 13
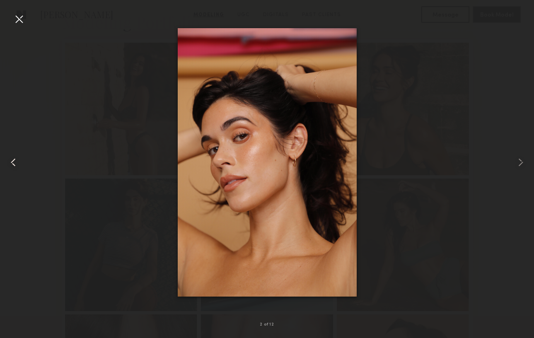
click at [13, 160] on common-icon at bounding box center [13, 162] width 13 height 13
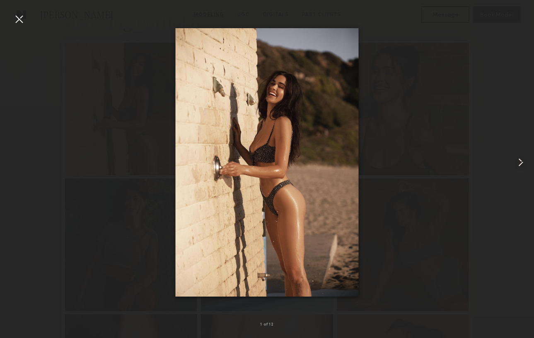
click at [523, 163] on common-icon at bounding box center [520, 162] width 13 height 13
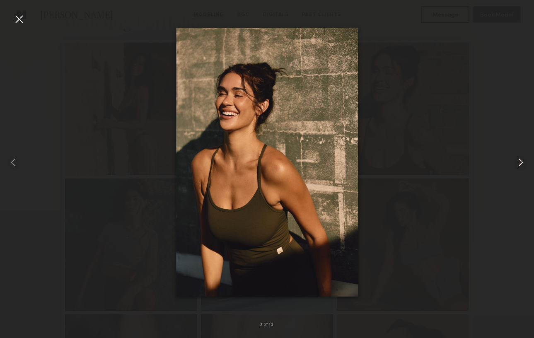
click at [523, 163] on common-icon at bounding box center [520, 162] width 13 height 13
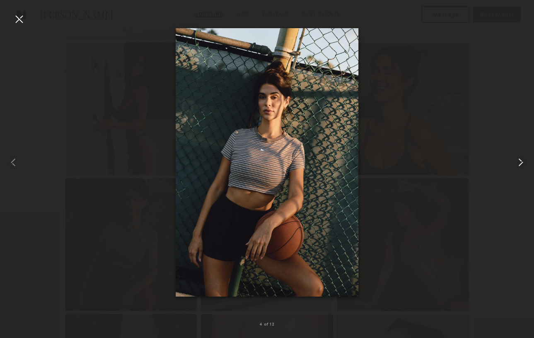
click at [523, 163] on common-icon at bounding box center [520, 162] width 13 height 13
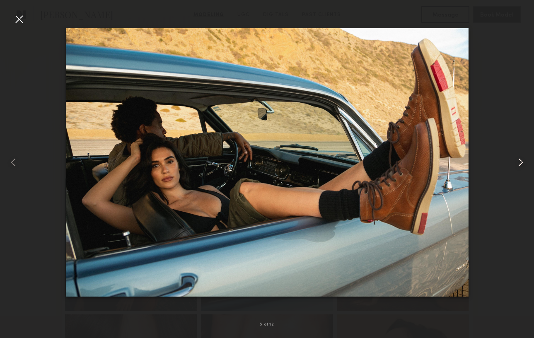
click at [523, 163] on common-icon at bounding box center [520, 162] width 13 height 13
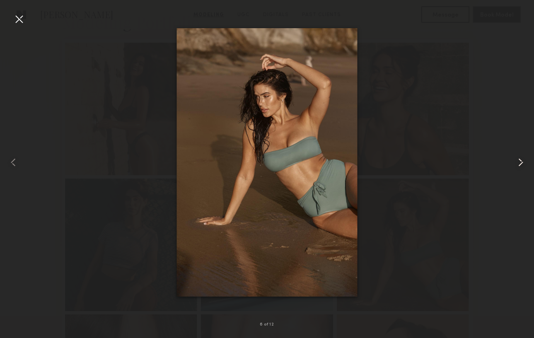
click at [523, 163] on common-icon at bounding box center [520, 162] width 13 height 13
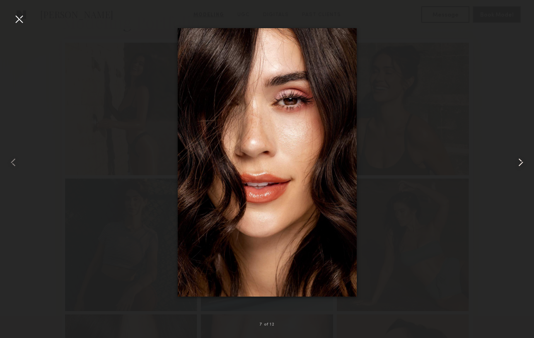
click at [523, 163] on common-icon at bounding box center [520, 162] width 13 height 13
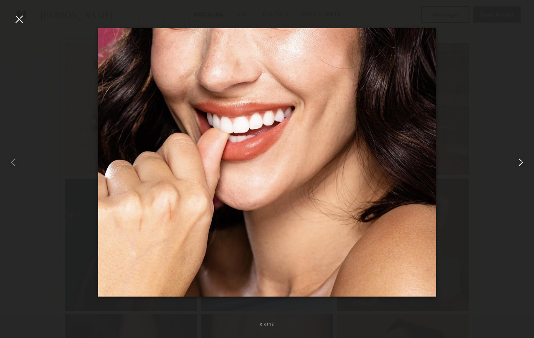
click at [523, 163] on common-icon at bounding box center [520, 162] width 13 height 13
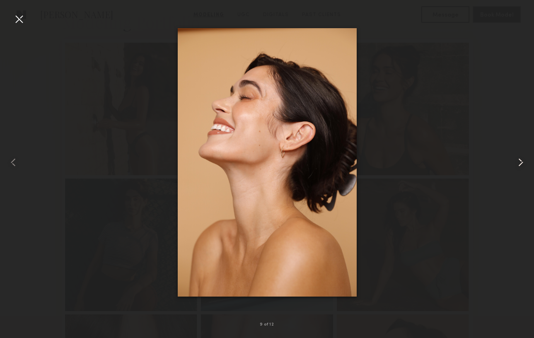
click at [523, 163] on common-icon at bounding box center [520, 162] width 13 height 13
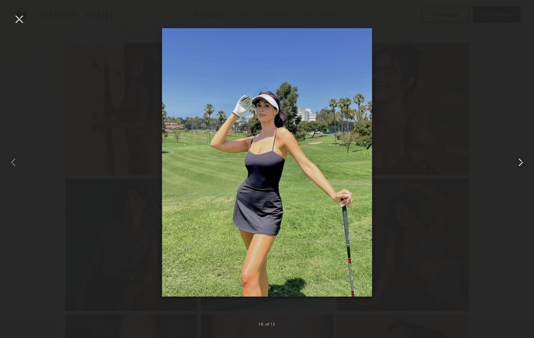
click at [523, 163] on common-icon at bounding box center [520, 162] width 13 height 13
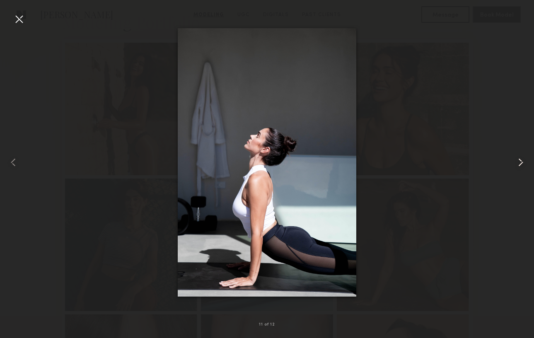
click at [523, 163] on common-icon at bounding box center [520, 162] width 13 height 13
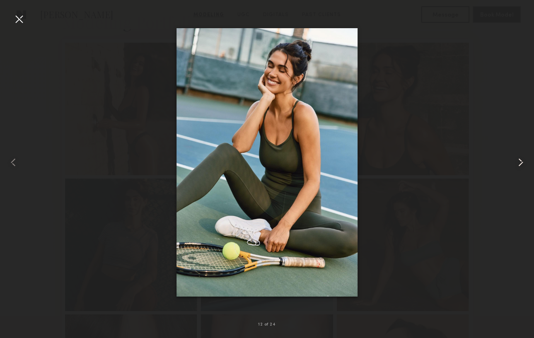
click at [523, 163] on common-icon at bounding box center [520, 162] width 13 height 13
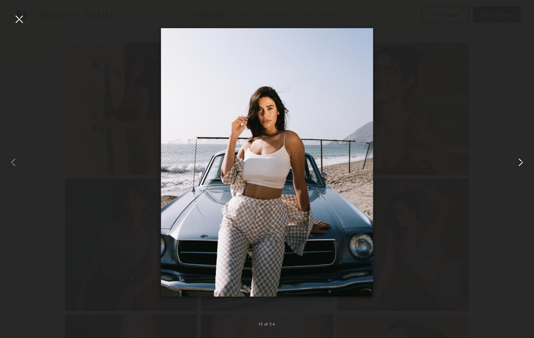
click at [523, 163] on common-icon at bounding box center [520, 162] width 13 height 13
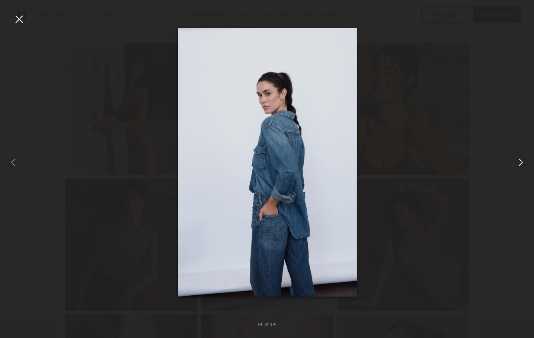
click at [523, 163] on common-icon at bounding box center [520, 162] width 13 height 13
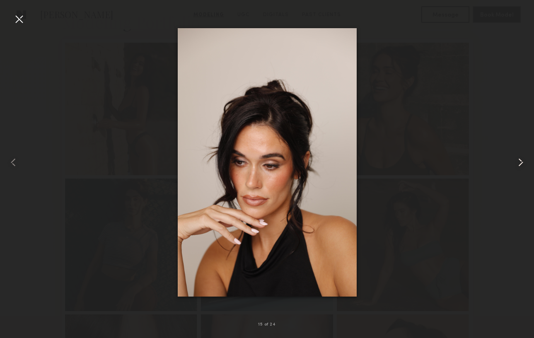
click at [523, 163] on common-icon at bounding box center [520, 162] width 13 height 13
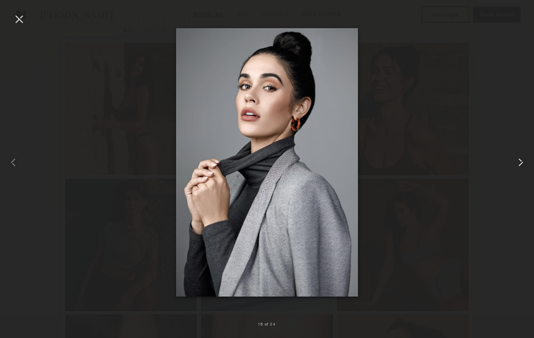
click at [520, 164] on common-icon at bounding box center [520, 162] width 13 height 13
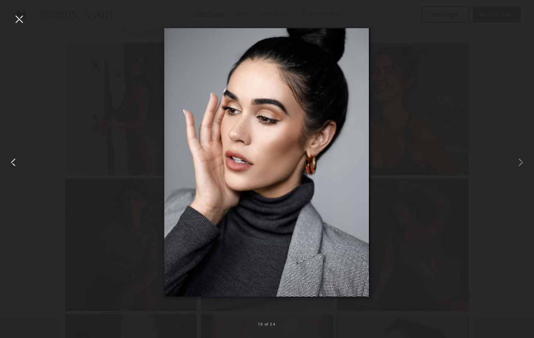
click at [16, 159] on common-icon at bounding box center [13, 162] width 13 height 13
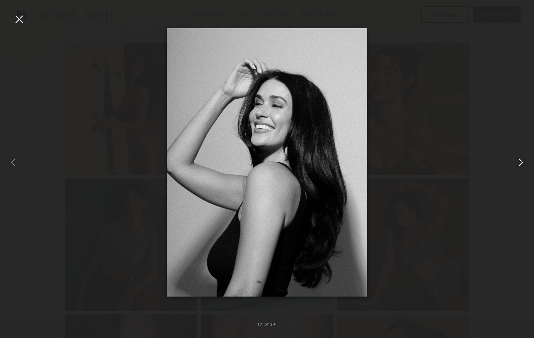
click at [517, 167] on common-icon at bounding box center [520, 162] width 13 height 13
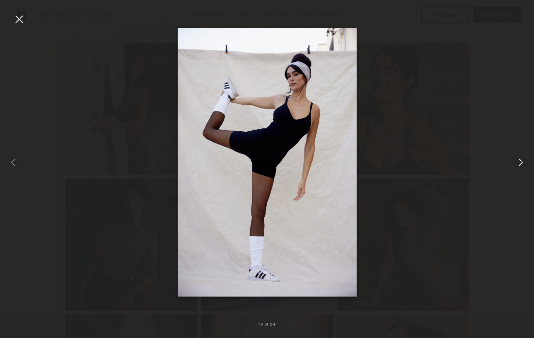
click at [517, 167] on common-icon at bounding box center [520, 162] width 13 height 13
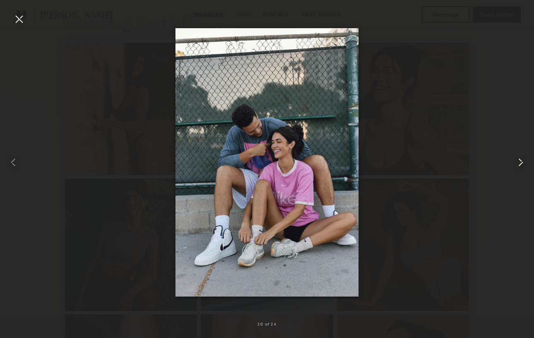
click at [517, 167] on common-icon at bounding box center [520, 162] width 13 height 13
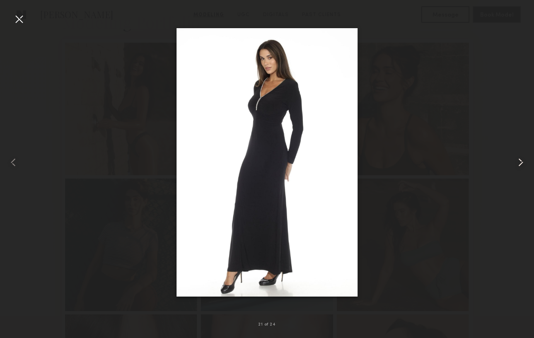
click at [517, 167] on common-icon at bounding box center [520, 162] width 13 height 13
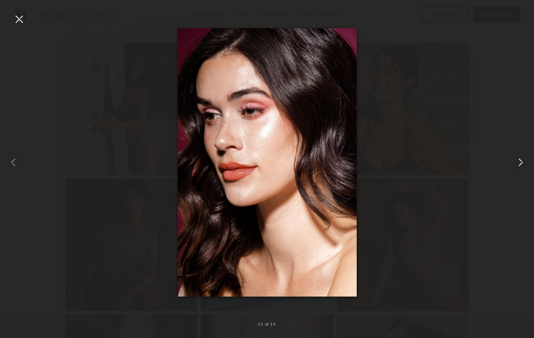
click at [517, 167] on common-icon at bounding box center [520, 162] width 13 height 13
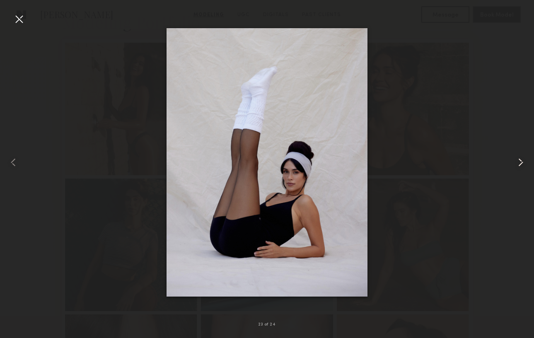
click at [517, 167] on common-icon at bounding box center [520, 162] width 13 height 13
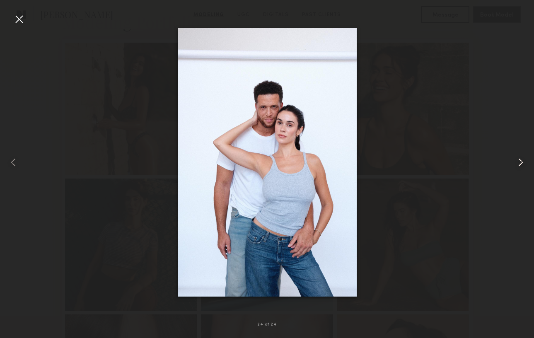
click at [517, 167] on common-icon at bounding box center [520, 162] width 13 height 13
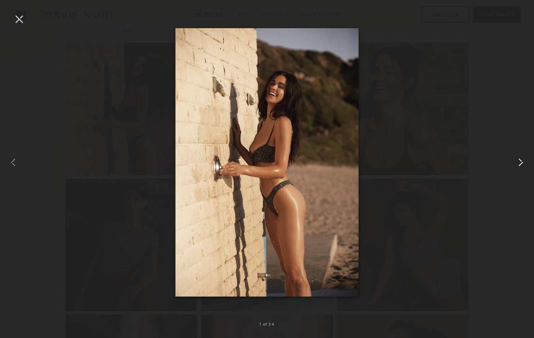
click at [517, 167] on common-icon at bounding box center [520, 162] width 13 height 13
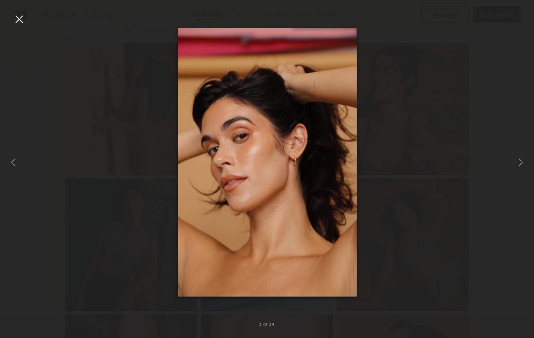
click at [456, 152] on div at bounding box center [267, 162] width 534 height 298
click at [19, 19] on div at bounding box center [18, 18] width 13 height 13
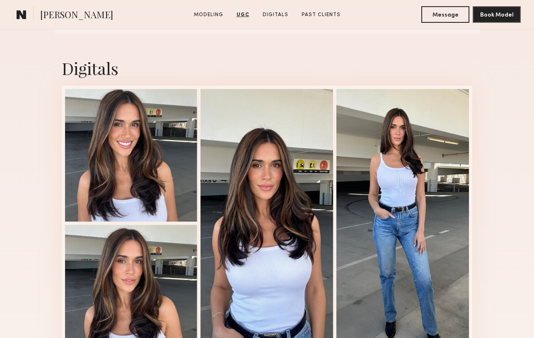
scroll to position [1607, 0]
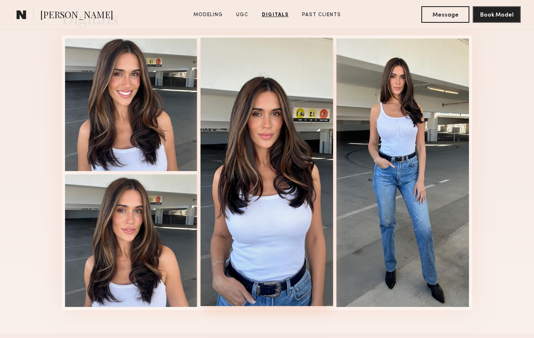
click at [266, 138] on div at bounding box center [266, 172] width 133 height 268
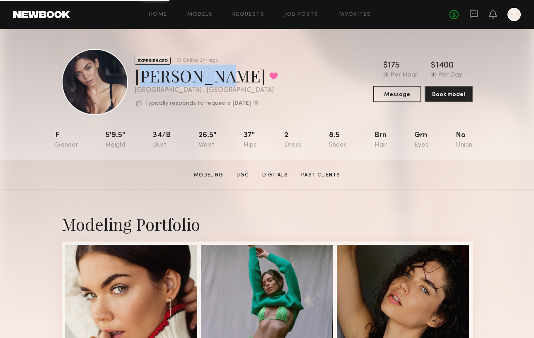
drag, startPoint x: 135, startPoint y: 78, endPoint x: 204, endPoint y: 76, distance: 69.2
click at [204, 76] on div "[PERSON_NAME] Favorited" at bounding box center [206, 76] width 143 height 22
copy div "[PERSON_NAME]"
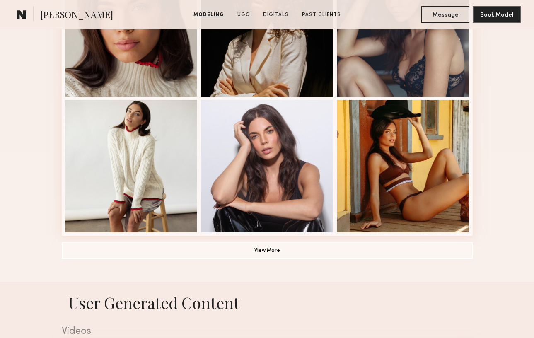
scroll to position [554, 0]
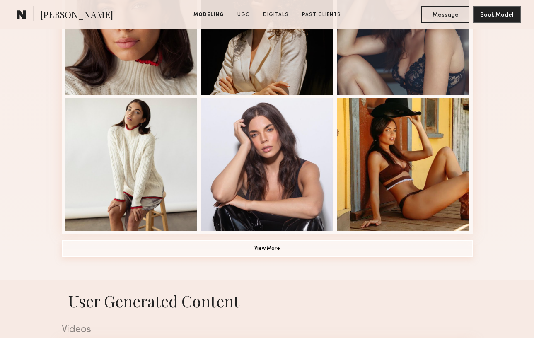
click at [263, 252] on button "View More" at bounding box center [267, 248] width 411 height 17
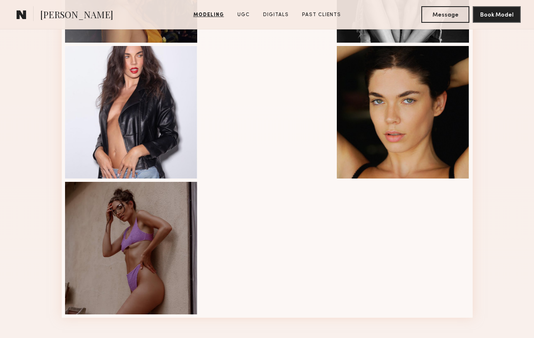
scroll to position [1019, 0]
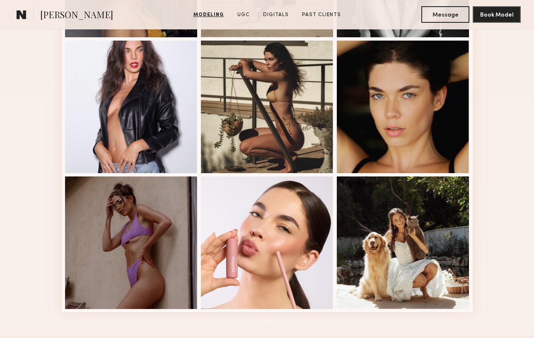
click at [263, 252] on div at bounding box center [267, 242] width 133 height 133
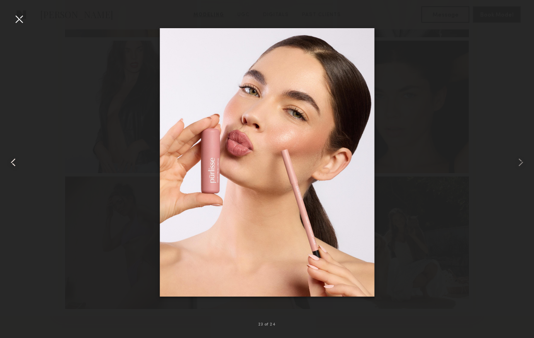
click at [13, 161] on common-icon at bounding box center [13, 162] width 13 height 13
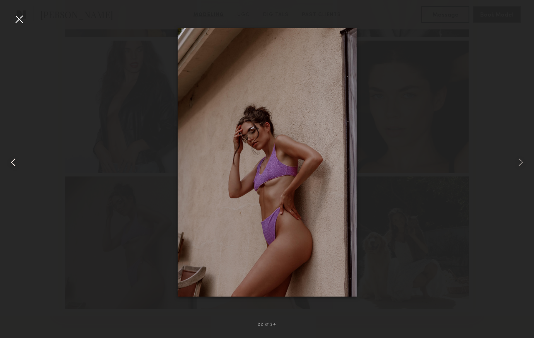
click at [13, 161] on common-icon at bounding box center [13, 162] width 13 height 13
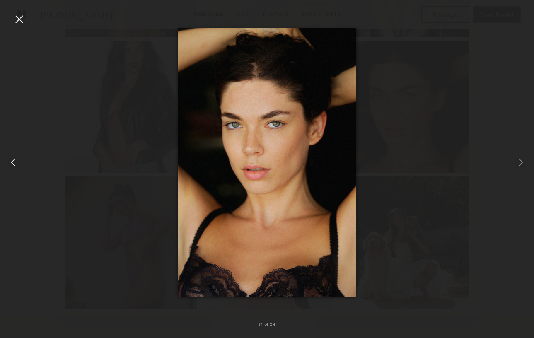
click at [13, 161] on common-icon at bounding box center [13, 162] width 13 height 13
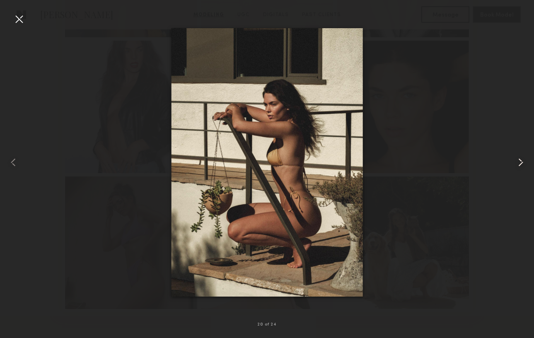
click at [521, 162] on common-icon at bounding box center [520, 162] width 13 height 13
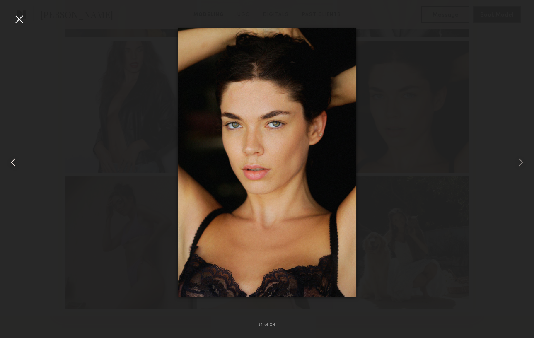
click at [12, 163] on common-icon at bounding box center [13, 162] width 13 height 13
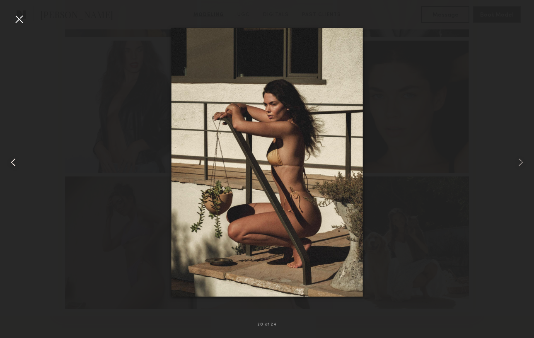
click at [12, 163] on common-icon at bounding box center [13, 162] width 13 height 13
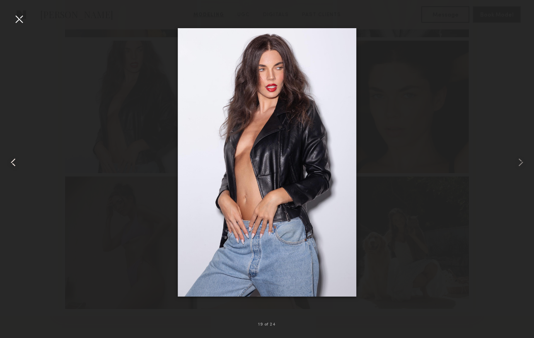
click at [12, 163] on common-icon at bounding box center [13, 162] width 13 height 13
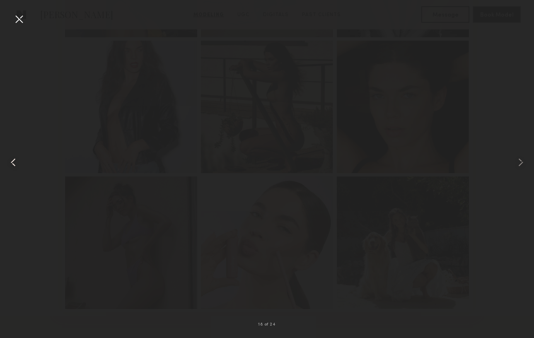
click at [12, 163] on common-icon at bounding box center [13, 162] width 13 height 13
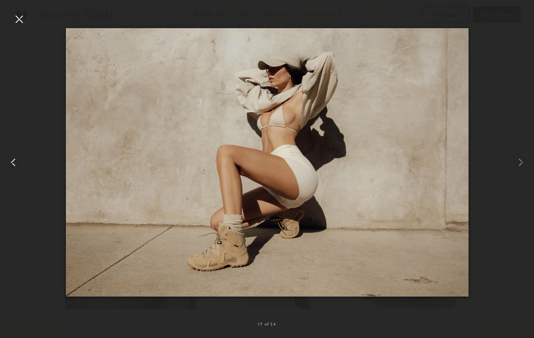
click at [12, 163] on common-icon at bounding box center [13, 162] width 13 height 13
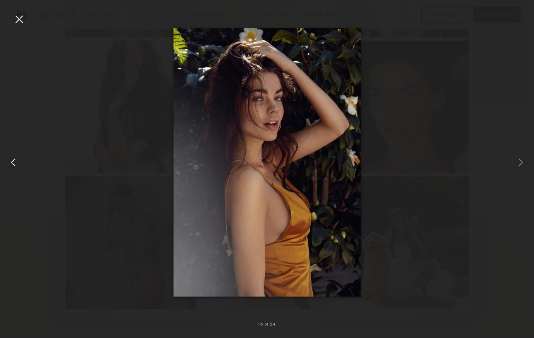
click at [12, 163] on common-icon at bounding box center [13, 162] width 13 height 13
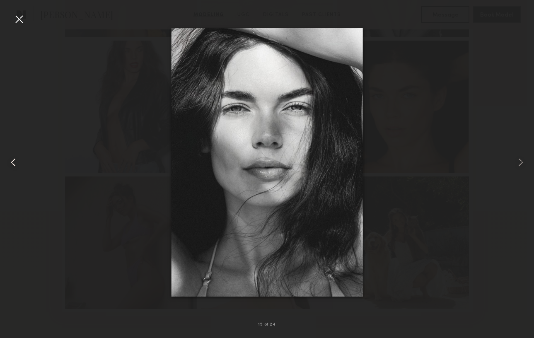
click at [12, 163] on common-icon at bounding box center [13, 162] width 13 height 13
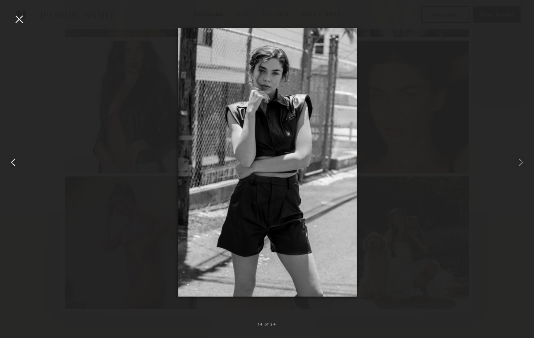
click at [12, 163] on common-icon at bounding box center [13, 162] width 13 height 13
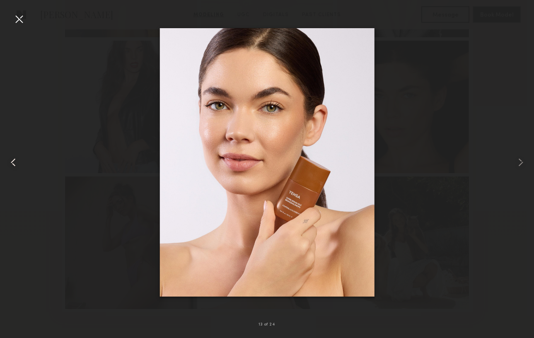
click at [12, 163] on common-icon at bounding box center [13, 162] width 13 height 13
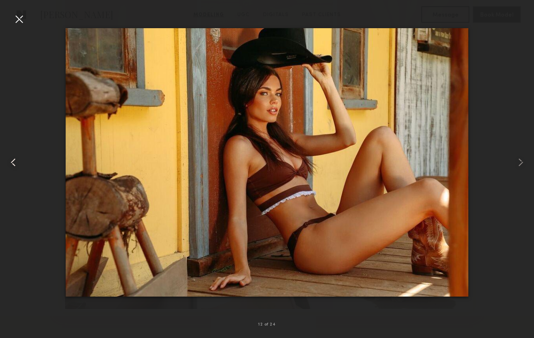
click at [12, 163] on common-icon at bounding box center [13, 162] width 13 height 13
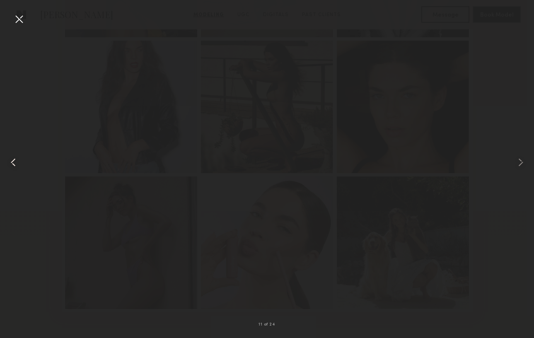
click at [12, 163] on common-icon at bounding box center [13, 162] width 13 height 13
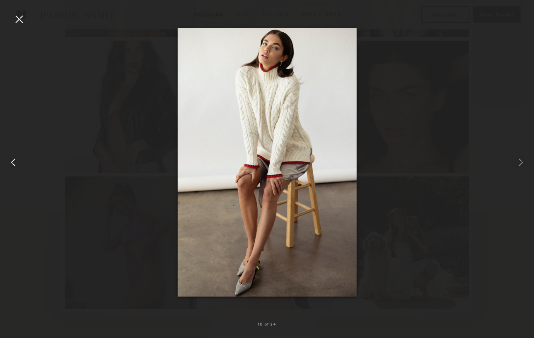
click at [12, 163] on common-icon at bounding box center [13, 162] width 13 height 13
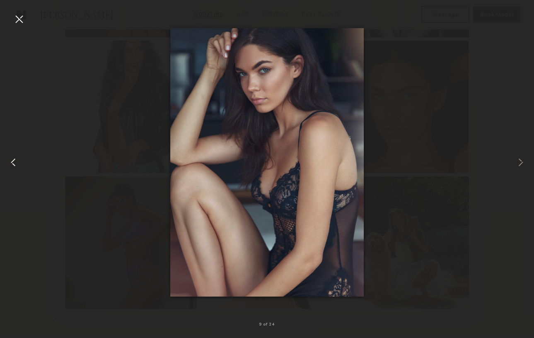
click at [12, 163] on common-icon at bounding box center [13, 162] width 13 height 13
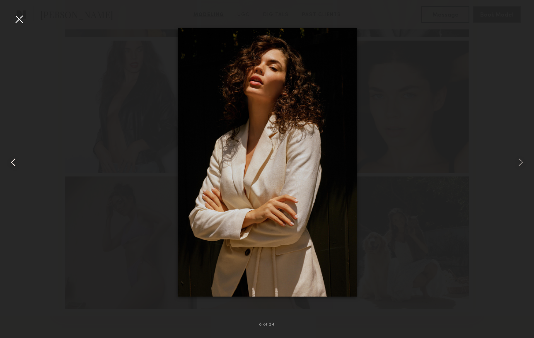
click at [12, 163] on common-icon at bounding box center [13, 162] width 13 height 13
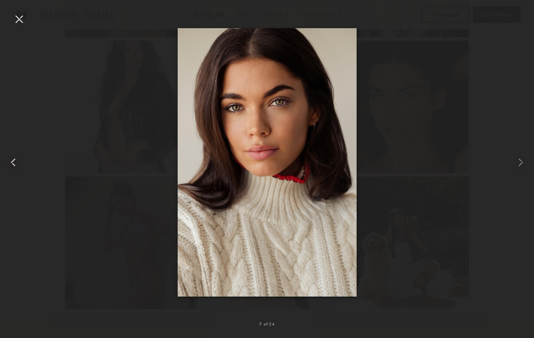
click at [14, 167] on common-icon at bounding box center [13, 162] width 13 height 13
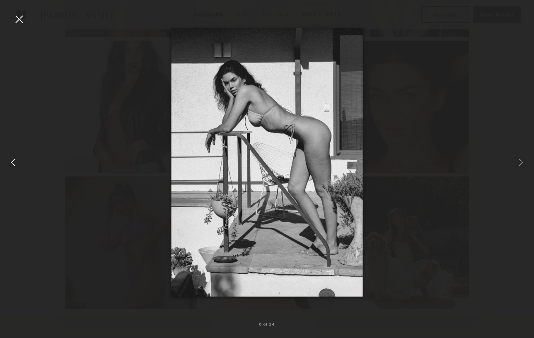
click at [14, 167] on common-icon at bounding box center [13, 162] width 13 height 13
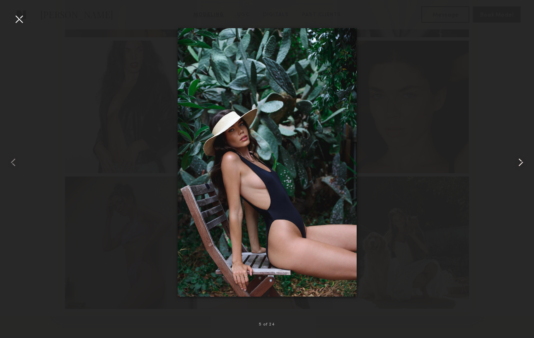
click at [518, 161] on common-icon at bounding box center [520, 162] width 13 height 13
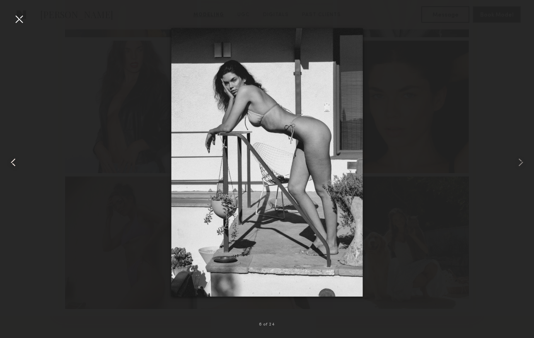
click at [15, 164] on common-icon at bounding box center [13, 162] width 13 height 13
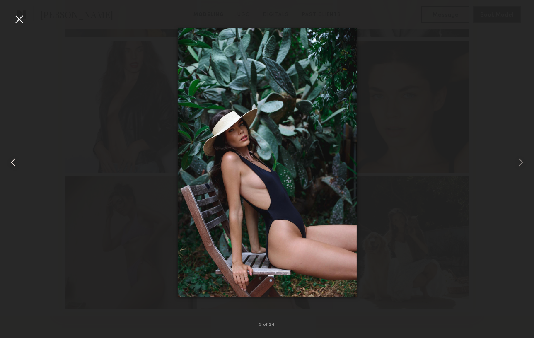
click at [15, 164] on common-icon at bounding box center [13, 162] width 13 height 13
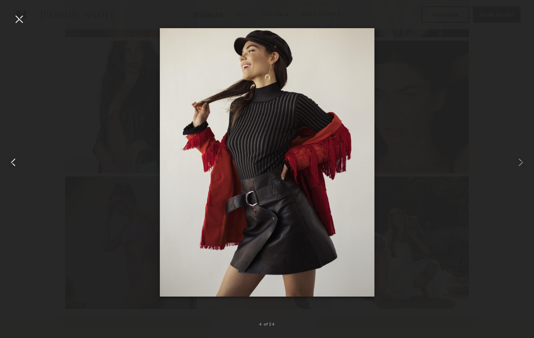
click at [15, 164] on common-icon at bounding box center [13, 162] width 13 height 13
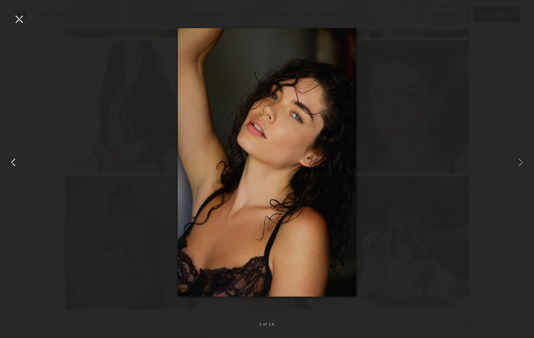
click at [15, 164] on common-icon at bounding box center [13, 162] width 13 height 13
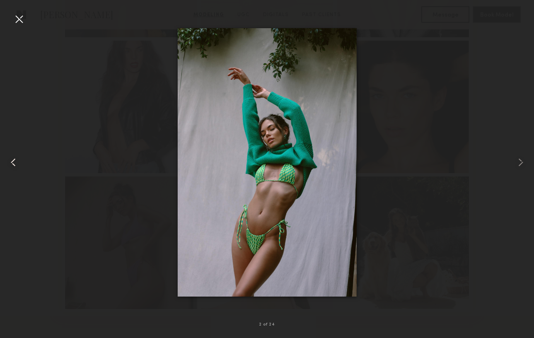
click at [15, 164] on common-icon at bounding box center [13, 162] width 13 height 13
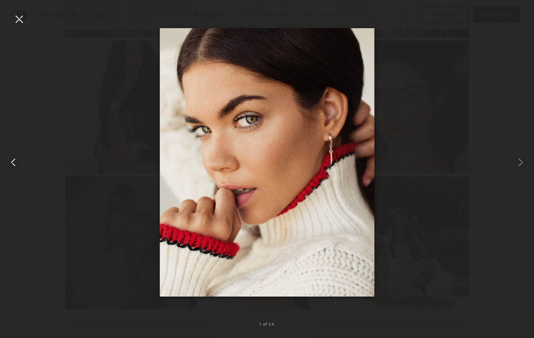
click at [15, 164] on common-icon at bounding box center [13, 162] width 13 height 13
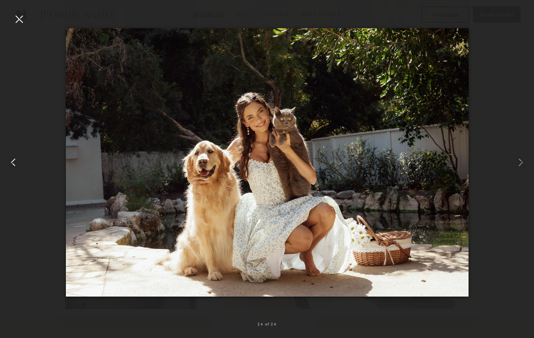
click at [15, 164] on common-icon at bounding box center [13, 162] width 13 height 13
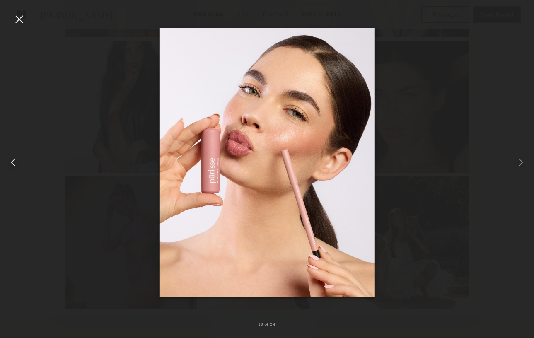
click at [15, 164] on common-icon at bounding box center [13, 162] width 13 height 13
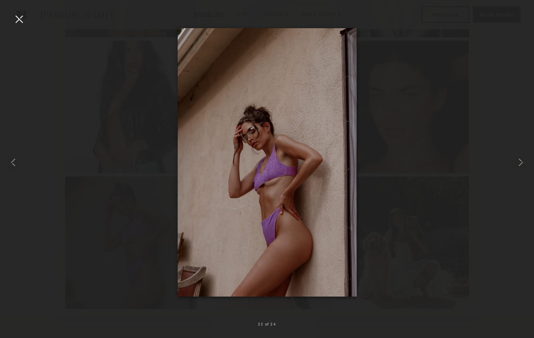
click at [15, 20] on div at bounding box center [18, 18] width 13 height 13
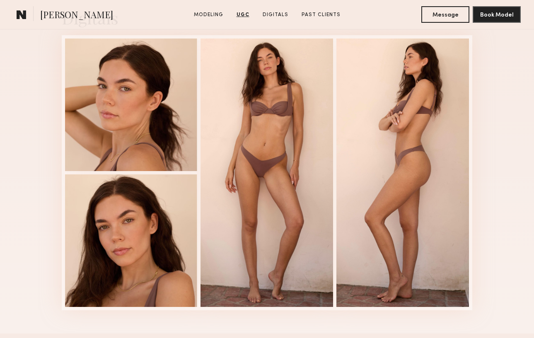
scroll to position [2318, 0]
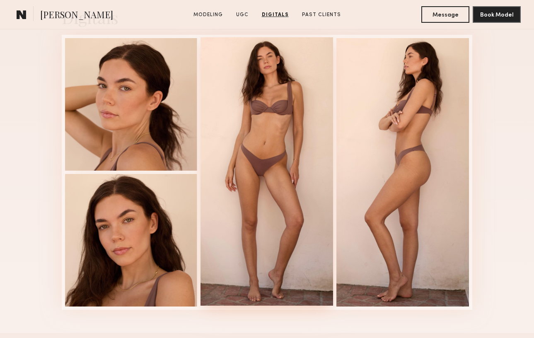
click at [264, 112] on div at bounding box center [266, 171] width 133 height 268
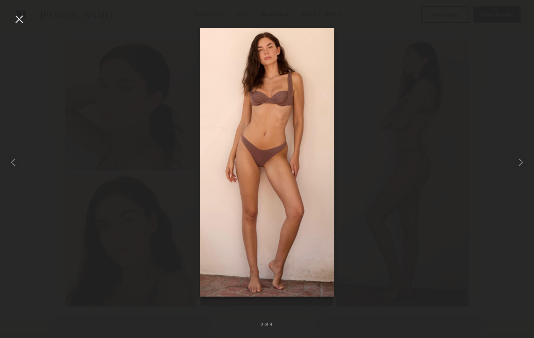
click at [264, 112] on div at bounding box center [266, 171] width 133 height 268
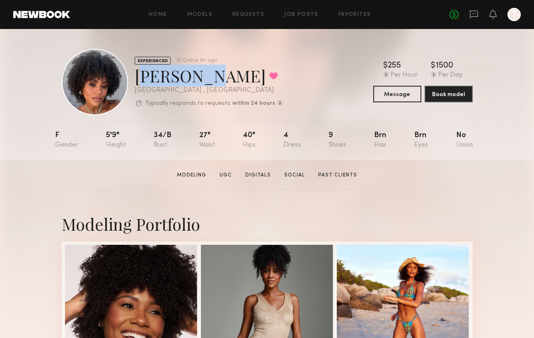
drag, startPoint x: 136, startPoint y: 75, endPoint x: 198, endPoint y: 77, distance: 61.7
click at [198, 77] on div "[PERSON_NAME] Favorited" at bounding box center [209, 76] width 148 height 22
copy div "[PERSON_NAME]"
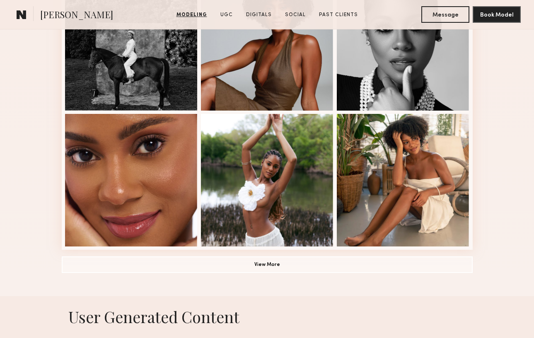
scroll to position [539, 0]
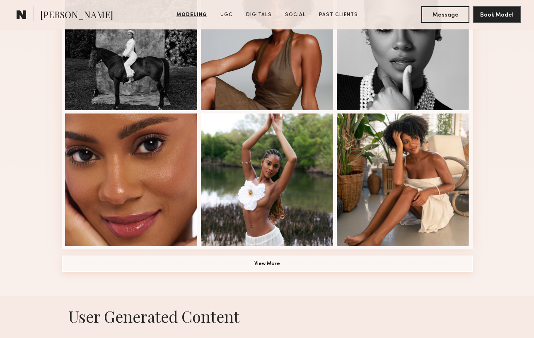
click at [280, 263] on button "View More" at bounding box center [267, 264] width 411 height 17
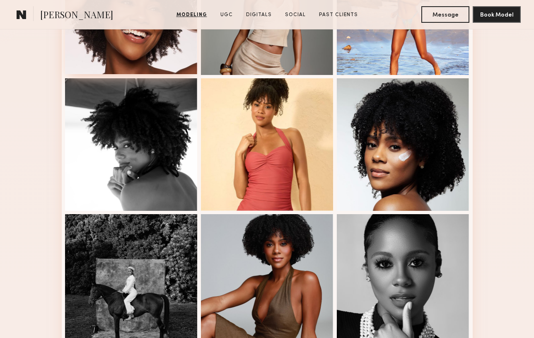
scroll to position [303, 0]
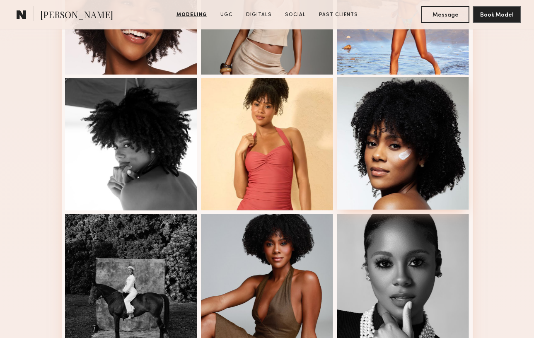
click at [430, 167] on div at bounding box center [403, 143] width 133 height 133
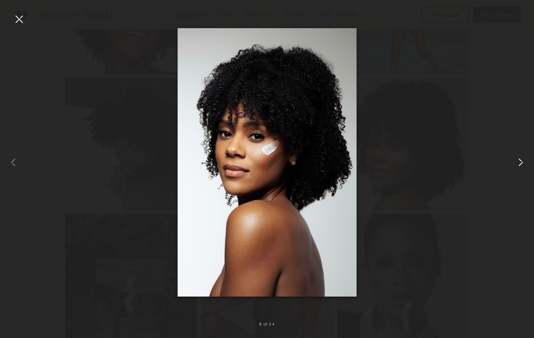
click at [519, 165] on common-icon at bounding box center [520, 162] width 13 height 13
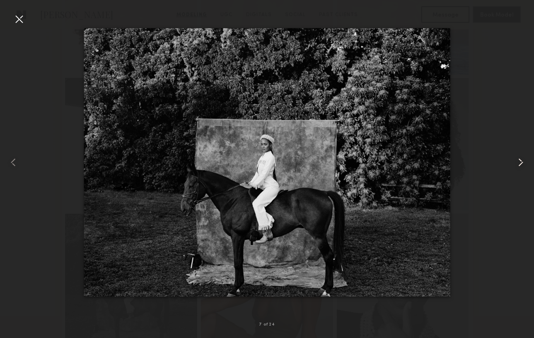
click at [519, 165] on common-icon at bounding box center [520, 162] width 13 height 13
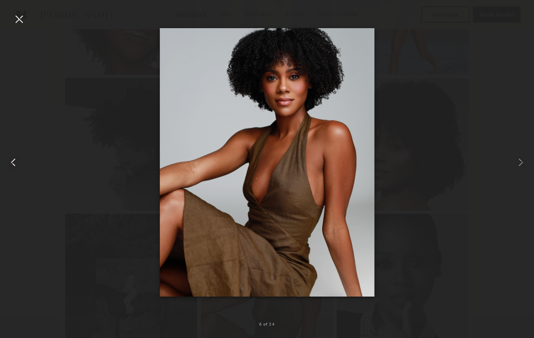
click at [14, 163] on common-icon at bounding box center [13, 162] width 13 height 13
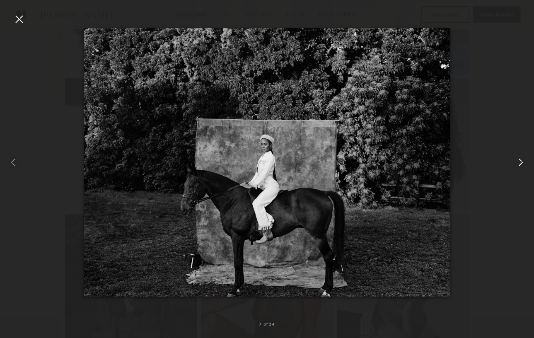
click at [524, 164] on common-icon at bounding box center [520, 162] width 13 height 13
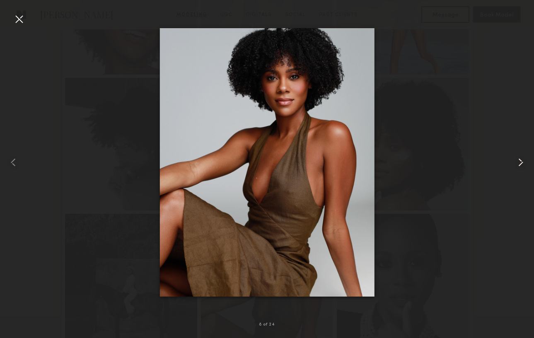
click at [524, 164] on common-icon at bounding box center [520, 162] width 13 height 13
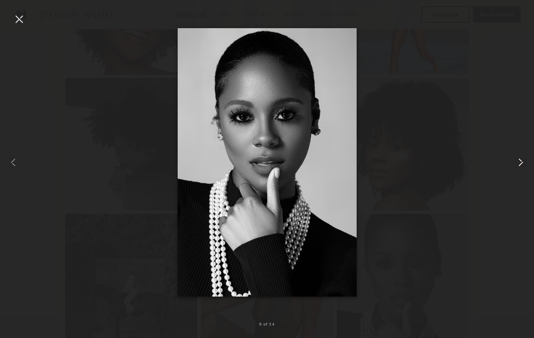
click at [524, 164] on common-icon at bounding box center [520, 162] width 13 height 13
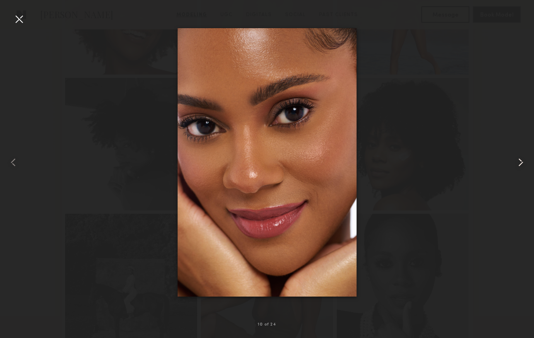
click at [524, 164] on common-icon at bounding box center [520, 162] width 13 height 13
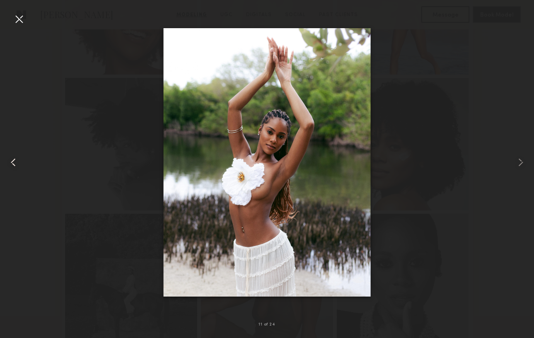
click at [11, 164] on common-icon at bounding box center [13, 162] width 13 height 13
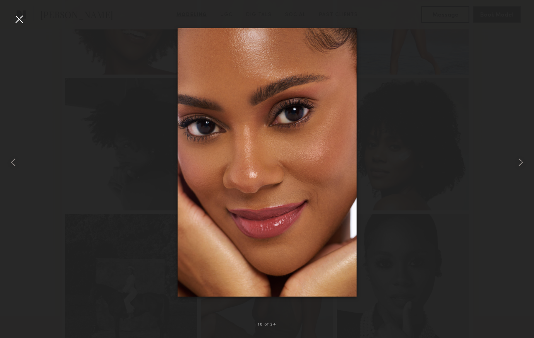
drag, startPoint x: 276, startPoint y: 92, endPoint x: 277, endPoint y: 98, distance: 5.4
click at [17, 17] on div at bounding box center [18, 18] width 13 height 13
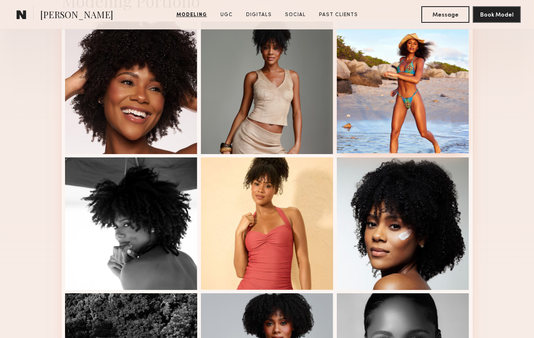
scroll to position [218, 0]
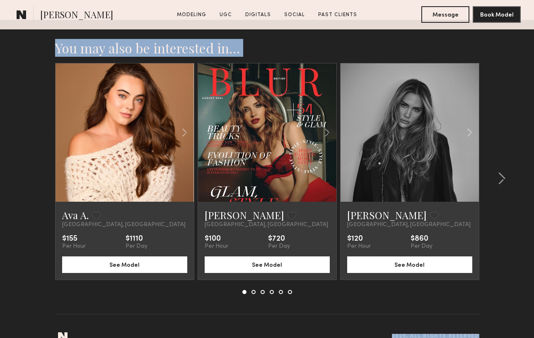
drag, startPoint x: 277, startPoint y: 82, endPoint x: 471, endPoint y: 594, distance: 547.1
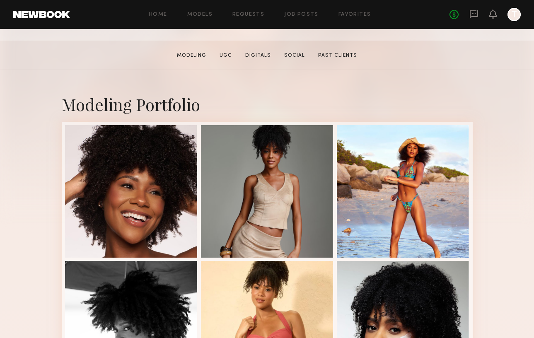
scroll to position [151, 0]
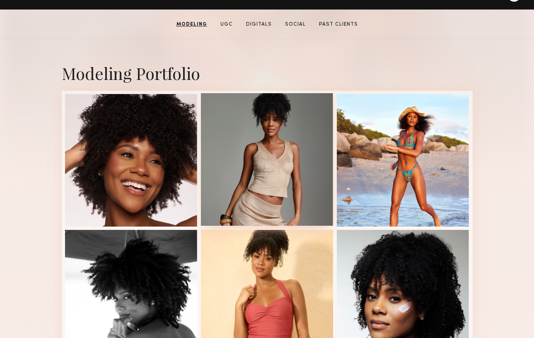
click at [267, 138] on div at bounding box center [267, 159] width 133 height 133
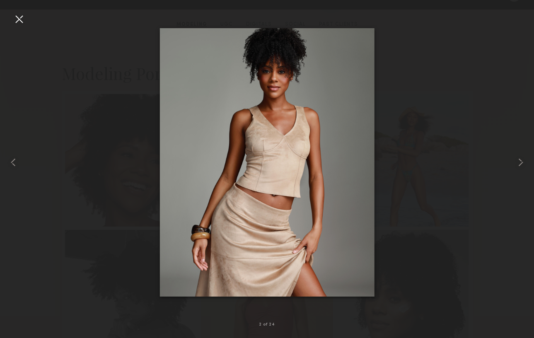
drag, startPoint x: 286, startPoint y: 91, endPoint x: 288, endPoint y: 95, distance: 4.8
click at [20, 19] on div at bounding box center [18, 18] width 13 height 13
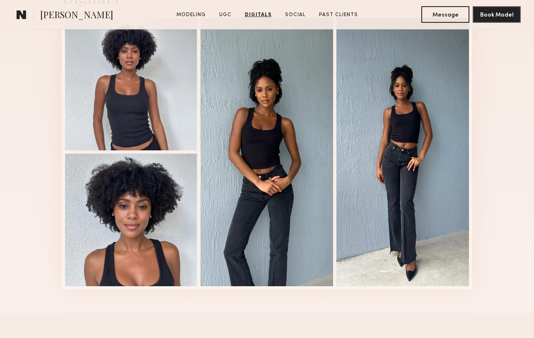
scroll to position [2611, 0]
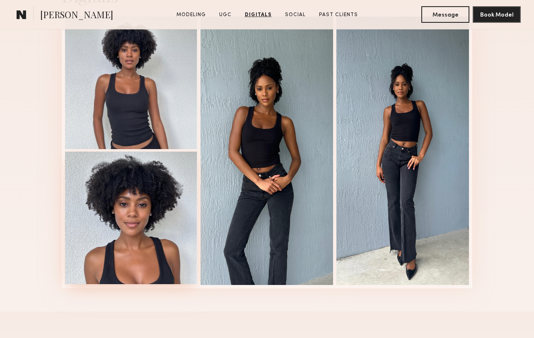
click at [151, 209] on div at bounding box center [131, 218] width 133 height 133
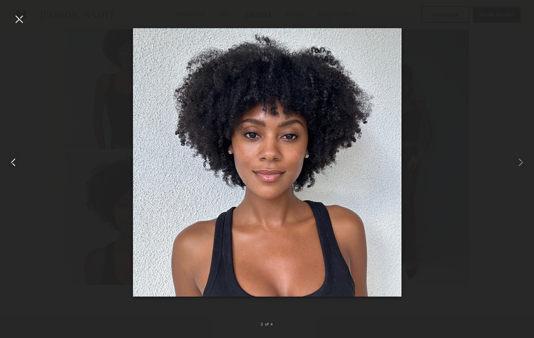
click at [7, 164] on common-icon at bounding box center [13, 162] width 13 height 13
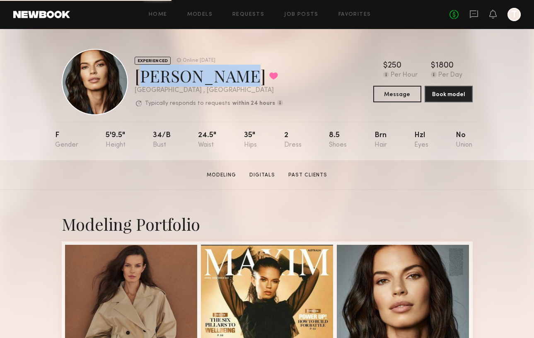
drag, startPoint x: 135, startPoint y: 78, endPoint x: 218, endPoint y: 77, distance: 82.9
click at [218, 77] on div "Michaela V. Favorited" at bounding box center [209, 76] width 148 height 22
copy div "Michaela V."
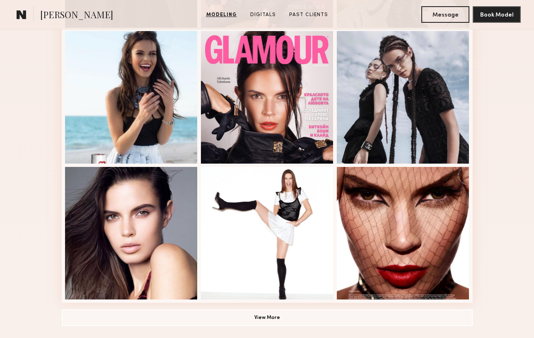
scroll to position [486, 0]
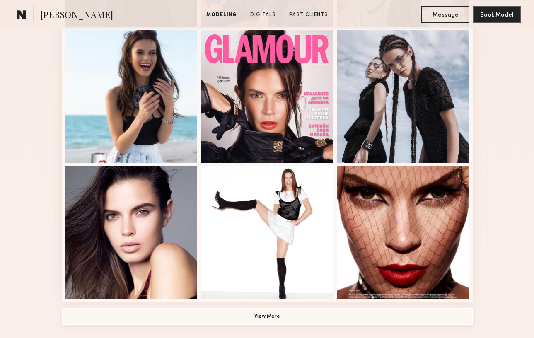
click at [270, 316] on button "View More" at bounding box center [267, 316] width 411 height 17
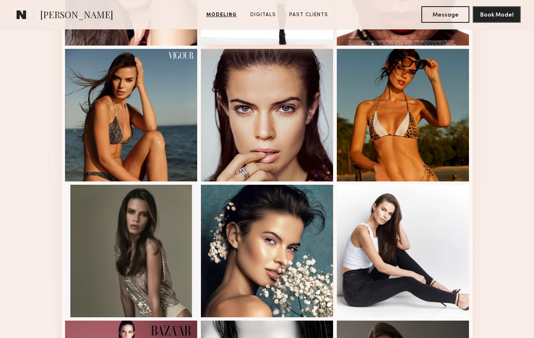
scroll to position [741, 0]
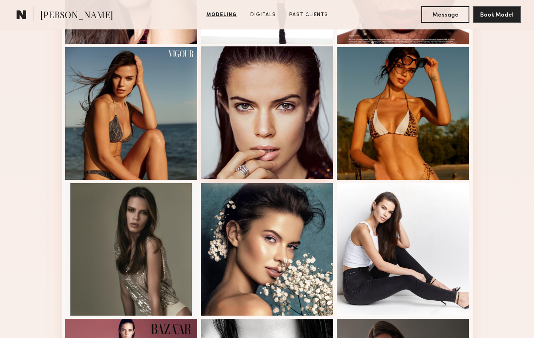
click at [291, 102] on div at bounding box center [267, 112] width 133 height 133
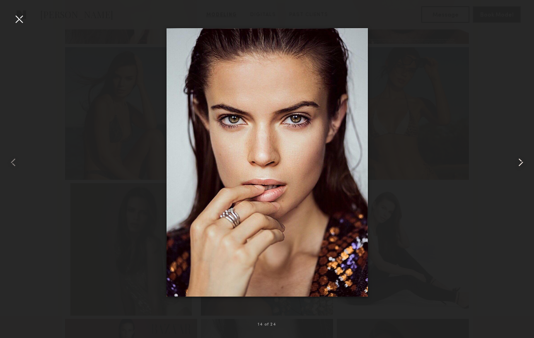
click at [521, 162] on common-icon at bounding box center [520, 162] width 13 height 13
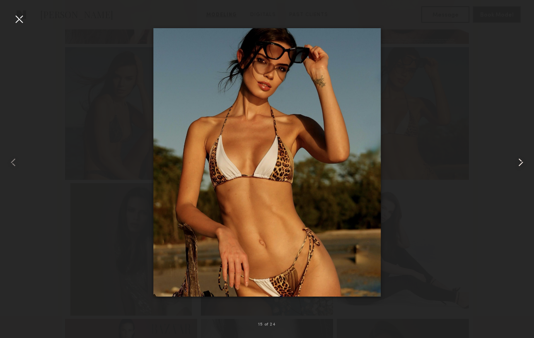
click at [521, 162] on common-icon at bounding box center [520, 162] width 13 height 13
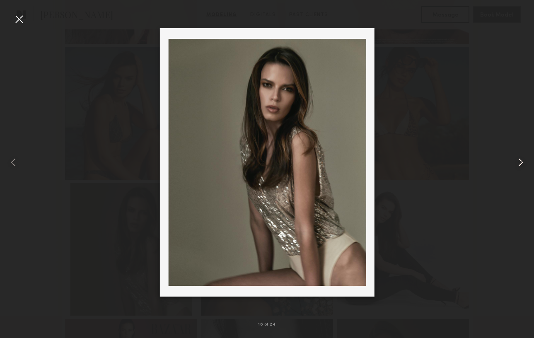
click at [521, 162] on common-icon at bounding box center [520, 162] width 13 height 13
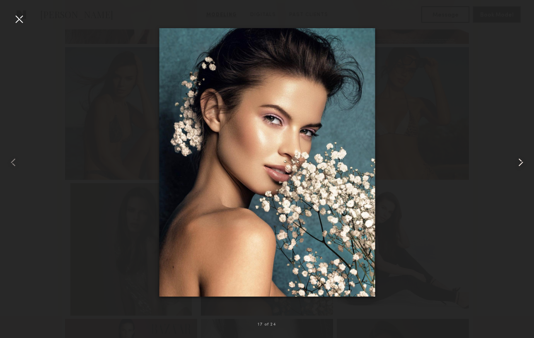
click at [521, 162] on common-icon at bounding box center [520, 162] width 13 height 13
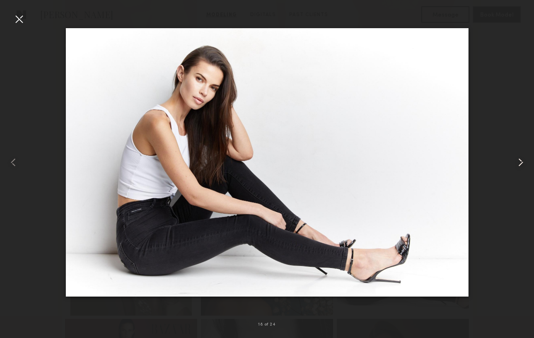
click at [517, 161] on common-icon at bounding box center [520, 162] width 13 height 13
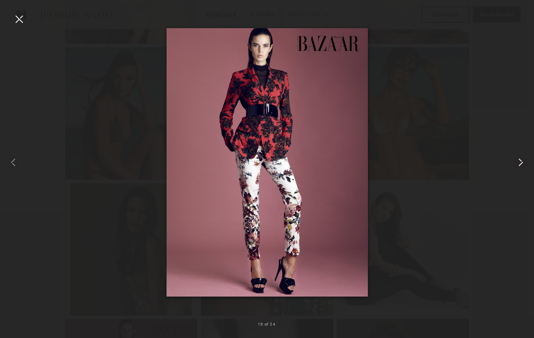
click at [517, 161] on common-icon at bounding box center [520, 162] width 13 height 13
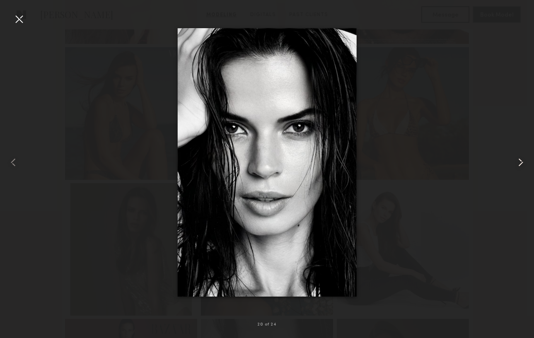
click at [517, 161] on common-icon at bounding box center [520, 162] width 13 height 13
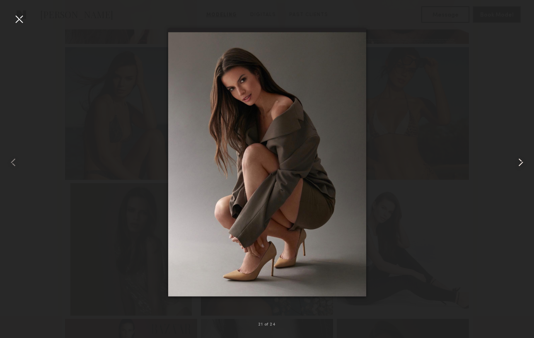
click at [517, 161] on common-icon at bounding box center [520, 162] width 13 height 13
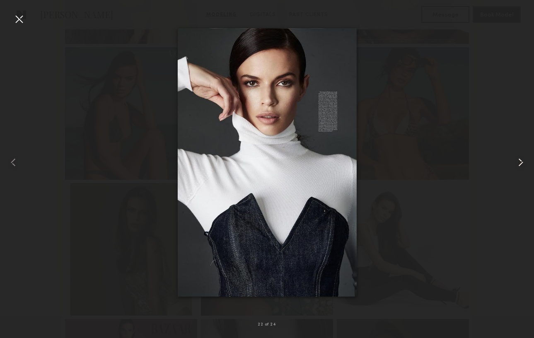
click at [517, 161] on common-icon at bounding box center [520, 162] width 13 height 13
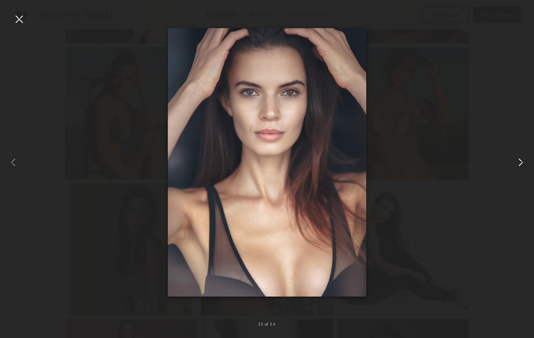
click at [517, 161] on common-icon at bounding box center [520, 162] width 13 height 13
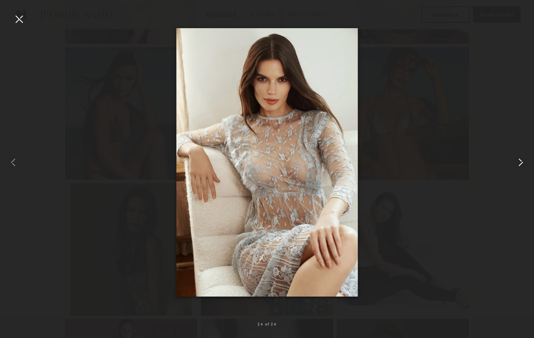
click at [517, 161] on common-icon at bounding box center [520, 162] width 13 height 13
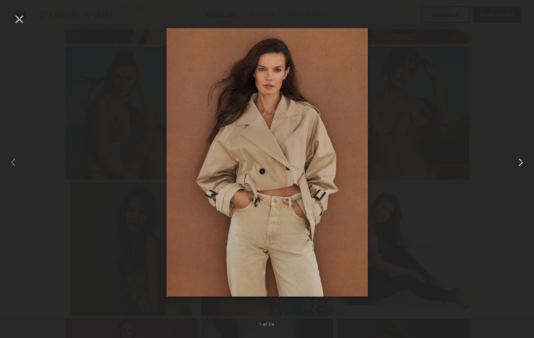
click at [517, 161] on common-icon at bounding box center [520, 162] width 13 height 13
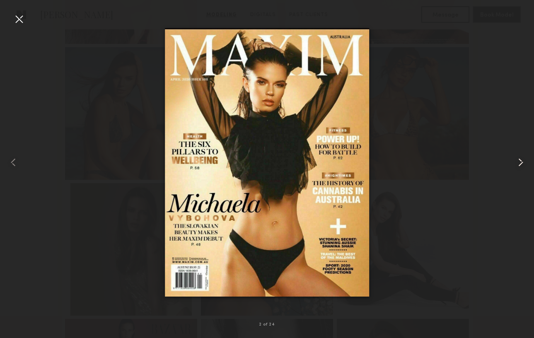
click at [517, 161] on common-icon at bounding box center [520, 162] width 13 height 13
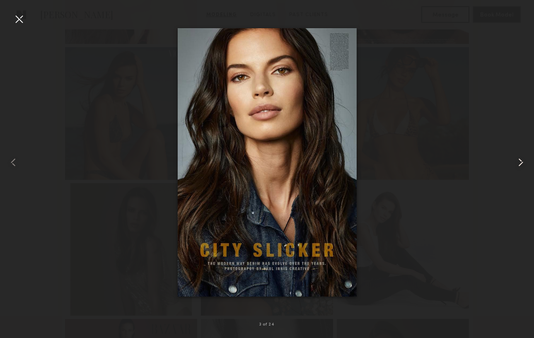
click at [517, 161] on common-icon at bounding box center [520, 162] width 13 height 13
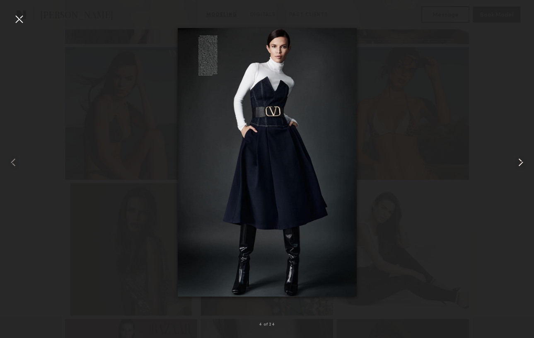
click at [517, 161] on common-icon at bounding box center [520, 162] width 13 height 13
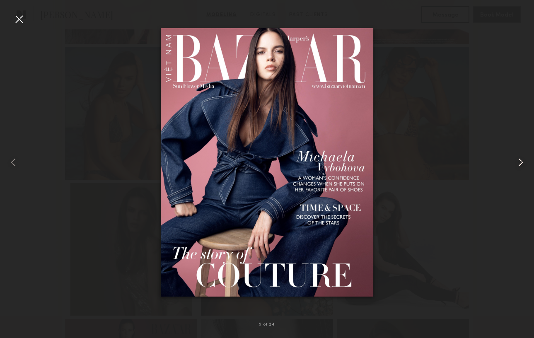
click at [517, 161] on common-icon at bounding box center [520, 162] width 13 height 13
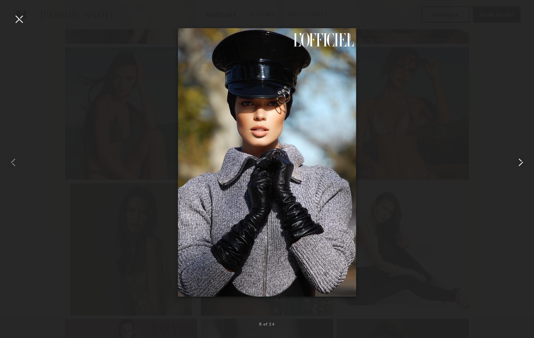
click at [517, 161] on common-icon at bounding box center [520, 162] width 13 height 13
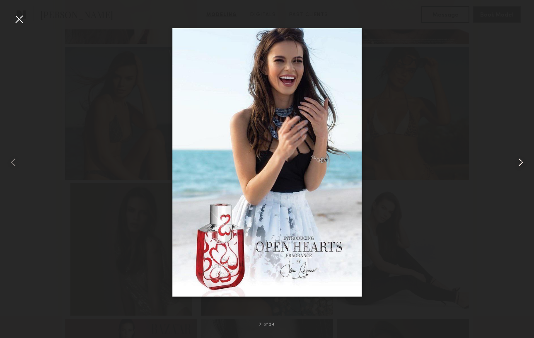
click at [517, 161] on common-icon at bounding box center [520, 162] width 13 height 13
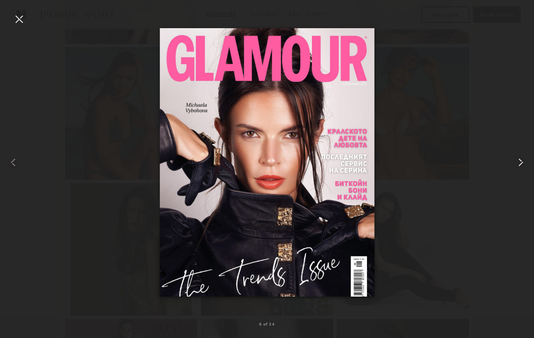
click at [517, 161] on common-icon at bounding box center [520, 162] width 13 height 13
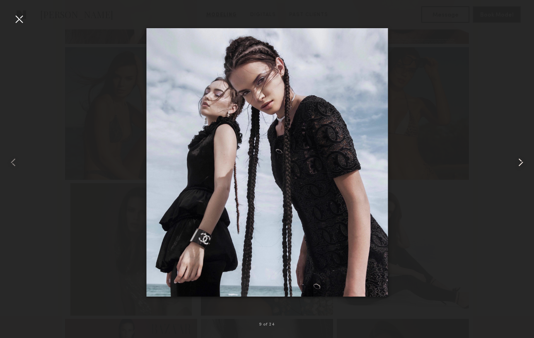
click at [517, 161] on common-icon at bounding box center [520, 162] width 13 height 13
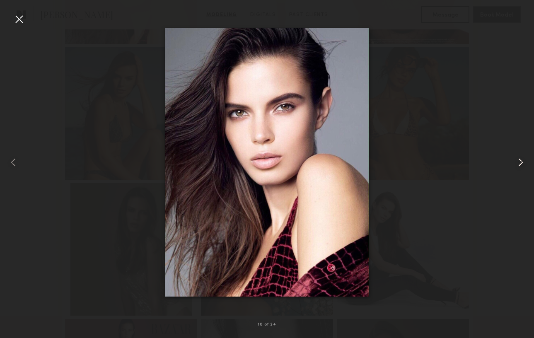
click at [517, 161] on common-icon at bounding box center [520, 162] width 13 height 13
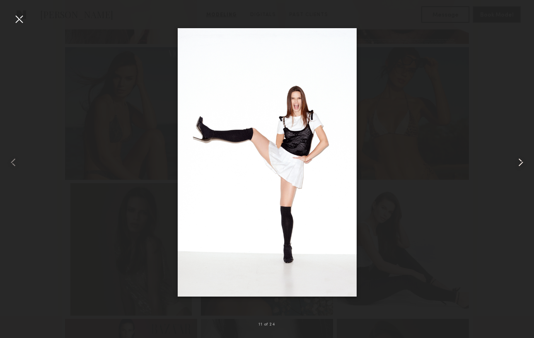
click at [517, 161] on common-icon at bounding box center [520, 162] width 13 height 13
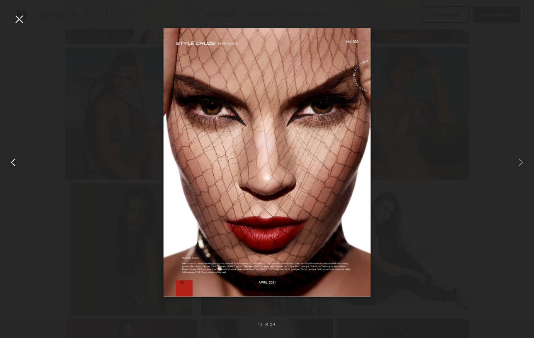
click at [9, 160] on common-icon at bounding box center [13, 162] width 13 height 13
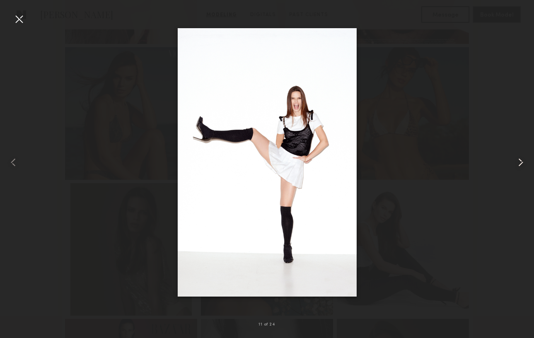
click at [522, 163] on common-icon at bounding box center [520, 162] width 13 height 13
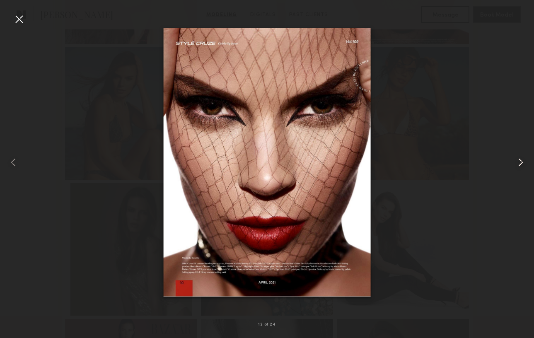
click at [522, 163] on common-icon at bounding box center [520, 162] width 13 height 13
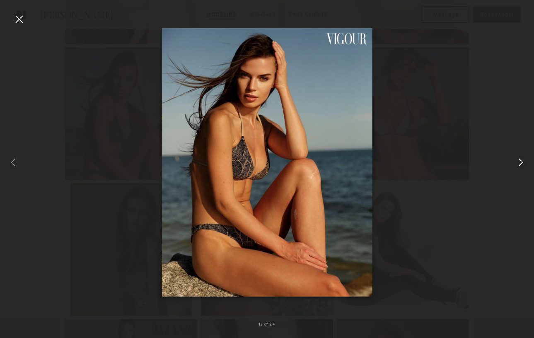
click at [522, 163] on common-icon at bounding box center [520, 162] width 13 height 13
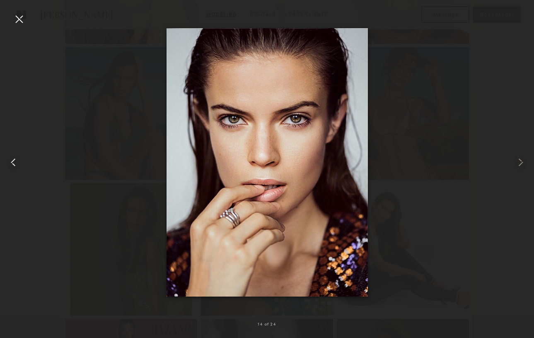
click at [14, 164] on common-icon at bounding box center [13, 162] width 13 height 13
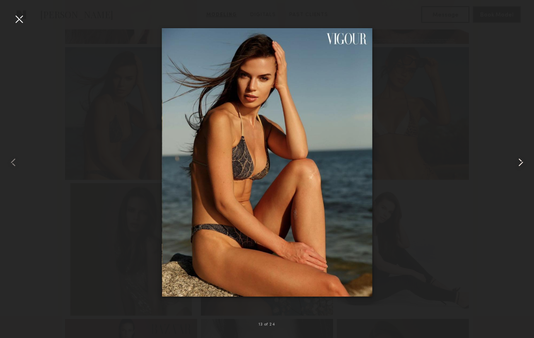
click at [521, 162] on common-icon at bounding box center [520, 162] width 13 height 13
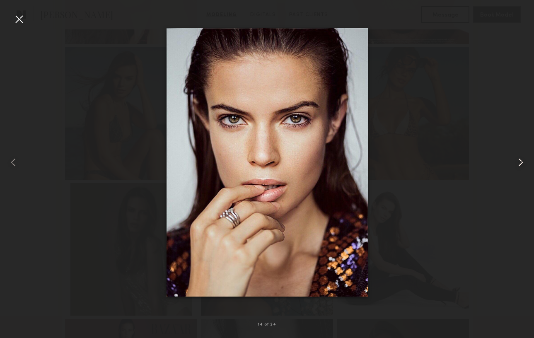
click at [521, 162] on common-icon at bounding box center [520, 162] width 13 height 13
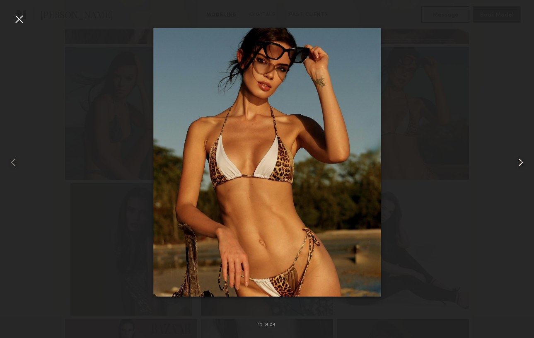
click at [521, 162] on common-icon at bounding box center [520, 162] width 13 height 13
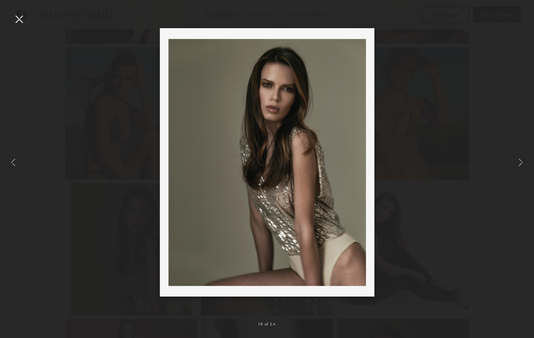
click at [21, 24] on div at bounding box center [18, 18] width 13 height 13
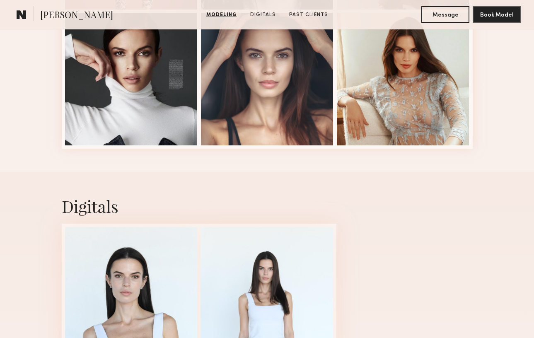
scroll to position [1181, 0]
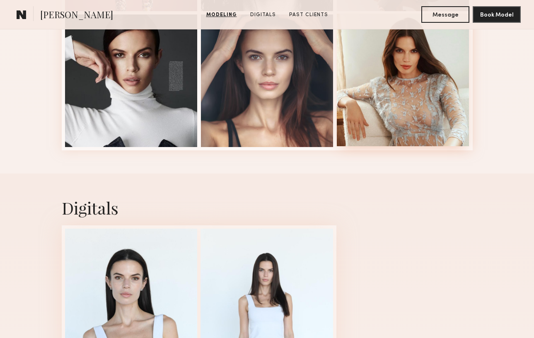
click at [371, 121] on div at bounding box center [403, 80] width 133 height 133
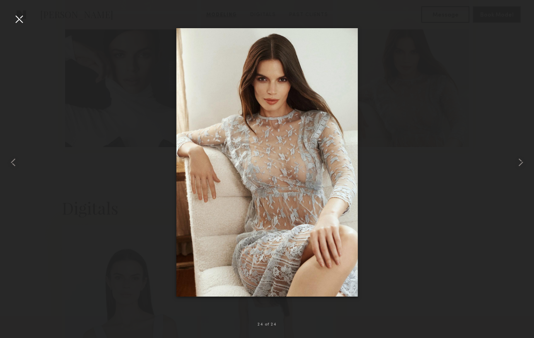
click at [19, 20] on div at bounding box center [18, 18] width 13 height 13
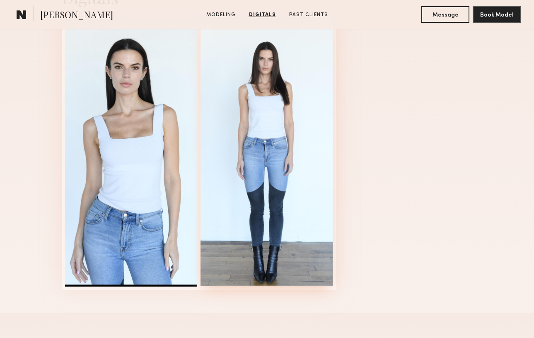
scroll to position [1393, 0]
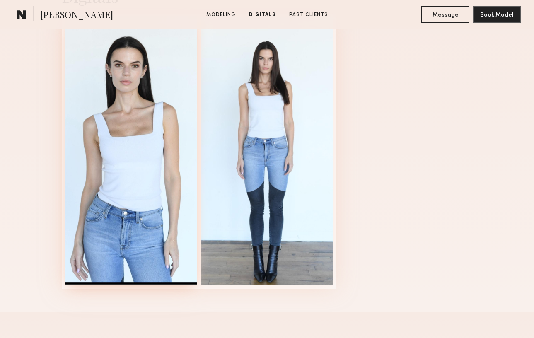
click at [125, 123] on div at bounding box center [131, 150] width 133 height 268
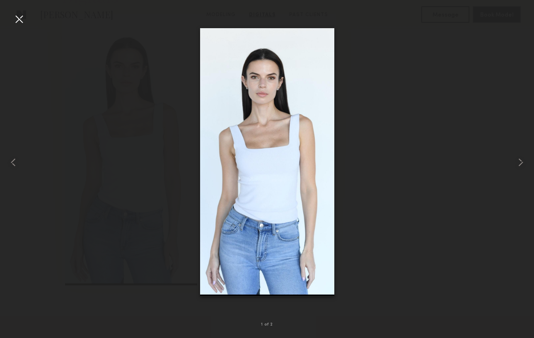
click at [19, 22] on div at bounding box center [18, 18] width 13 height 13
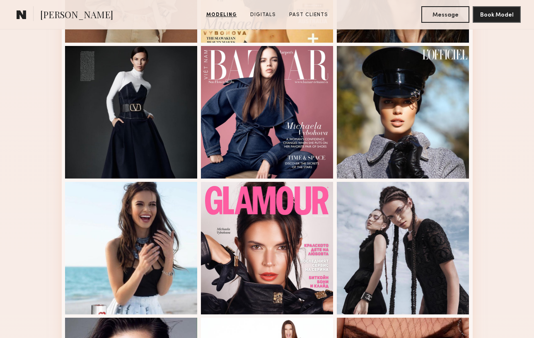
scroll to position [335, 0]
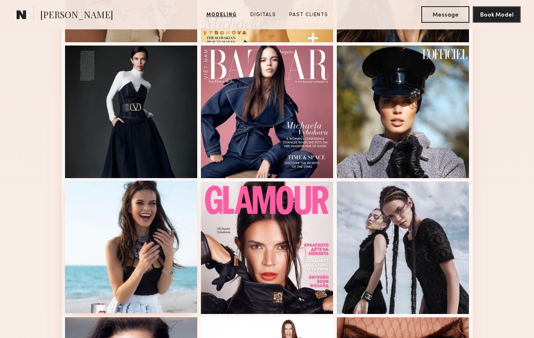
click at [139, 231] on div at bounding box center [131, 247] width 133 height 133
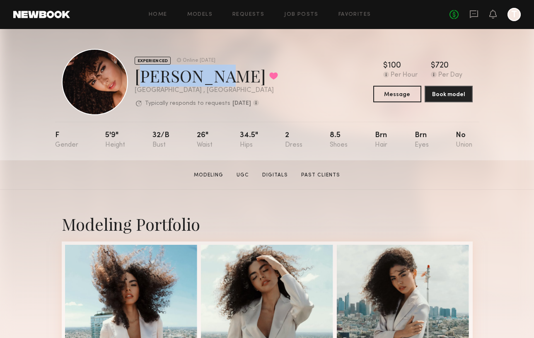
drag, startPoint x: 135, startPoint y: 78, endPoint x: 201, endPoint y: 79, distance: 65.5
click at [201, 79] on div "[PERSON_NAME] Favorited" at bounding box center [206, 76] width 143 height 22
copy div "[PERSON_NAME]"
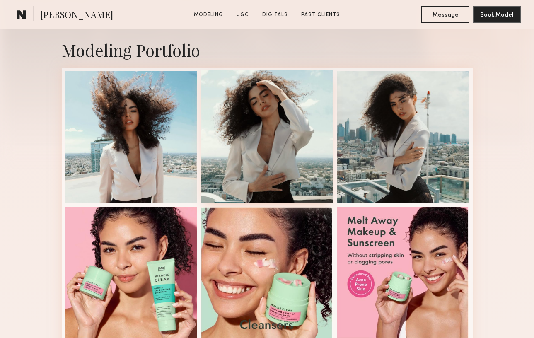
scroll to position [174, 0]
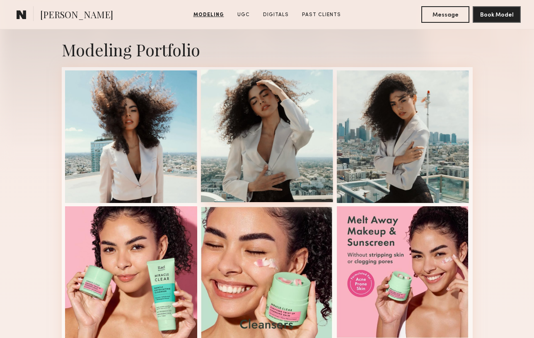
click at [285, 134] on div at bounding box center [267, 136] width 133 height 133
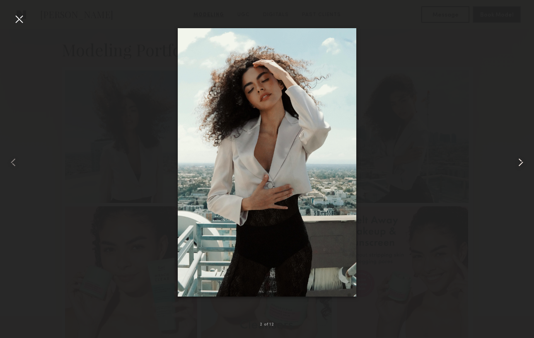
click at [521, 164] on common-icon at bounding box center [520, 162] width 13 height 13
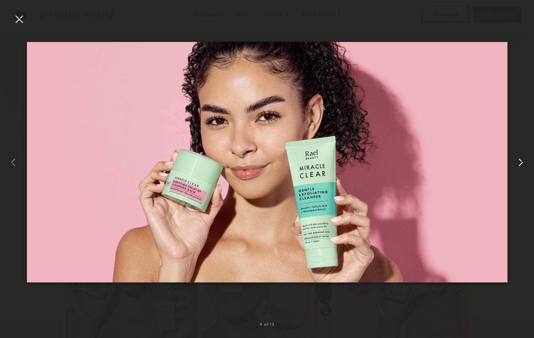
click at [521, 164] on common-icon at bounding box center [520, 162] width 13 height 13
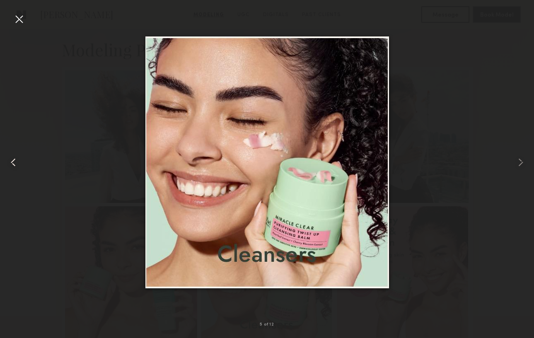
click at [16, 161] on common-icon at bounding box center [13, 162] width 13 height 13
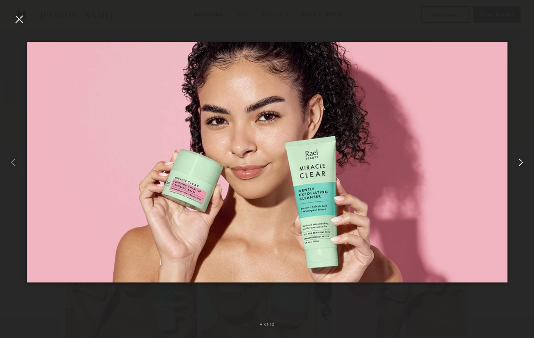
click at [519, 164] on common-icon at bounding box center [520, 162] width 13 height 13
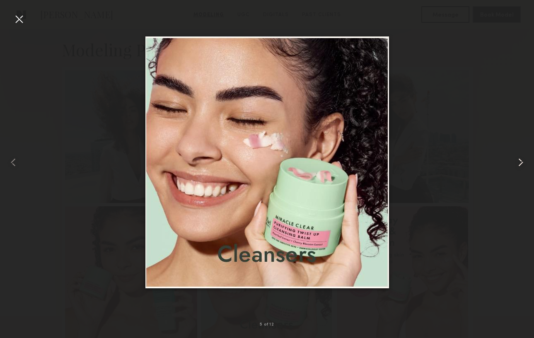
click at [519, 164] on common-icon at bounding box center [520, 162] width 13 height 13
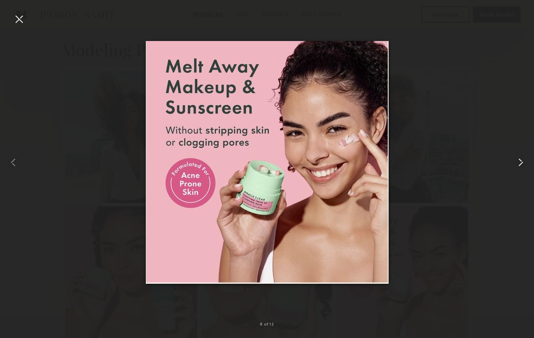
click at [519, 164] on common-icon at bounding box center [520, 162] width 13 height 13
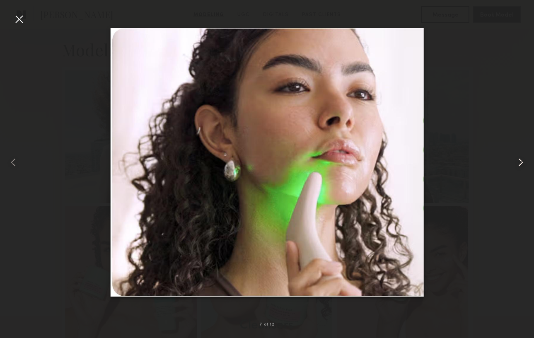
click at [519, 164] on common-icon at bounding box center [520, 162] width 13 height 13
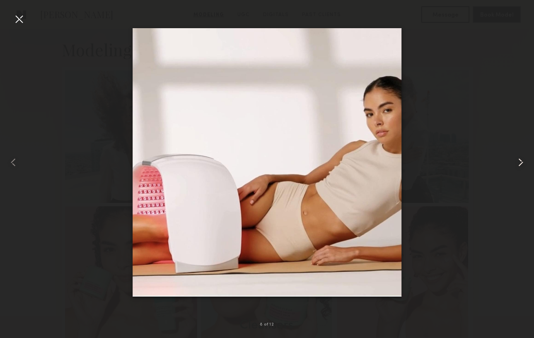
click at [519, 164] on common-icon at bounding box center [520, 162] width 13 height 13
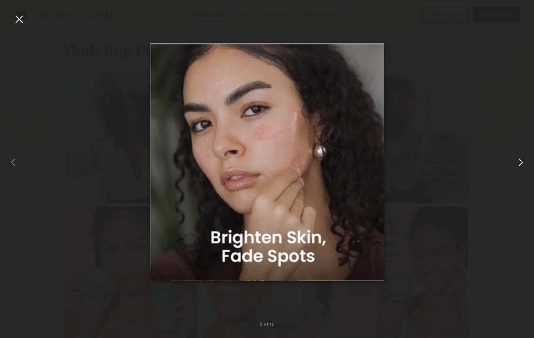
click at [519, 164] on common-icon at bounding box center [520, 162] width 13 height 13
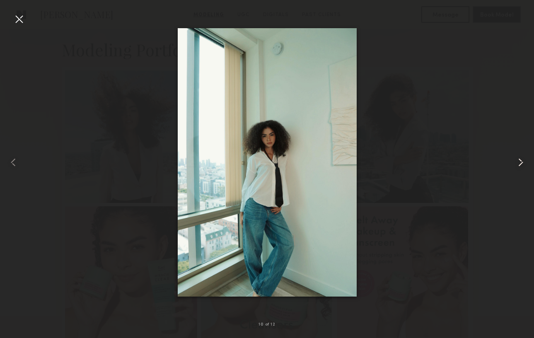
click at [519, 164] on common-icon at bounding box center [520, 162] width 13 height 13
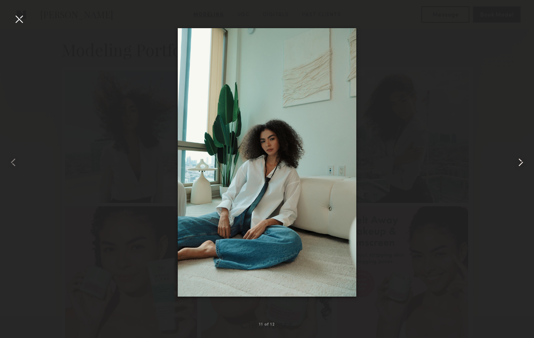
click at [519, 164] on common-icon at bounding box center [520, 162] width 13 height 13
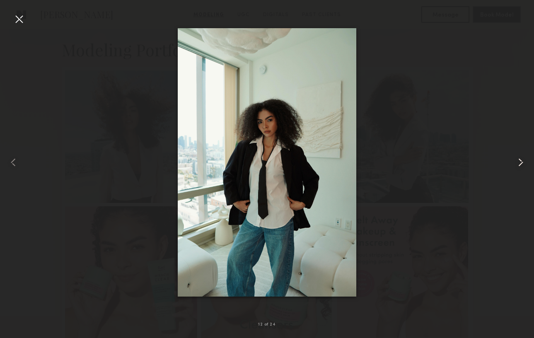
click at [519, 164] on common-icon at bounding box center [520, 162] width 13 height 13
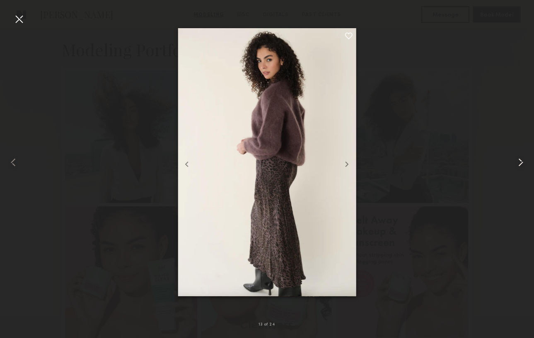
click at [519, 164] on common-icon at bounding box center [520, 162] width 13 height 13
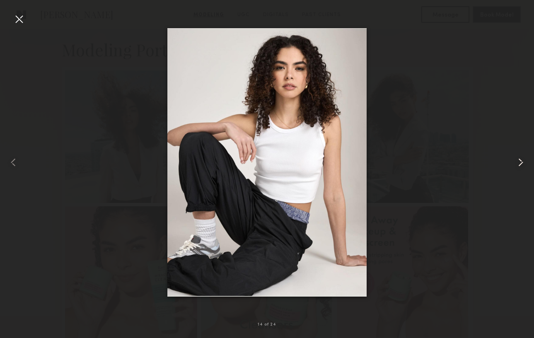
click at [519, 164] on common-icon at bounding box center [520, 162] width 13 height 13
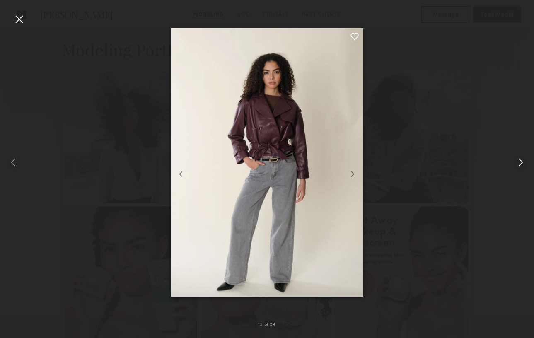
click at [519, 164] on common-icon at bounding box center [520, 162] width 13 height 13
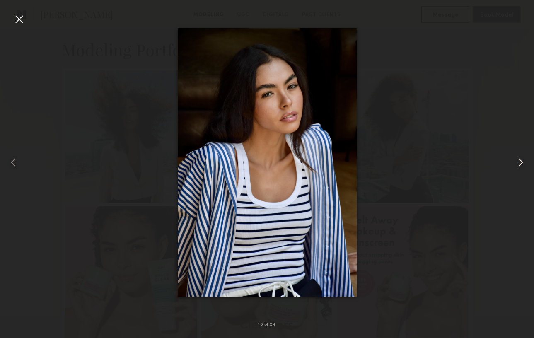
click at [519, 164] on common-icon at bounding box center [520, 162] width 13 height 13
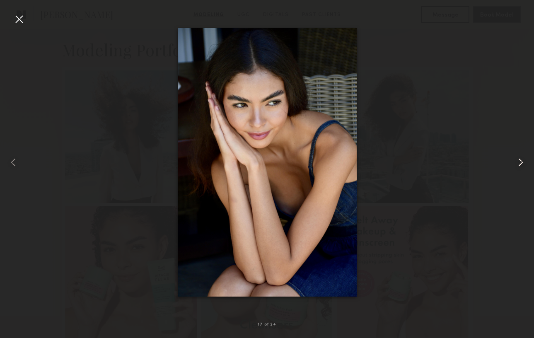
click at [519, 164] on common-icon at bounding box center [520, 162] width 13 height 13
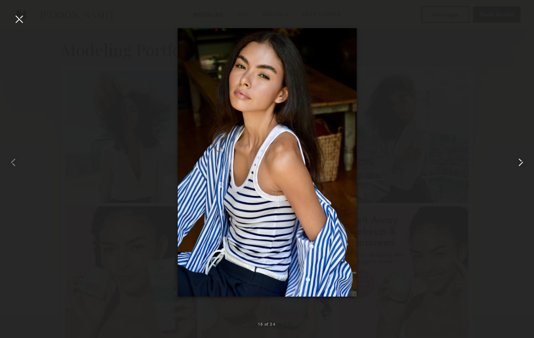
click at [519, 164] on common-icon at bounding box center [520, 162] width 13 height 13
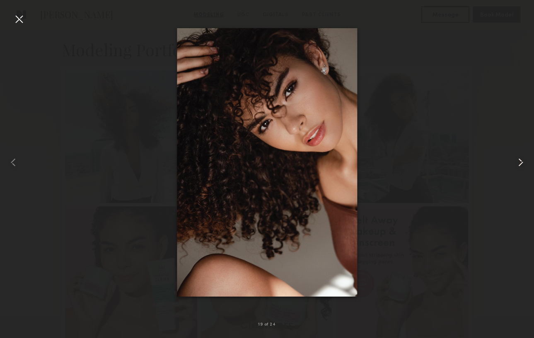
click at [520, 162] on common-icon at bounding box center [520, 162] width 13 height 13
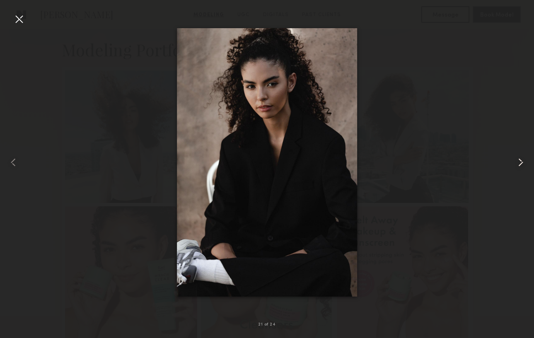
click at [520, 162] on common-icon at bounding box center [520, 162] width 13 height 13
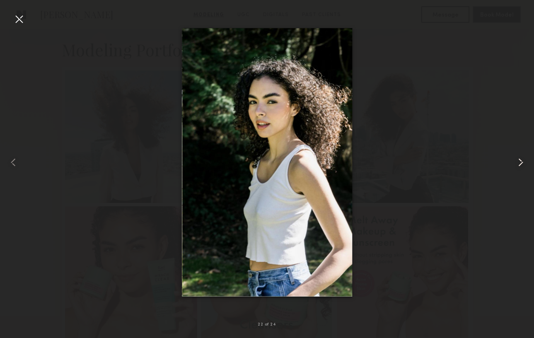
click at [520, 162] on common-icon at bounding box center [520, 162] width 13 height 13
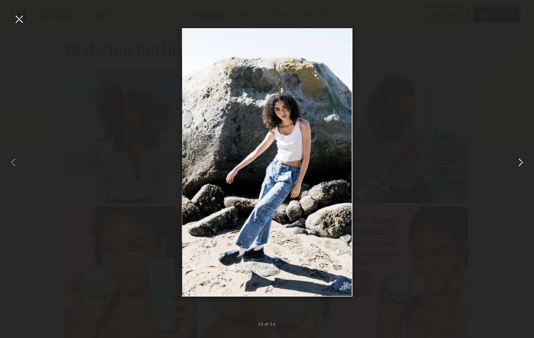
click at [520, 162] on common-icon at bounding box center [520, 162] width 13 height 13
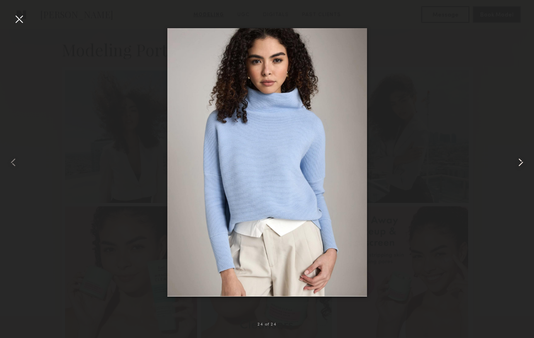
click at [520, 162] on common-icon at bounding box center [520, 162] width 13 height 13
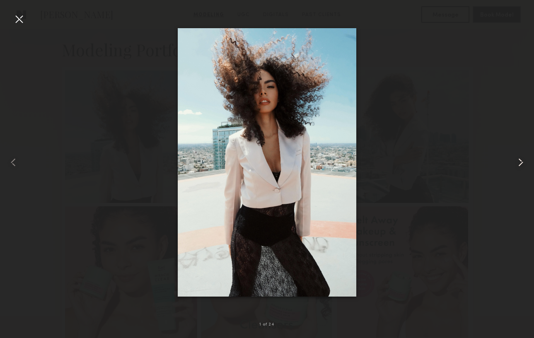
click at [520, 162] on common-icon at bounding box center [520, 162] width 13 height 13
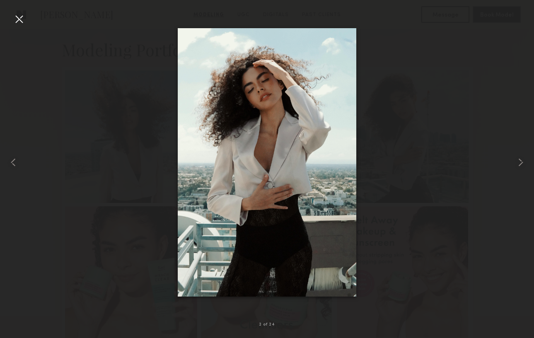
click at [17, 15] on div at bounding box center [18, 18] width 13 height 13
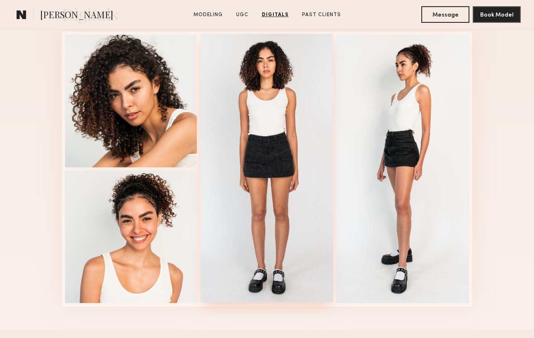
scroll to position [2011, 0]
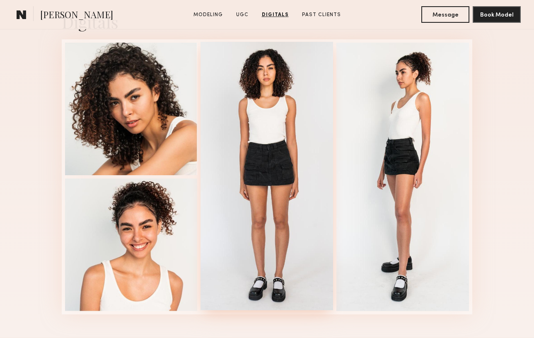
click at [271, 121] on div at bounding box center [266, 176] width 133 height 268
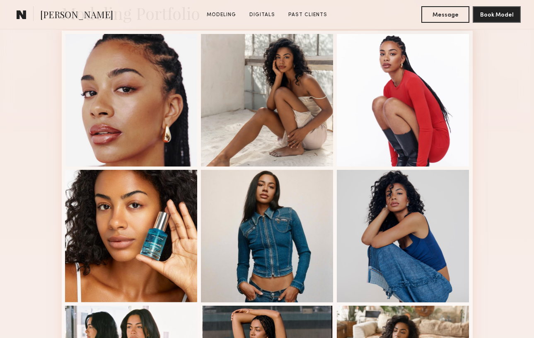
scroll to position [210, 0]
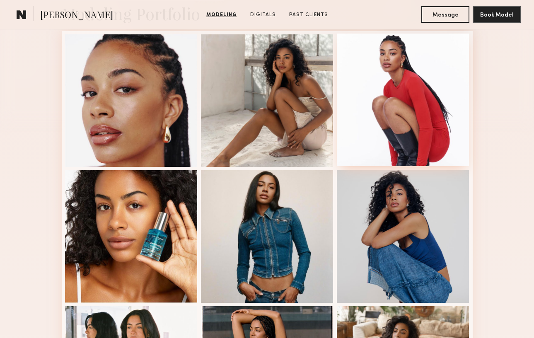
click at [420, 94] on div at bounding box center [403, 100] width 133 height 133
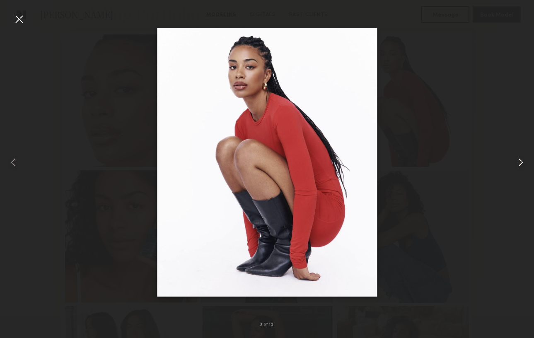
click at [521, 161] on common-icon at bounding box center [520, 162] width 13 height 13
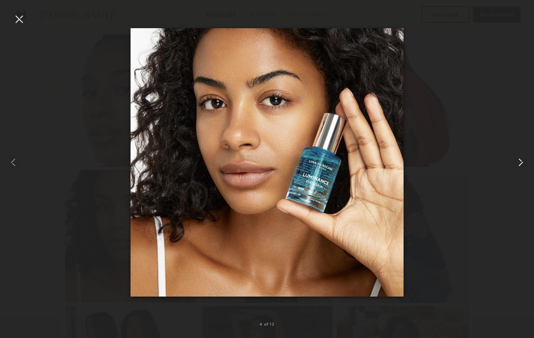
click at [518, 162] on common-icon at bounding box center [520, 162] width 13 height 13
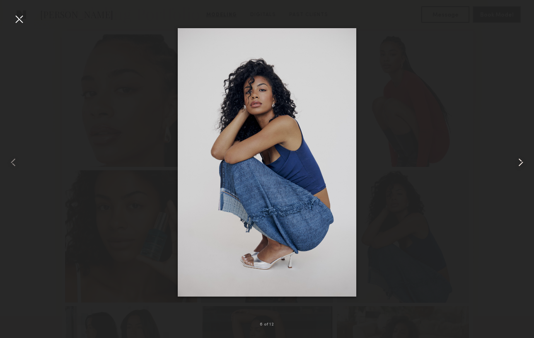
click at [518, 162] on common-icon at bounding box center [520, 162] width 13 height 13
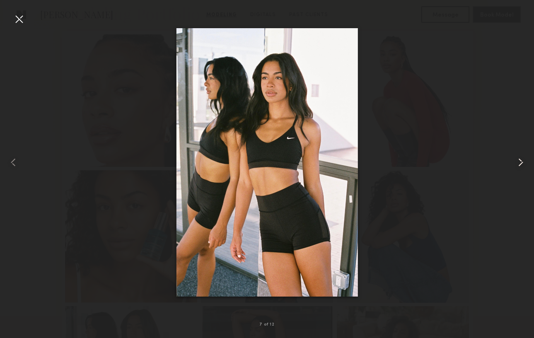
click at [518, 162] on common-icon at bounding box center [520, 162] width 13 height 13
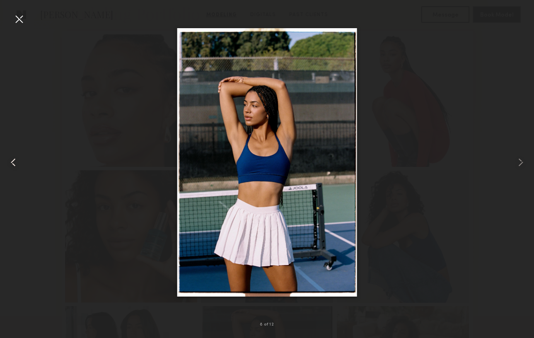
click at [13, 159] on common-icon at bounding box center [13, 162] width 13 height 13
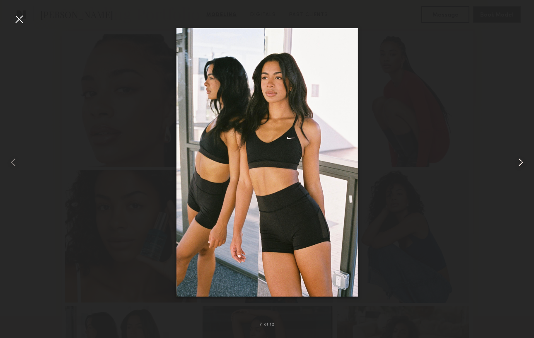
click at [520, 159] on common-icon at bounding box center [520, 162] width 13 height 13
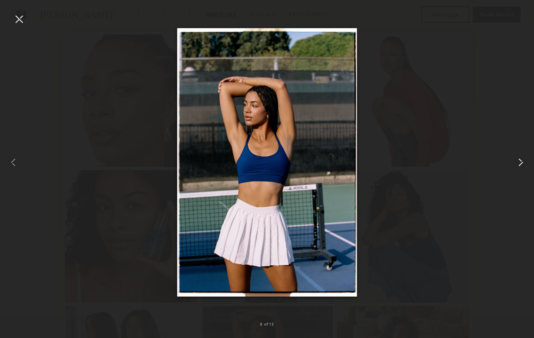
click at [520, 159] on common-icon at bounding box center [520, 162] width 13 height 13
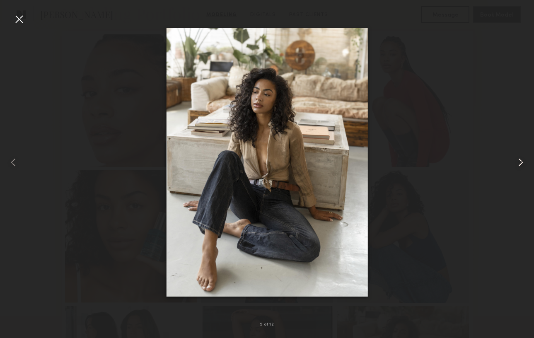
click at [520, 159] on common-icon at bounding box center [520, 162] width 13 height 13
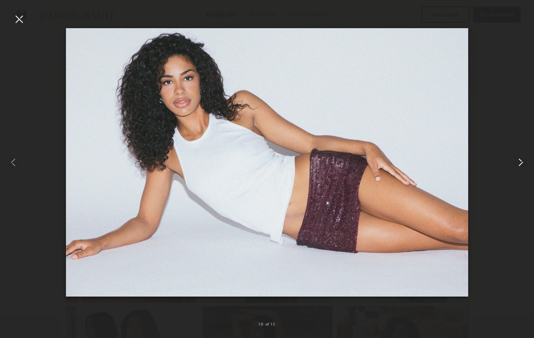
click at [520, 159] on common-icon at bounding box center [520, 162] width 13 height 13
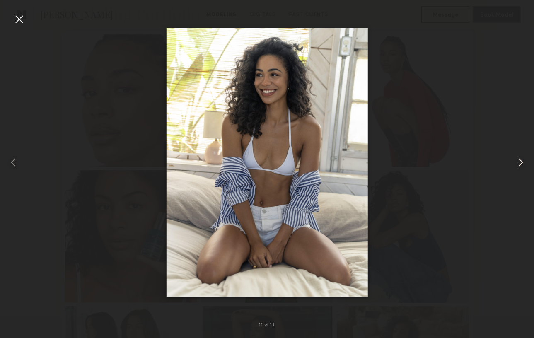
click at [520, 159] on common-icon at bounding box center [520, 162] width 13 height 13
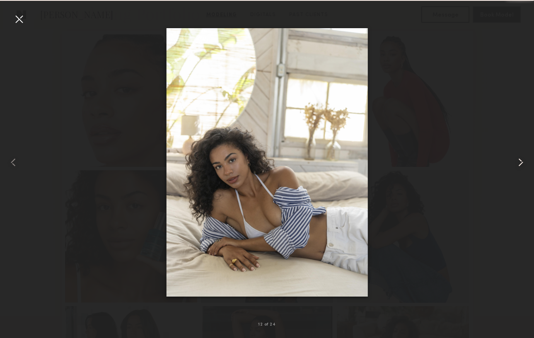
click at [520, 159] on common-icon at bounding box center [520, 162] width 13 height 13
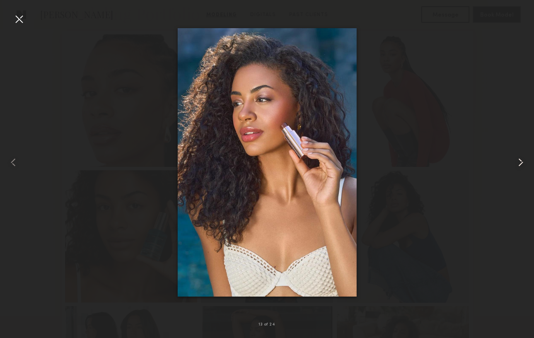
click at [520, 159] on common-icon at bounding box center [520, 162] width 13 height 13
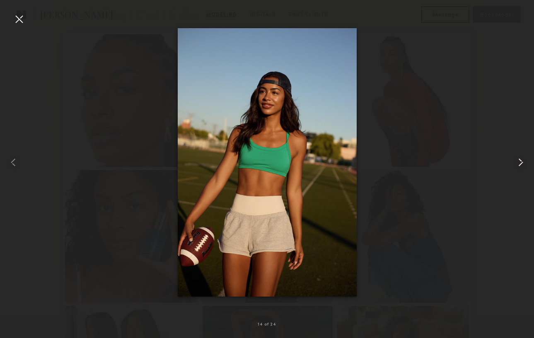
click at [520, 159] on common-icon at bounding box center [520, 162] width 13 height 13
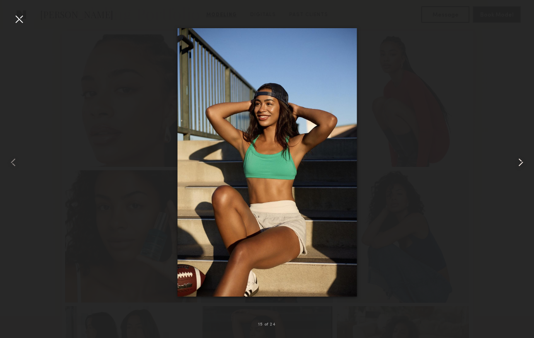
click at [520, 159] on common-icon at bounding box center [520, 162] width 13 height 13
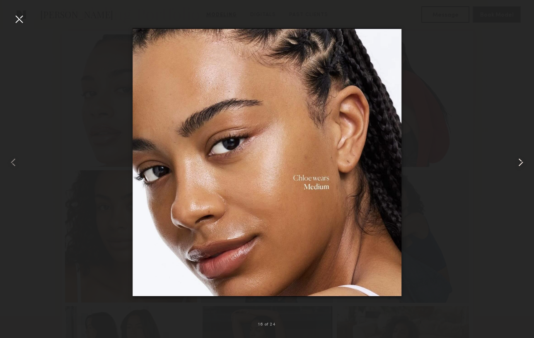
click at [520, 159] on common-icon at bounding box center [520, 162] width 13 height 13
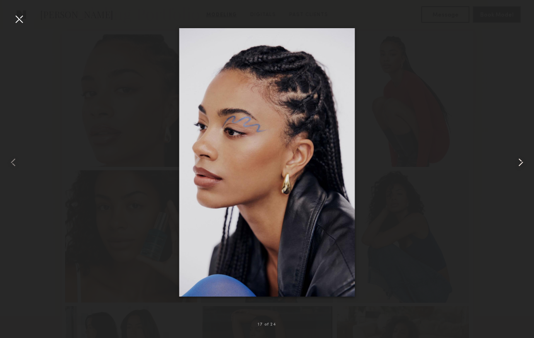
click at [520, 159] on common-icon at bounding box center [520, 162] width 13 height 13
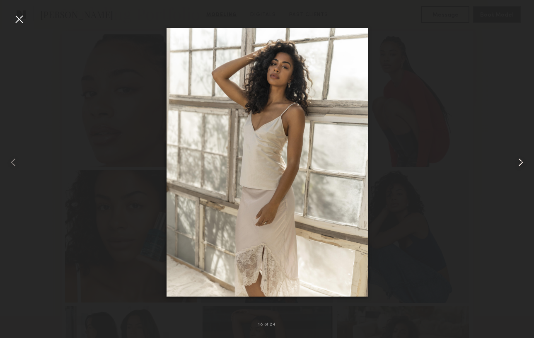
click at [520, 159] on common-icon at bounding box center [520, 162] width 13 height 13
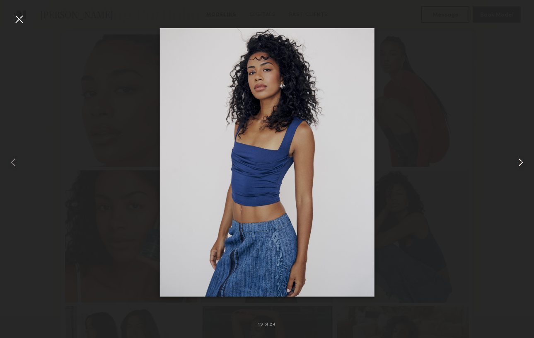
click at [520, 159] on common-icon at bounding box center [520, 162] width 13 height 13
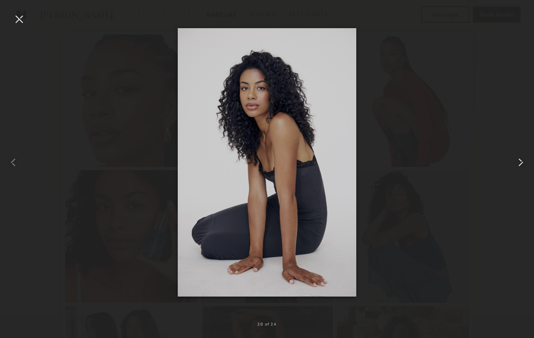
click at [520, 159] on common-icon at bounding box center [520, 162] width 13 height 13
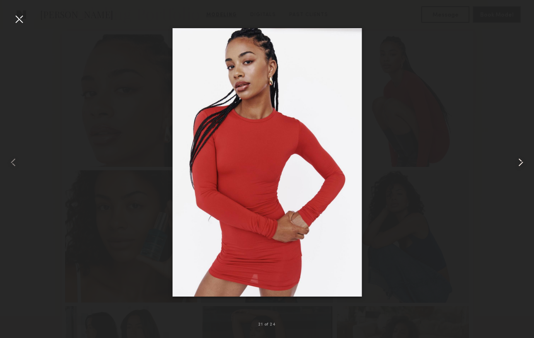
click at [520, 159] on common-icon at bounding box center [520, 162] width 13 height 13
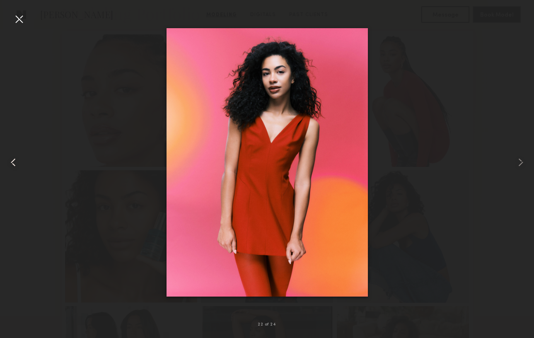
click at [9, 159] on common-icon at bounding box center [13, 162] width 13 height 13
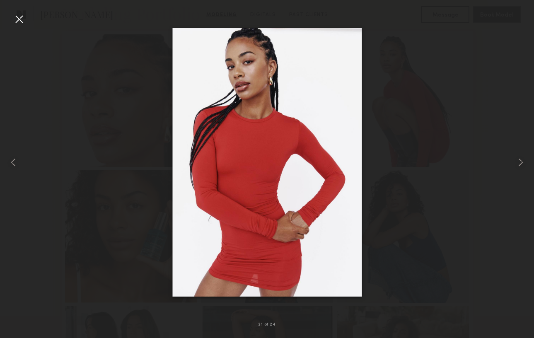
click at [19, 17] on div at bounding box center [18, 18] width 13 height 13
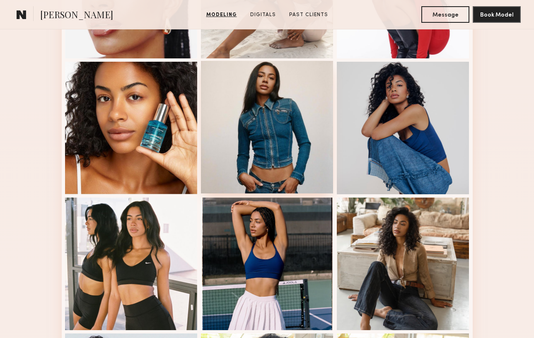
scroll to position [319, 0]
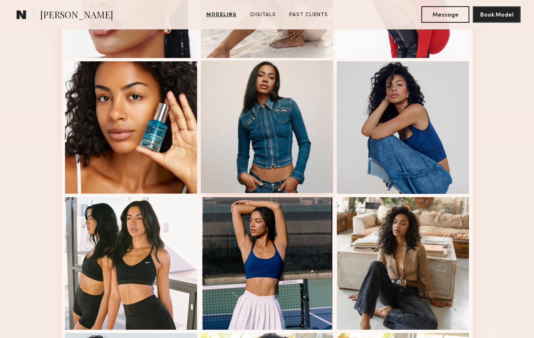
click at [275, 121] on div at bounding box center [267, 126] width 133 height 133
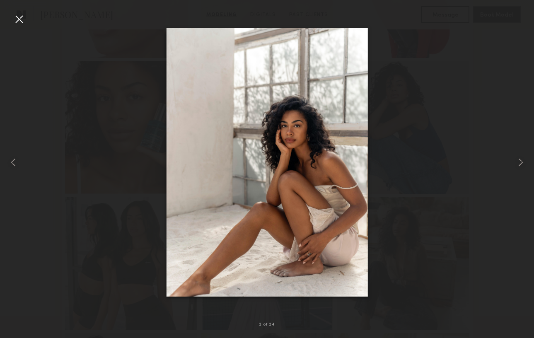
click at [17, 17] on div at bounding box center [18, 18] width 13 height 13
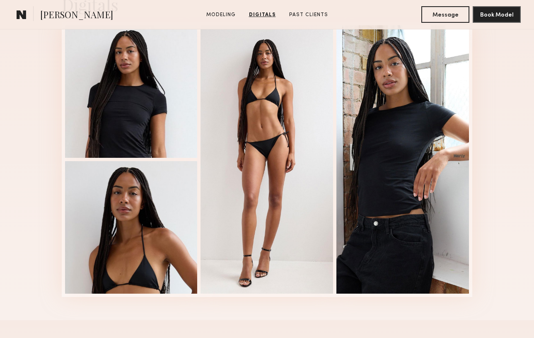
scroll to position [1386, 0]
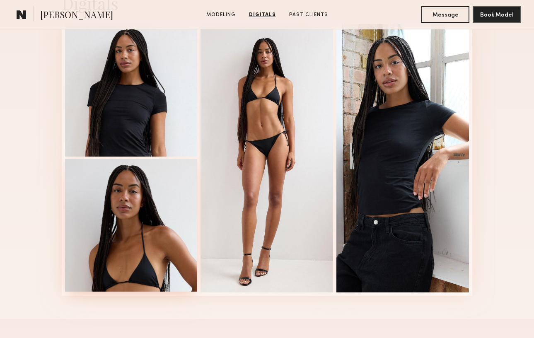
click at [153, 248] on div at bounding box center [131, 225] width 133 height 133
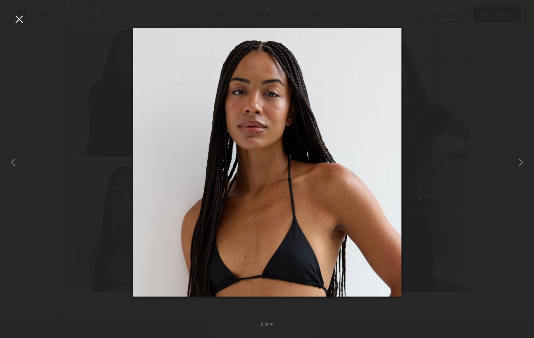
click at [17, 19] on div at bounding box center [18, 18] width 13 height 13
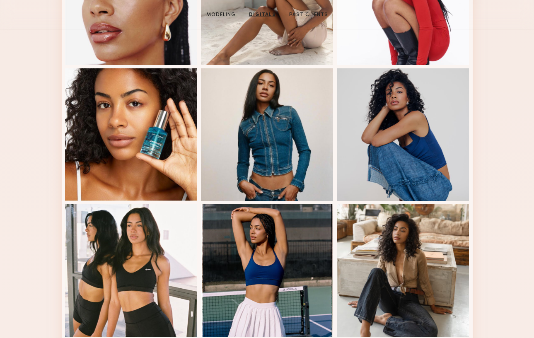
scroll to position [0, 0]
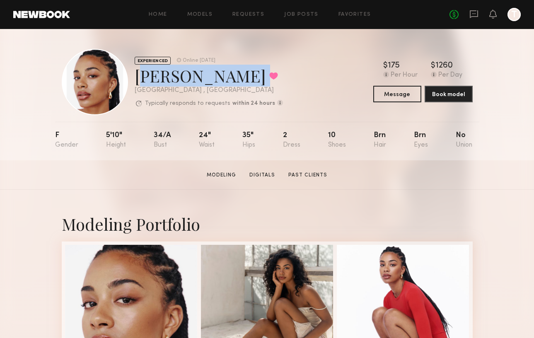
drag, startPoint x: 135, startPoint y: 77, endPoint x: 212, endPoint y: 82, distance: 76.4
click at [212, 82] on div "[PERSON_NAME] Favorited" at bounding box center [209, 76] width 148 height 22
copy div "[PERSON_NAME] Favorited"
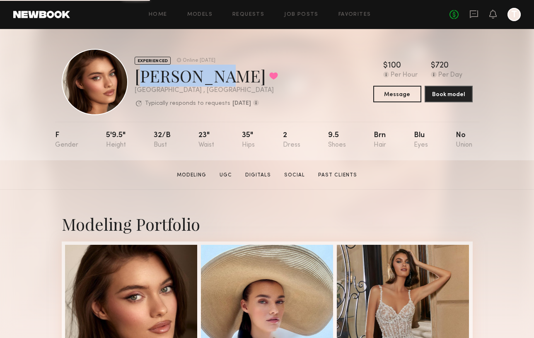
drag, startPoint x: 136, startPoint y: 80, endPoint x: 201, endPoint y: 81, distance: 65.5
click at [201, 81] on div "[PERSON_NAME] Favorited" at bounding box center [206, 76] width 143 height 22
copy div "[PERSON_NAME]"
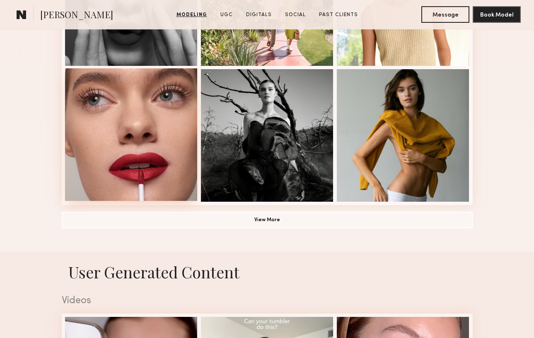
scroll to position [638, 0]
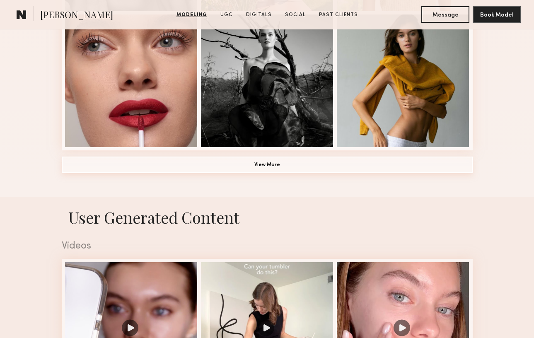
click at [297, 167] on button "View More" at bounding box center [267, 165] width 411 height 17
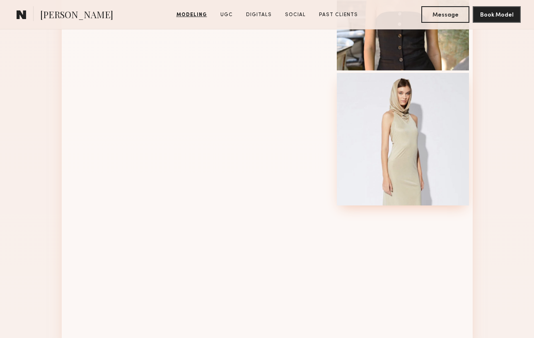
scroll to position [985, 0]
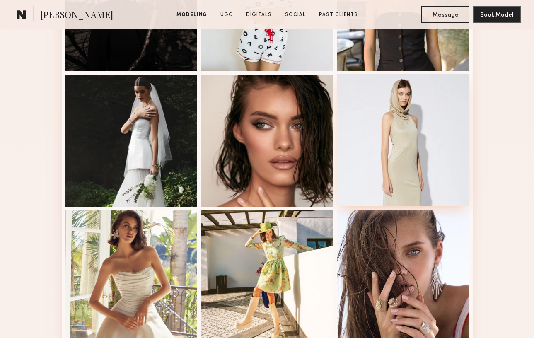
click at [401, 129] on div at bounding box center [403, 140] width 133 height 133
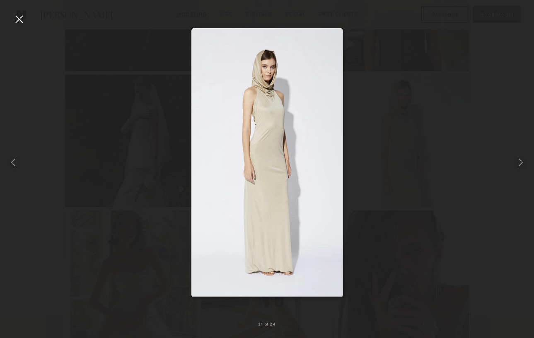
click at [19, 16] on div at bounding box center [18, 18] width 13 height 13
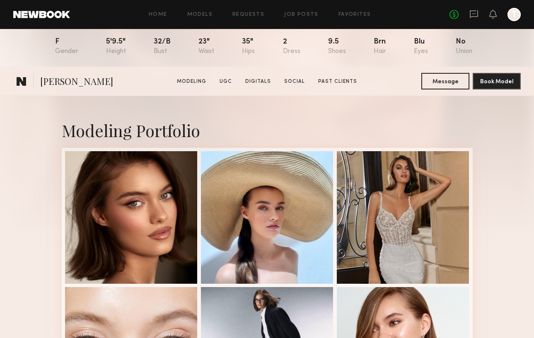
scroll to position [186, 0]
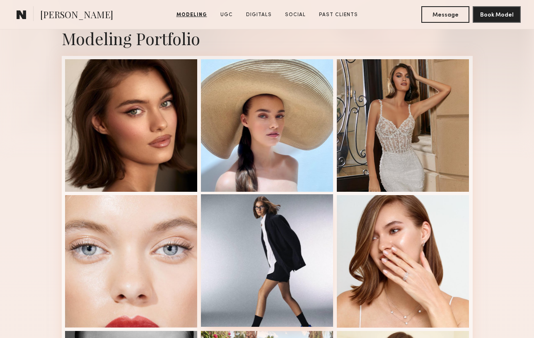
click at [265, 261] on div at bounding box center [267, 260] width 133 height 133
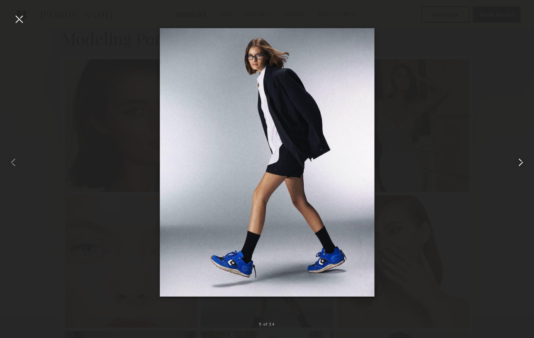
click at [522, 161] on common-icon at bounding box center [520, 162] width 13 height 13
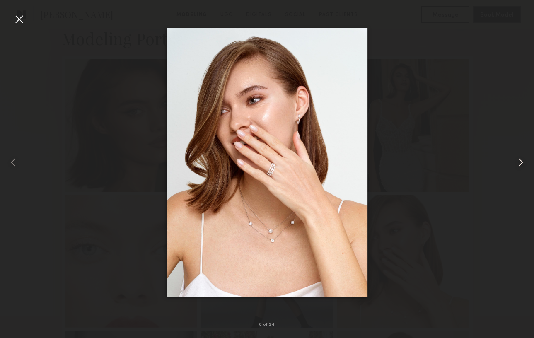
click at [520, 164] on common-icon at bounding box center [520, 162] width 13 height 13
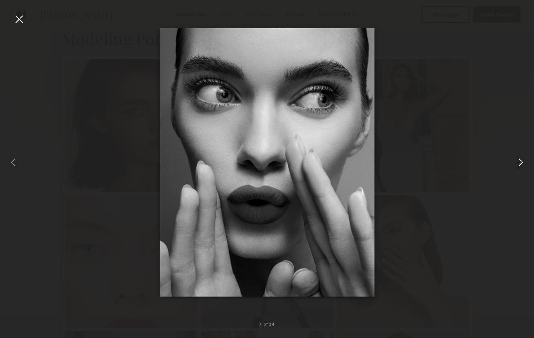
click at [520, 161] on common-icon at bounding box center [520, 162] width 13 height 13
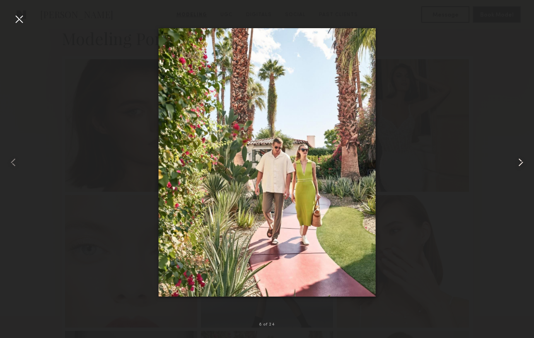
click at [520, 161] on common-icon at bounding box center [520, 162] width 13 height 13
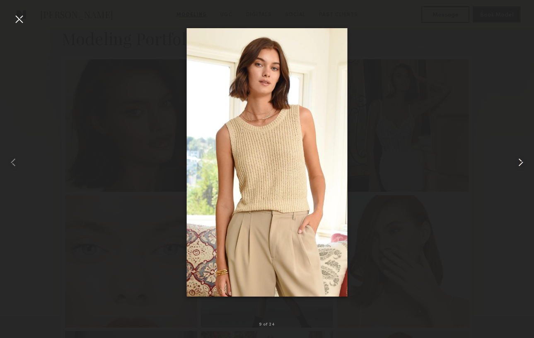
click at [519, 164] on common-icon at bounding box center [520, 162] width 13 height 13
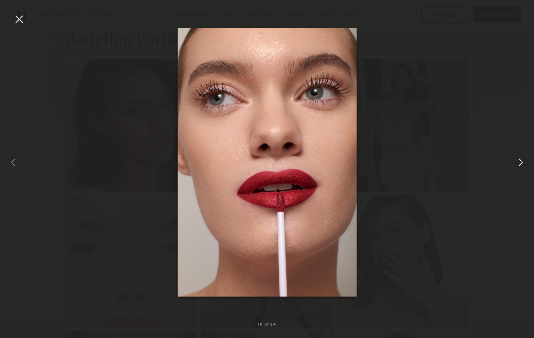
click at [522, 160] on common-icon at bounding box center [520, 162] width 13 height 13
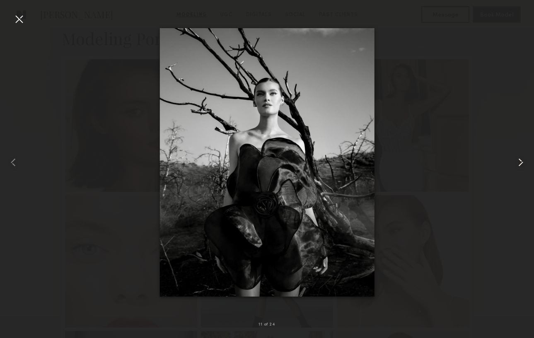
click at [522, 160] on common-icon at bounding box center [520, 162] width 13 height 13
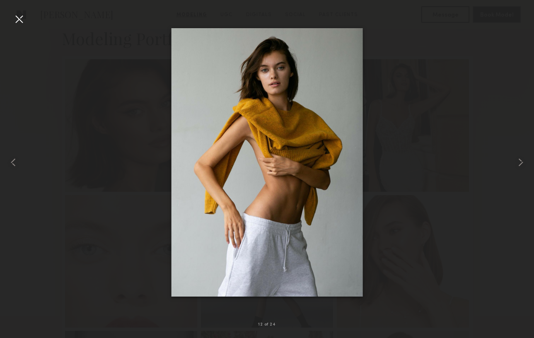
drag, startPoint x: 314, startPoint y: 101, endPoint x: 315, endPoint y: 106, distance: 4.6
click at [519, 159] on common-icon at bounding box center [520, 162] width 13 height 13
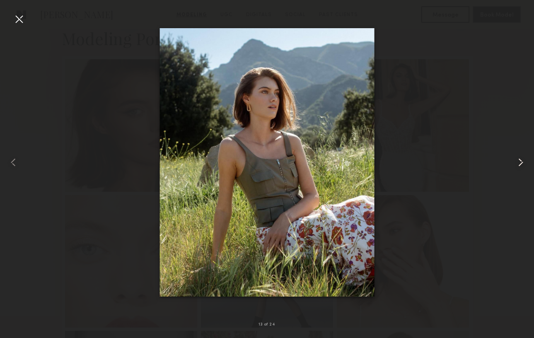
click at [519, 159] on common-icon at bounding box center [520, 162] width 13 height 13
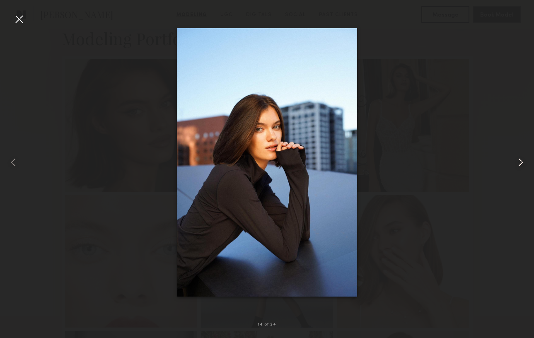
click at [519, 159] on common-icon at bounding box center [520, 162] width 13 height 13
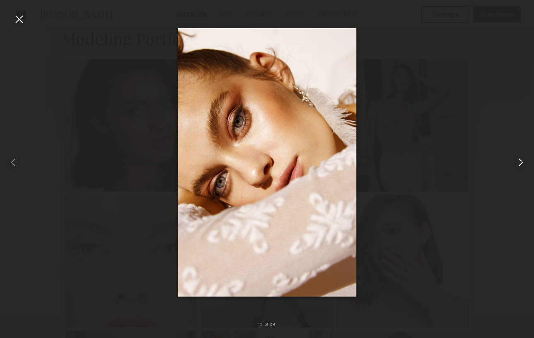
click at [519, 159] on common-icon at bounding box center [520, 162] width 13 height 13
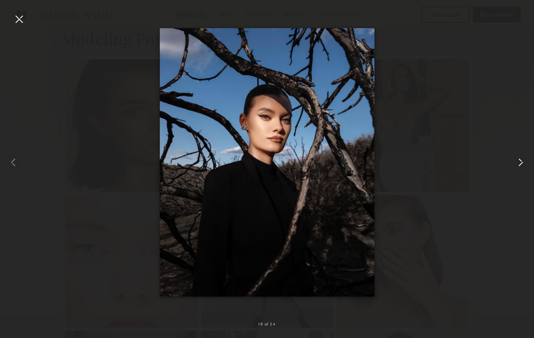
click at [519, 159] on common-icon at bounding box center [520, 162] width 13 height 13
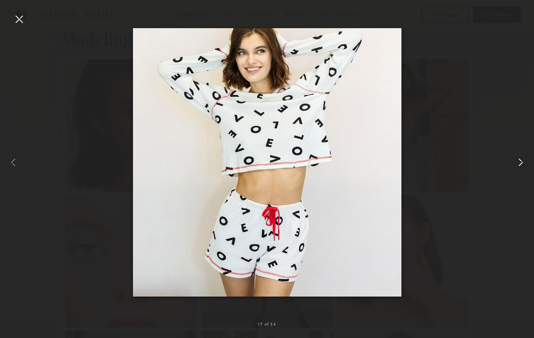
click at [519, 159] on common-icon at bounding box center [520, 162] width 13 height 13
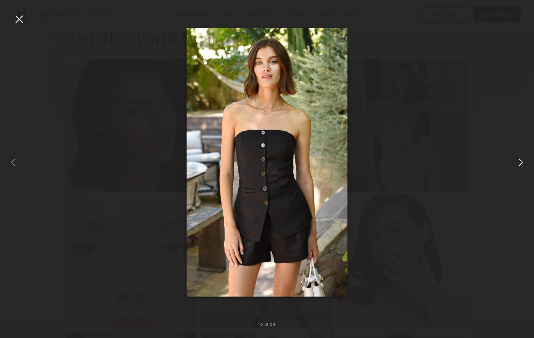
click at [519, 159] on common-icon at bounding box center [520, 162] width 13 height 13
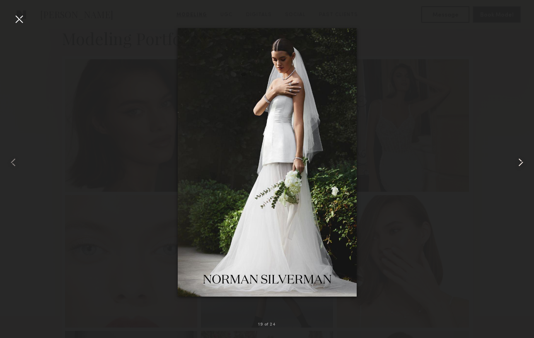
click at [519, 159] on common-icon at bounding box center [520, 162] width 13 height 13
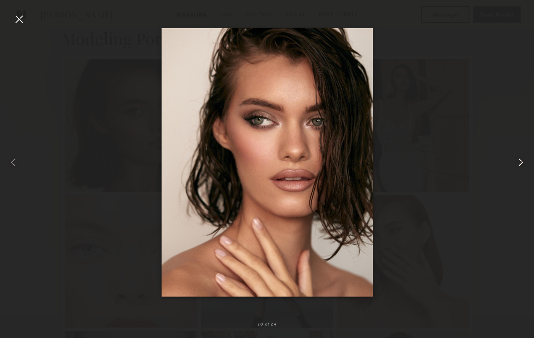
click at [522, 159] on common-icon at bounding box center [520, 162] width 13 height 13
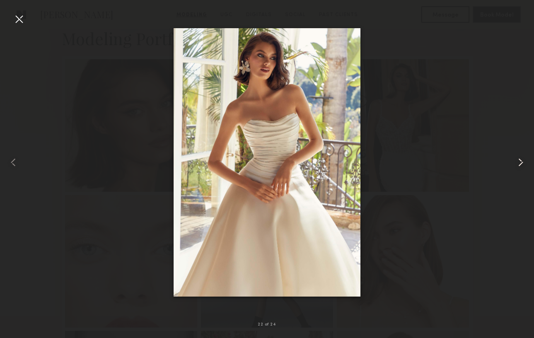
click at [522, 159] on common-icon at bounding box center [520, 162] width 13 height 13
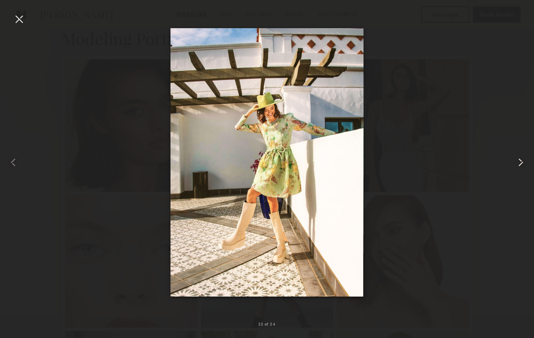
click at [522, 159] on common-icon at bounding box center [520, 162] width 13 height 13
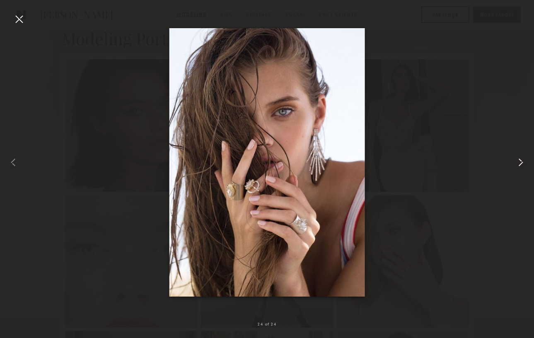
click at [522, 159] on common-icon at bounding box center [520, 162] width 13 height 13
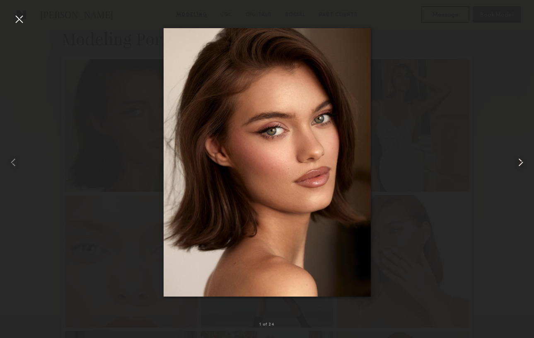
click at [518, 164] on common-icon at bounding box center [520, 162] width 13 height 13
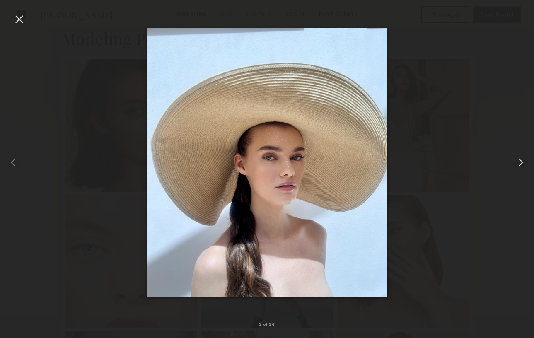
click at [518, 164] on common-icon at bounding box center [520, 162] width 13 height 13
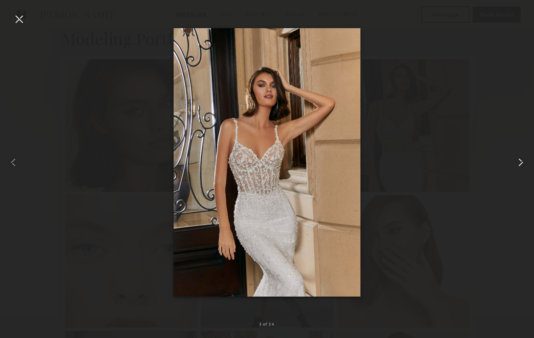
click at [518, 164] on common-icon at bounding box center [520, 162] width 13 height 13
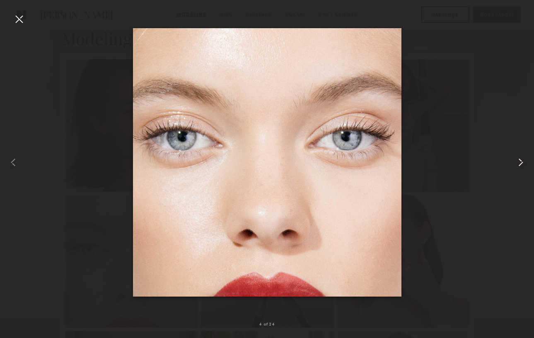
click at [518, 164] on common-icon at bounding box center [520, 162] width 13 height 13
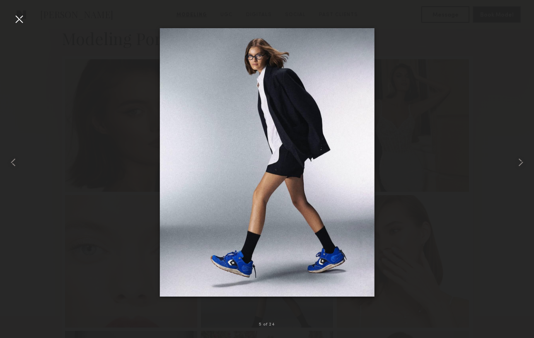
click at [19, 17] on div at bounding box center [18, 18] width 13 height 13
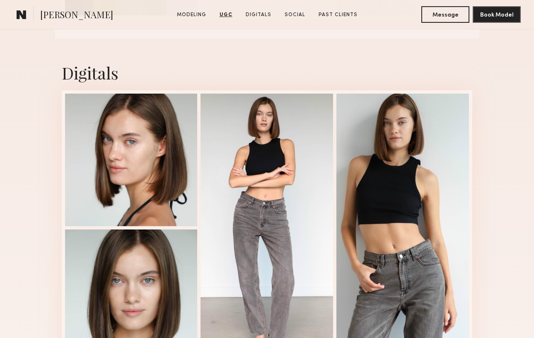
scroll to position [2597, 0]
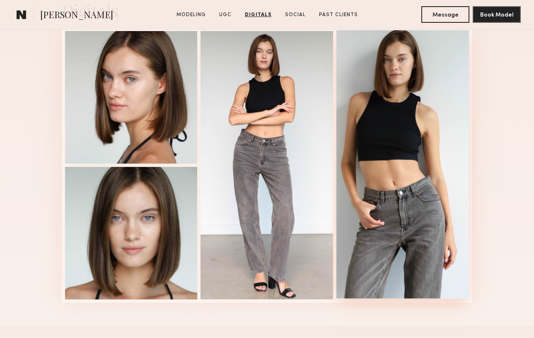
click at [402, 133] on div at bounding box center [402, 164] width 133 height 268
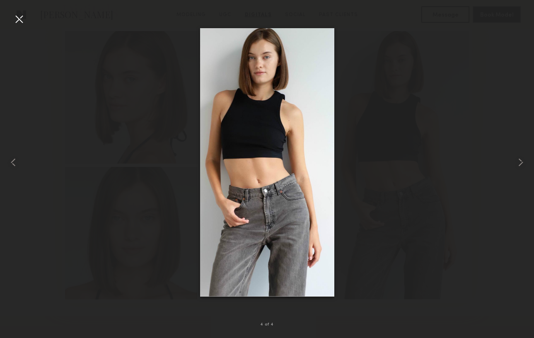
drag, startPoint x: 262, startPoint y: 84, endPoint x: 99, endPoint y: 0, distance: 183.6
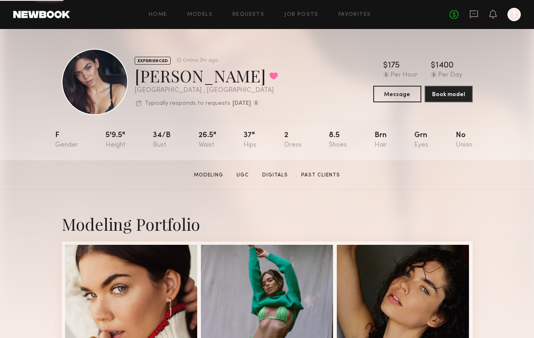
click at [202, 83] on div "[PERSON_NAME] Favorited" at bounding box center [206, 76] width 143 height 22
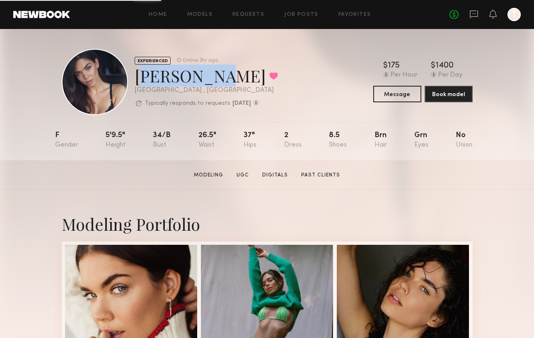
drag, startPoint x: 203, startPoint y: 82, endPoint x: 137, endPoint y: 81, distance: 66.7
click at [137, 81] on div "[PERSON_NAME] Favorited" at bounding box center [206, 76] width 143 height 22
copy div "[PERSON_NAME]"
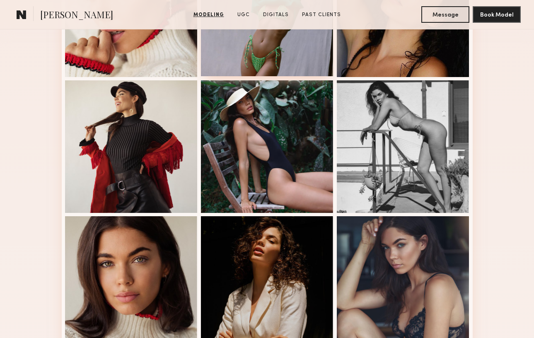
scroll to position [301, 0]
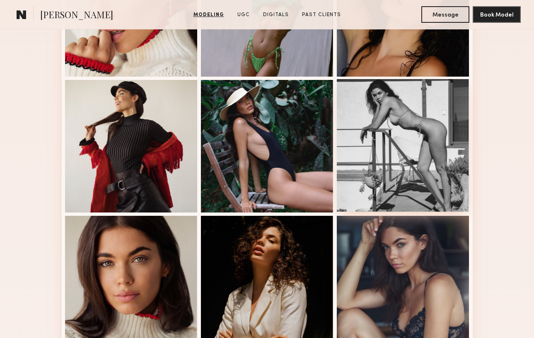
click at [385, 147] on div at bounding box center [403, 145] width 133 height 133
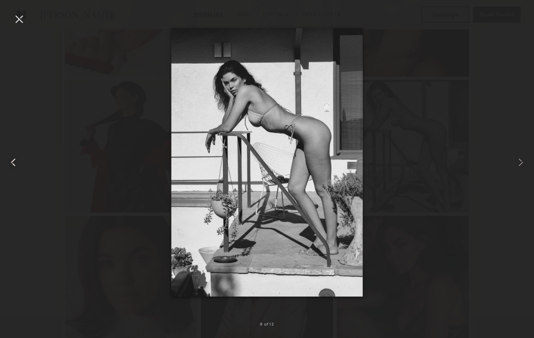
click at [13, 161] on common-icon at bounding box center [13, 162] width 13 height 13
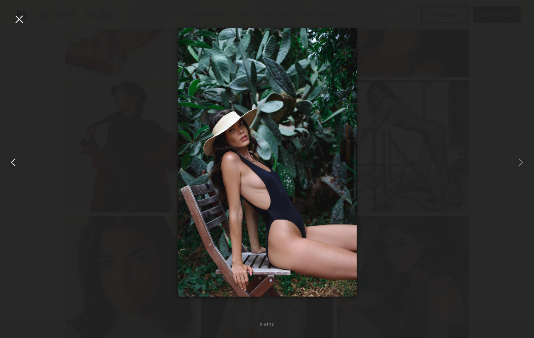
click at [10, 166] on common-icon at bounding box center [13, 162] width 13 height 13
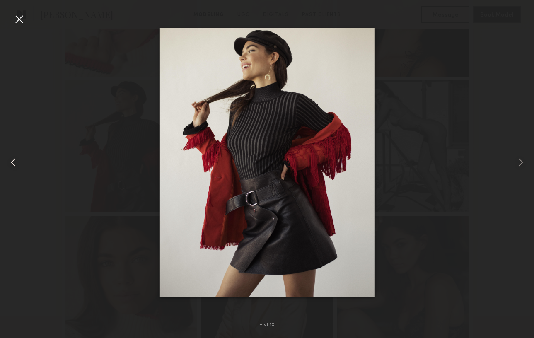
click at [15, 157] on common-icon at bounding box center [13, 162] width 13 height 13
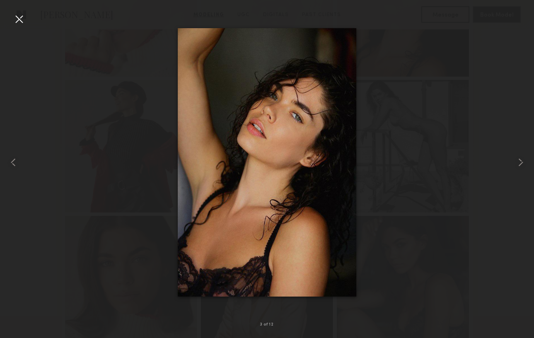
click at [280, 135] on img at bounding box center [267, 162] width 179 height 268
click at [17, 161] on common-icon at bounding box center [13, 162] width 13 height 13
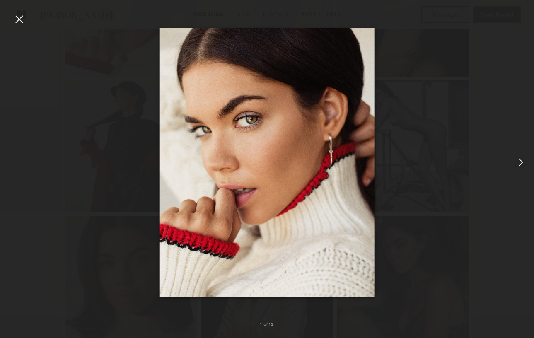
click at [17, 161] on div at bounding box center [267, 162] width 534 height 298
click at [14, 161] on div at bounding box center [267, 162] width 534 height 298
click at [17, 22] on div at bounding box center [18, 18] width 13 height 13
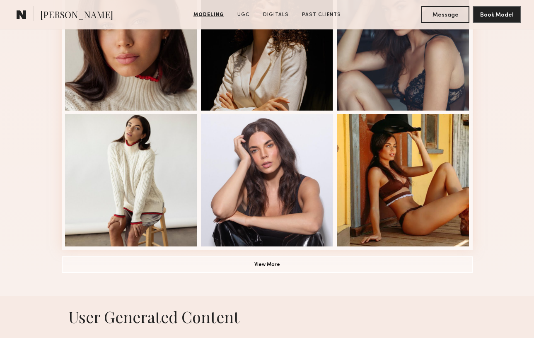
scroll to position [540, 0]
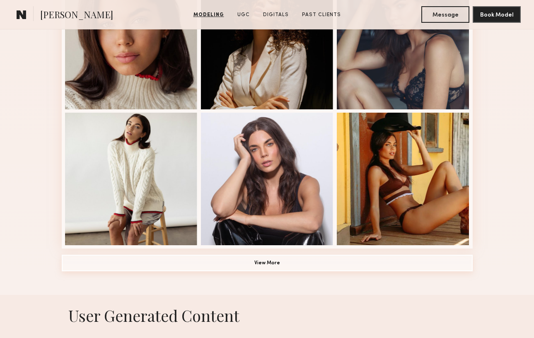
click at [296, 264] on button "View More" at bounding box center [267, 263] width 411 height 17
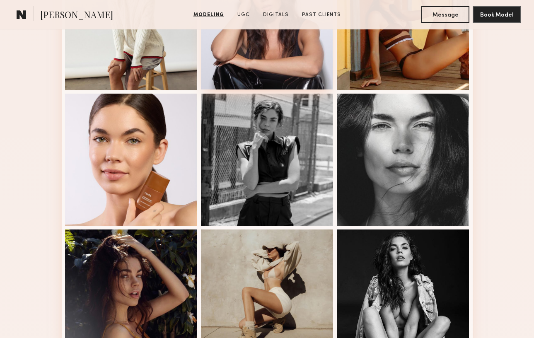
scroll to position [698, 0]
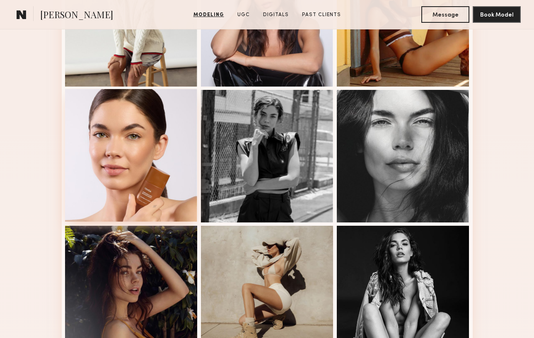
click at [168, 167] on div at bounding box center [131, 155] width 133 height 133
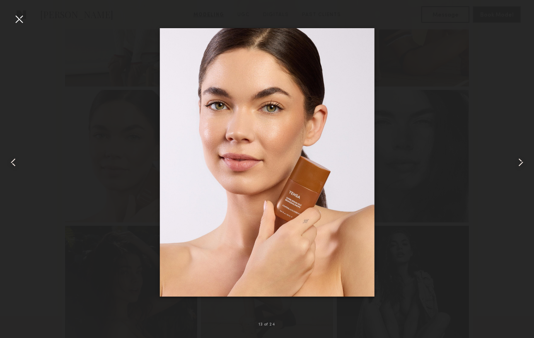
click at [423, 99] on div at bounding box center [267, 162] width 534 height 298
click at [19, 19] on div at bounding box center [18, 18] width 13 height 13
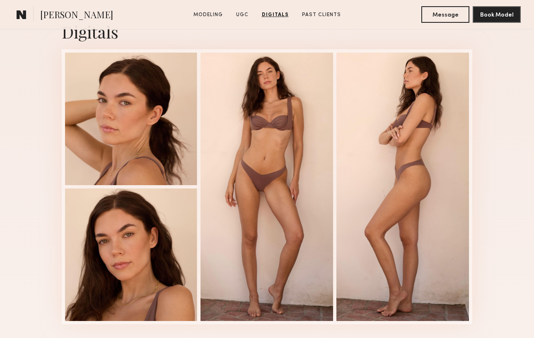
scroll to position [2304, 0]
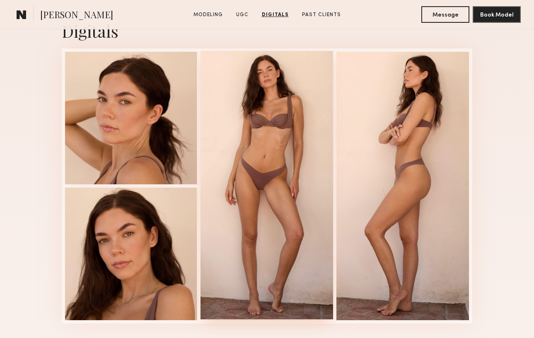
click at [301, 86] on div at bounding box center [266, 185] width 133 height 268
